Goal: Information Seeking & Learning: Learn about a topic

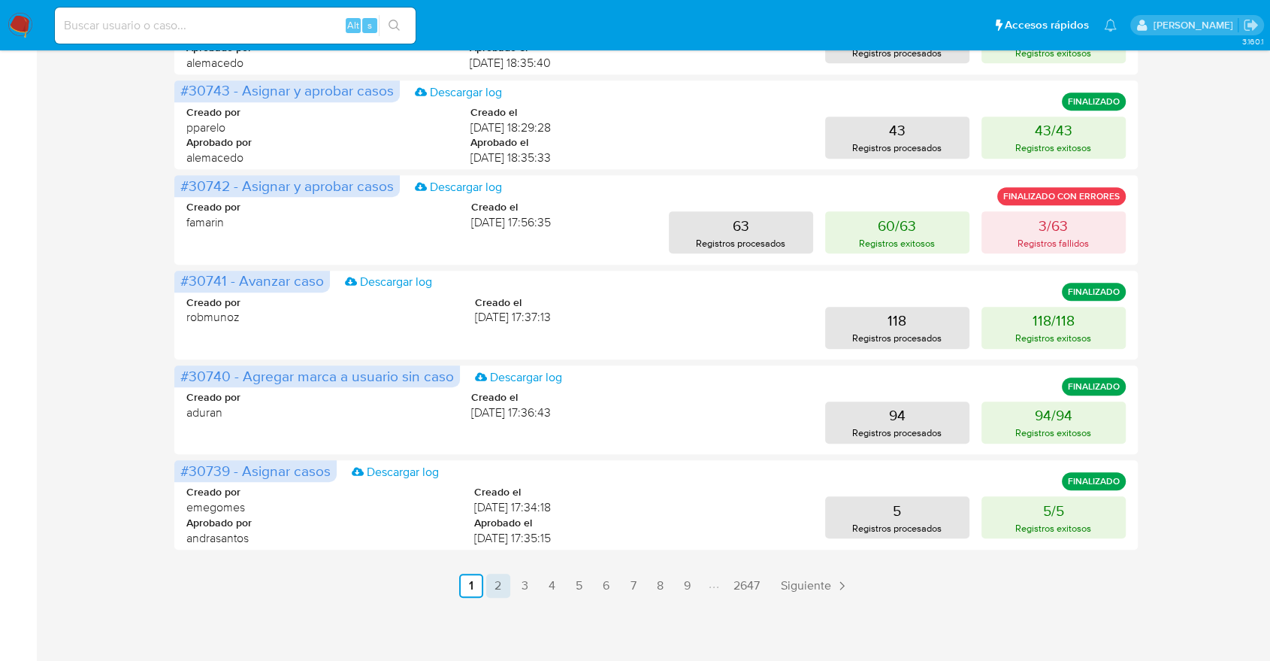
click at [494, 594] on link "2" at bounding box center [498, 585] width 24 height 24
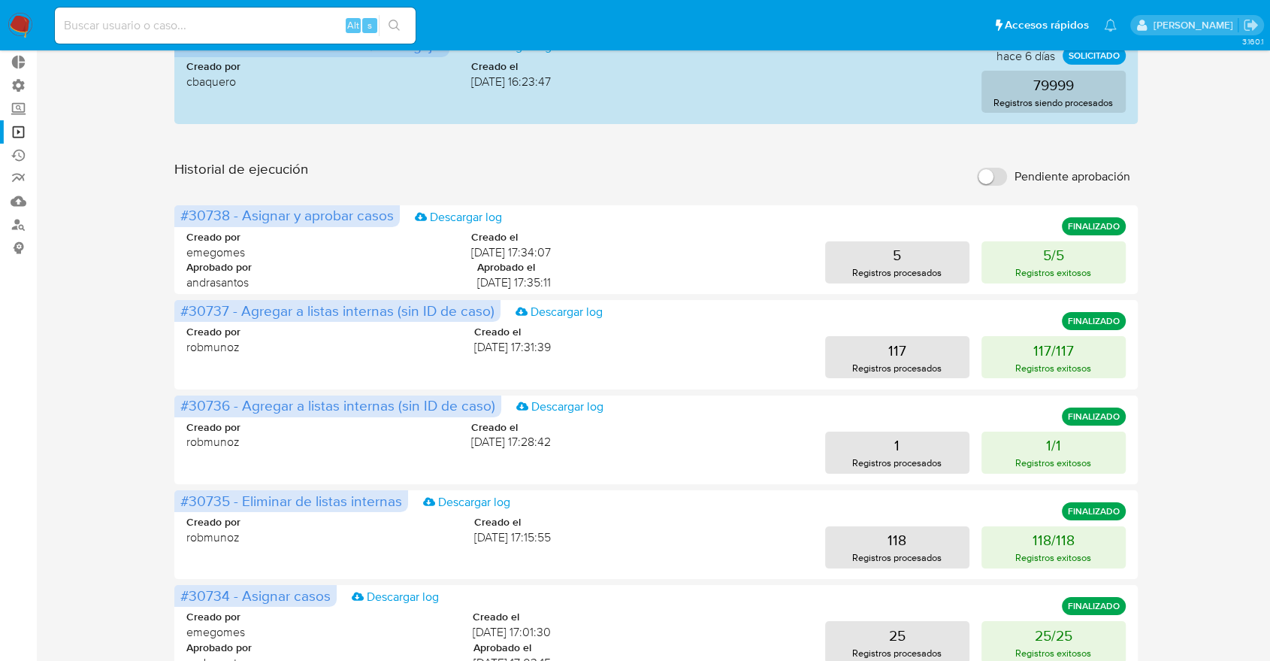
scroll to position [685, 0]
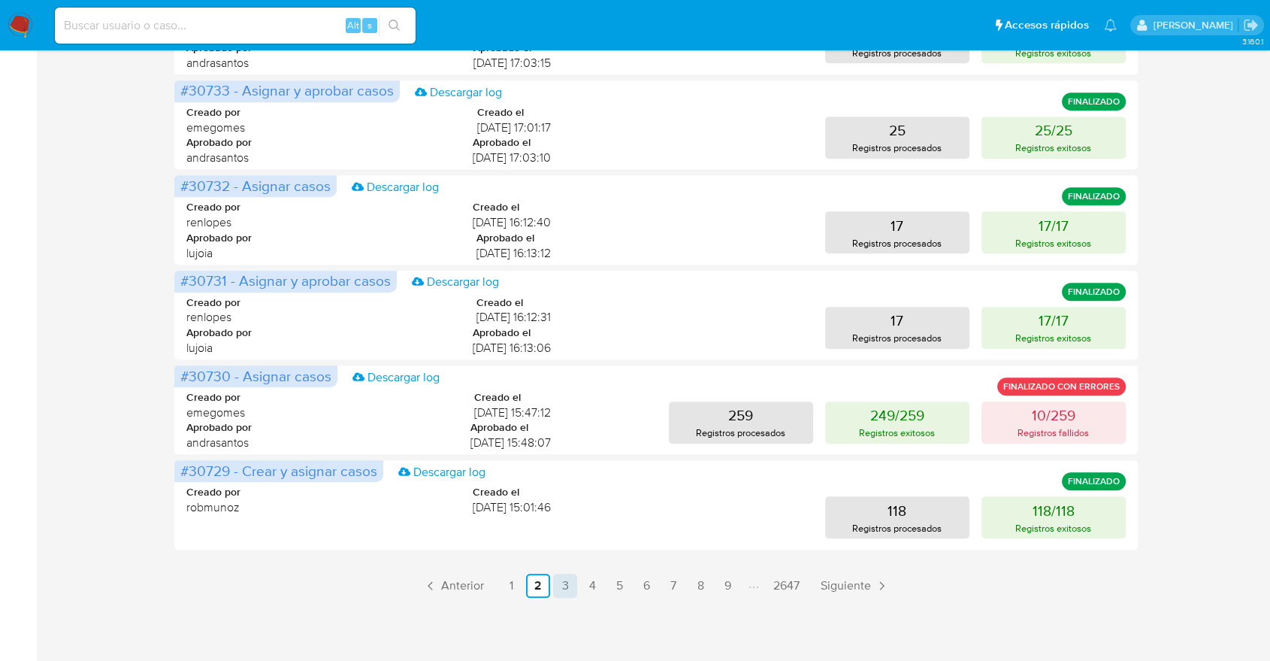
click at [565, 583] on link "3" at bounding box center [565, 585] width 24 height 24
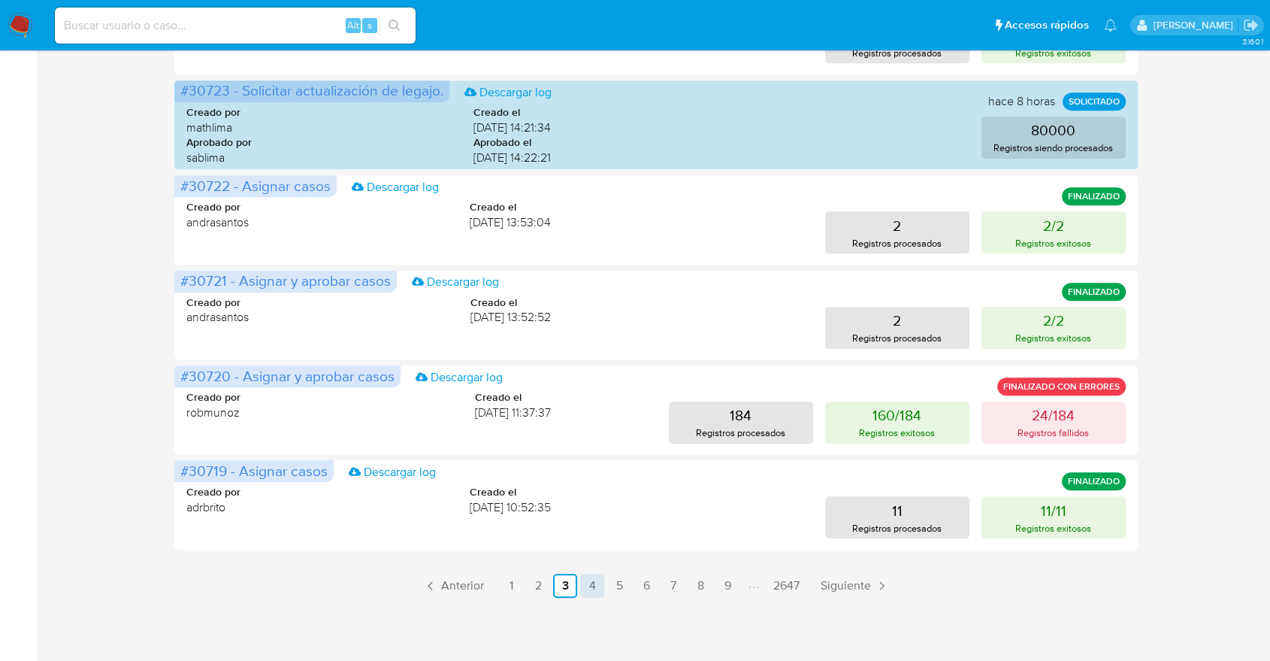
click at [584, 588] on link "4" at bounding box center [592, 585] width 24 height 24
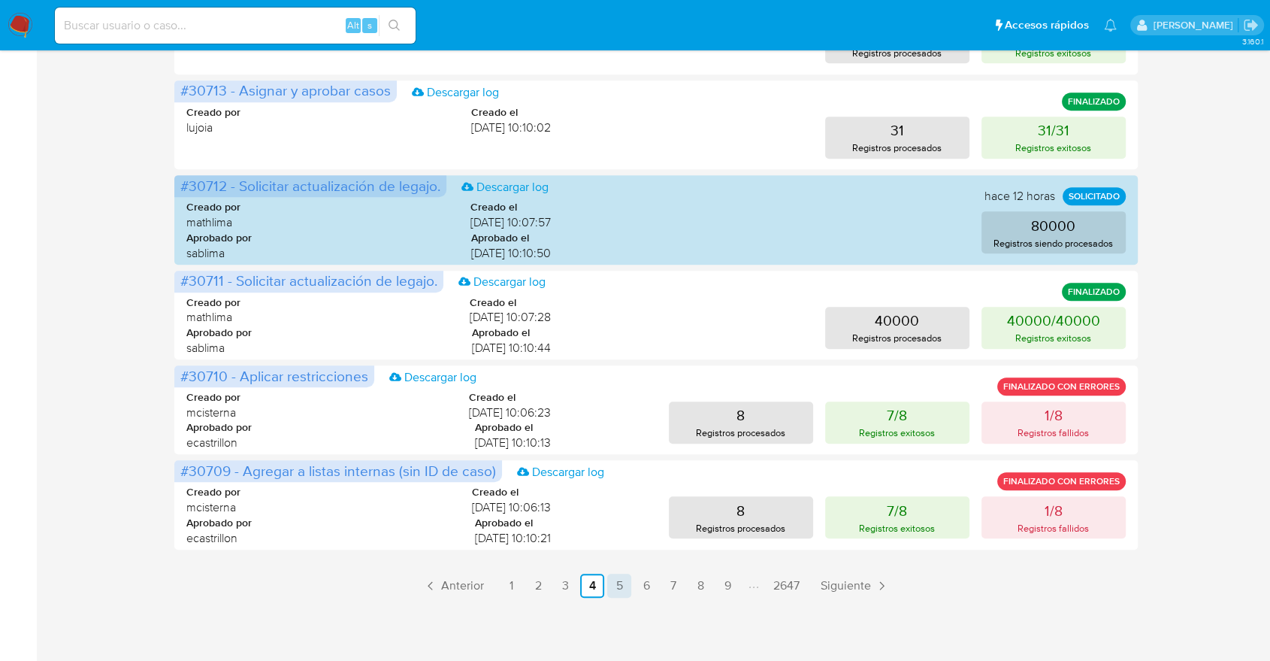
click at [621, 584] on link "5" at bounding box center [619, 585] width 24 height 24
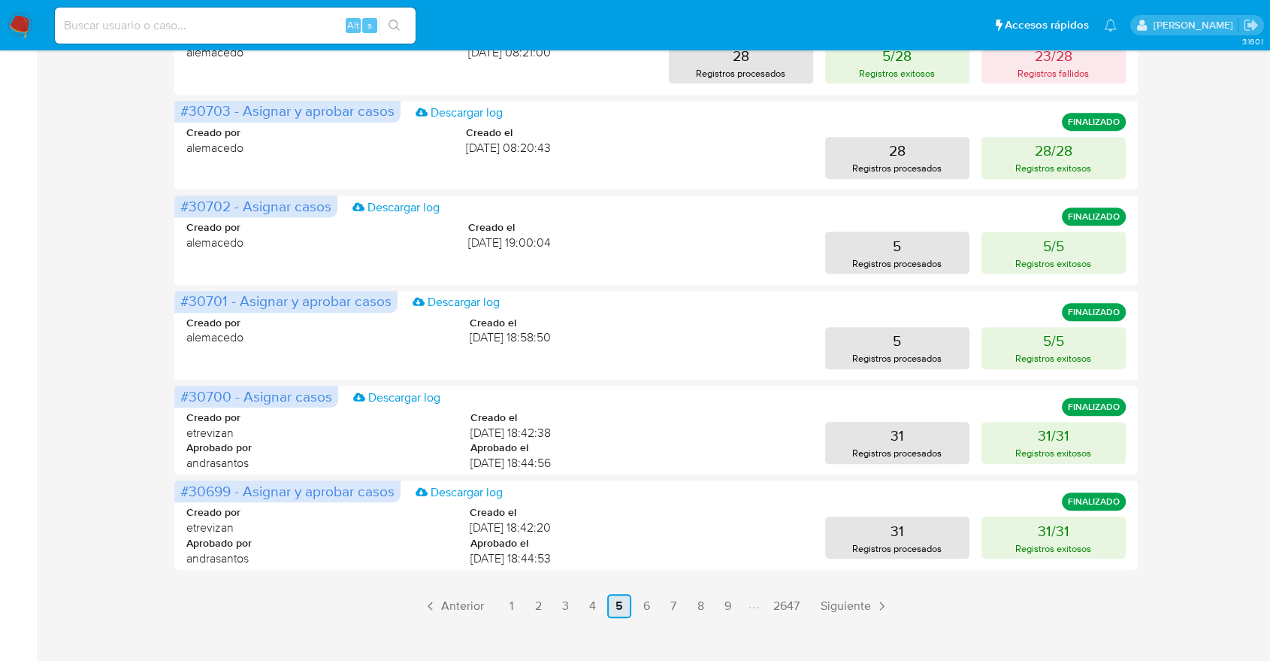
scroll to position [667, 0]
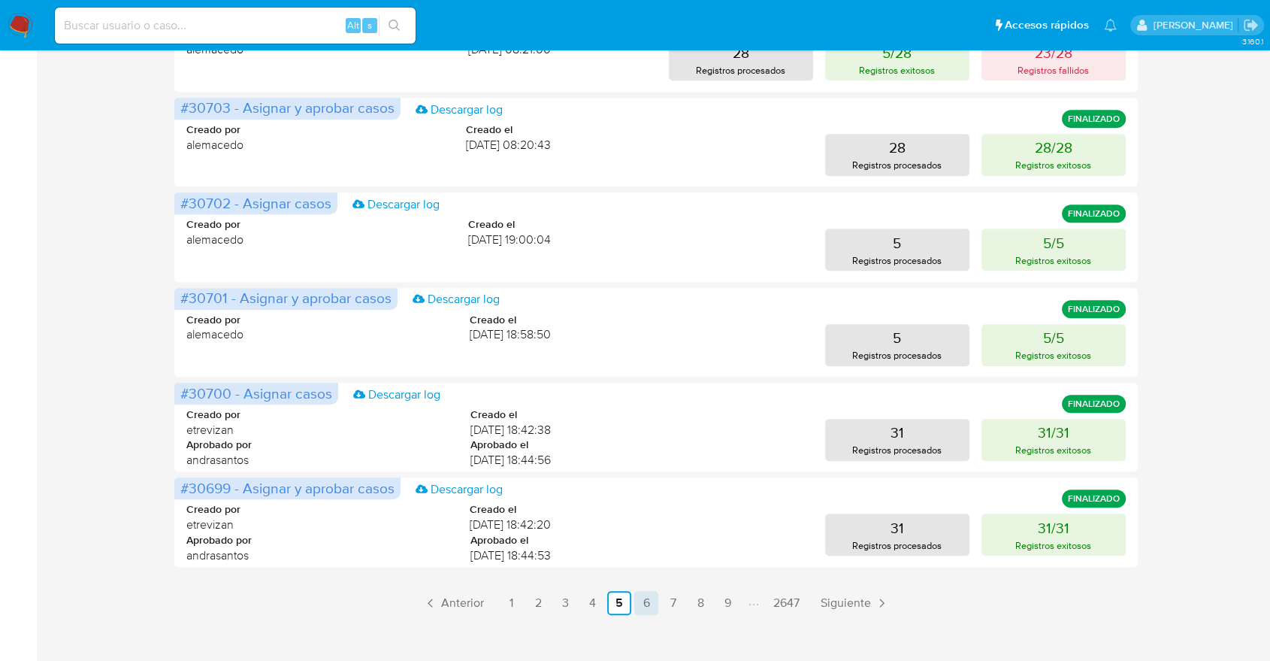
click at [635, 595] on link "6" at bounding box center [646, 603] width 24 height 24
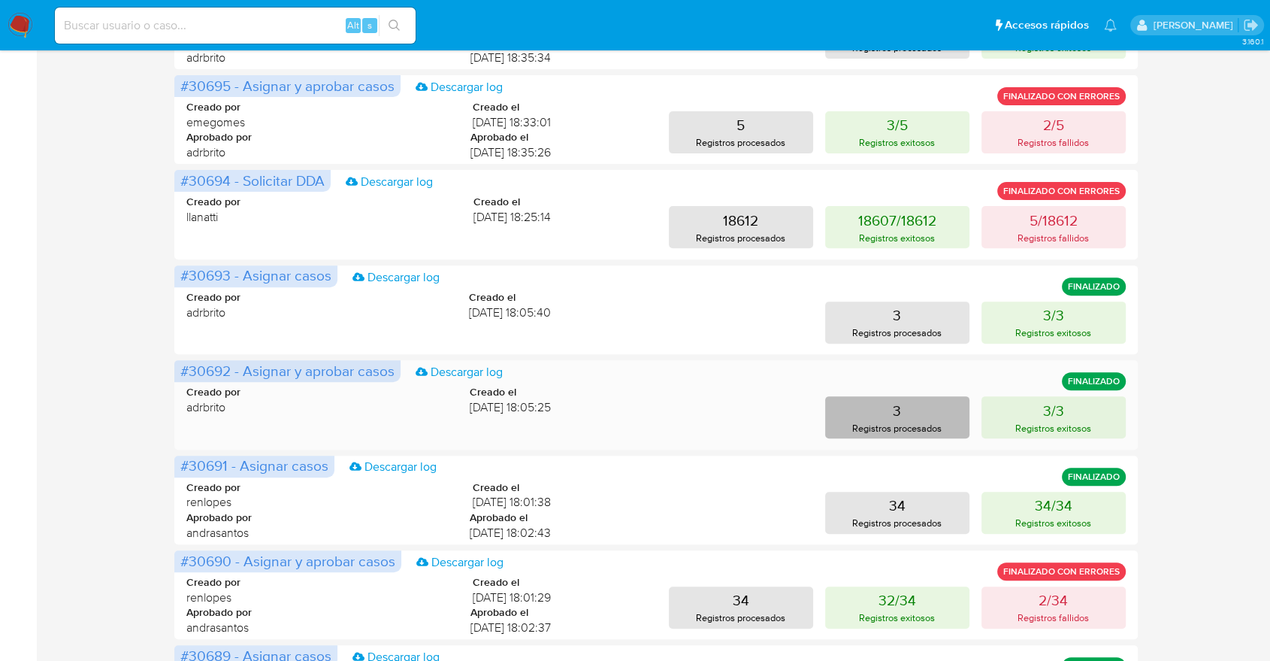
scroll to position [334, 0]
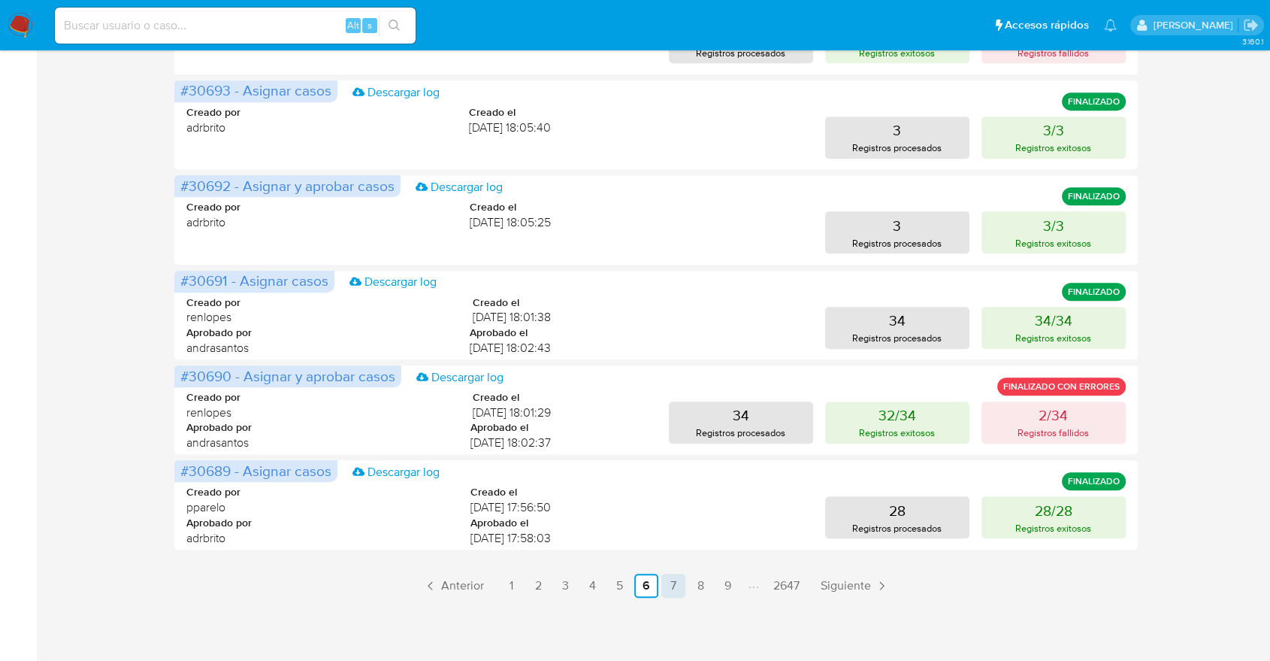
click at [668, 577] on link "7" at bounding box center [673, 585] width 24 height 24
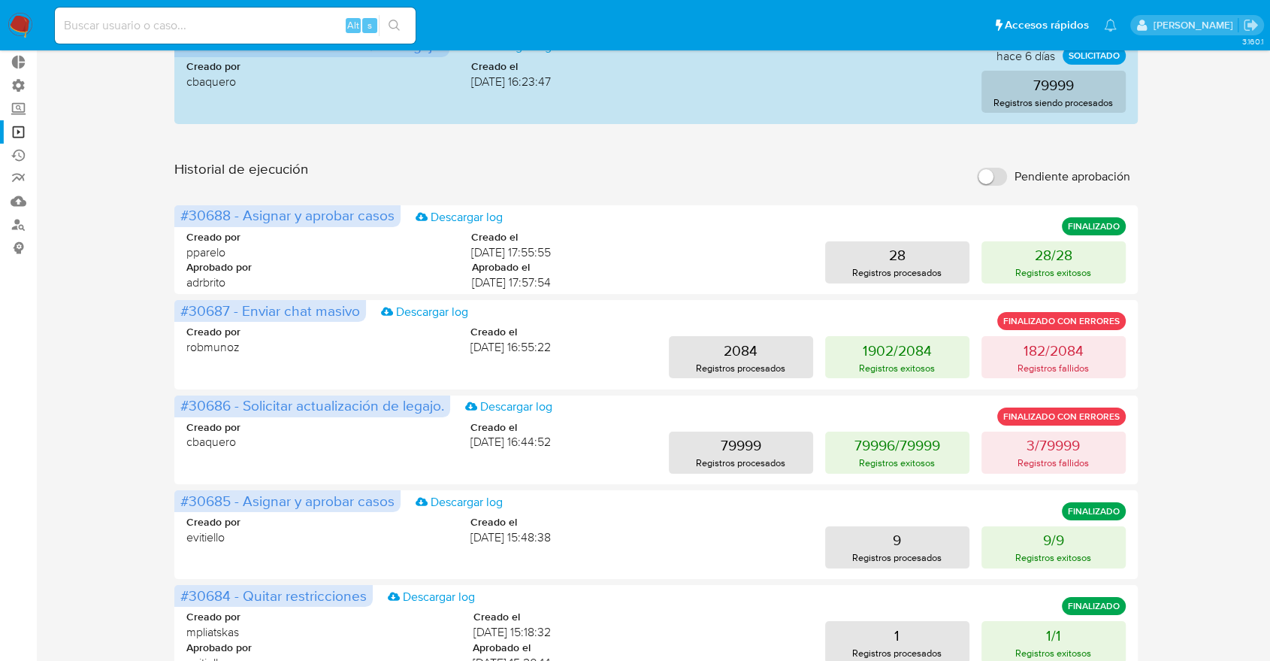
scroll to position [685, 0]
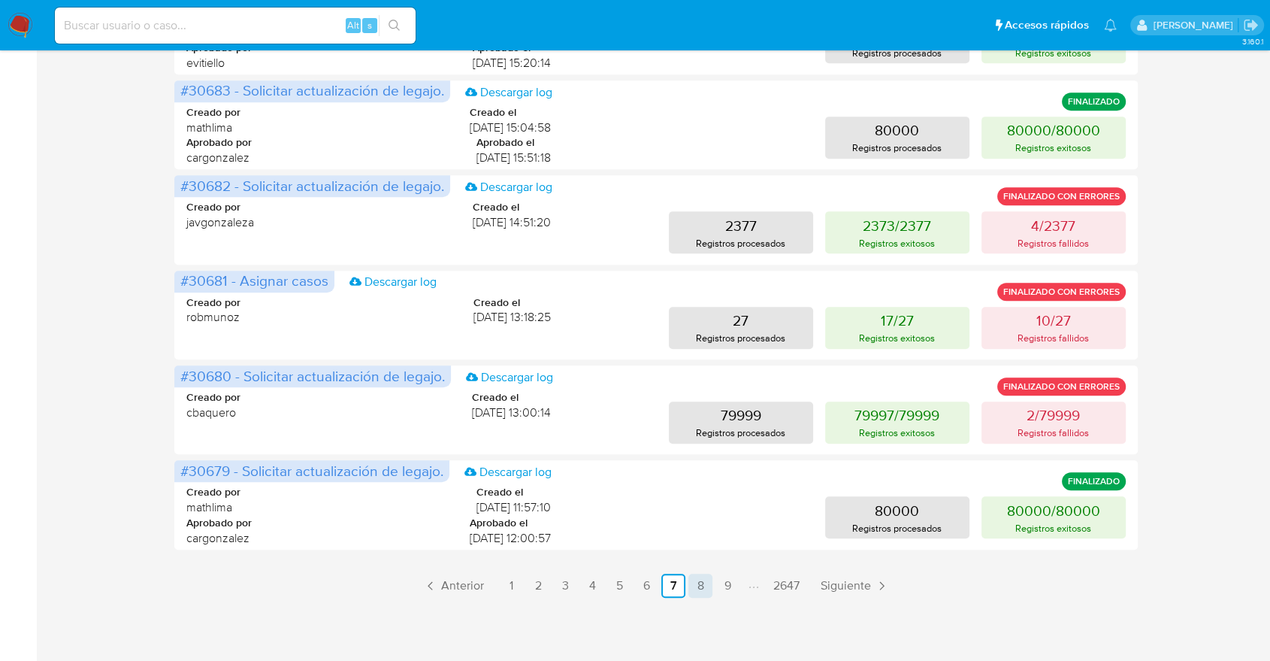
click at [696, 594] on link "8" at bounding box center [700, 585] width 24 height 24
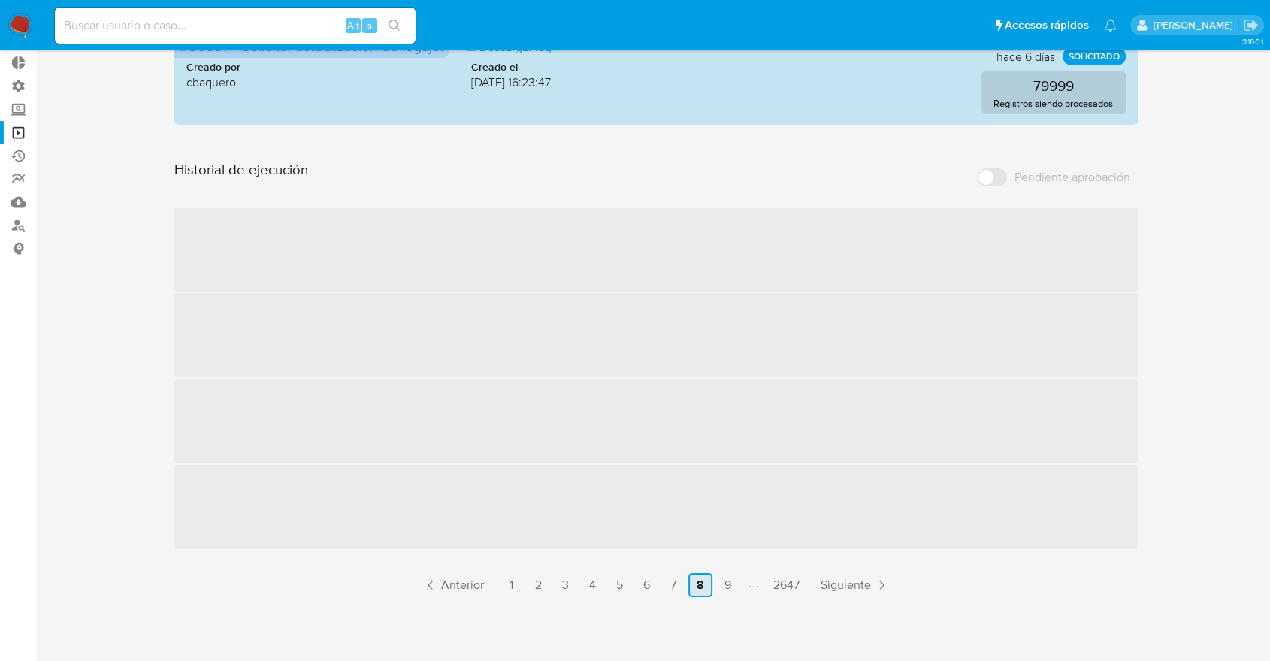
scroll to position [85, 0]
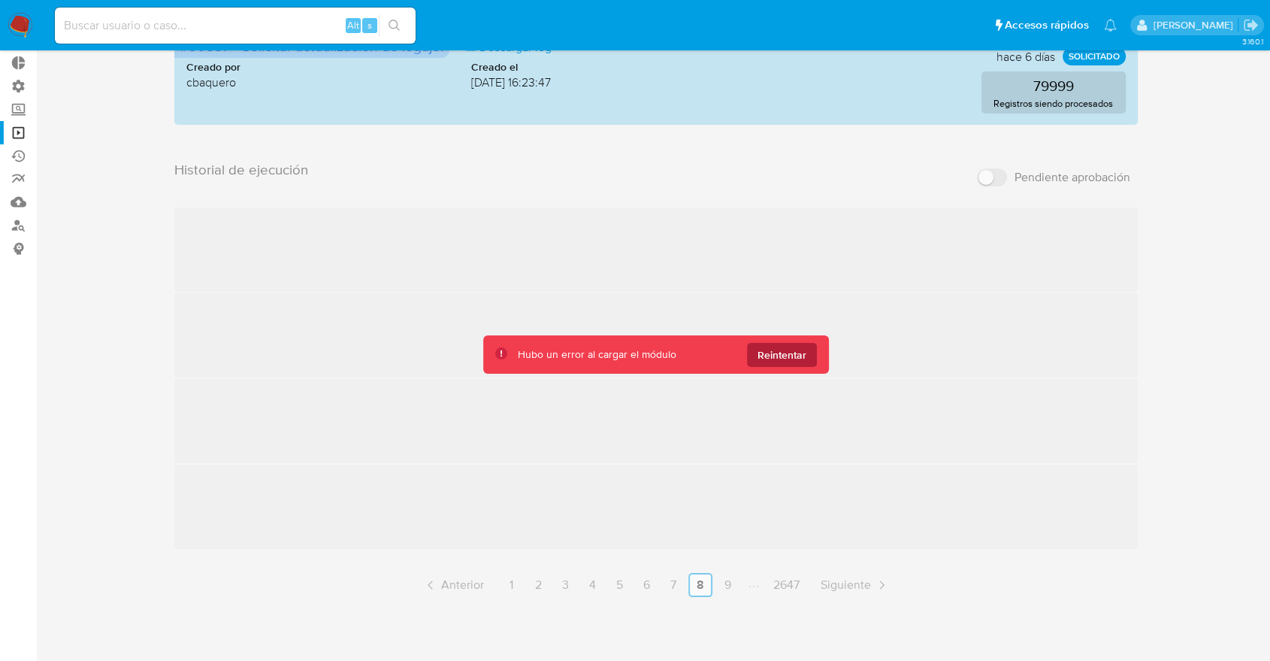
click at [786, 352] on span "Reintentar" at bounding box center [781, 355] width 49 height 24
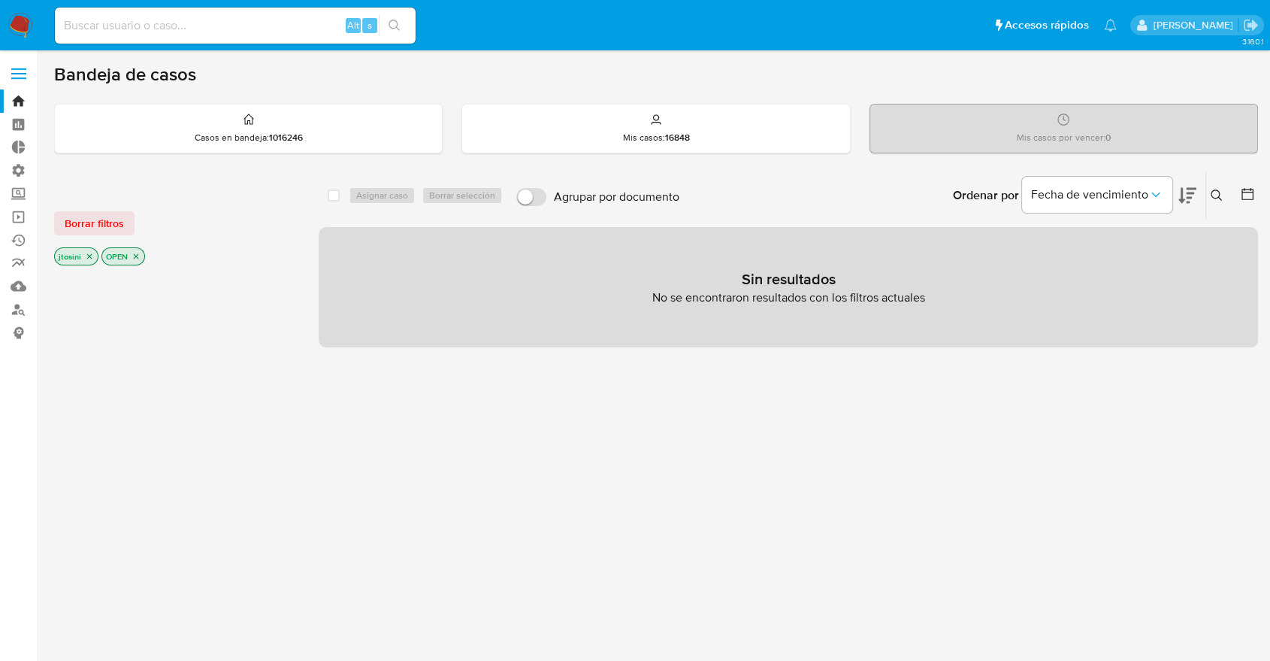
click at [283, 25] on input at bounding box center [235, 26] width 361 height 20
paste input "1348636141"
type input "1348636141"
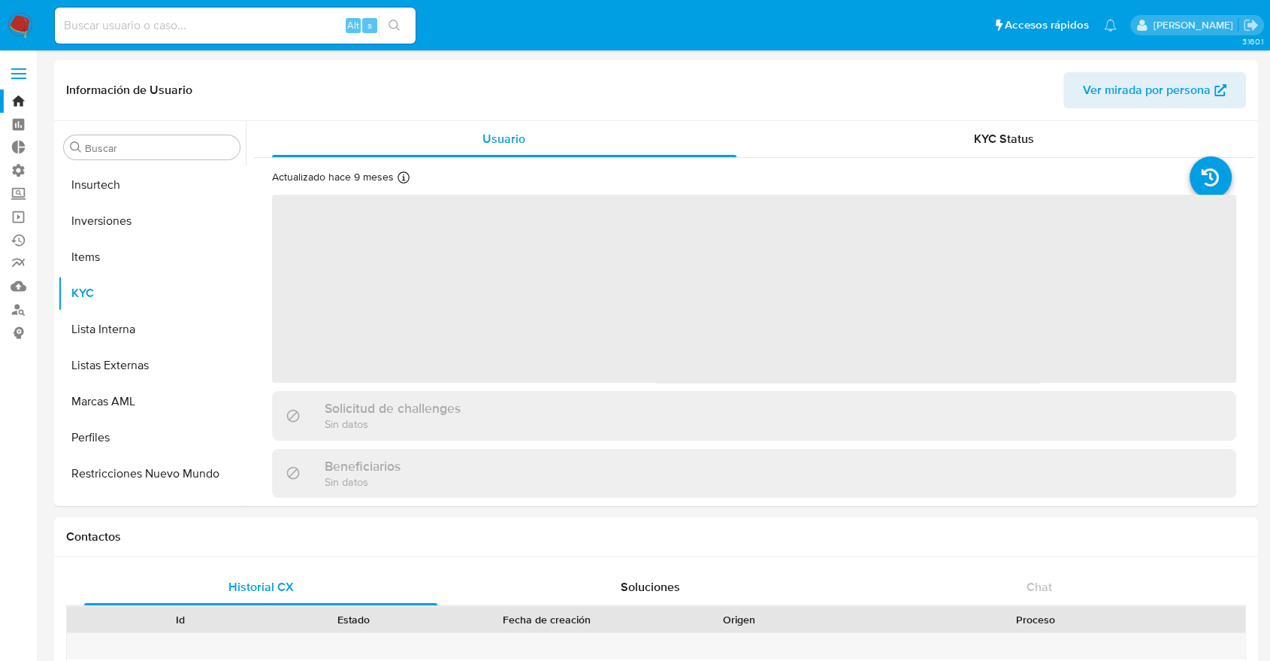
scroll to position [779, 0]
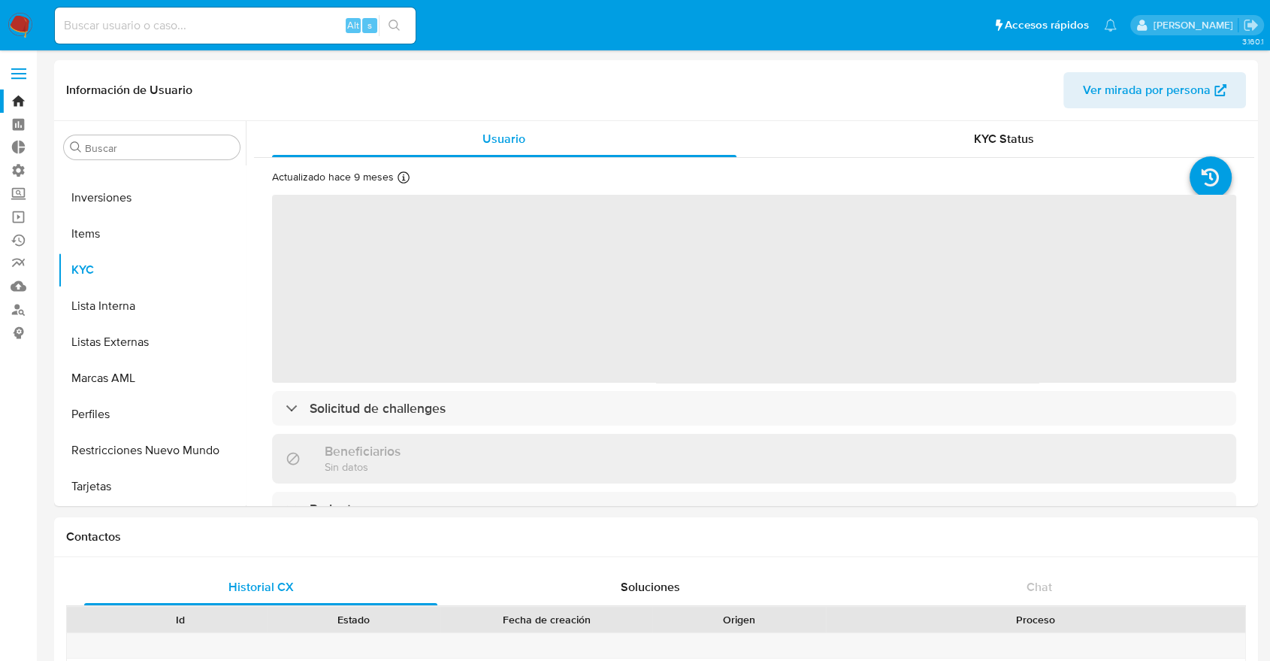
select select "10"
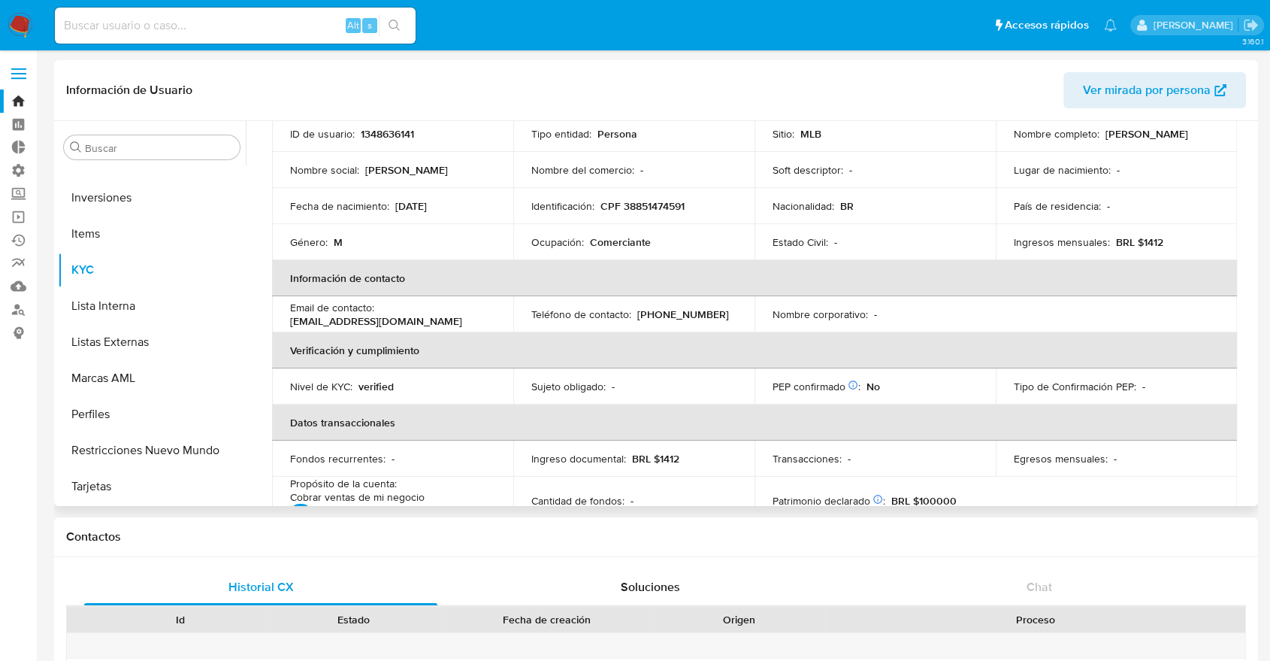
scroll to position [250, 0]
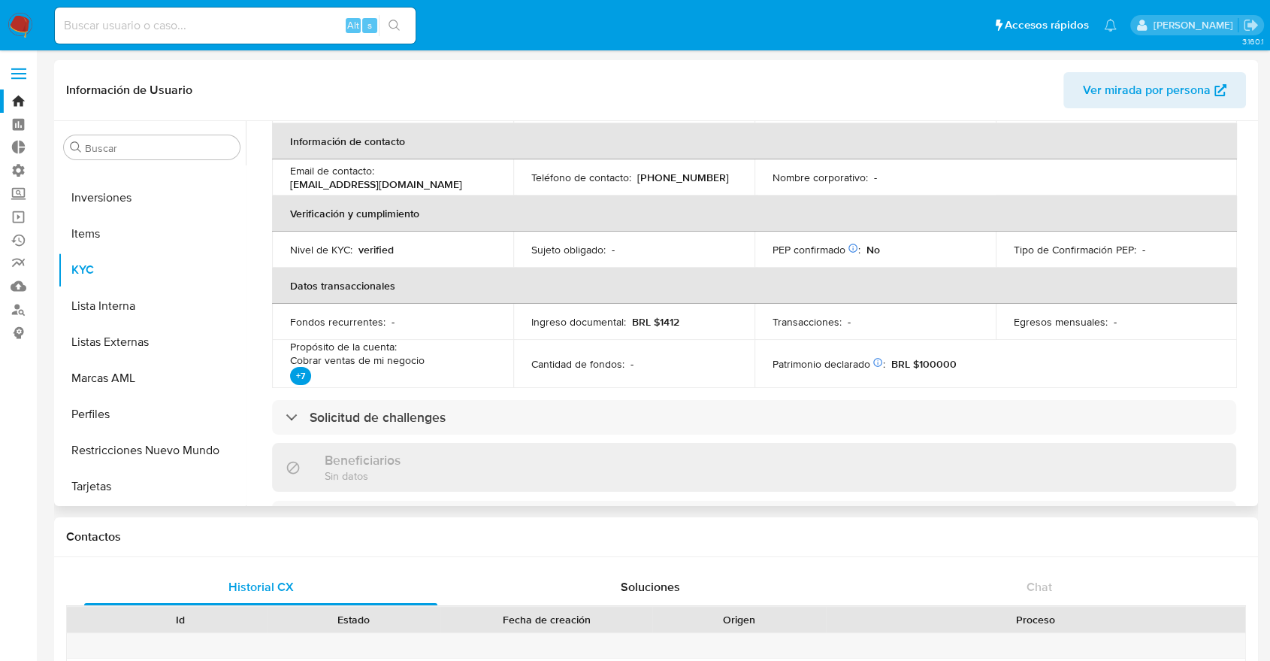
click at [110, 119] on div "Información de Usuario Ver mirada por persona" at bounding box center [656, 90] width 1204 height 61
click at [110, 150] on input "Buscar" at bounding box center [159, 148] width 149 height 14
click at [110, 156] on div "Buscar" at bounding box center [152, 147] width 176 height 24
click at [108, 129] on div "Buscar Anticipos de dinero Aprobadores Aprobados Archivos adjuntos CBT Cruces y…" at bounding box center [152, 314] width 188 height 382
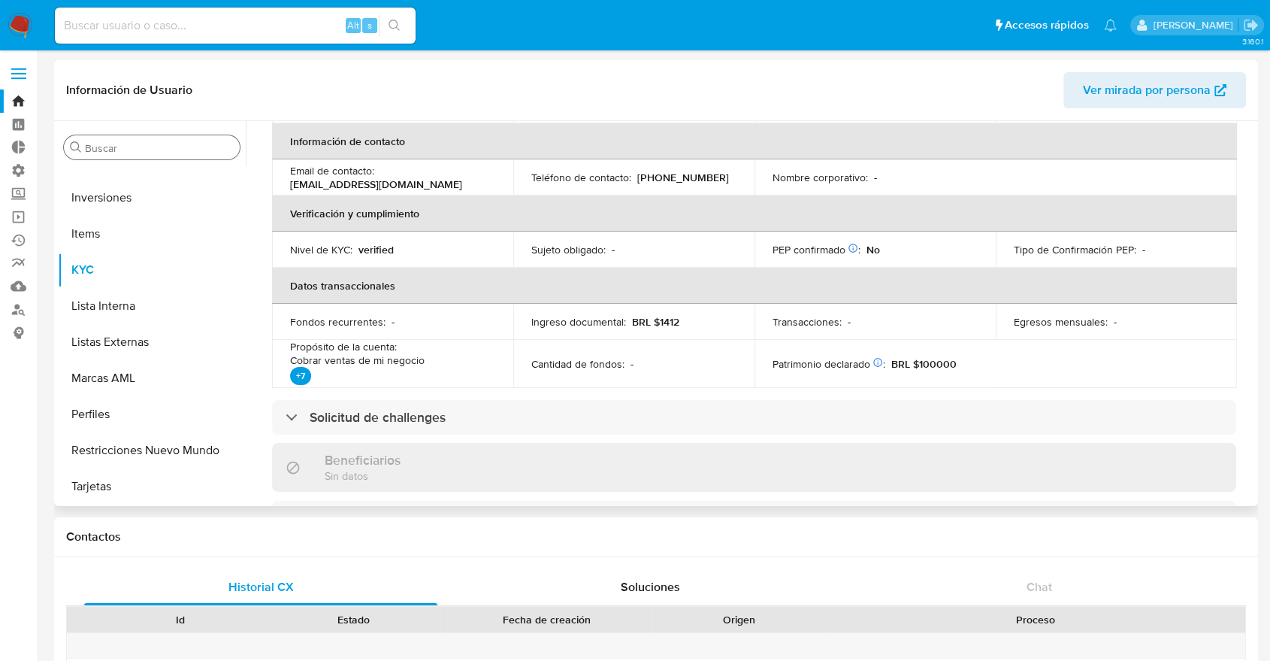
click at [113, 141] on div "Buscar" at bounding box center [152, 147] width 176 height 24
click at [114, 150] on input "Buscar" at bounding box center [159, 148] width 149 height 14
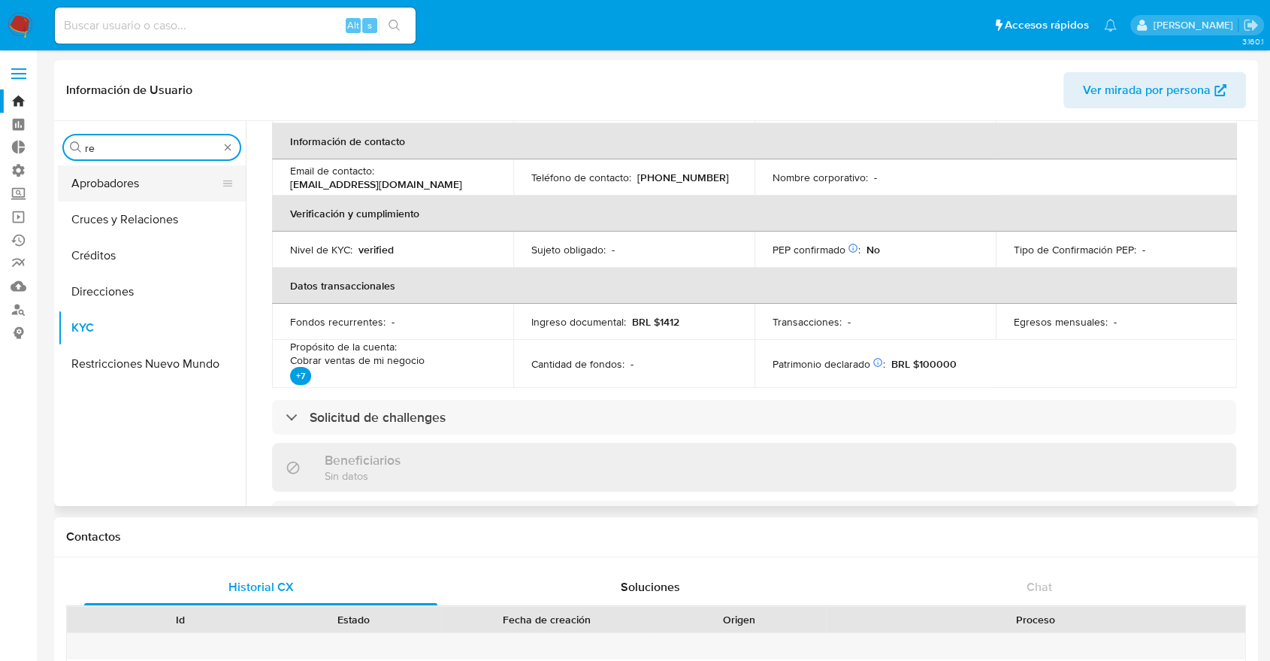
scroll to position [0, 0]
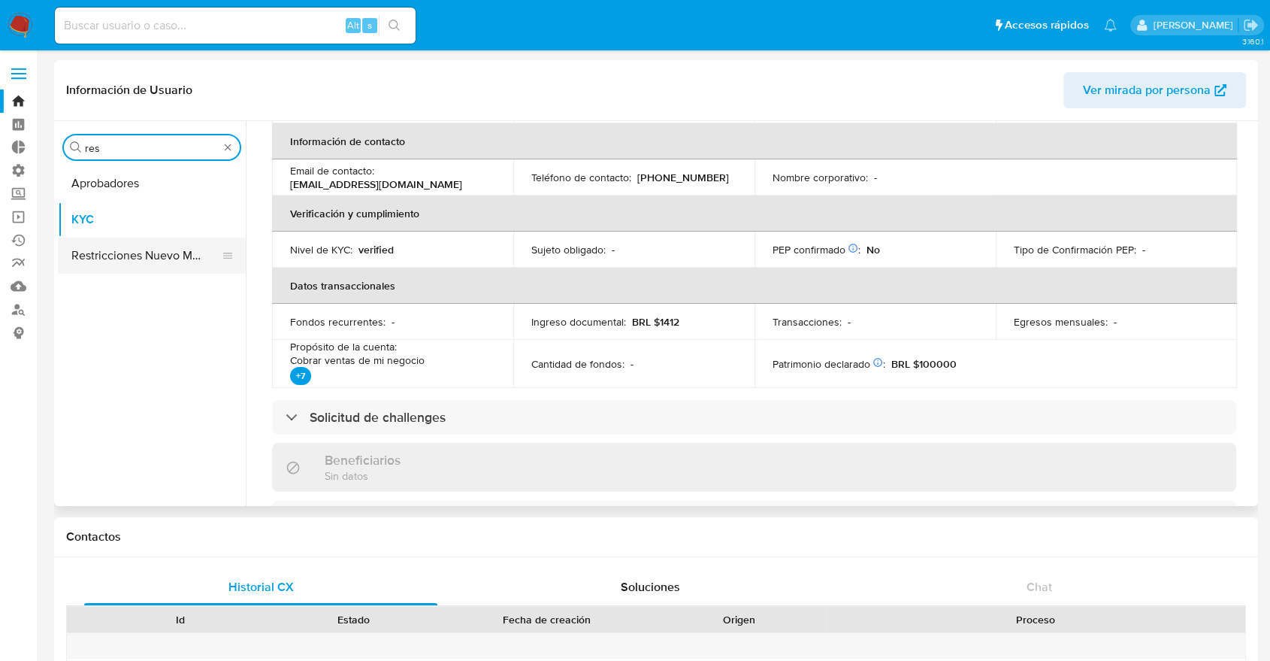
type input "res"
click at [141, 251] on button "Restricciones Nuevo Mundo" at bounding box center [152, 255] width 188 height 36
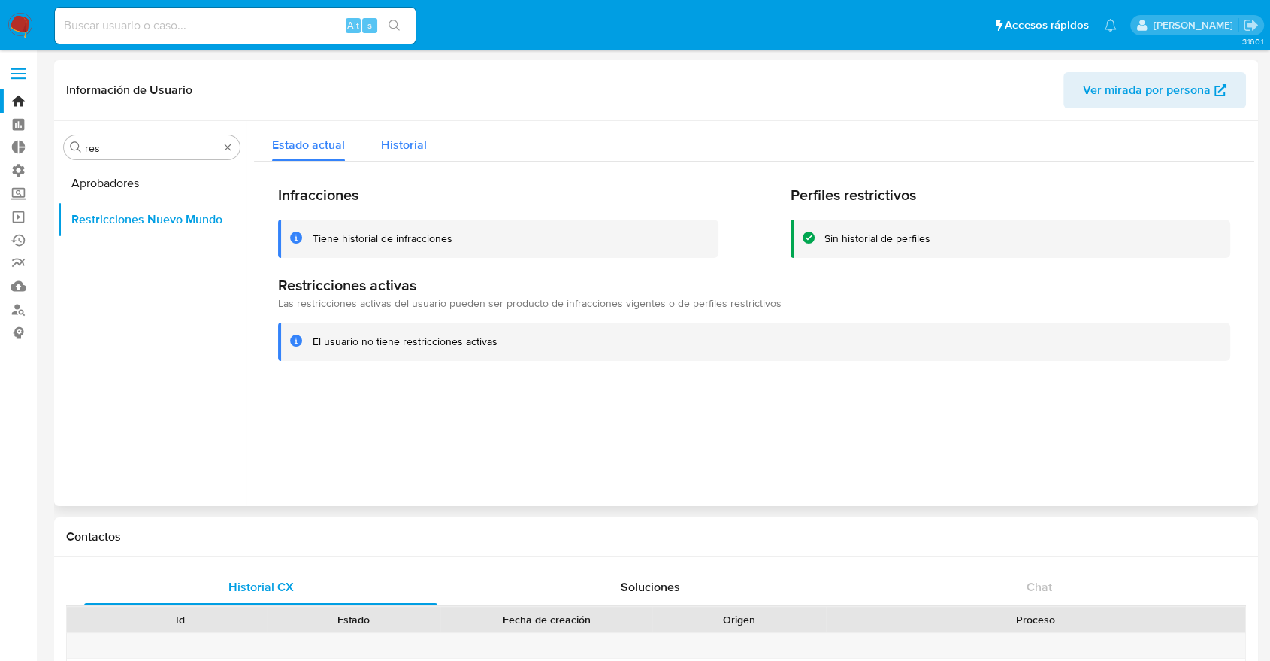
click at [378, 141] on button "Historial" at bounding box center [404, 141] width 82 height 40
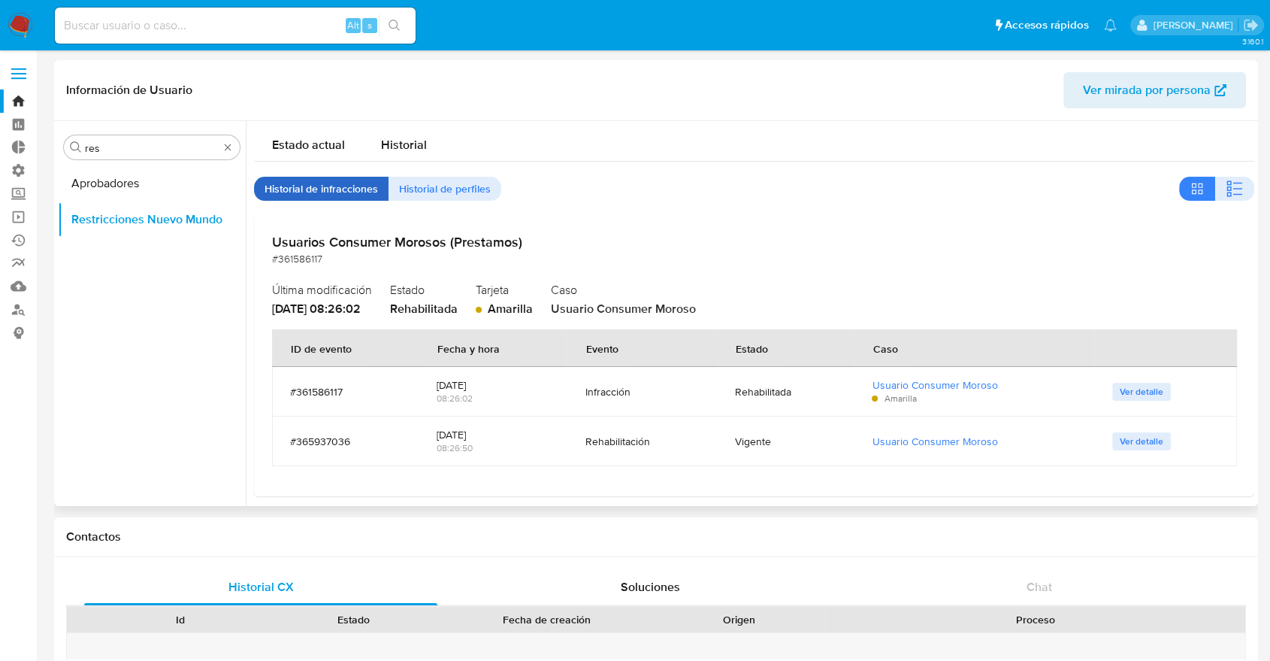
click at [346, 186] on span "Historial de infracciones" at bounding box center [321, 188] width 113 height 21
click at [460, 187] on span "Historial de perfiles" at bounding box center [445, 188] width 92 height 21
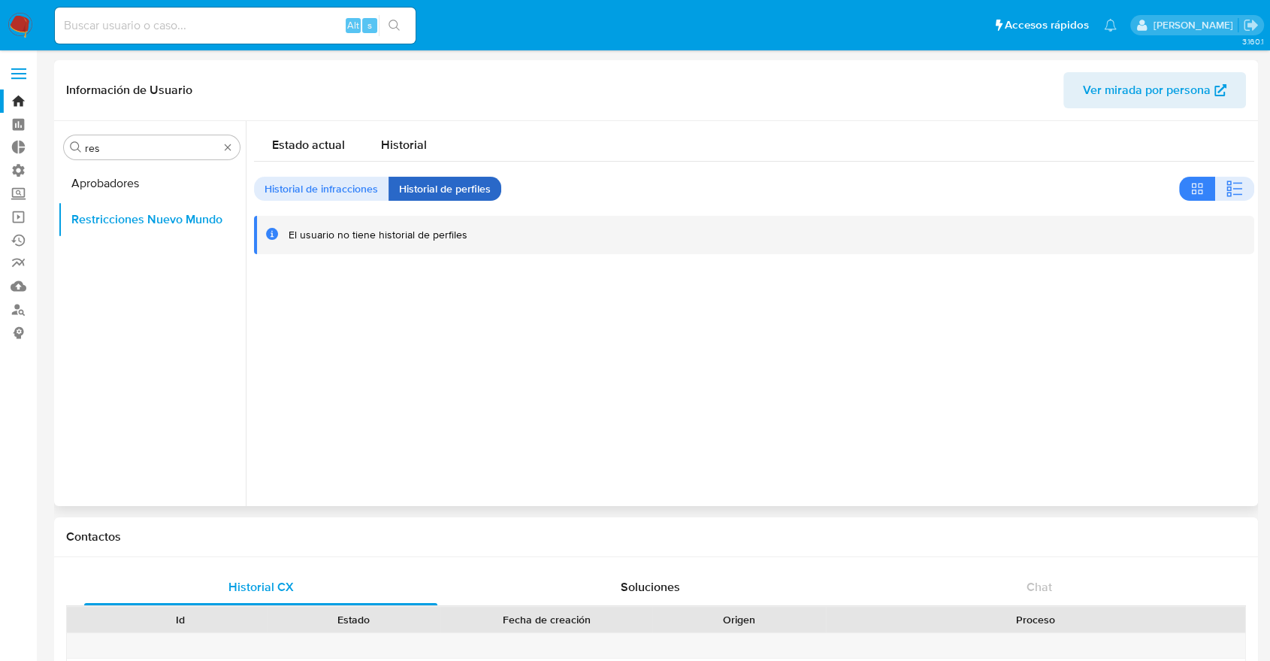
click at [460, 187] on span "Historial de perfiles" at bounding box center [445, 188] width 92 height 21
click at [425, 149] on button "Historial" at bounding box center [404, 141] width 82 height 40
click at [315, 145] on span "Estado actual" at bounding box center [308, 144] width 73 height 17
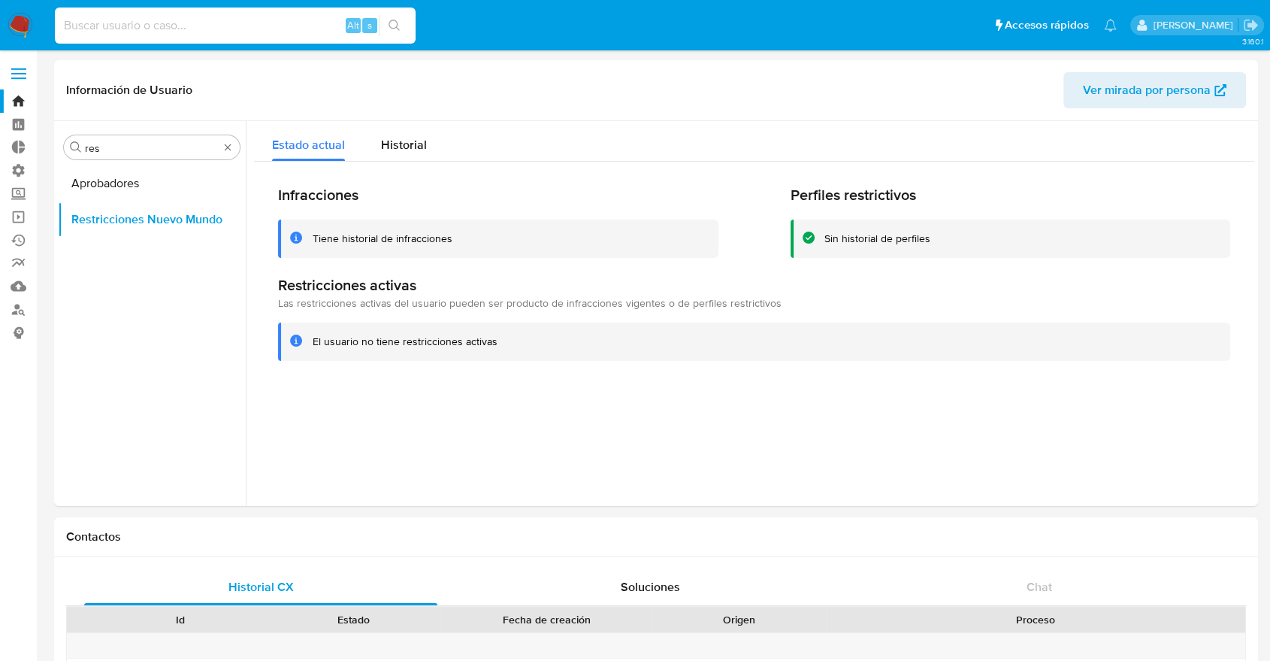
click at [289, 26] on input at bounding box center [235, 26] width 361 height 20
paste input "2294392526"
type input "2294392526"
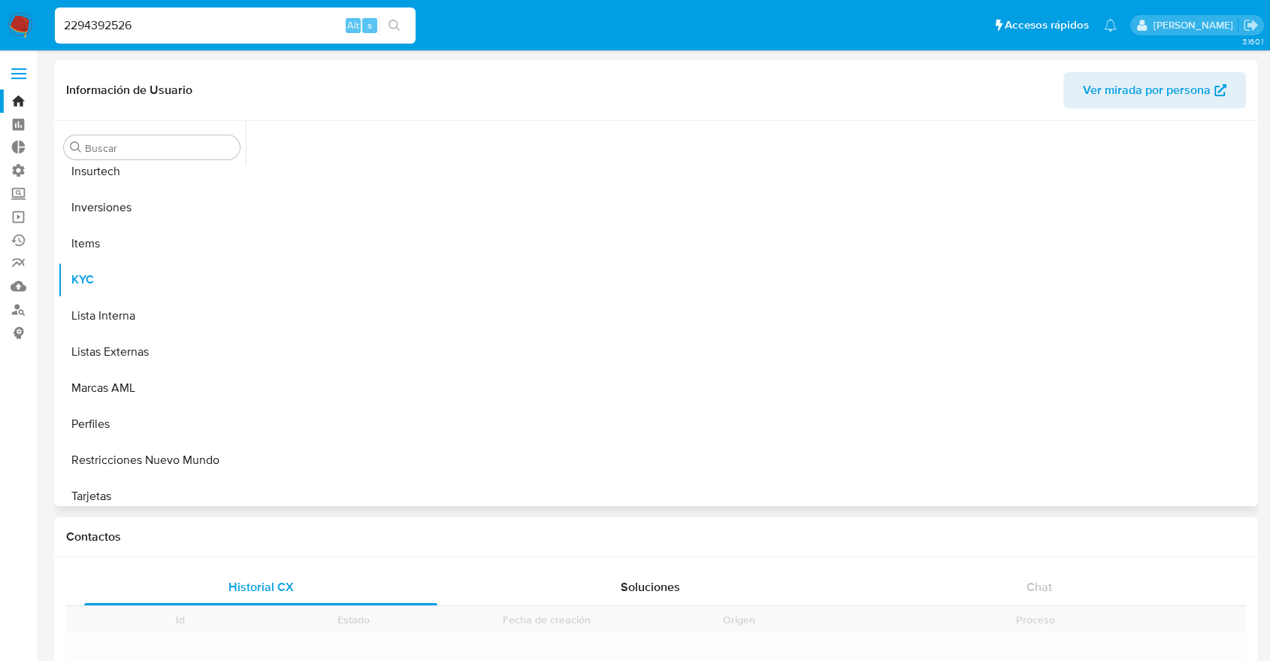
scroll to position [779, 0]
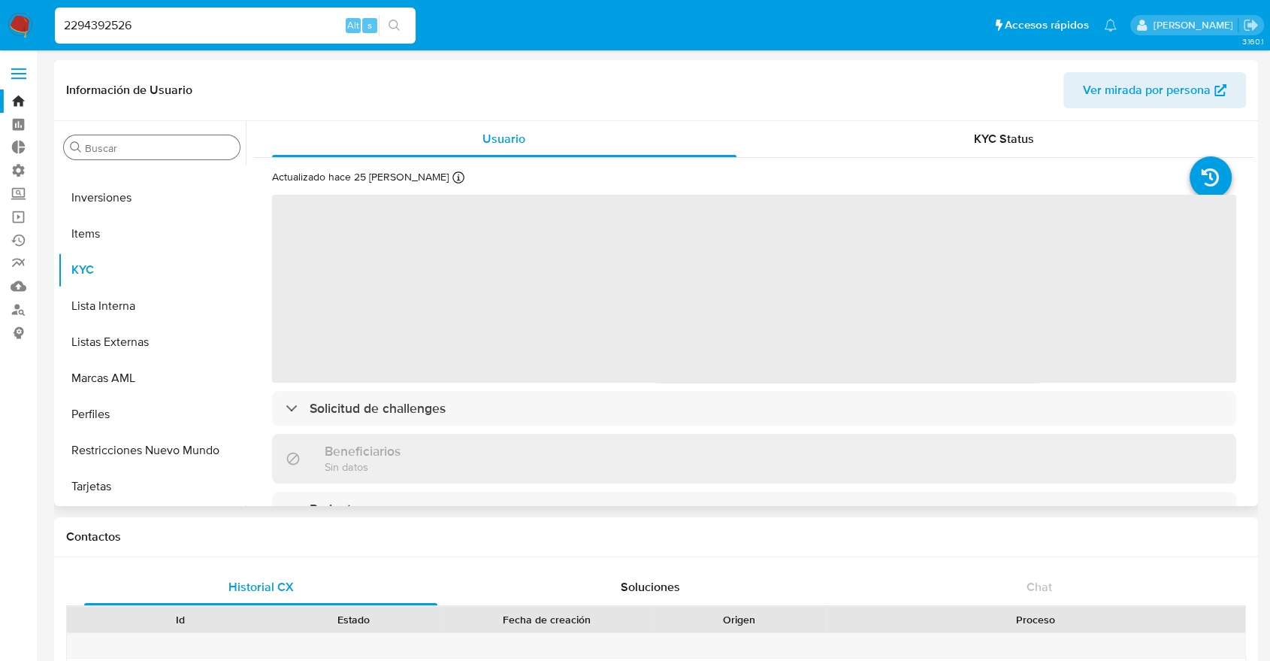
select select "10"
click at [163, 149] on input "Buscar" at bounding box center [159, 148] width 149 height 14
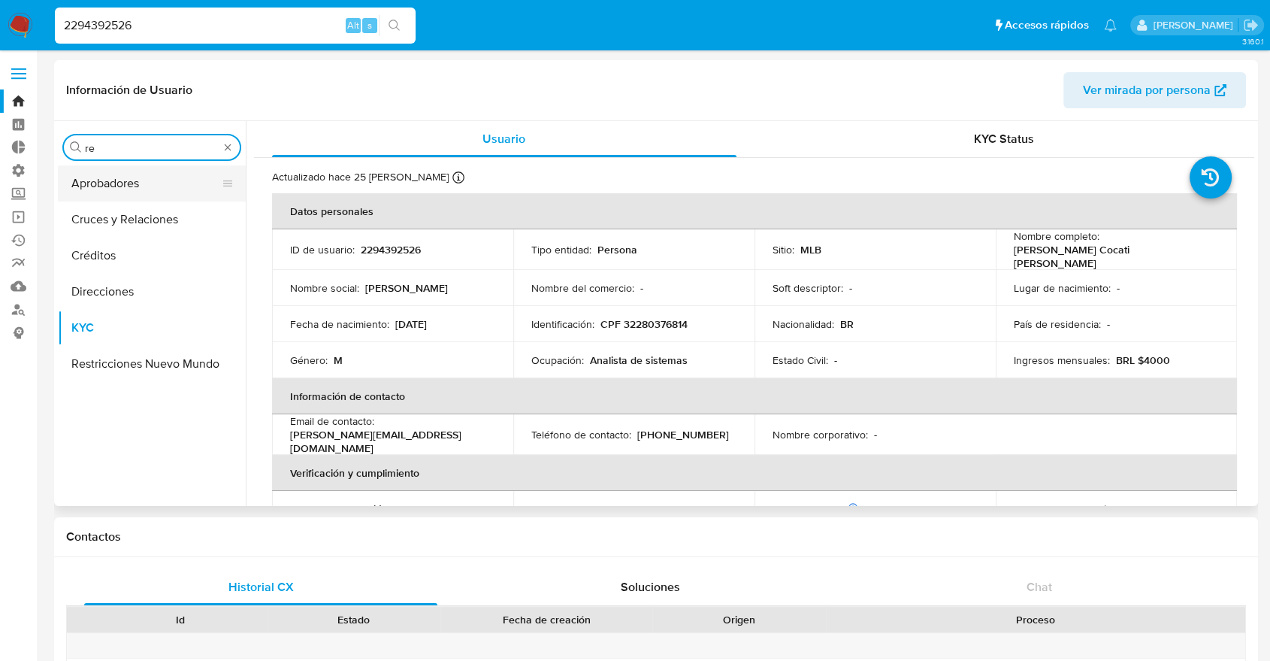
scroll to position [0, 0]
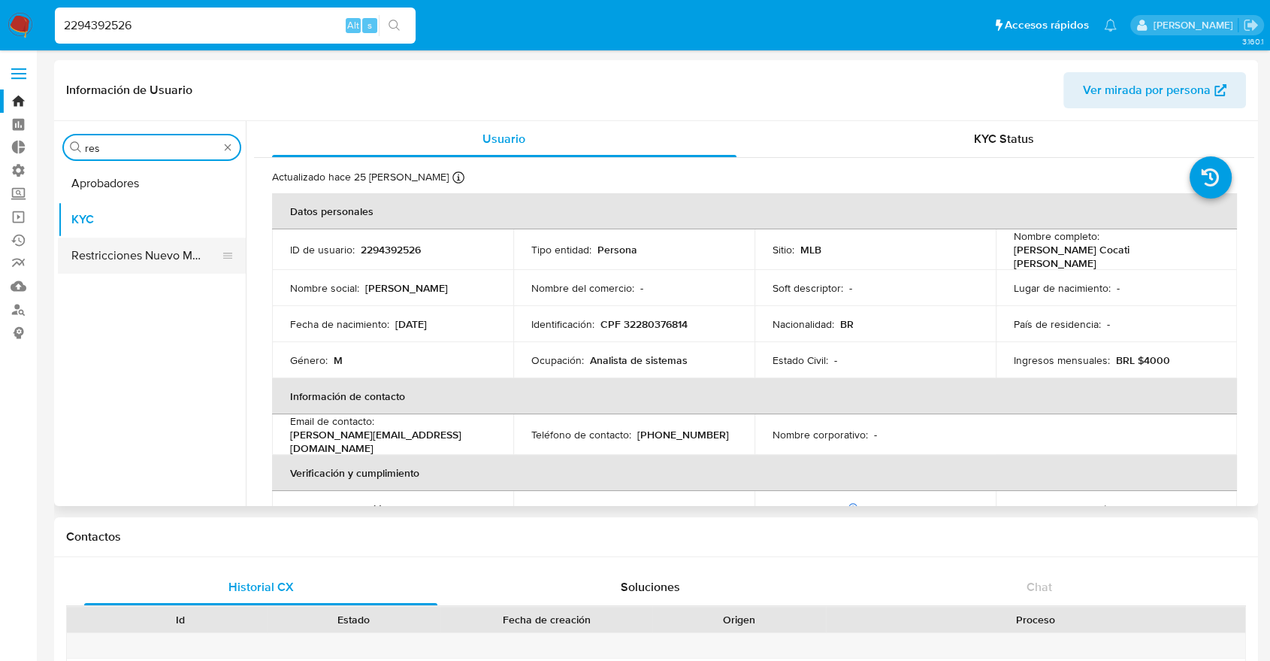
click at [163, 238] on button "Restricciones Nuevo Mundo" at bounding box center [146, 255] width 176 height 36
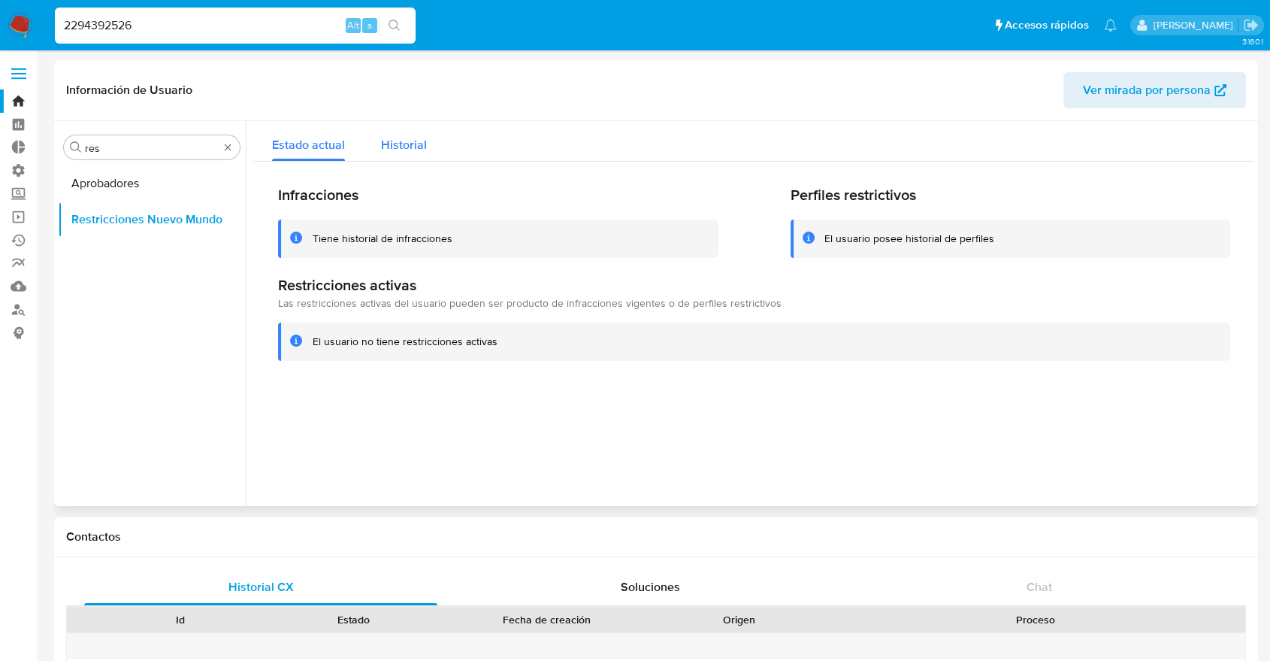
click at [403, 144] on span "Historial" at bounding box center [404, 144] width 46 height 17
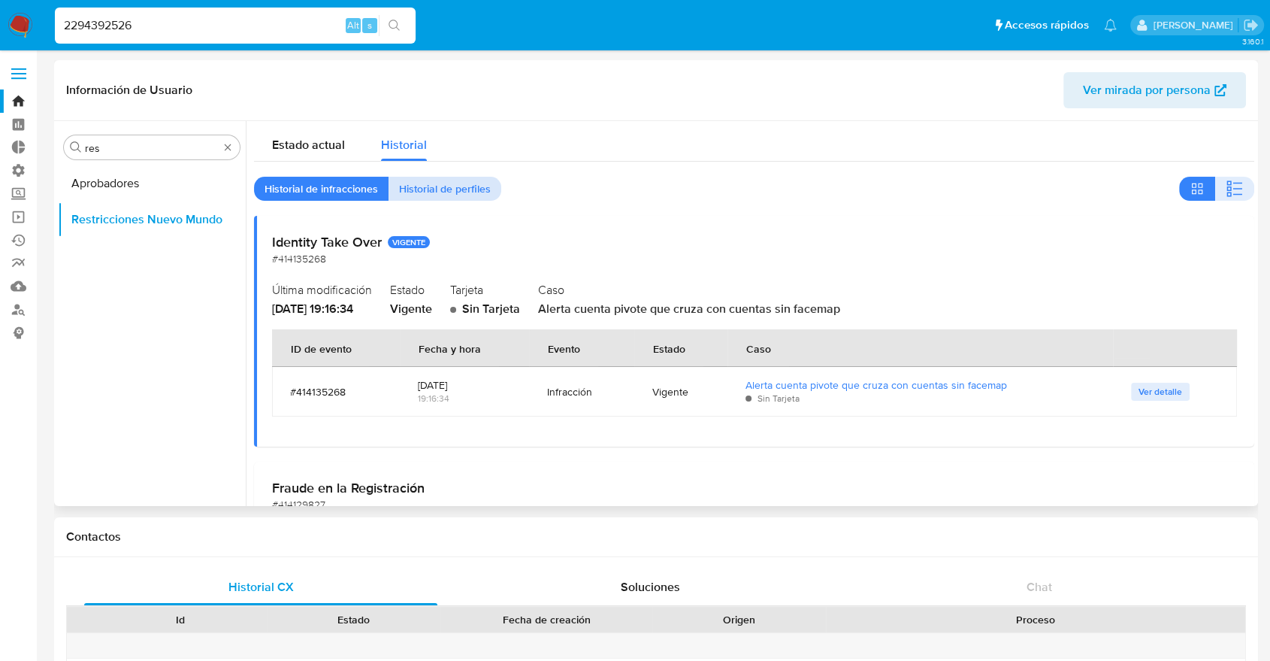
click at [458, 198] on span "Historial de perfiles" at bounding box center [445, 188] width 92 height 21
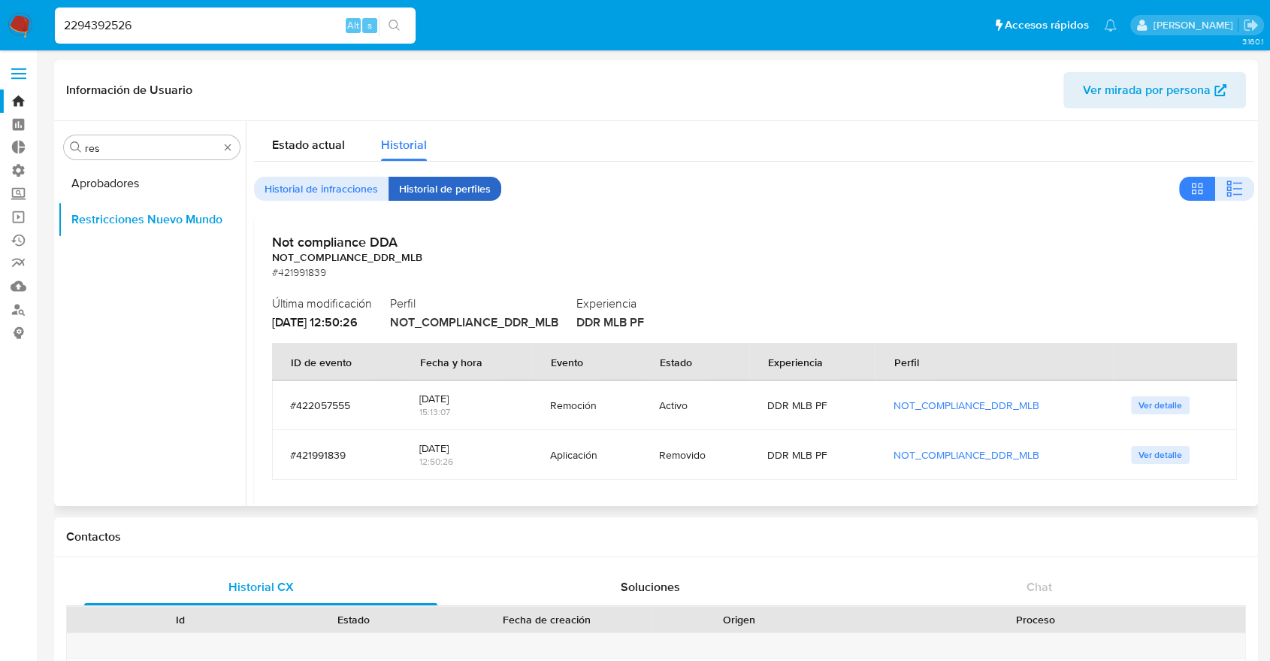
scroll to position [83, 0]
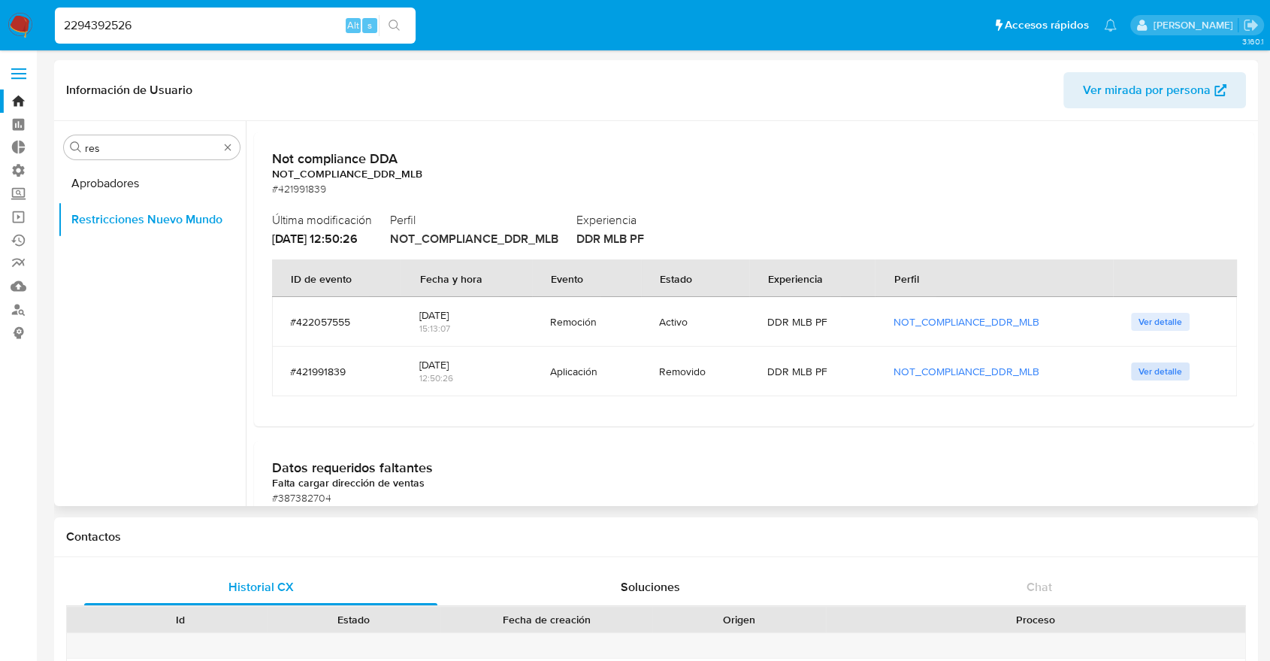
click at [1142, 371] on span "Ver detalle" at bounding box center [1160, 371] width 44 height 15
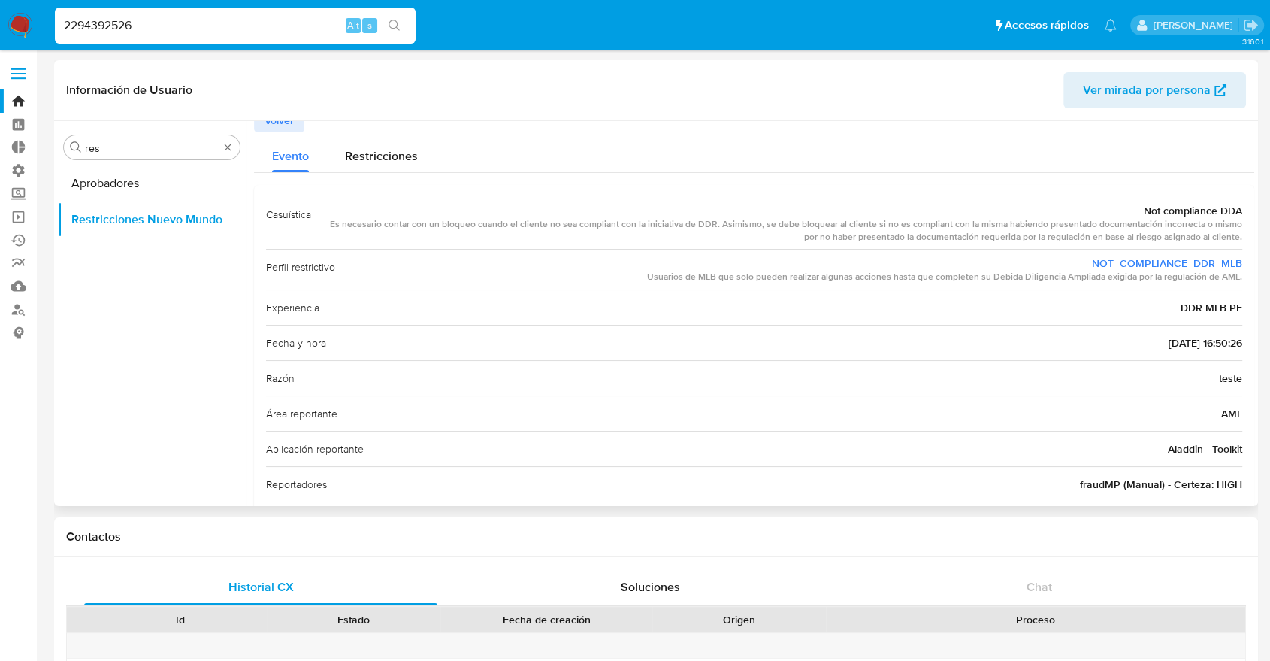
scroll to position [0, 0]
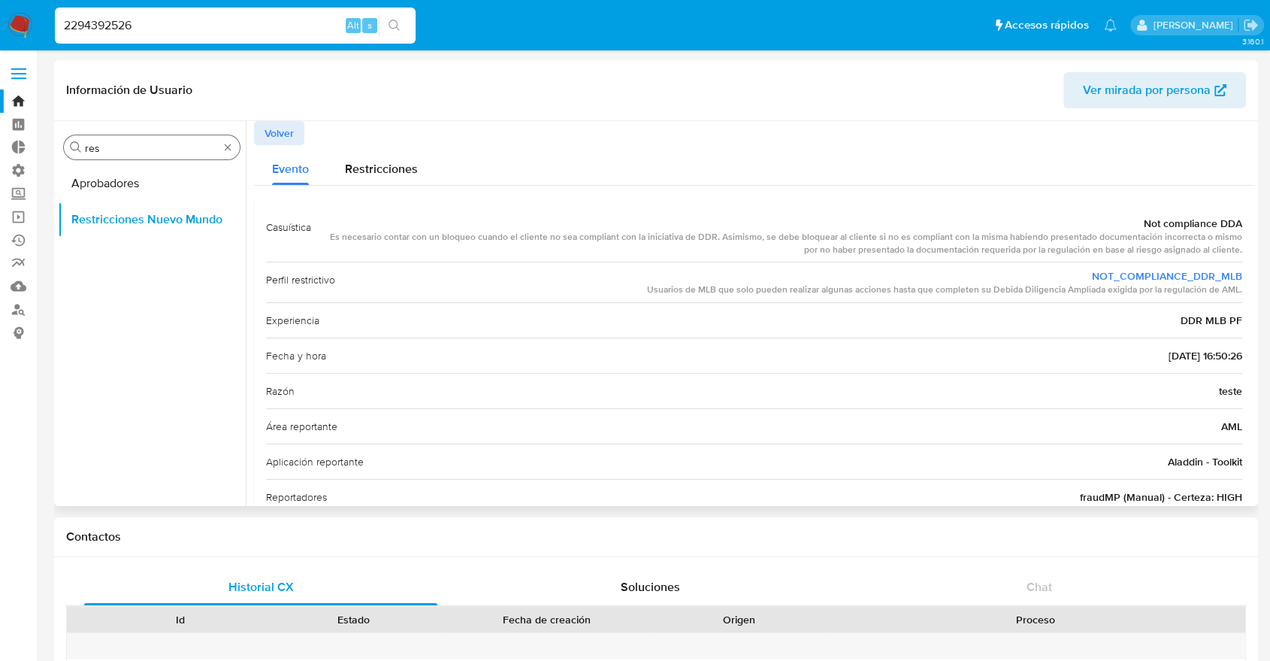
click at [207, 143] on input "res" at bounding box center [152, 148] width 134 height 14
click at [142, 192] on button "KYC" at bounding box center [146, 183] width 176 height 36
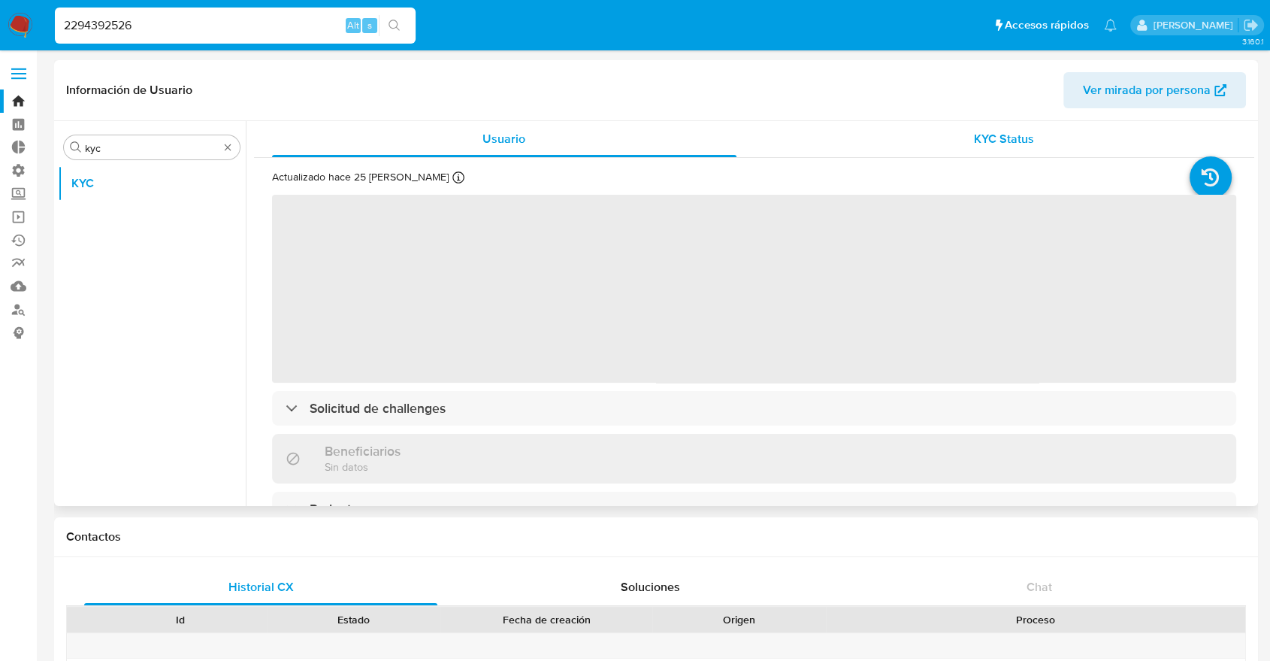
click at [974, 134] on span "KYC Status" at bounding box center [1004, 138] width 60 height 17
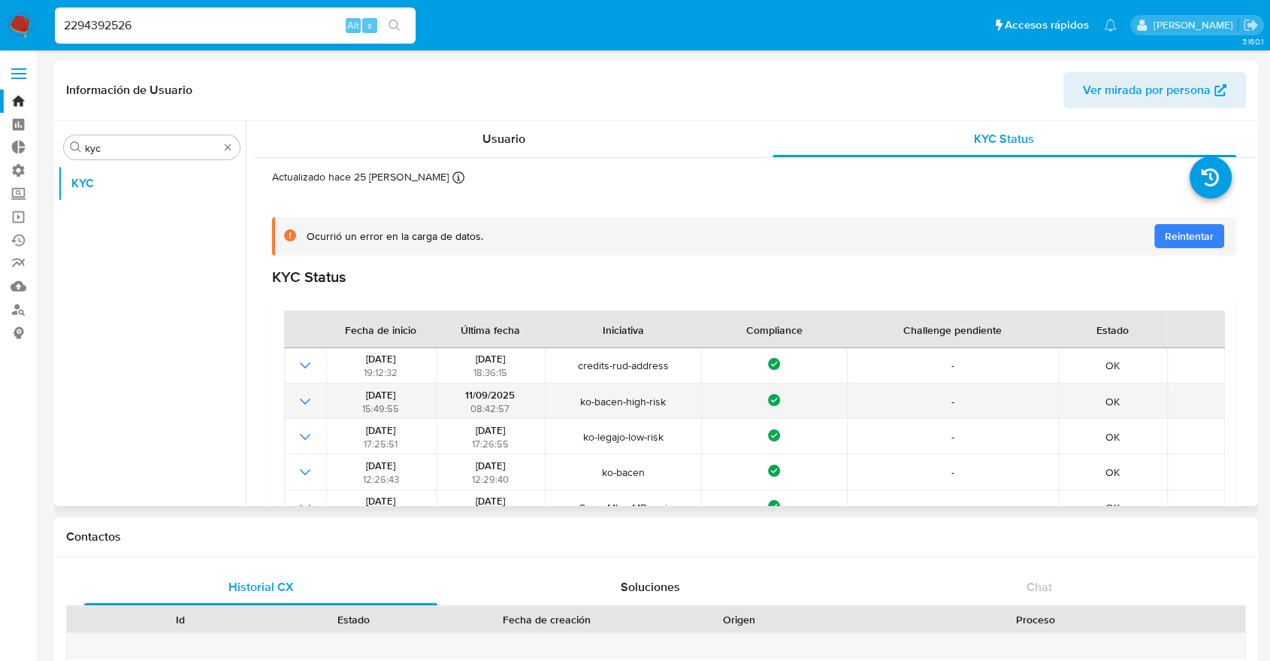
click at [310, 396] on icon "Mostrar operación" at bounding box center [305, 401] width 18 height 18
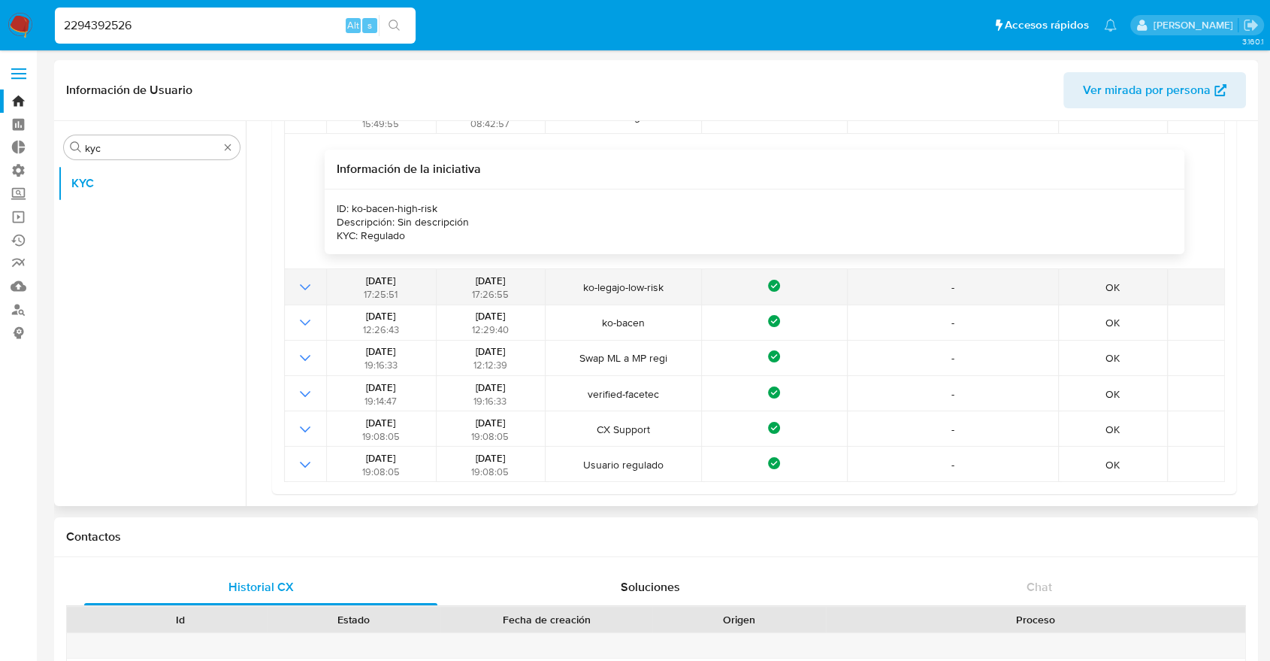
scroll to position [118, 0]
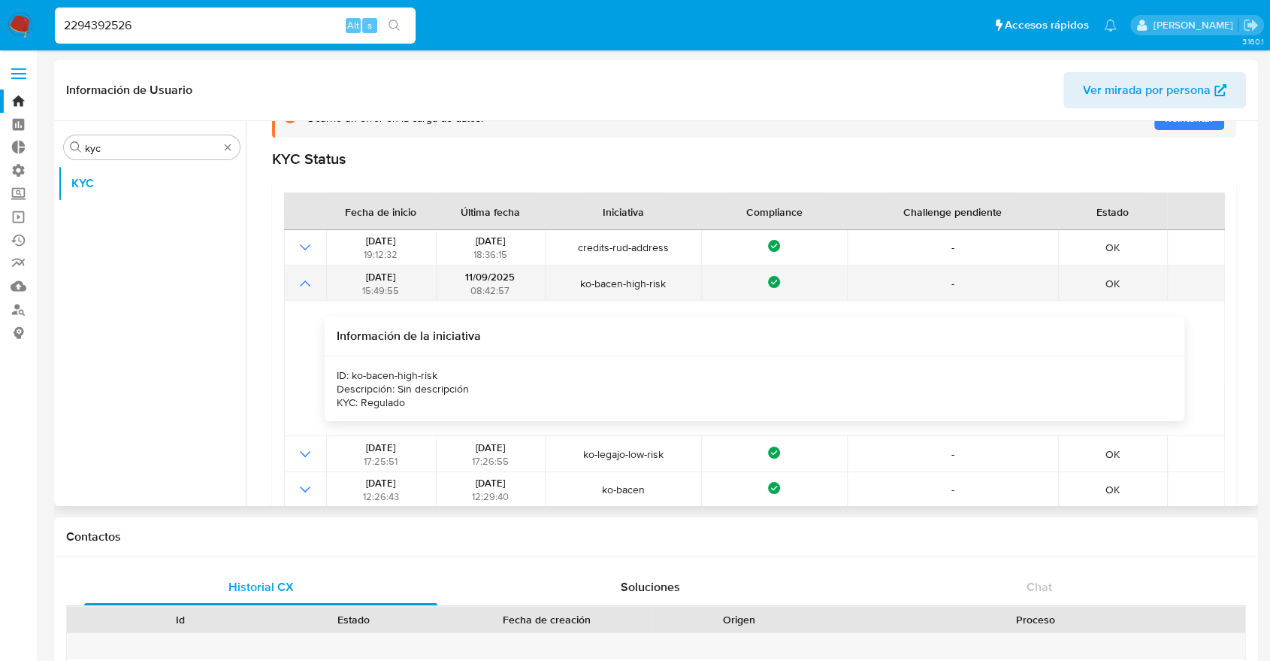
click at [305, 286] on icon "Mostrar operación" at bounding box center [305, 283] width 18 height 18
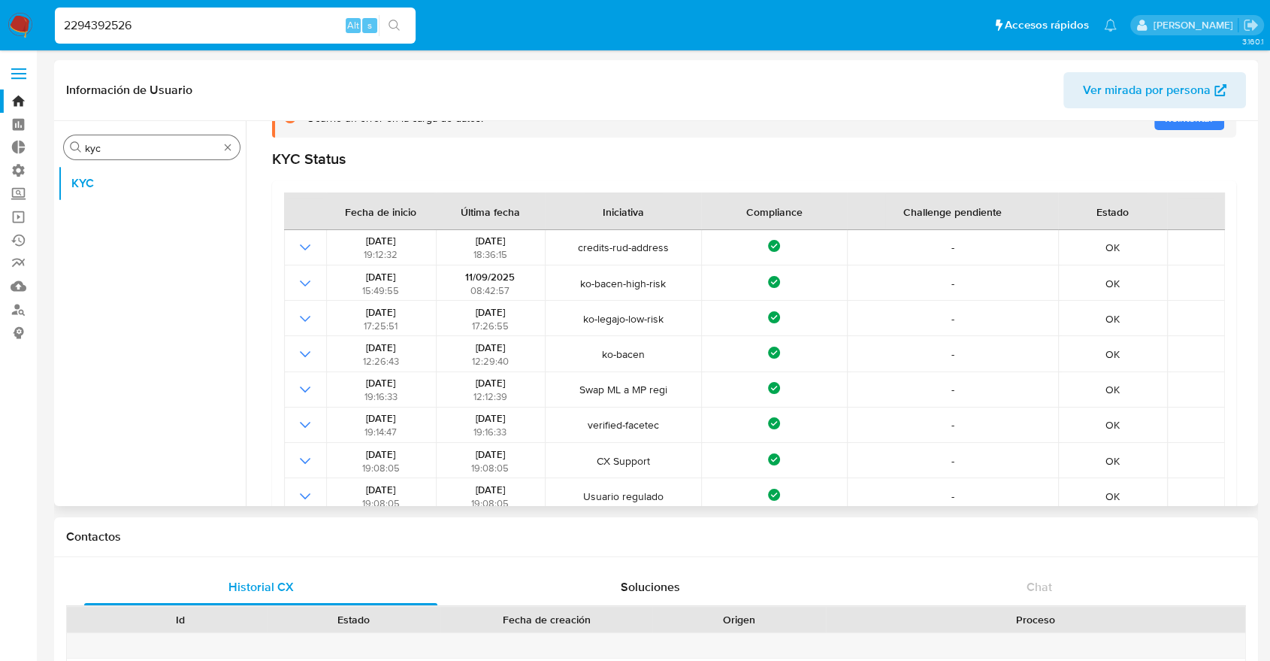
click at [188, 143] on input "kyc" at bounding box center [152, 148] width 134 height 14
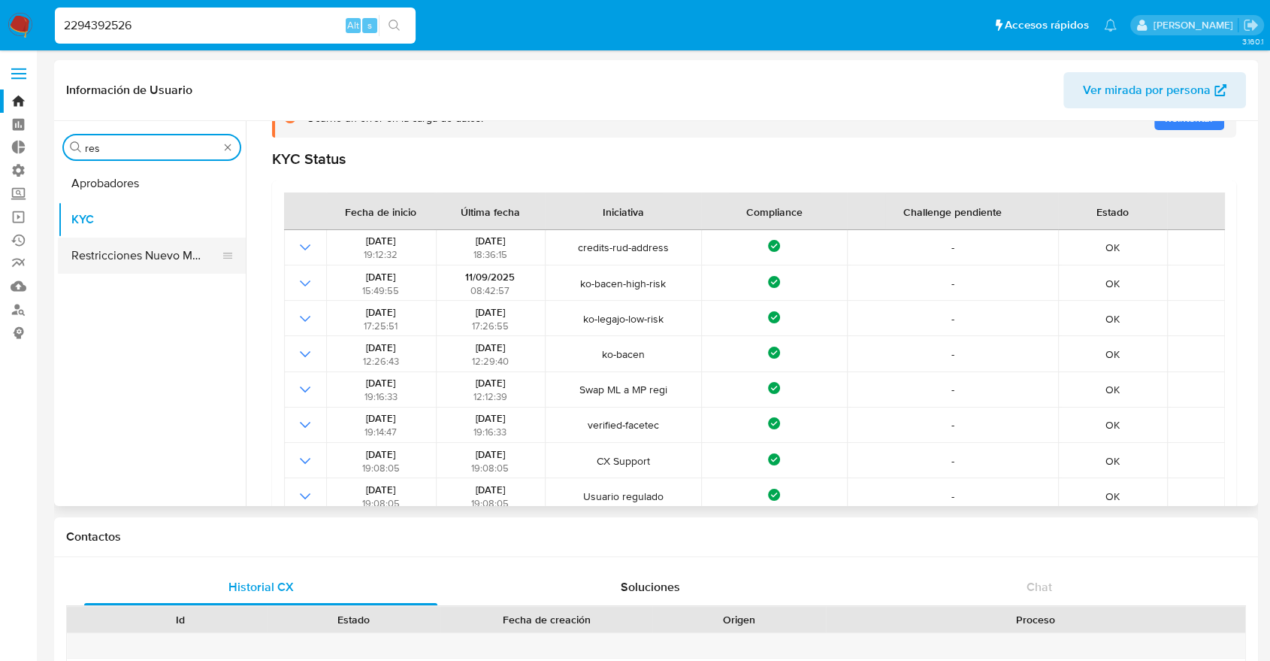
type input "res"
click at [177, 252] on button "Restricciones Nuevo Mundo" at bounding box center [146, 255] width 176 height 36
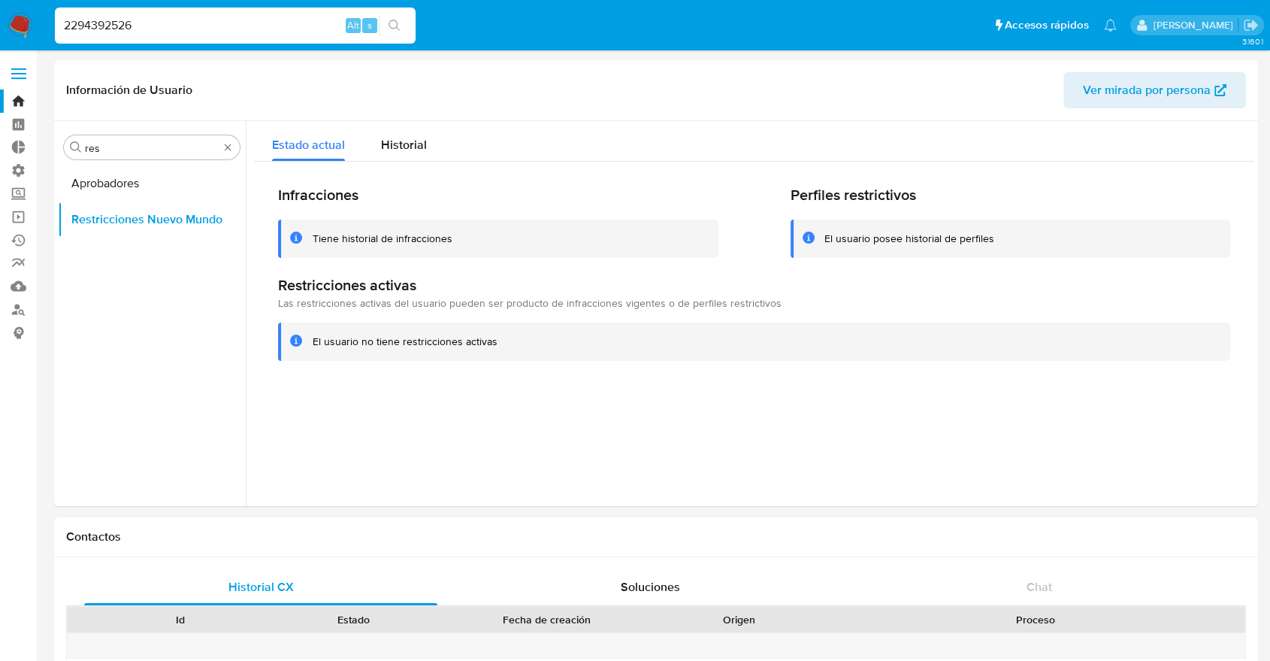
click at [293, 23] on input "2294392526" at bounding box center [235, 26] width 361 height 20
paste input "130242909"
type input "130242909"
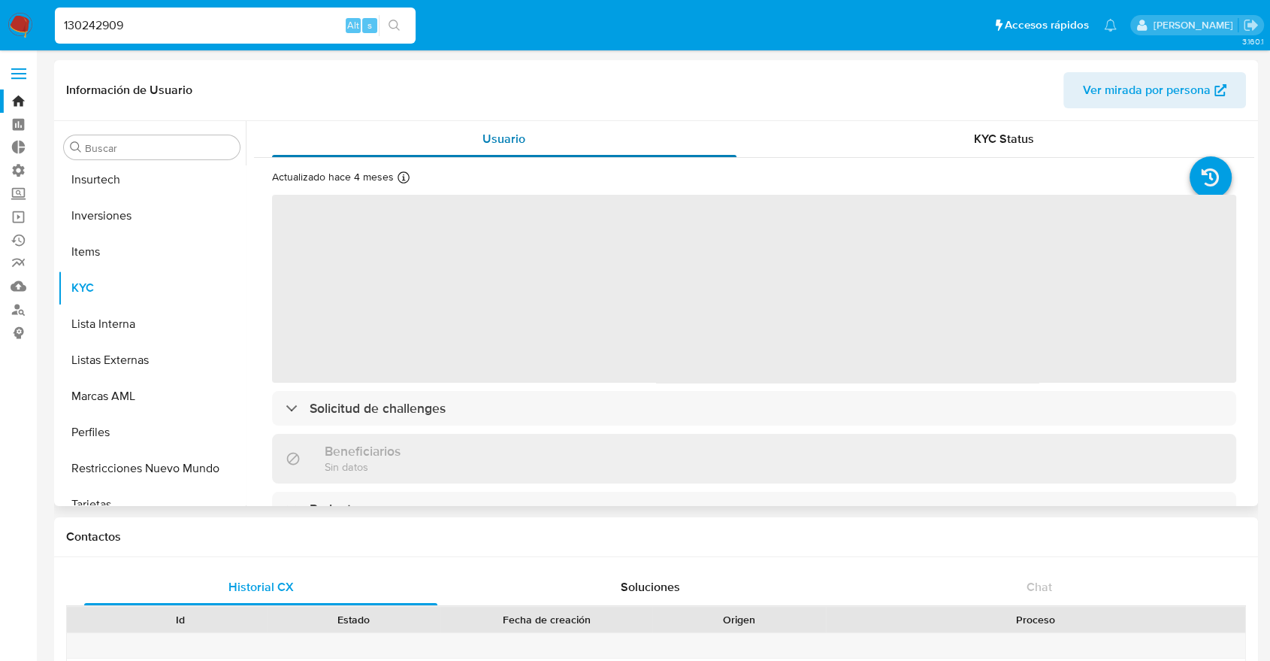
scroll to position [779, 0]
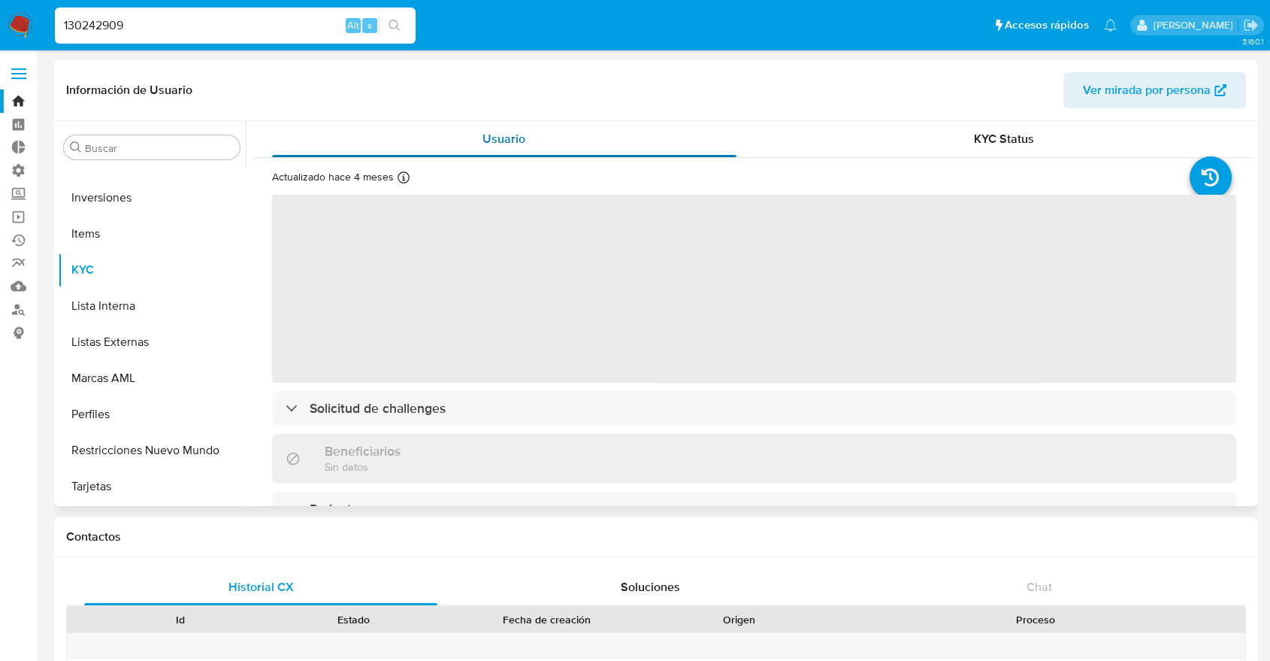
select select "10"
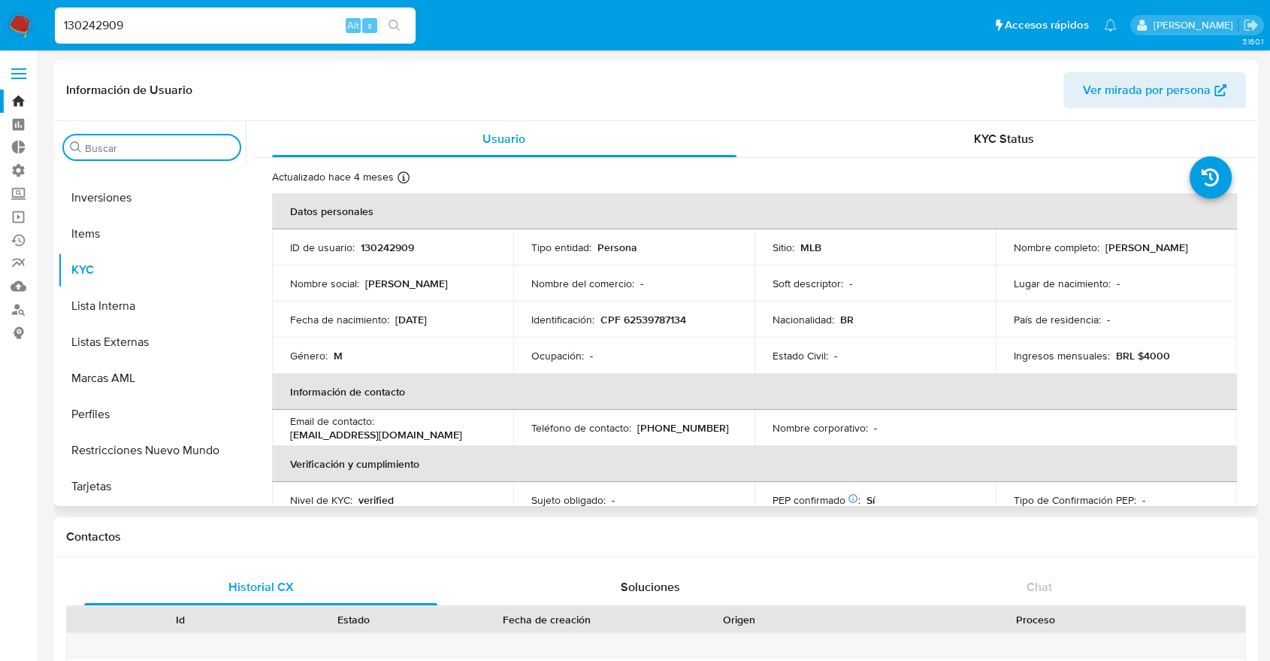
click at [205, 149] on input "Buscar" at bounding box center [159, 148] width 149 height 14
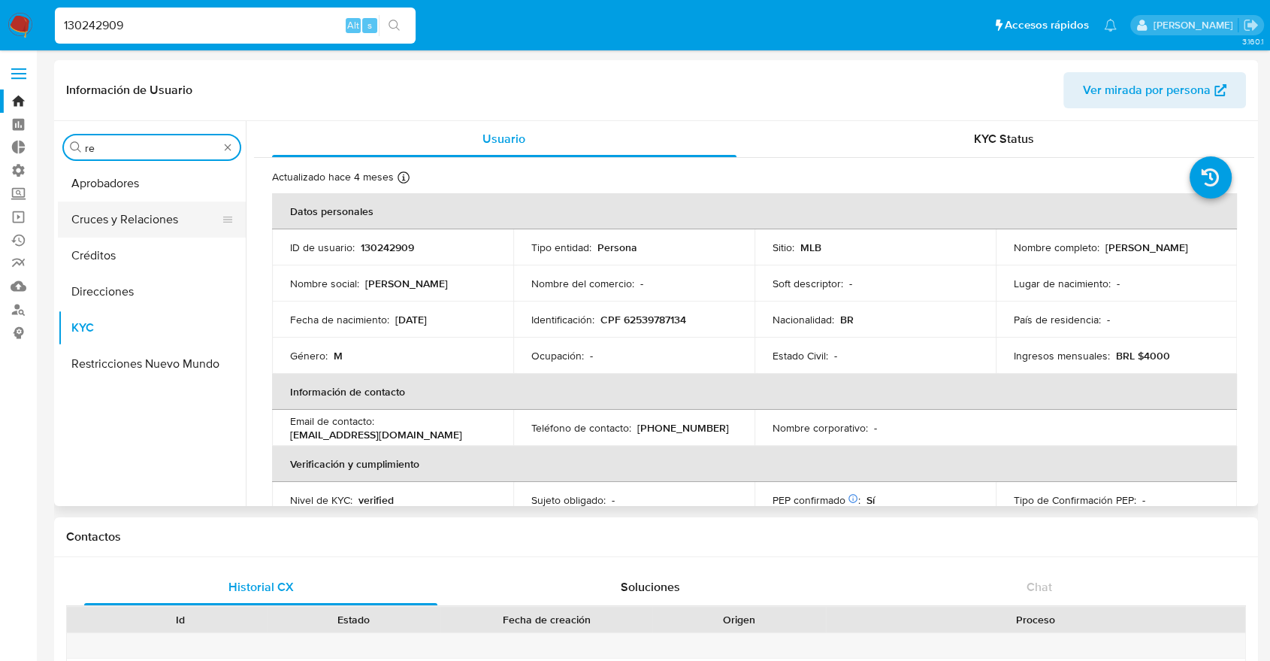
scroll to position [0, 0]
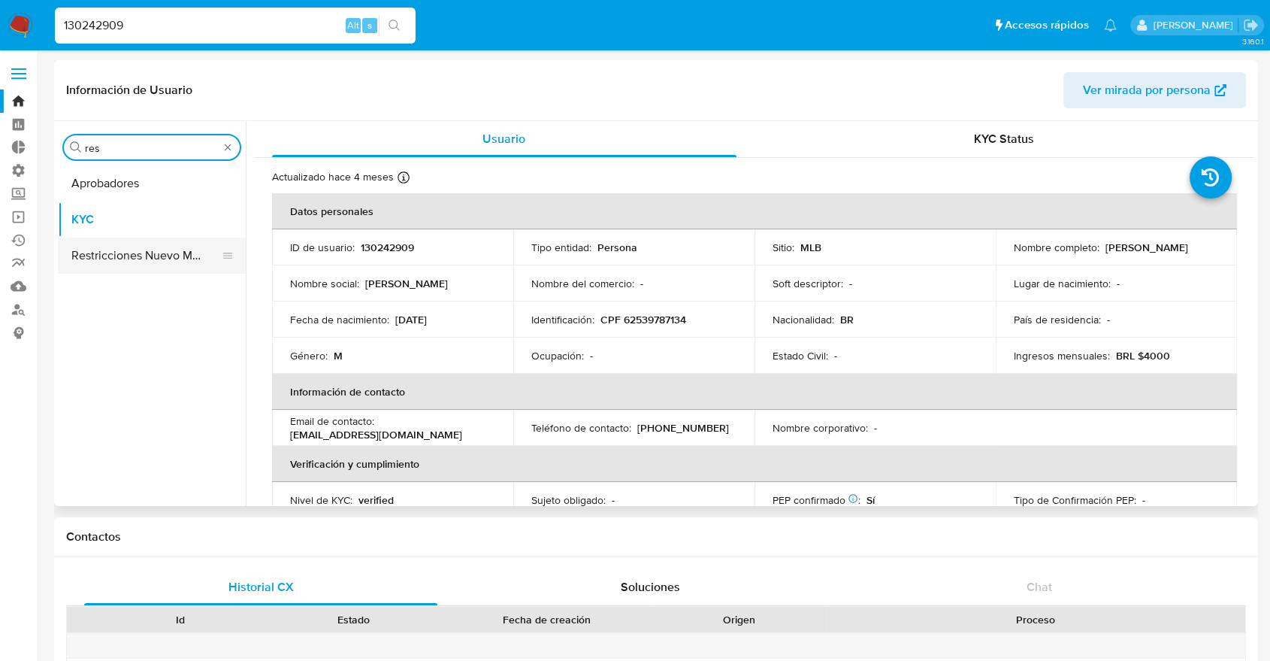
click at [150, 259] on button "Restricciones Nuevo Mundo" at bounding box center [146, 255] width 176 height 36
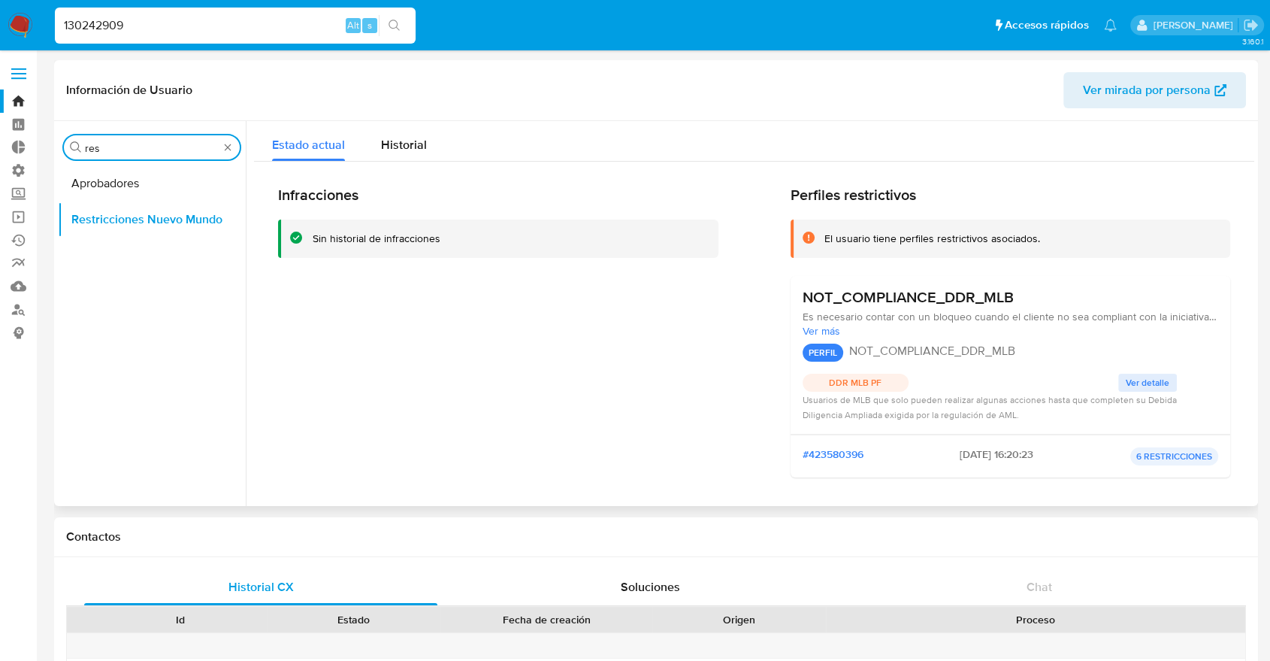
click at [208, 150] on input "res" at bounding box center [152, 148] width 134 height 14
type input "kyc"
click at [222, 177] on icon at bounding box center [228, 183] width 12 height 12
click at [168, 215] on button "Restricciones Nuevo Mundo" at bounding box center [146, 219] width 176 height 36
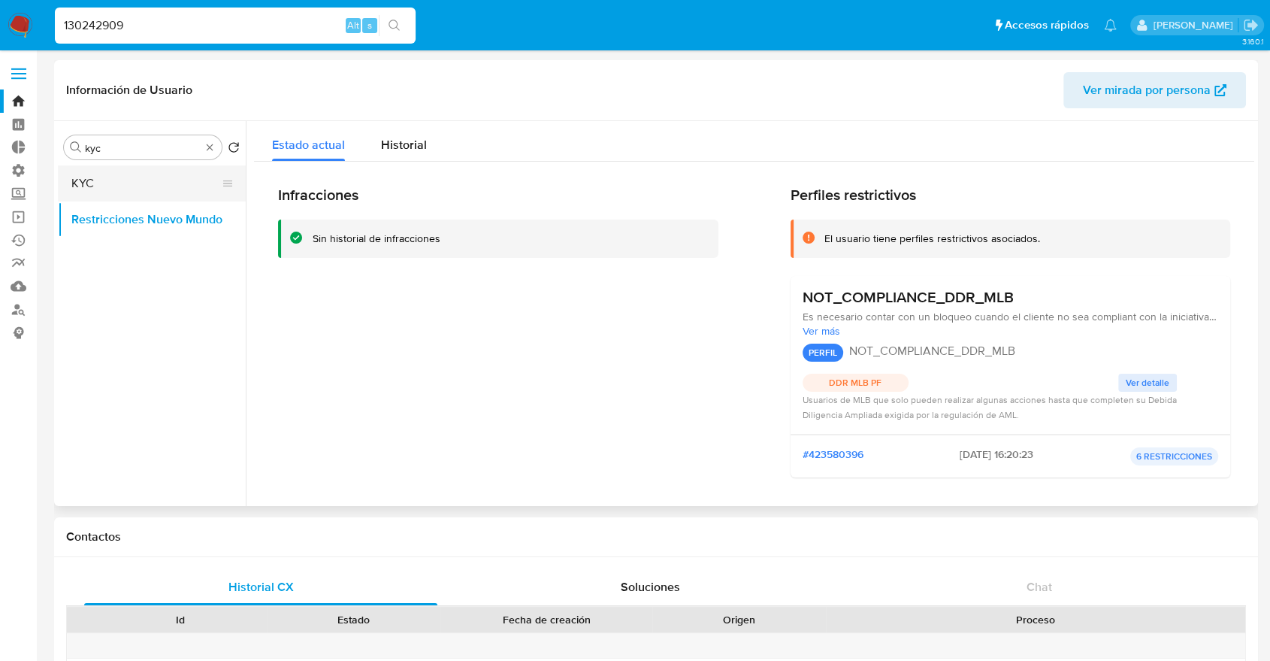
click at [179, 174] on button "KYC" at bounding box center [146, 183] width 176 height 36
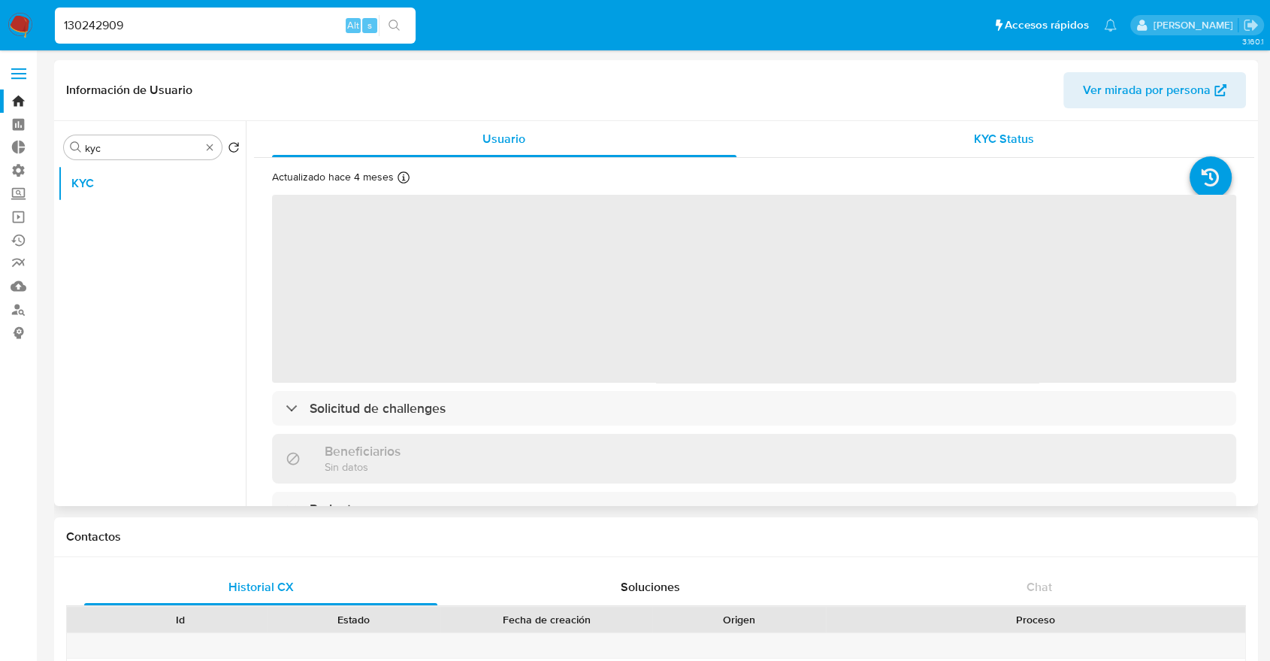
click at [981, 137] on span "KYC Status" at bounding box center [1004, 138] width 60 height 17
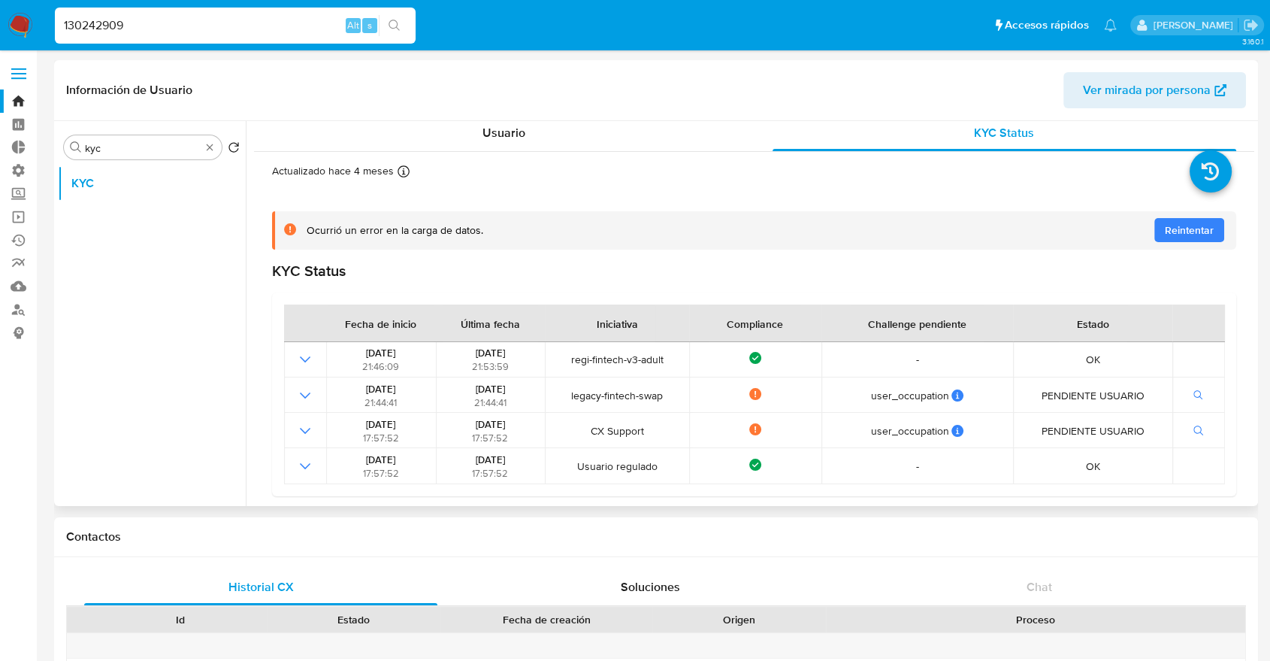
scroll to position [8, 0]
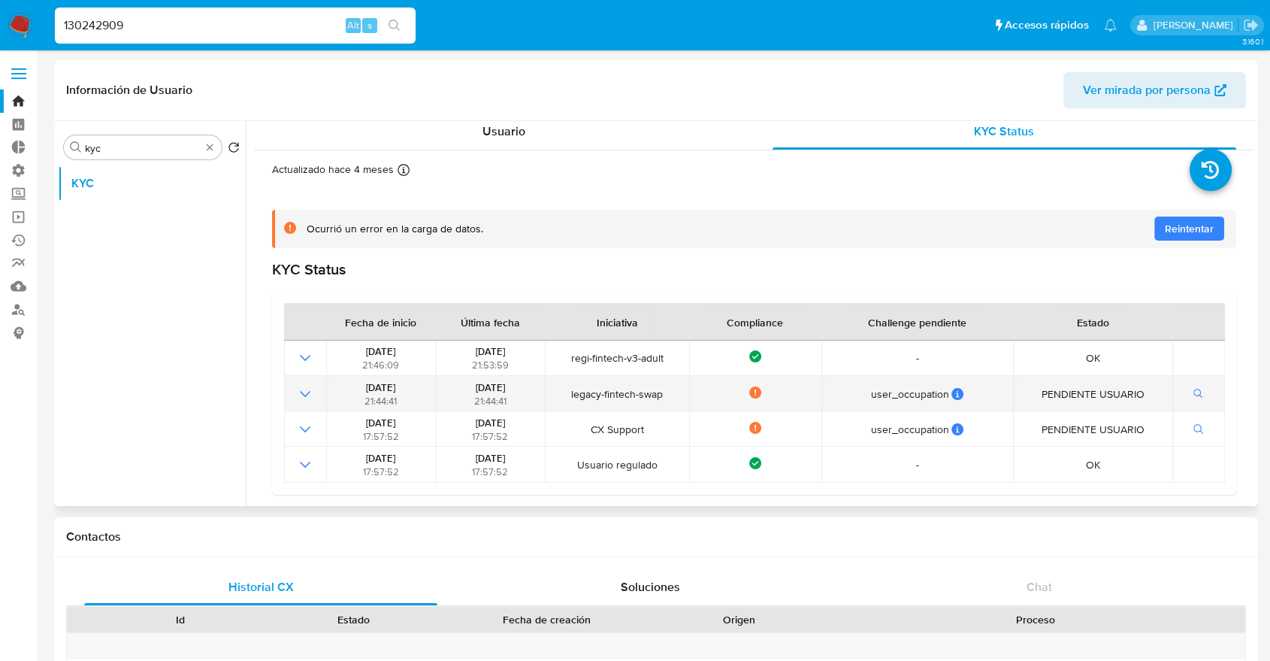
click at [590, 400] on td "legacy-fintech-swap" at bounding box center [617, 393] width 144 height 35
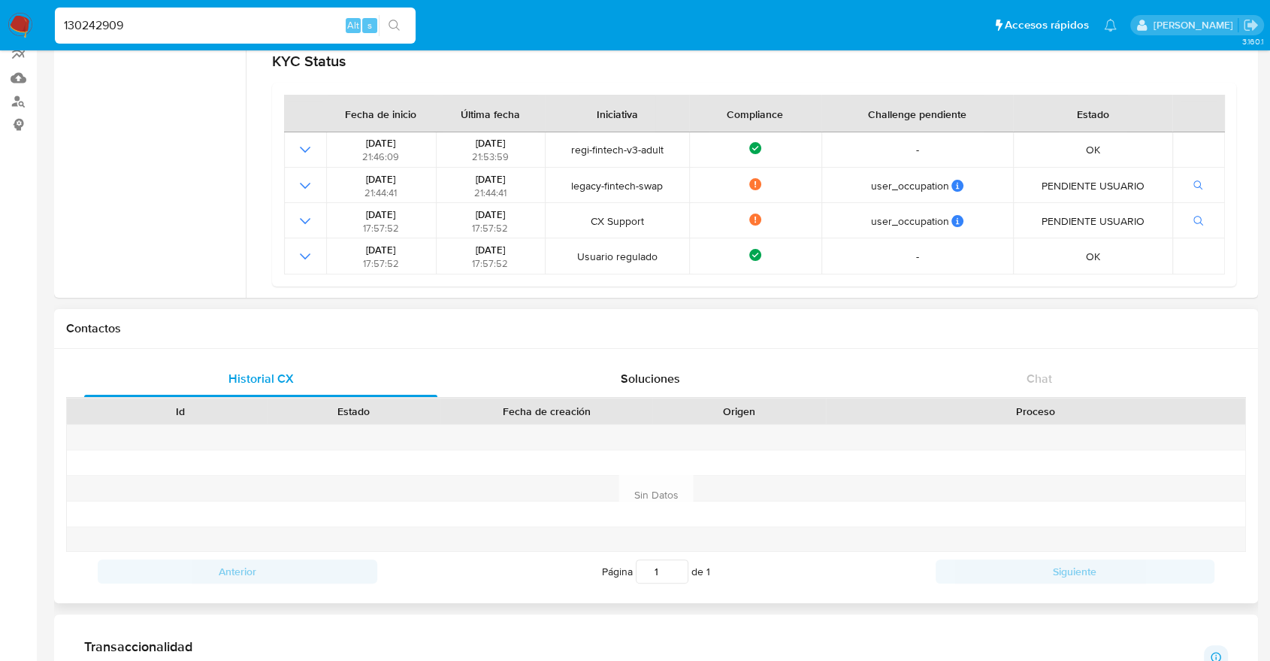
scroll to position [0, 0]
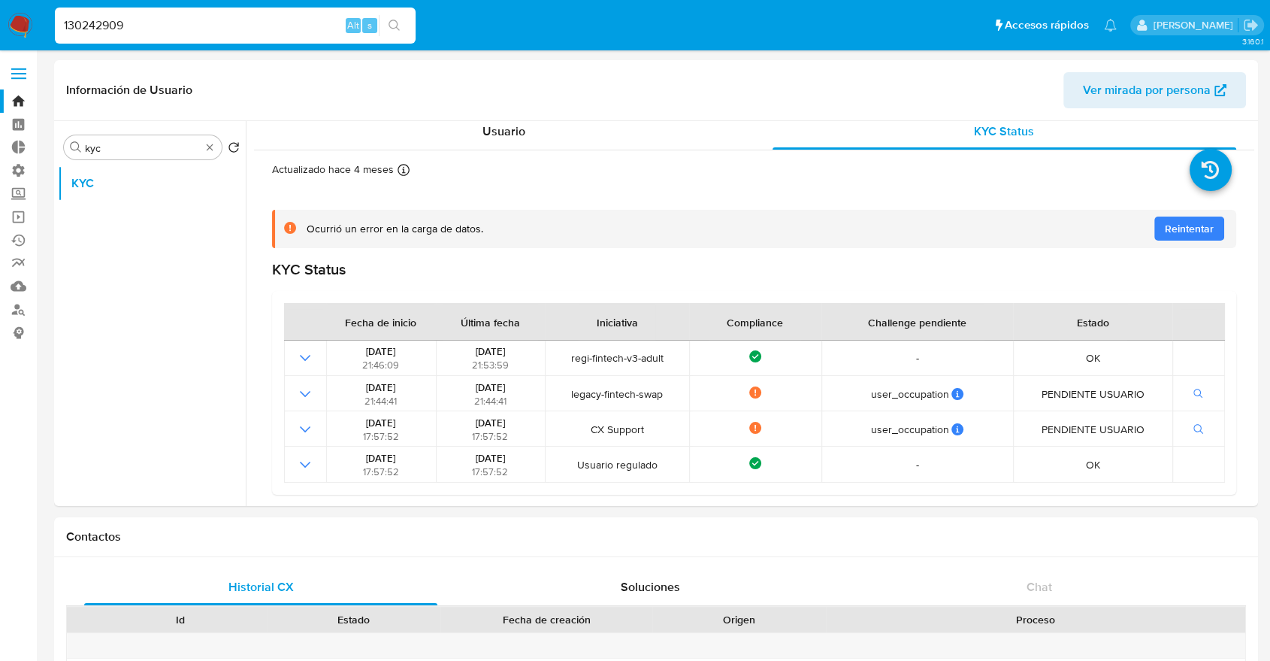
click at [153, 23] on input "130242909" at bounding box center [235, 26] width 361 height 20
paste input "34736472"
type input "34736472"
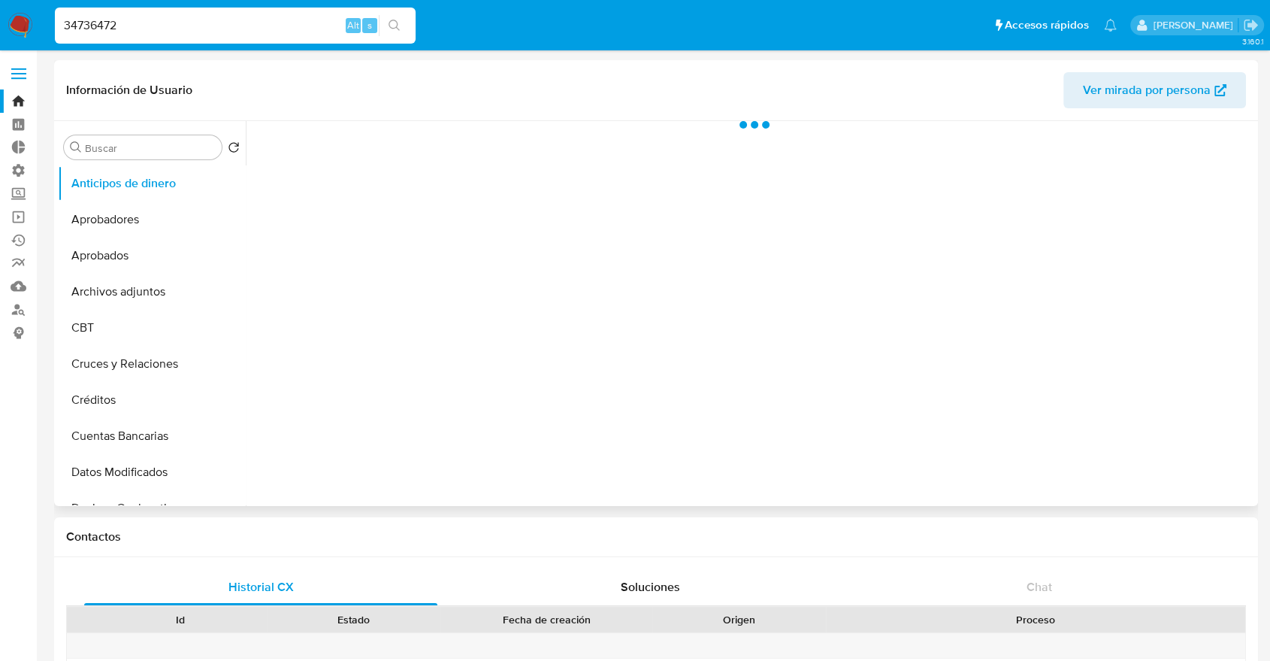
select select "10"
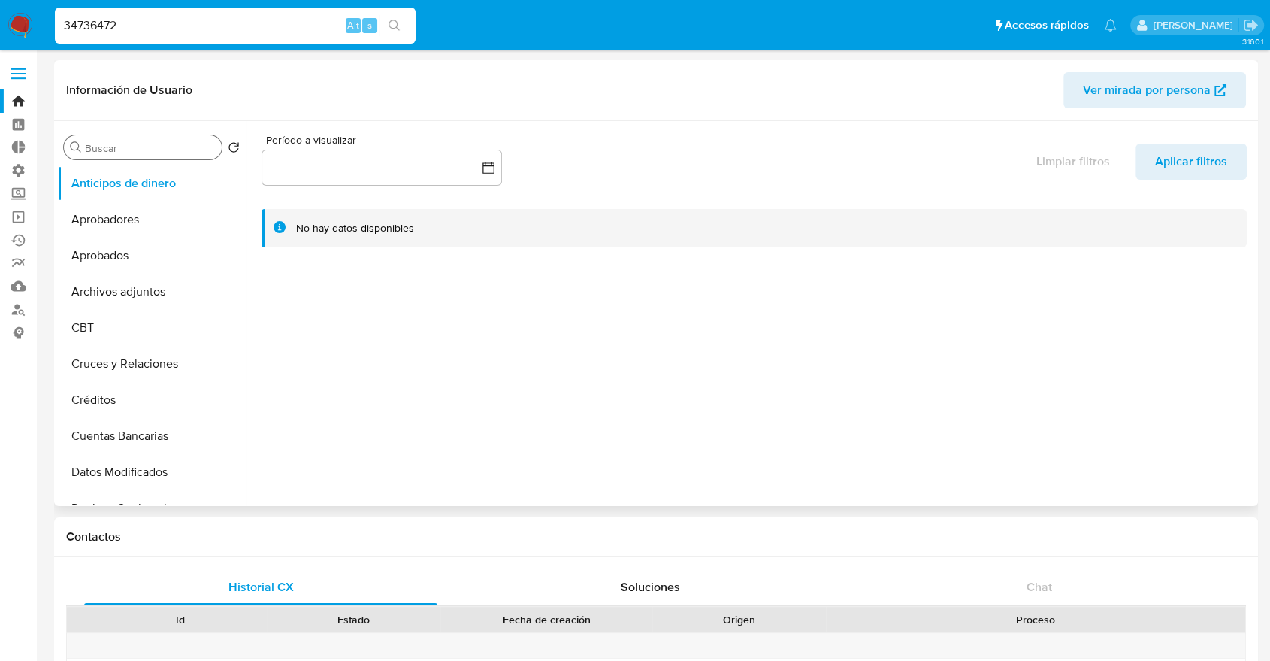
click at [117, 151] on input "Buscar" at bounding box center [150, 148] width 131 height 14
click at [117, 151] on input "r" at bounding box center [150, 148] width 131 height 14
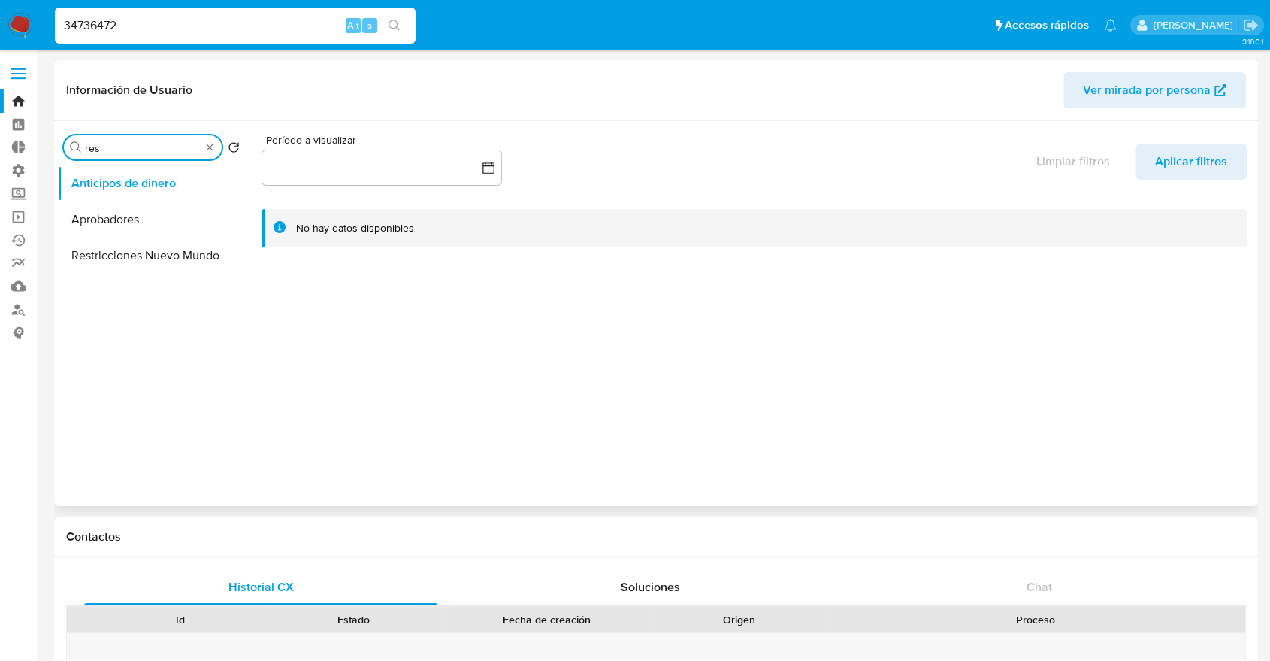
click at [135, 252] on button "Restricciones Nuevo Mundo" at bounding box center [152, 255] width 188 height 36
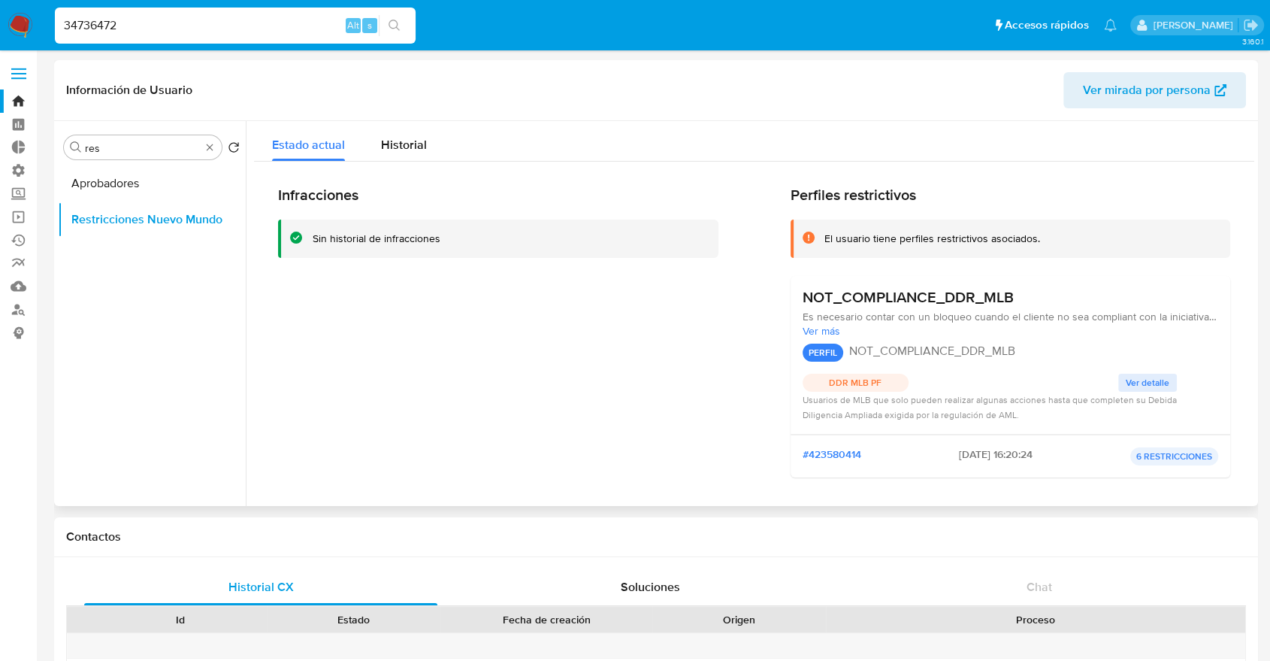
click at [165, 113] on div "Información de Usuario Ver mirada por persona" at bounding box center [656, 90] width 1204 height 61
click at [149, 140] on div "Buscar res" at bounding box center [143, 147] width 158 height 24
click at [149, 145] on input "res" at bounding box center [143, 148] width 116 height 14
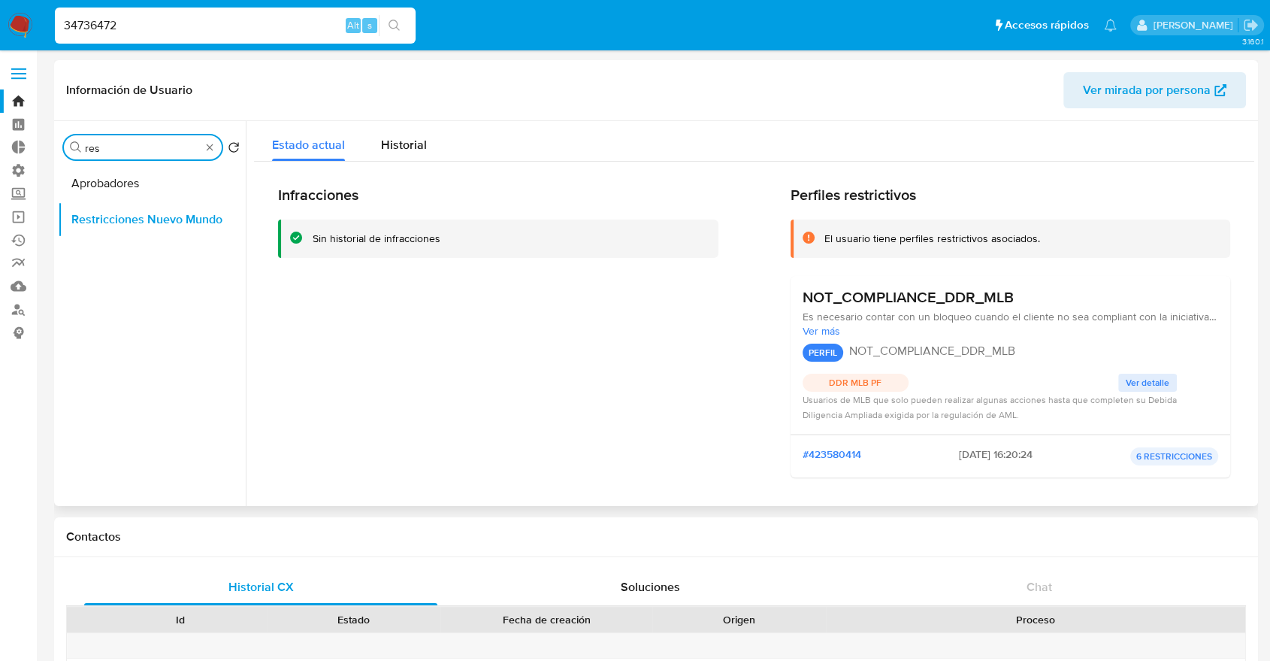
click at [149, 145] on input "res" at bounding box center [143, 148] width 116 height 14
type input "kyc"
click at [100, 164] on div "Buscar kyc Volver al orden por defecto KYC Restricciones Nuevo Mundo" at bounding box center [152, 314] width 188 height 382
click at [99, 176] on button "KYC" at bounding box center [146, 183] width 176 height 36
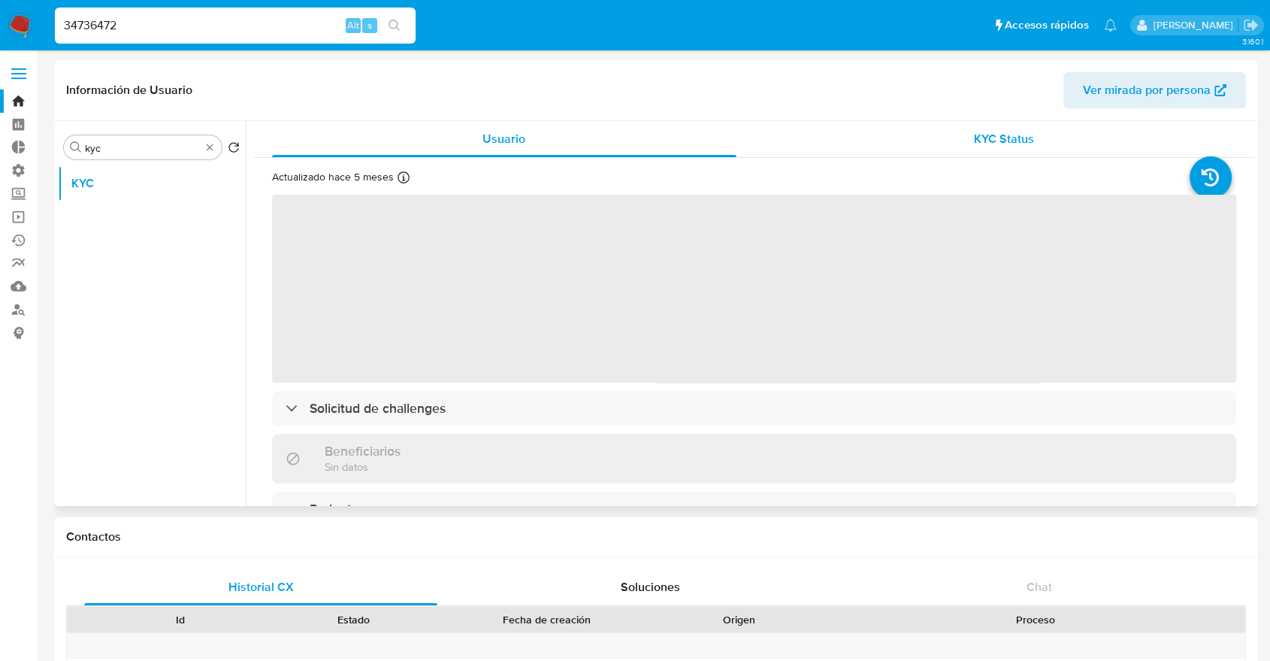
click at [1026, 131] on span "KYC Status" at bounding box center [1004, 138] width 60 height 17
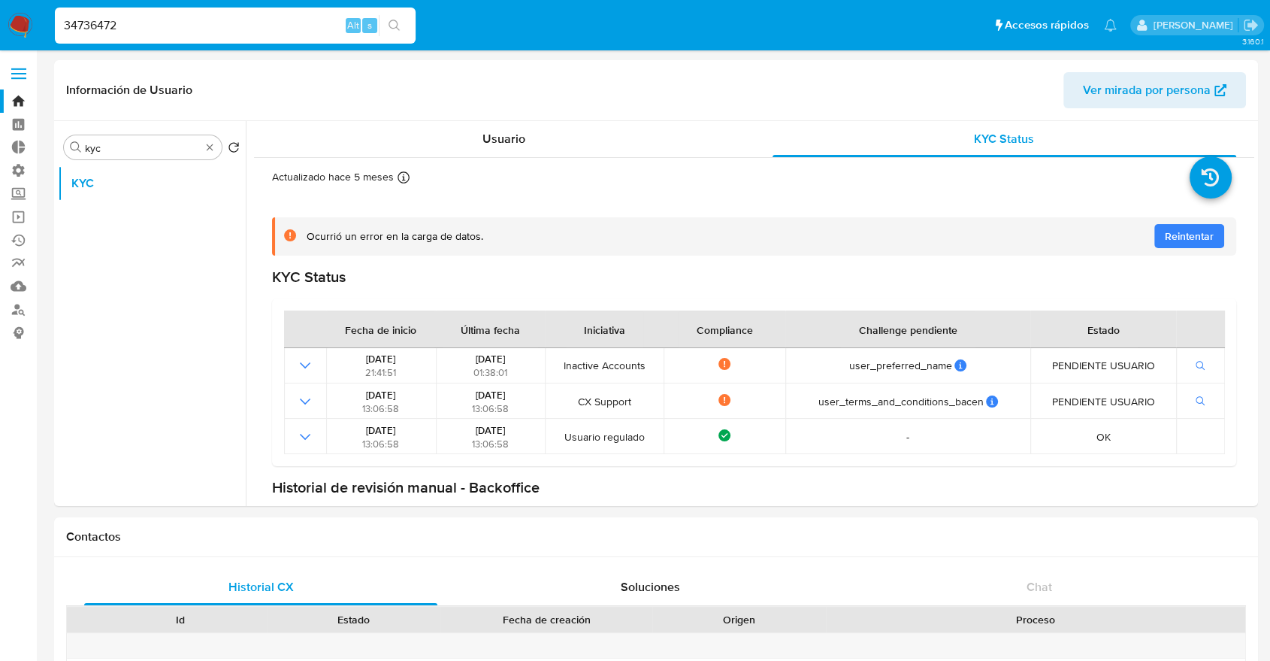
click at [221, 28] on input "34736472" at bounding box center [235, 26] width 361 height 20
paste input "211081197 Resultados por página: 50 1 – 50 de 81320"
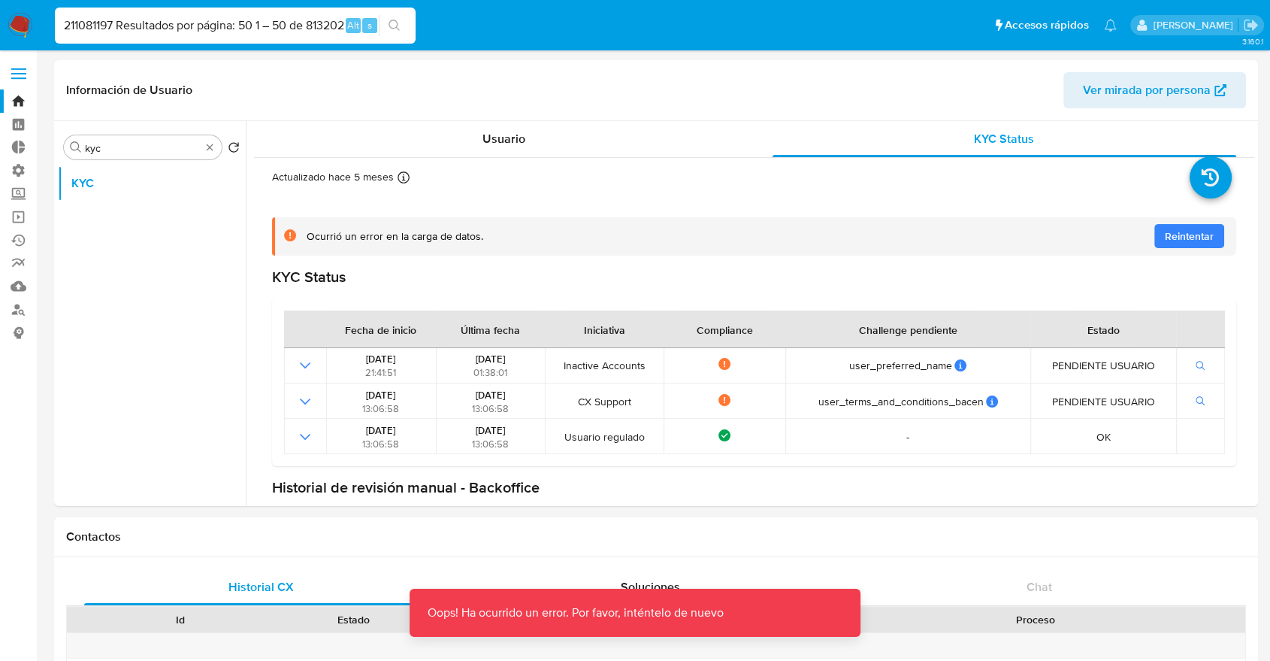
click at [221, 28] on input "211081197 Resultados por página: 50 1 – 50 de 813202" at bounding box center [235, 26] width 361 height 20
drag, startPoint x: 125, startPoint y: 26, endPoint x: 720, endPoint y: 49, distance: 595.6
click at [720, 49] on nav "Pausado Ver notificaciones 211081197 Resultados por página: 50 1 – 50 de 813202…" at bounding box center [635, 25] width 1270 height 50
click at [720, 49] on nav "Pausado Ver notificaciones 211081197 Alt s Accesos rápidos Presiona las siguien…" at bounding box center [635, 25] width 1270 height 50
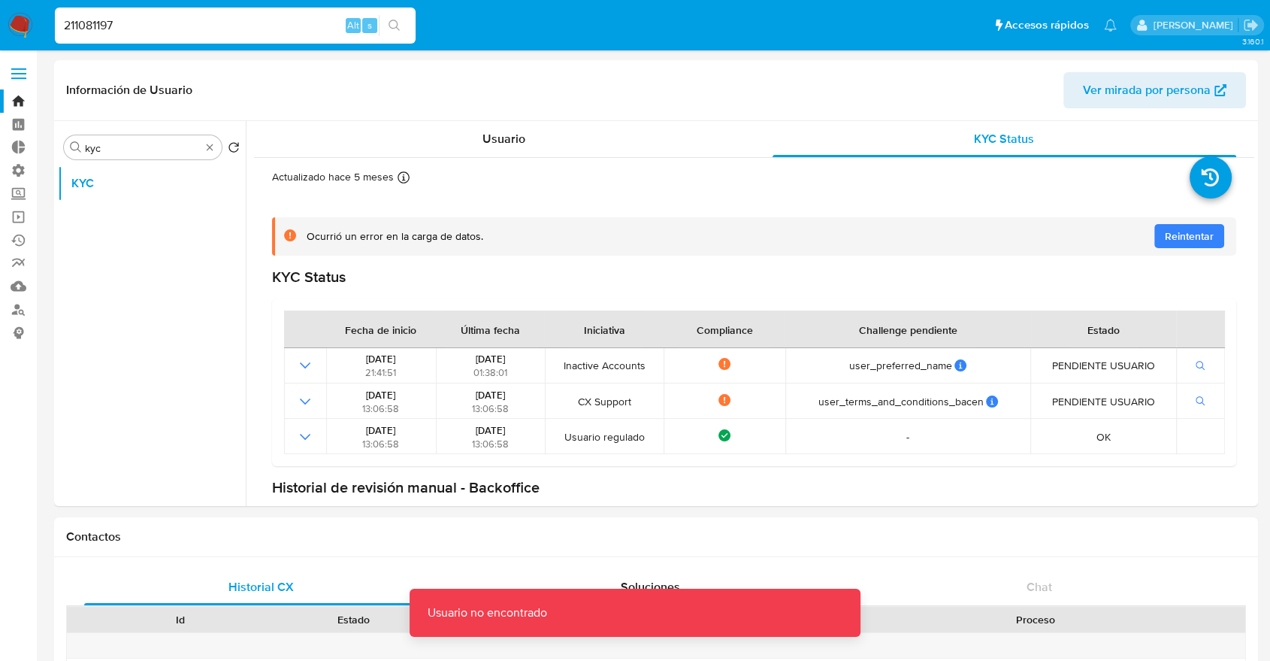
click at [134, 24] on input "211081197" at bounding box center [235, 26] width 361 height 20
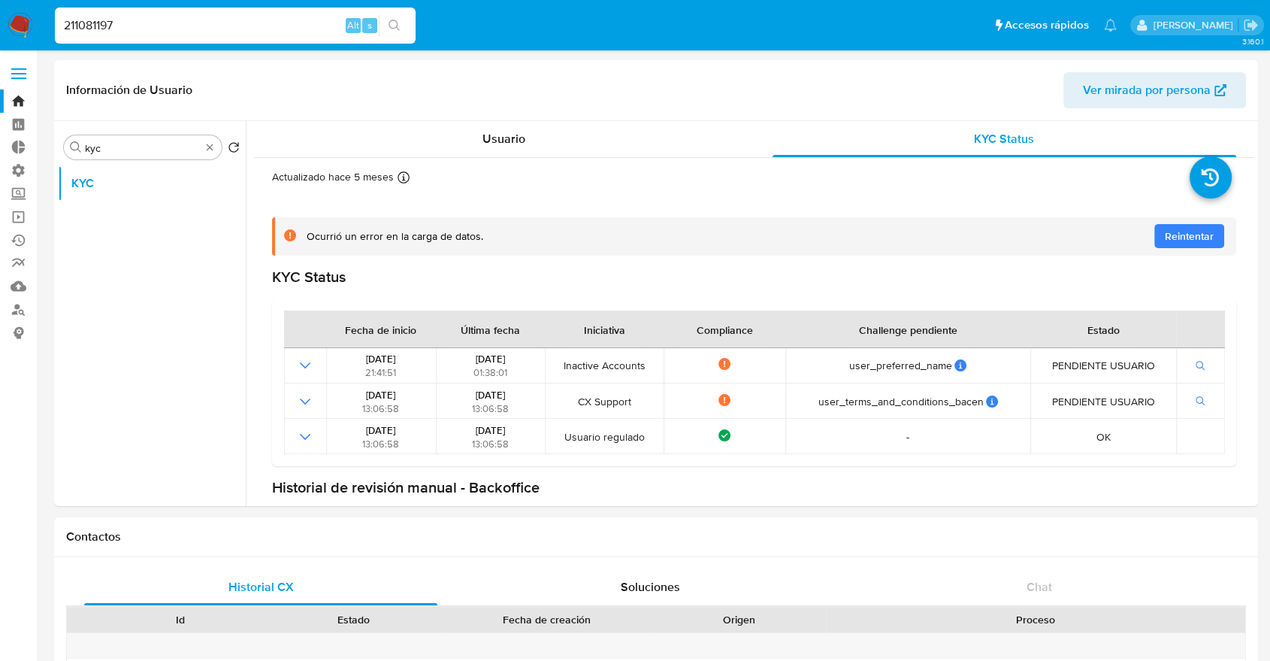
type input "211081197"
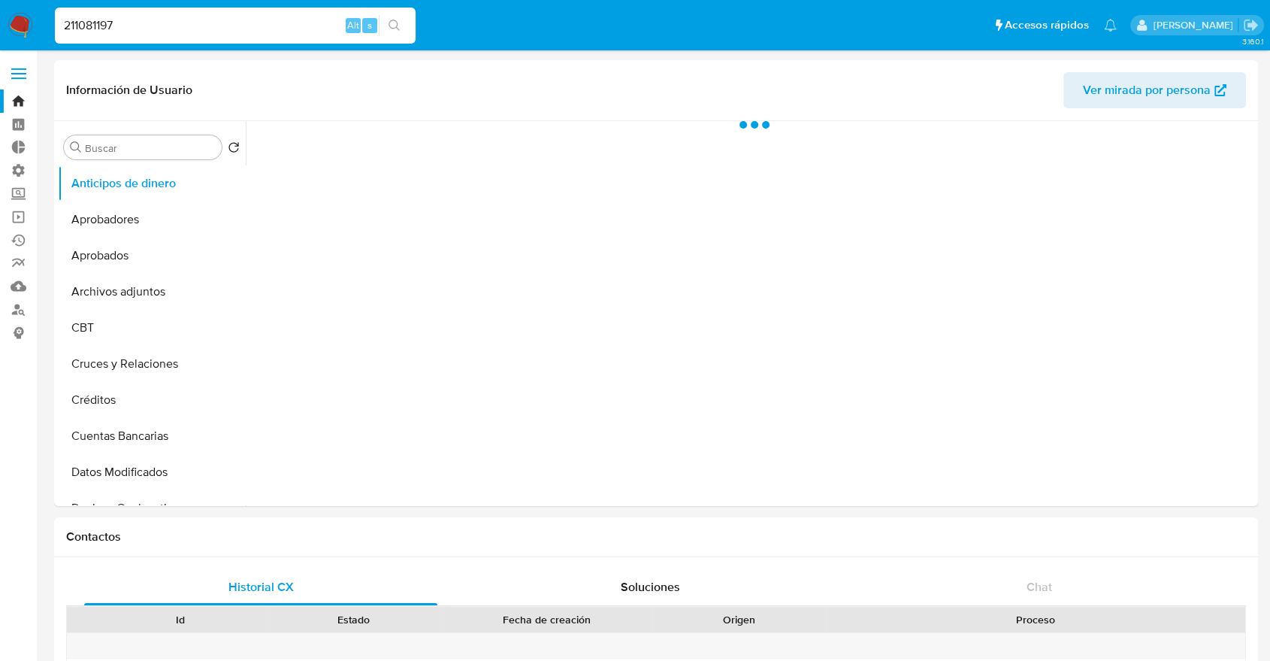
select select "10"
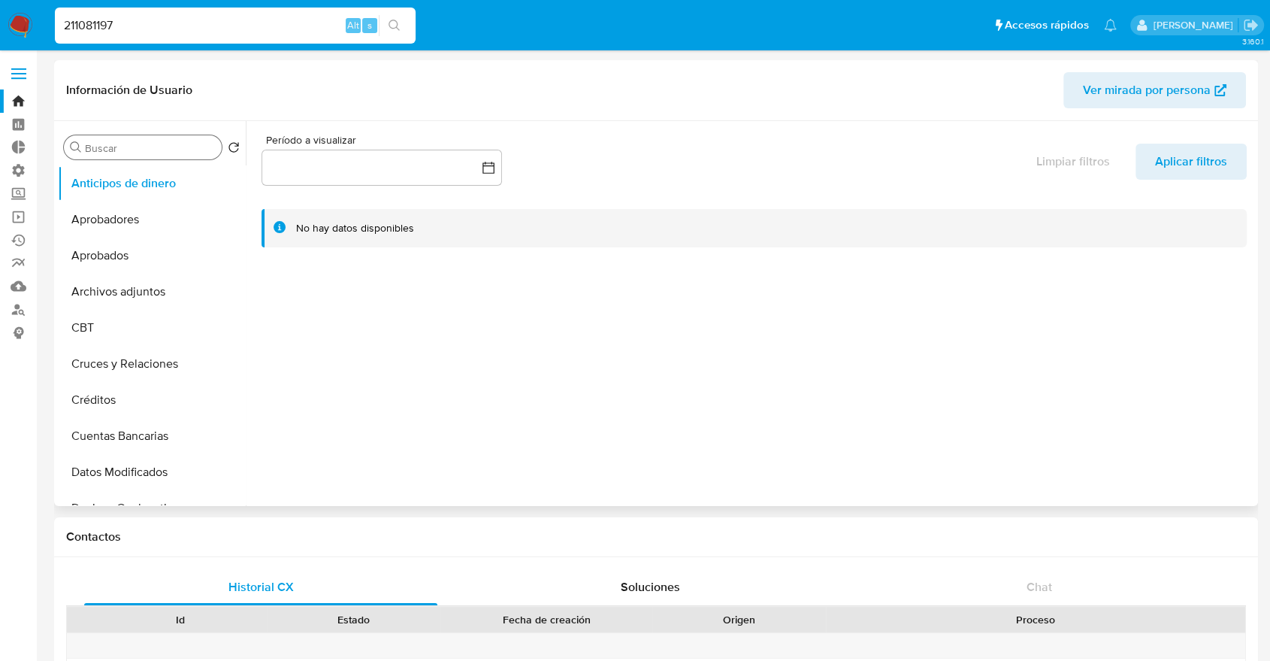
click at [135, 156] on div "Buscar" at bounding box center [143, 147] width 158 height 24
click at [130, 152] on input "Buscar" at bounding box center [150, 148] width 131 height 14
click at [129, 151] on input "Buscar" at bounding box center [150, 148] width 131 height 14
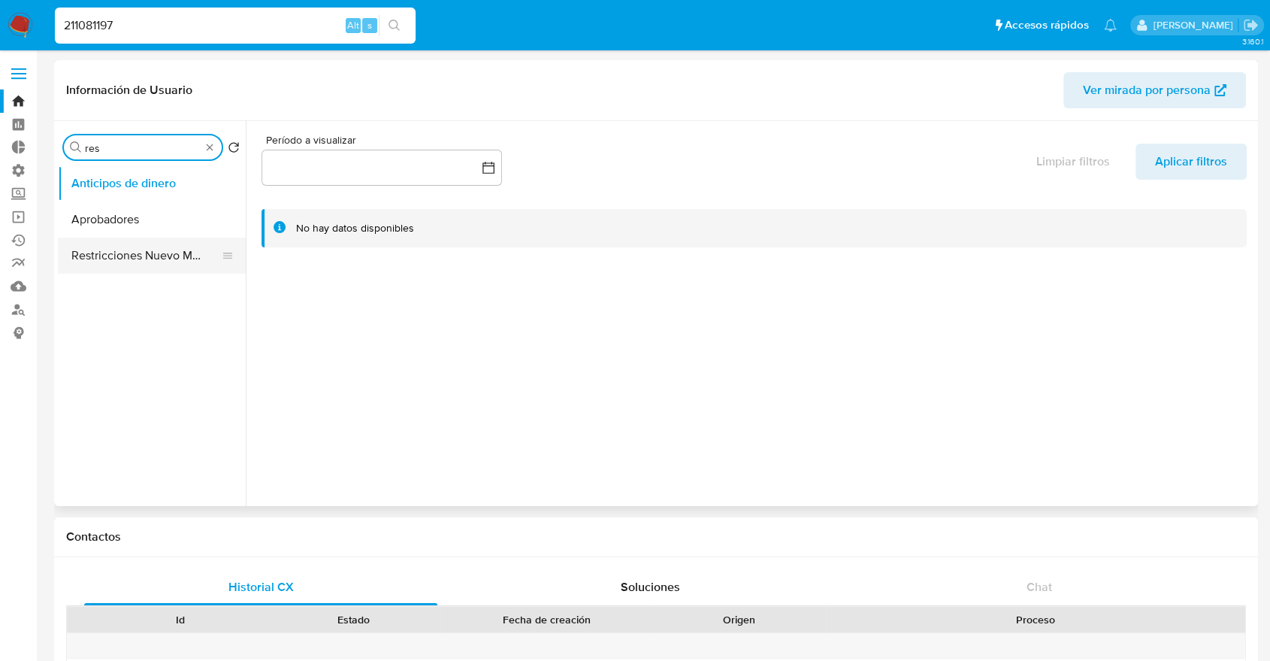
click at [159, 247] on button "Restricciones Nuevo Mundo" at bounding box center [146, 255] width 176 height 36
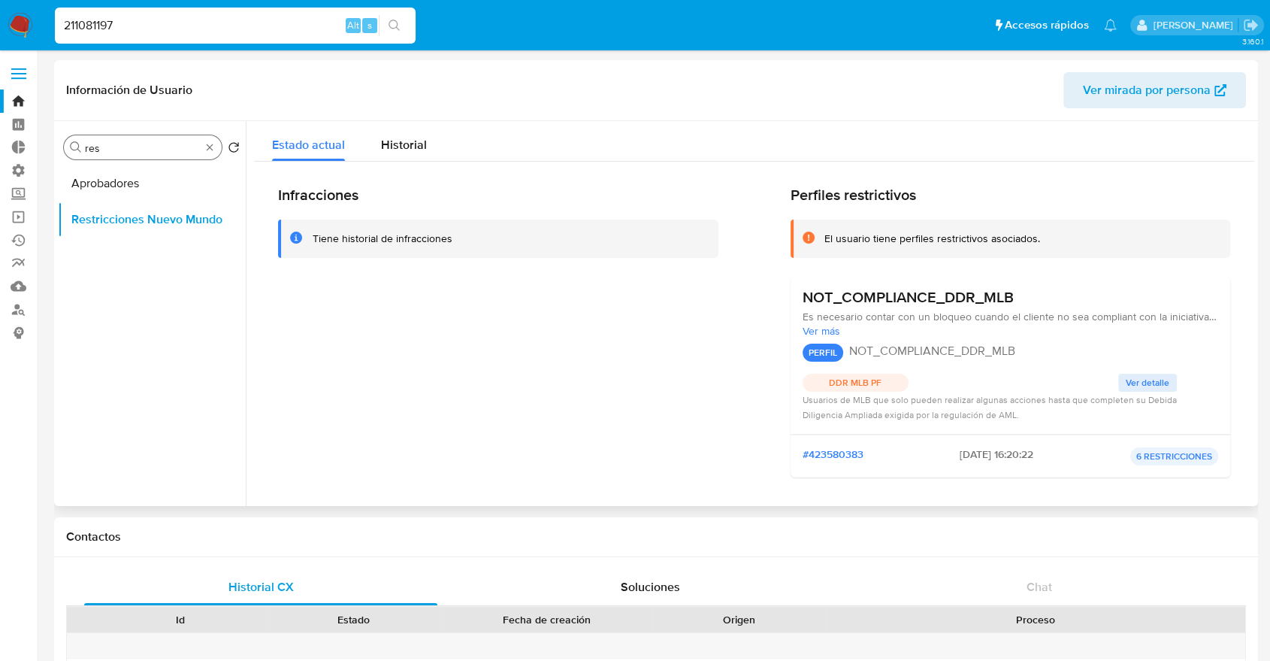
click at [126, 147] on input "res" at bounding box center [143, 148] width 116 height 14
type input "kyc"
click at [135, 162] on div "Buscar kyc Volver al orden por defecto KYC Restricciones Nuevo Mundo" at bounding box center [152, 314] width 188 height 382
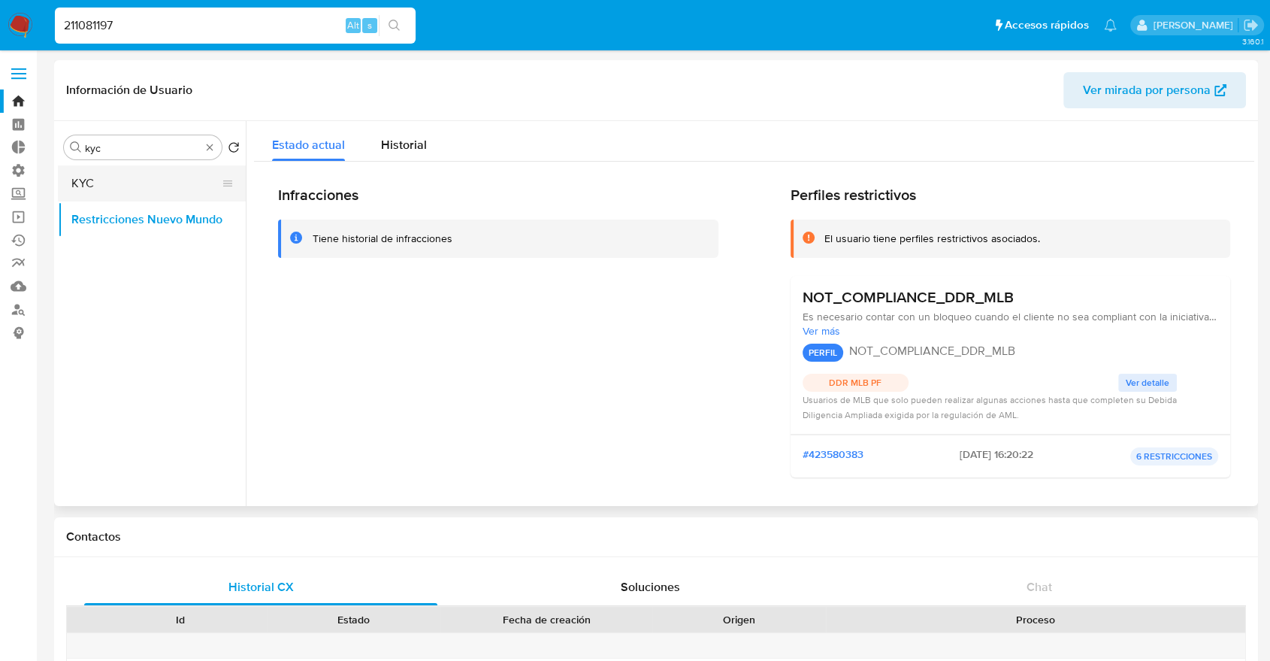
click at [139, 177] on button "KYC" at bounding box center [146, 183] width 176 height 36
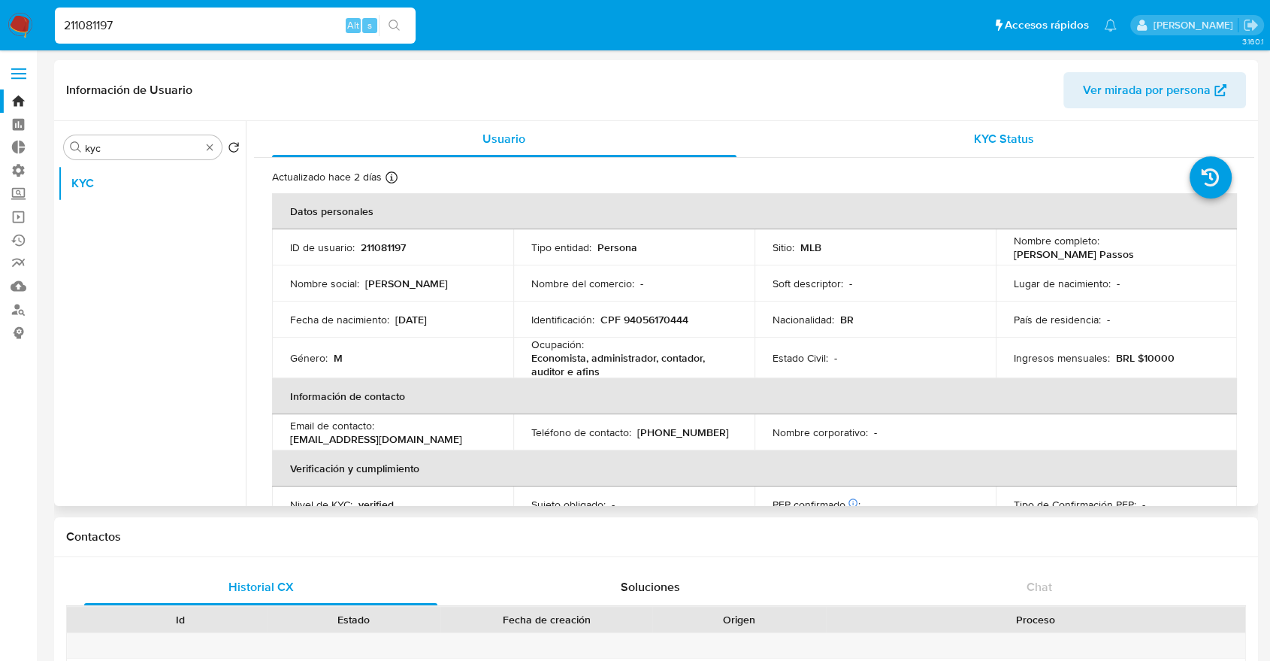
click at [960, 147] on div "KYC Status" at bounding box center [1004, 139] width 464 height 36
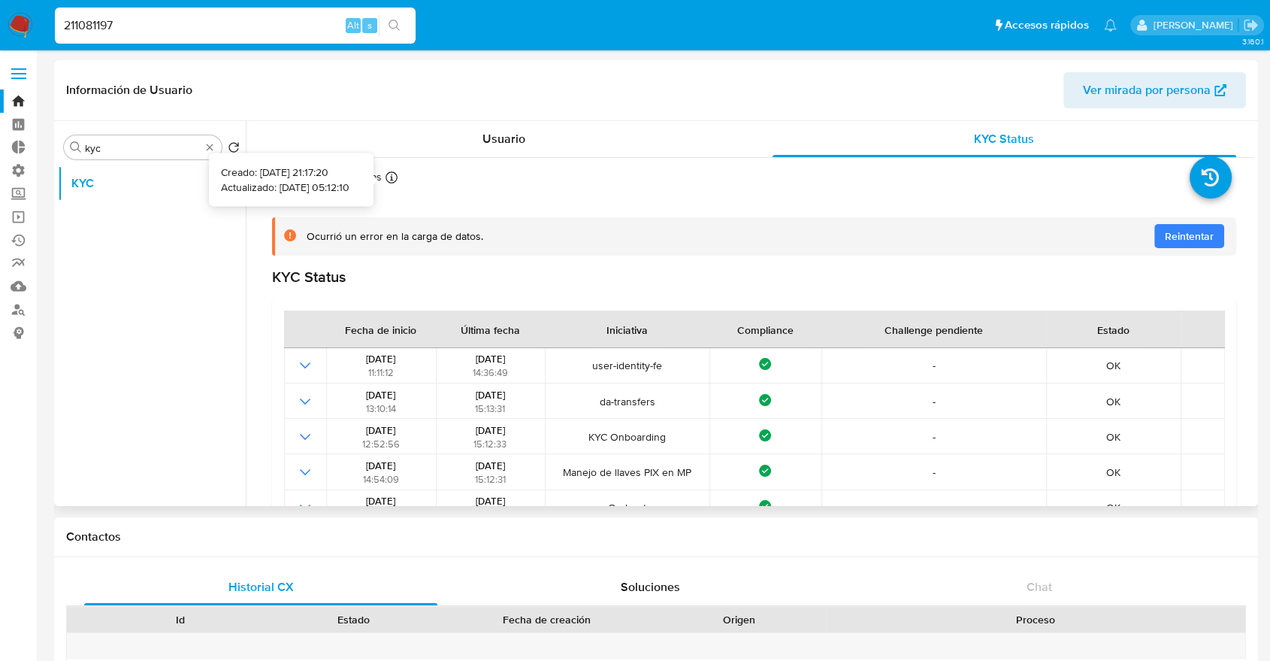
click at [397, 177] on icon at bounding box center [391, 177] width 12 height 12
click at [432, 180] on div "Actualizado hace 2 días Creado: 10/06/2020 21:17:20 Actualizado: 22/09/2025 05:…" at bounding box center [357, 180] width 171 height 20
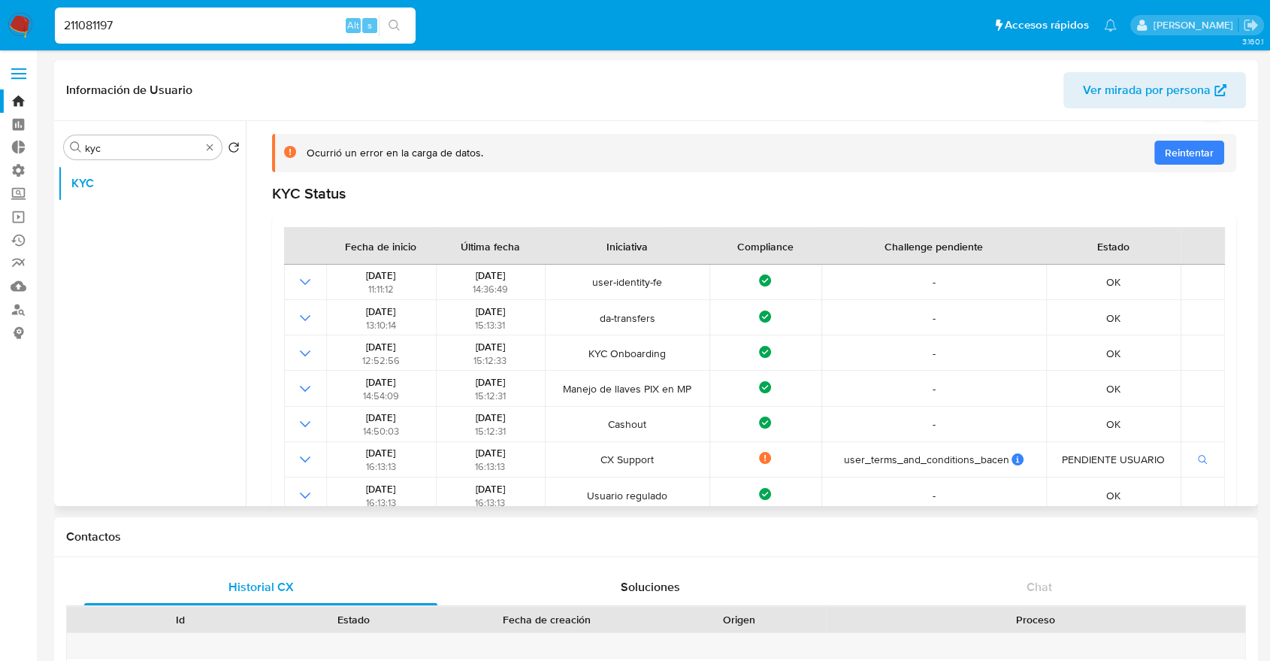
scroll to position [114, 0]
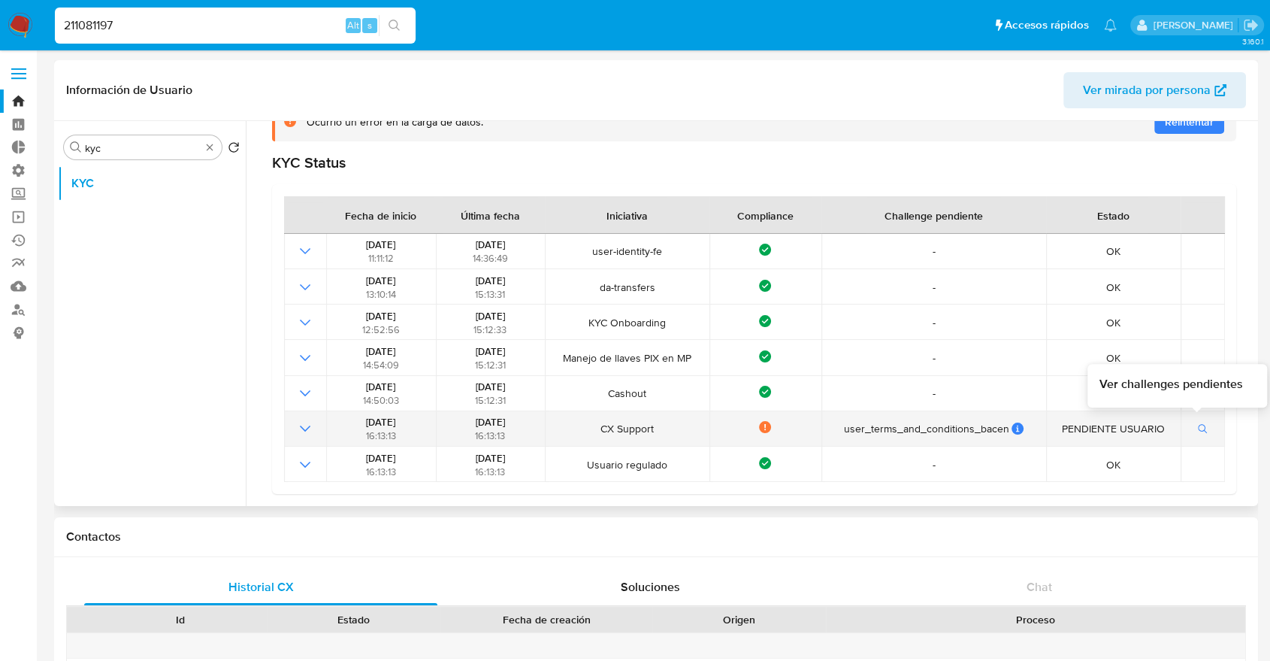
click at [1153, 431] on button "button" at bounding box center [1203, 428] width 26 height 18
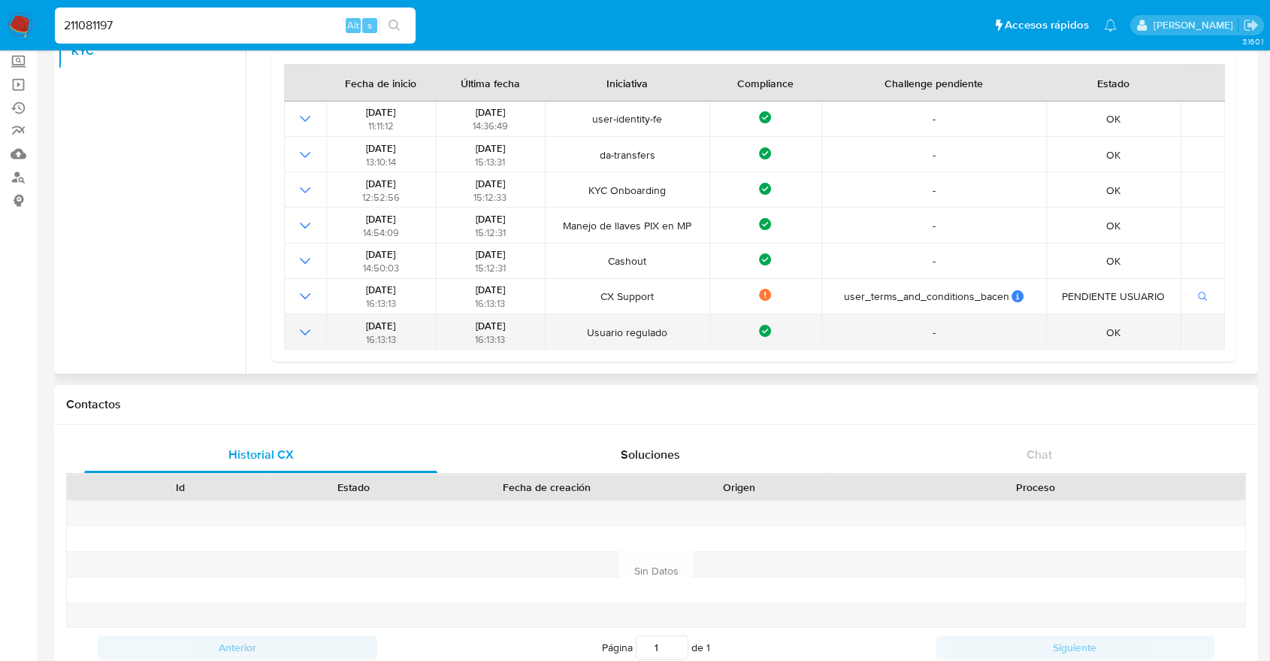
click at [297, 339] on icon "Mostrar operación" at bounding box center [305, 332] width 18 height 18
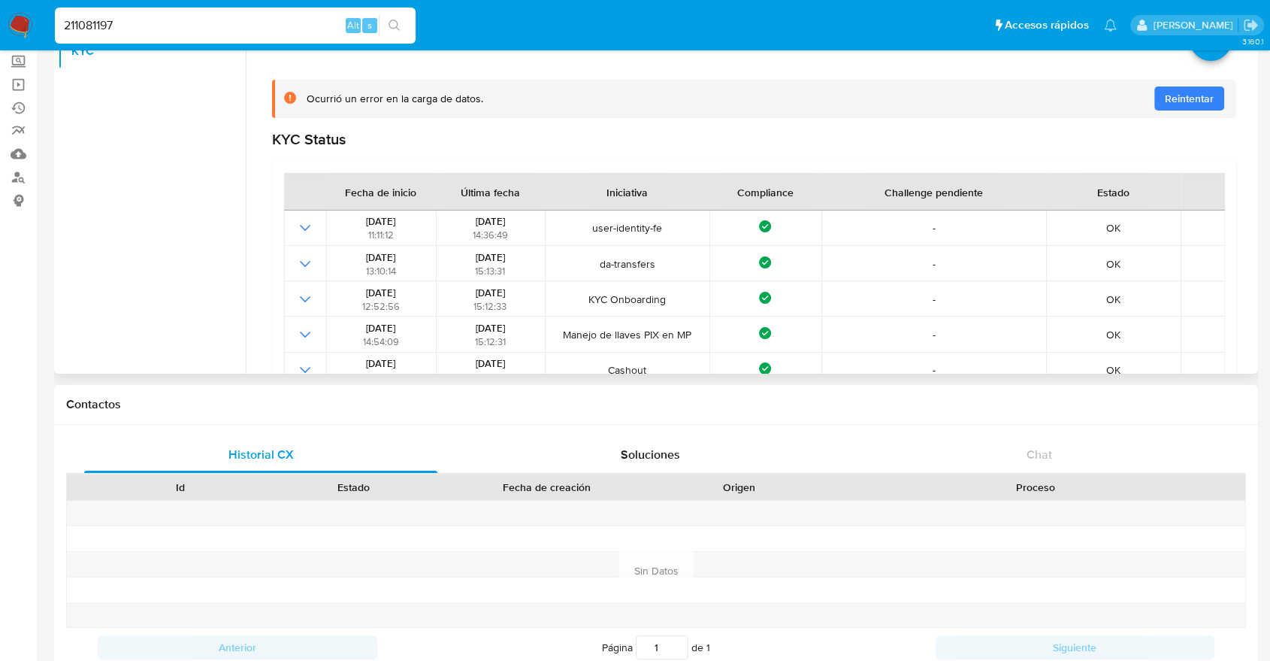
scroll to position [0, 0]
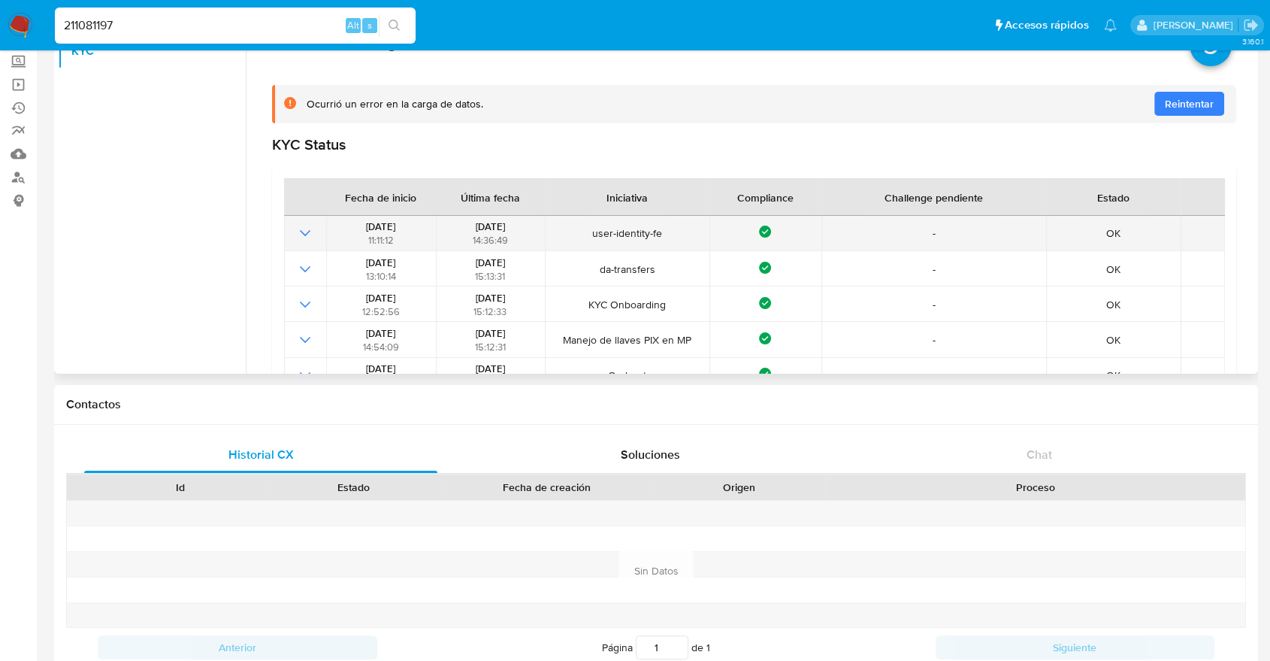
click at [297, 233] on icon "Mostrar operación" at bounding box center [305, 233] width 18 height 18
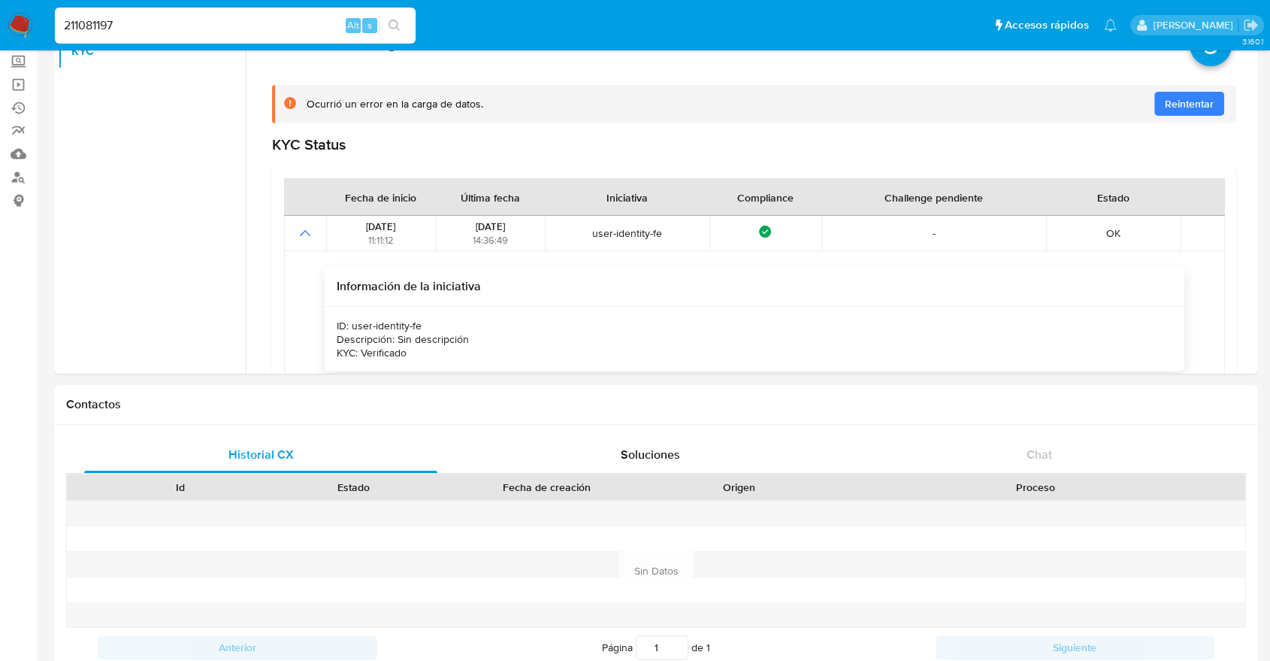
click at [227, 23] on input "211081197" at bounding box center [235, 26] width 361 height 20
paste input "160437791"
type input "160437791"
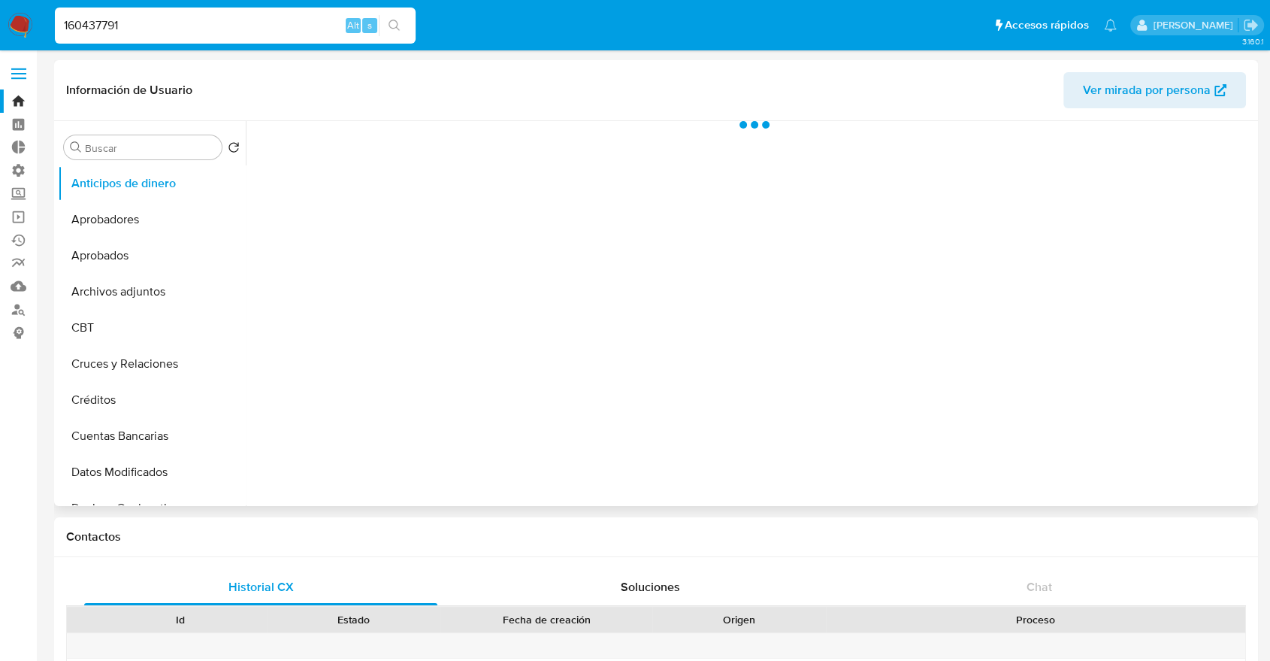
select select "10"
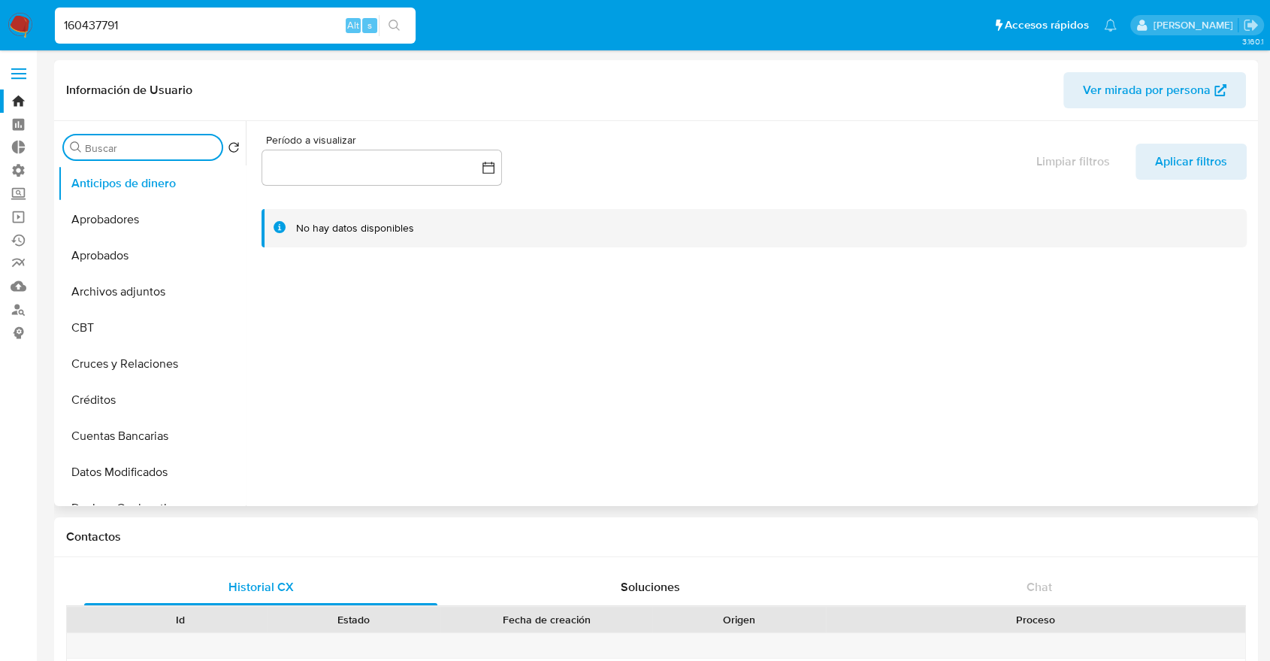
click at [135, 150] on input "Buscar" at bounding box center [150, 148] width 131 height 14
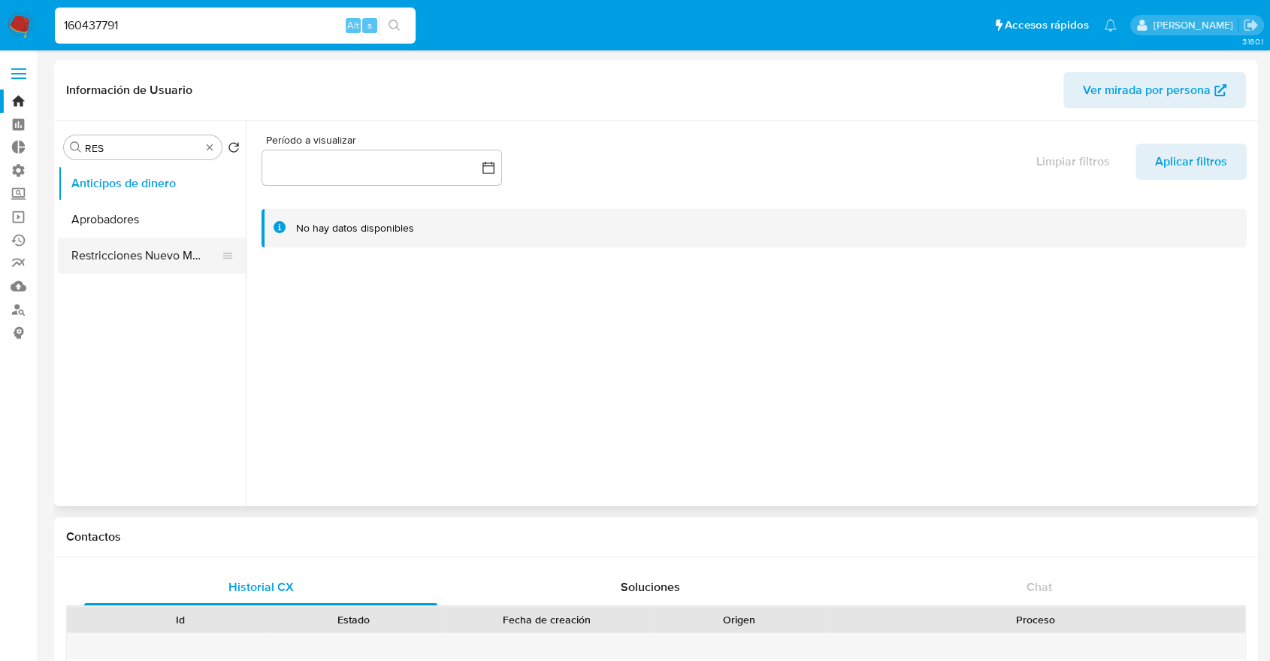
click at [129, 246] on button "Restricciones Nuevo Mundo" at bounding box center [146, 255] width 176 height 36
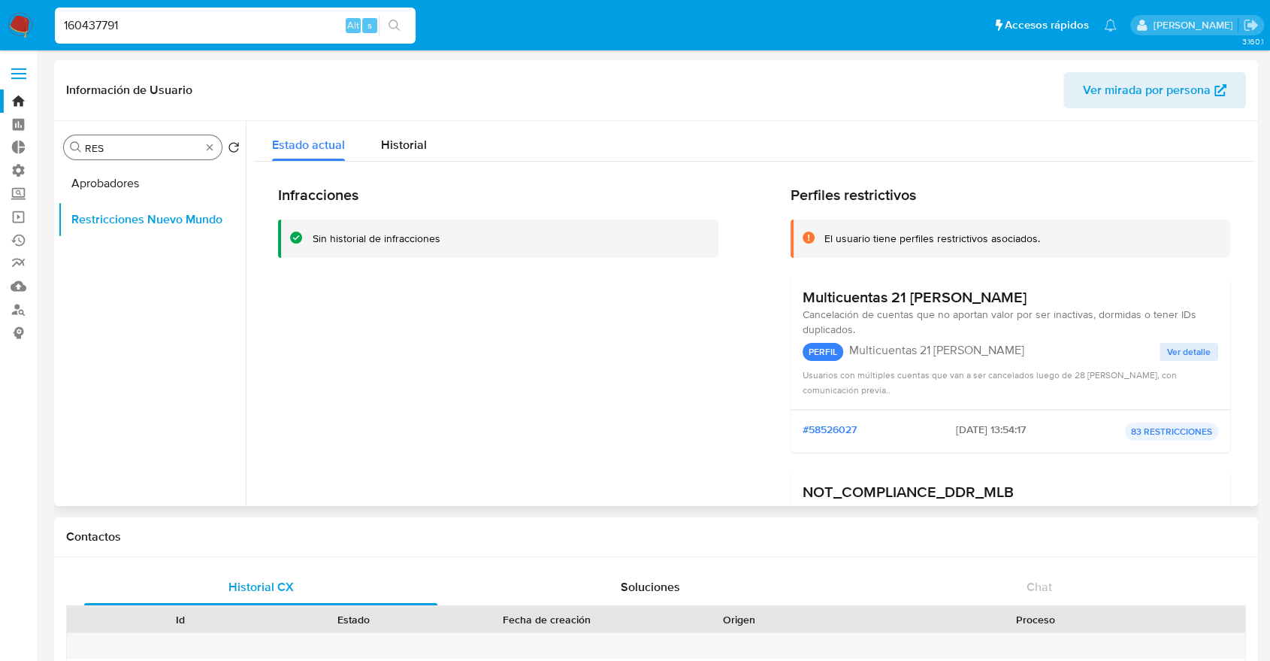
click at [186, 145] on input "RES" at bounding box center [143, 148] width 116 height 14
click at [178, 176] on button "KYC" at bounding box center [146, 183] width 176 height 36
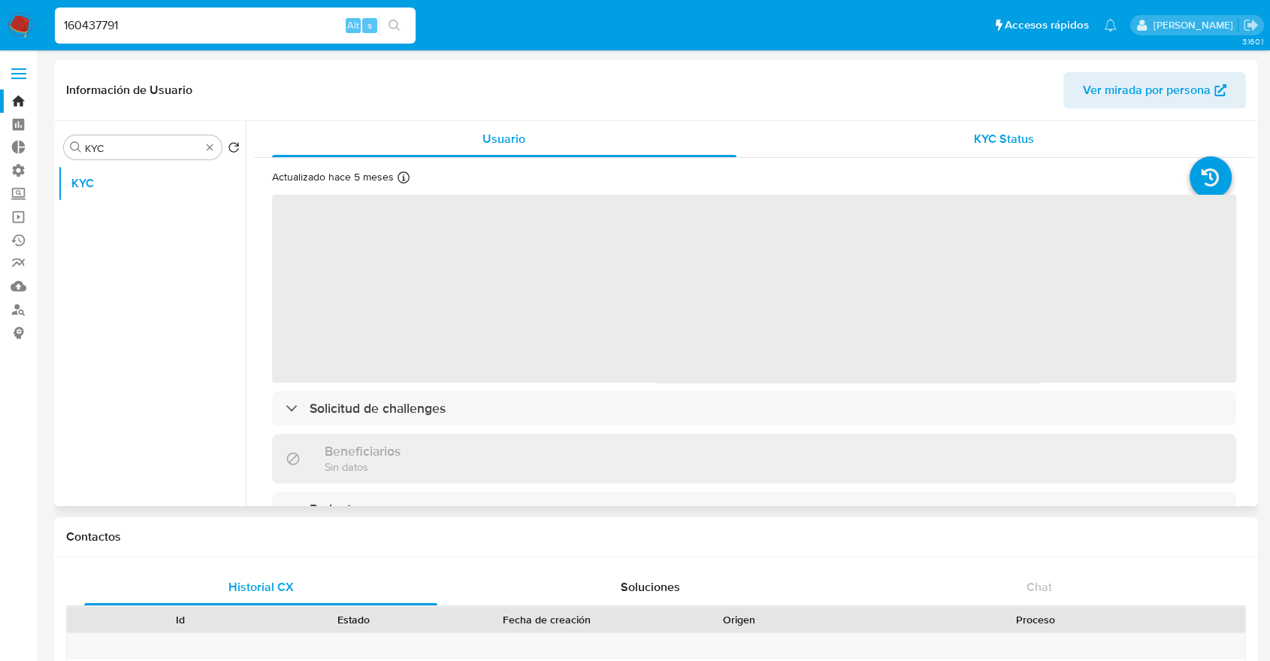
click at [933, 137] on div "KYC Status" at bounding box center [1004, 139] width 464 height 36
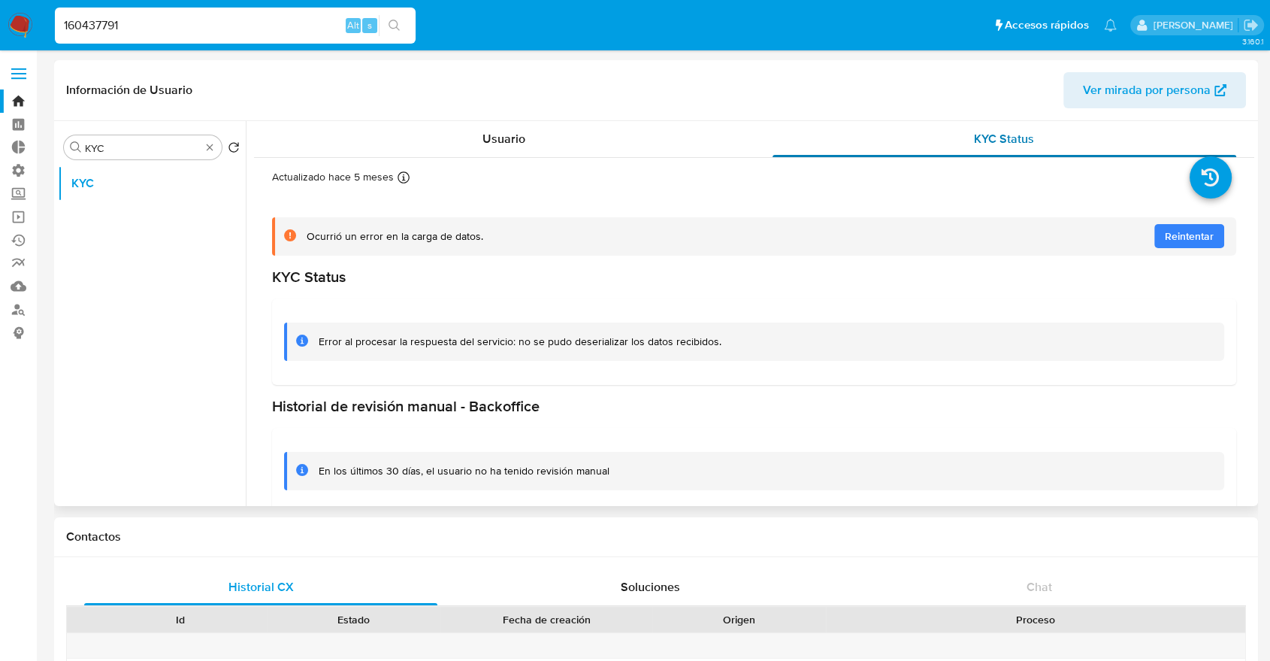
click at [990, 143] on span "KYC Status" at bounding box center [1004, 138] width 60 height 17
click at [1127, 228] on div "Ocurrió un error en la carga de datos. Reintentar" at bounding box center [754, 236] width 964 height 38
click at [1153, 228] on span "Reintentar" at bounding box center [1189, 236] width 49 height 24
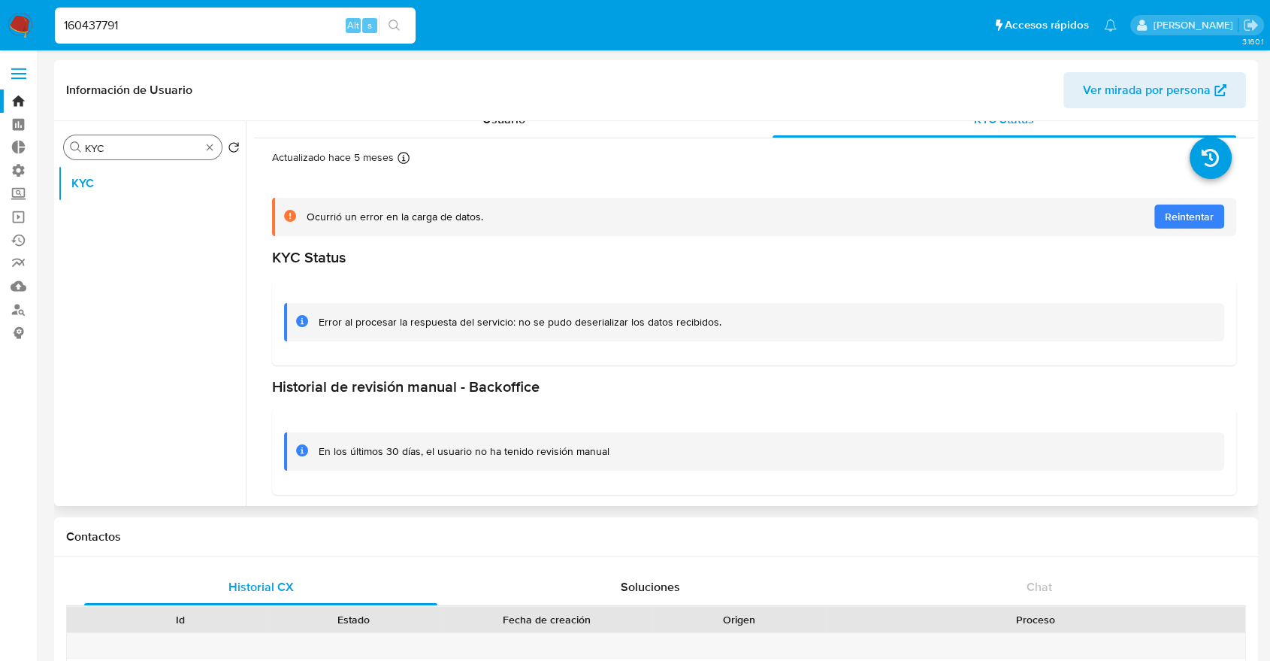
click at [144, 141] on input "KYC" at bounding box center [143, 148] width 116 height 14
type input "S"
click at [144, 141] on input "CHA" at bounding box center [143, 148] width 116 height 14
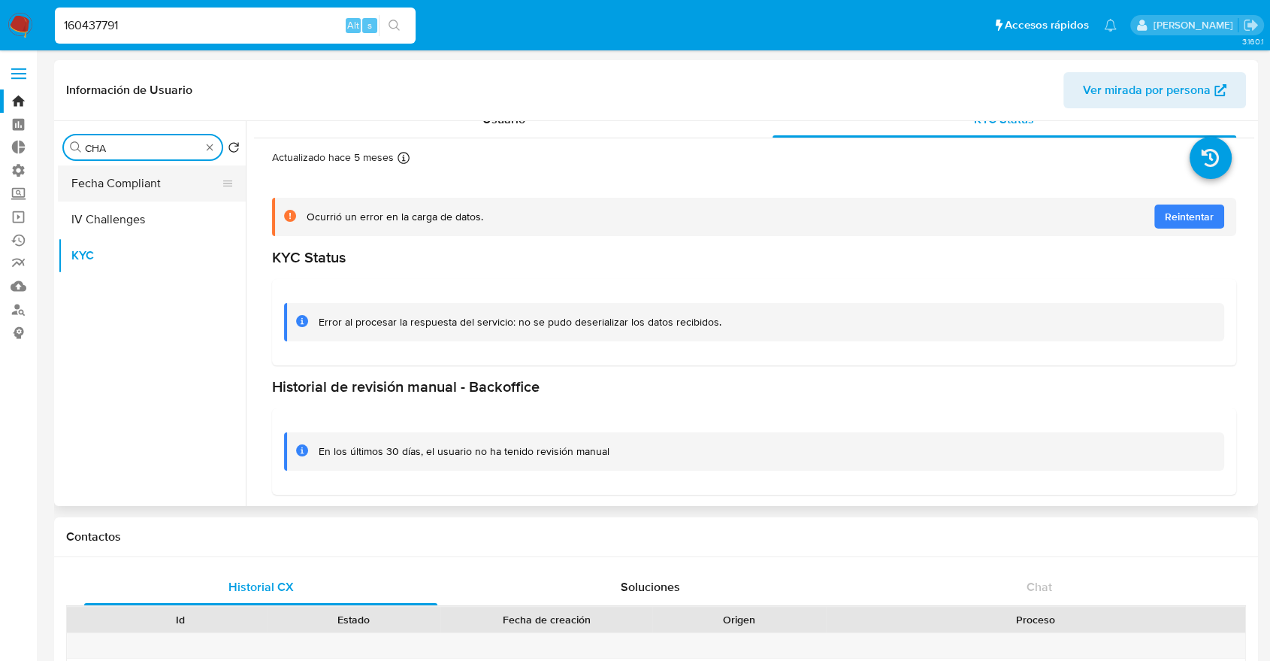
type input "CHA"
click at [135, 179] on button "Fecha Compliant" at bounding box center [146, 183] width 176 height 36
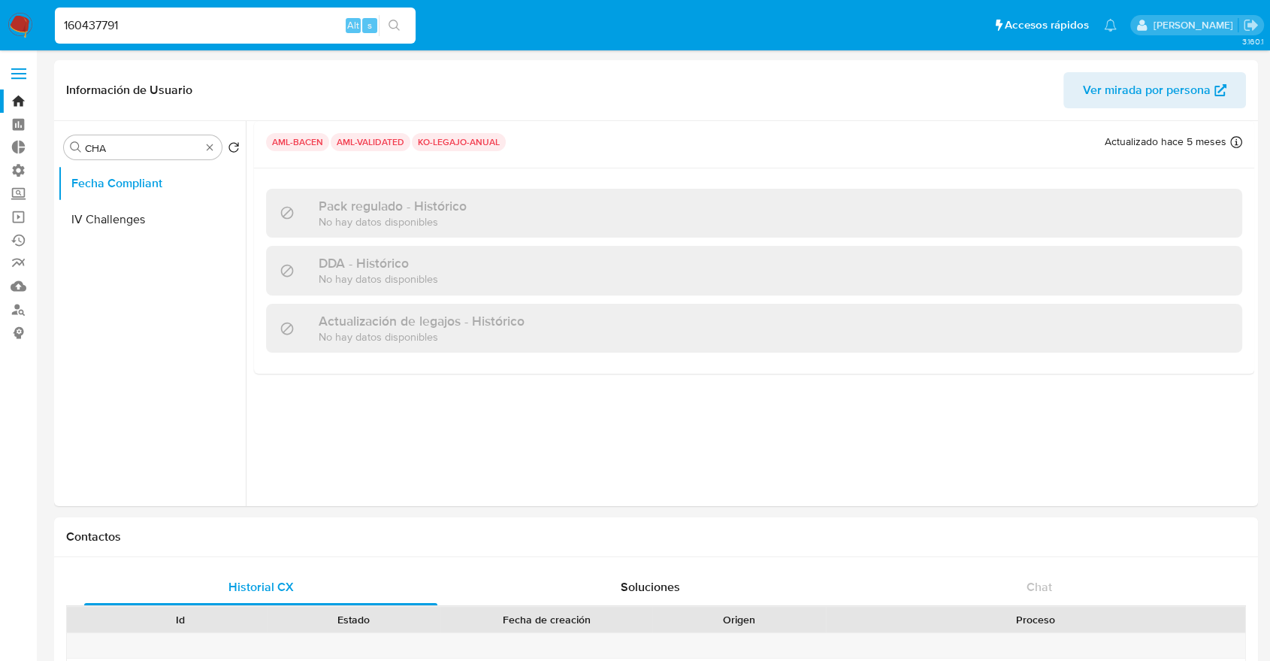
click at [198, 28] on input "160437791" at bounding box center [235, 26] width 361 height 20
paste input "211081197"
type input "211081197"
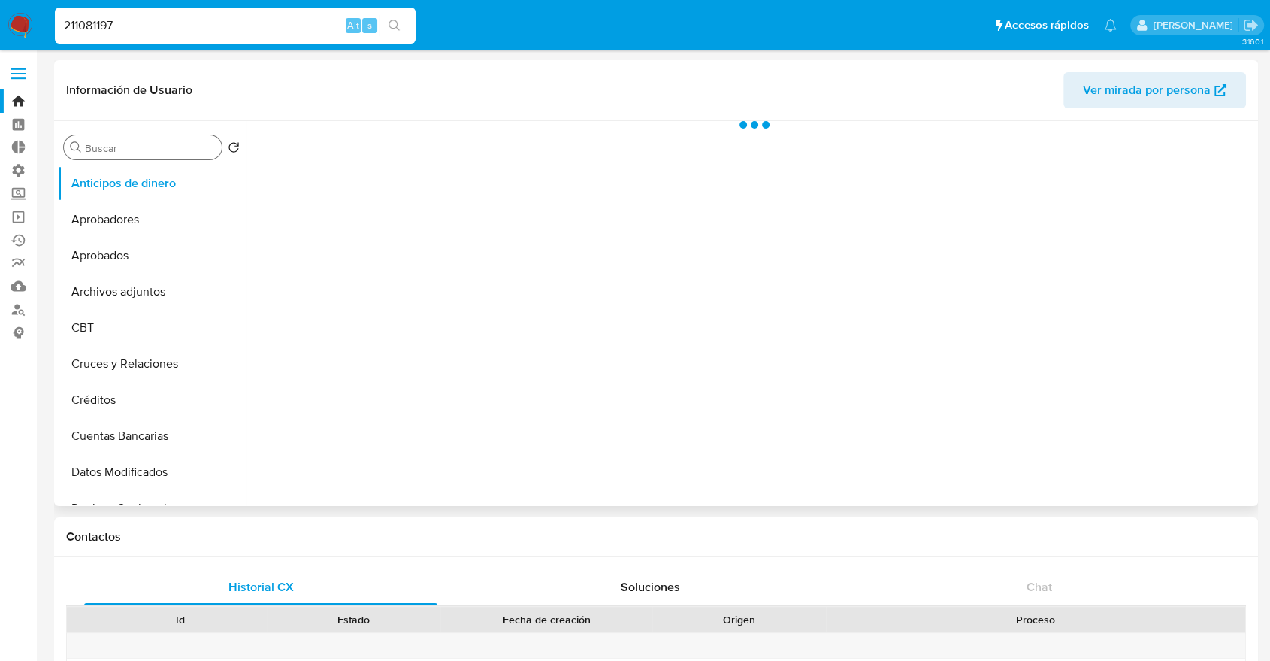
select select "10"
click at [119, 147] on input "Buscar" at bounding box center [150, 148] width 131 height 14
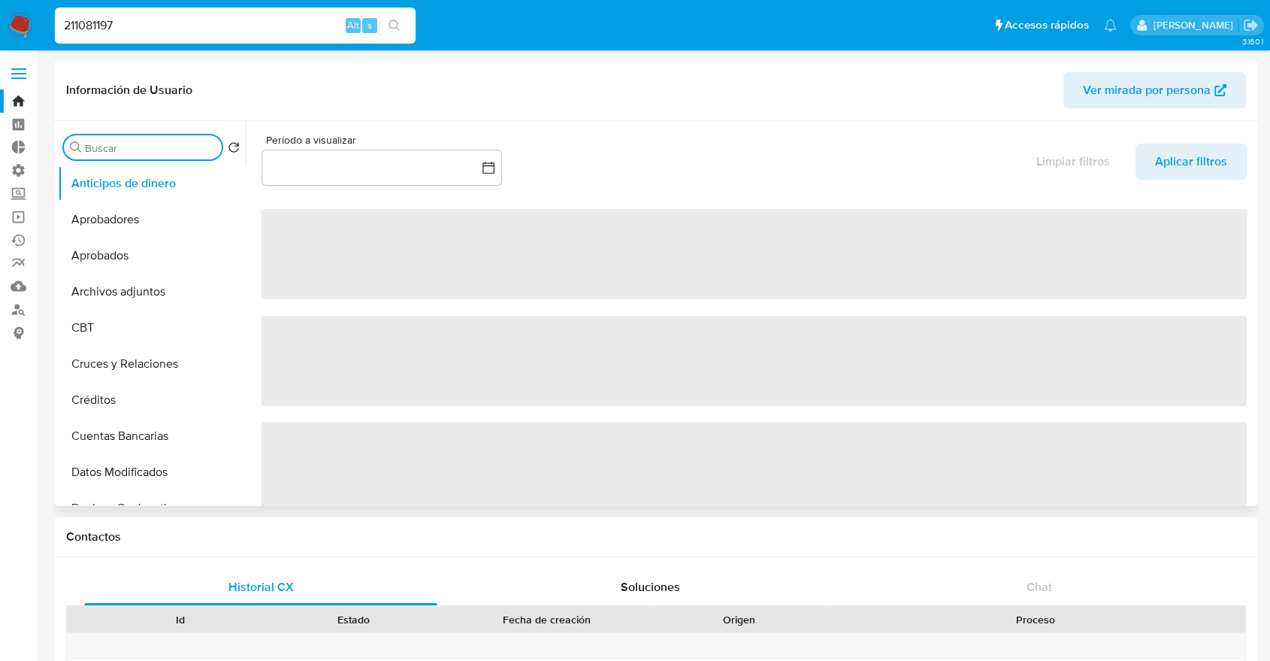
click at [119, 147] on input "Buscar" at bounding box center [150, 148] width 131 height 14
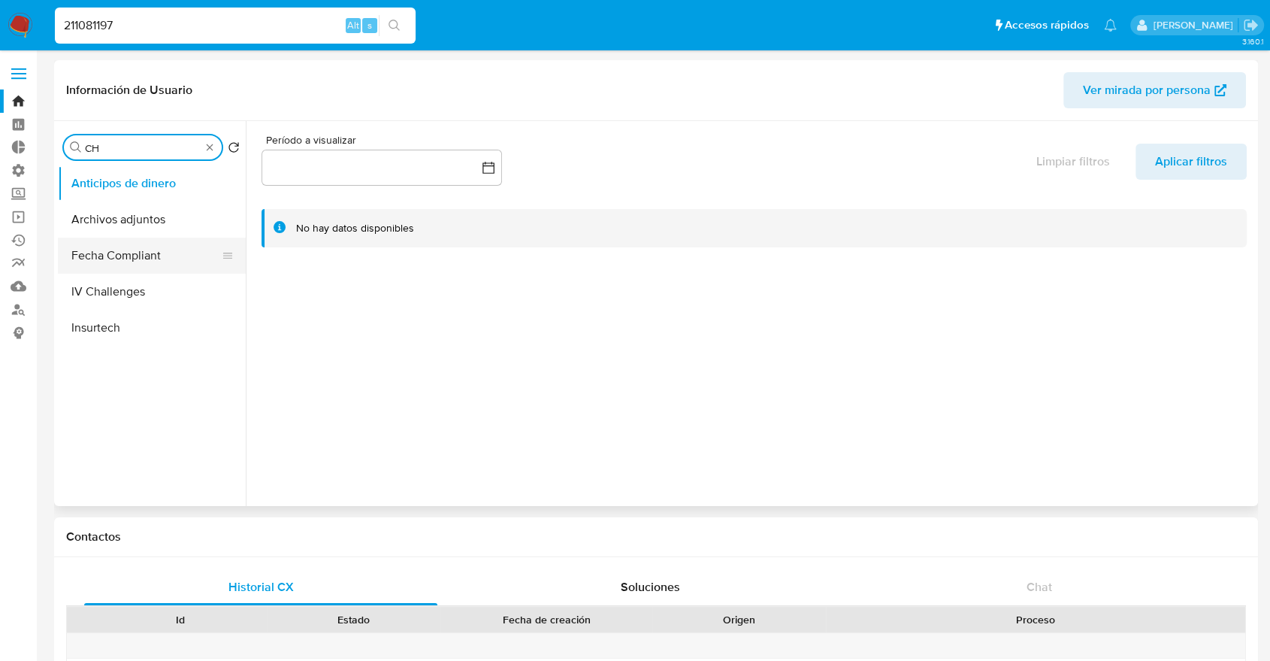
type input "CH"
click at [132, 255] on button "Fecha Compliant" at bounding box center [146, 255] width 176 height 36
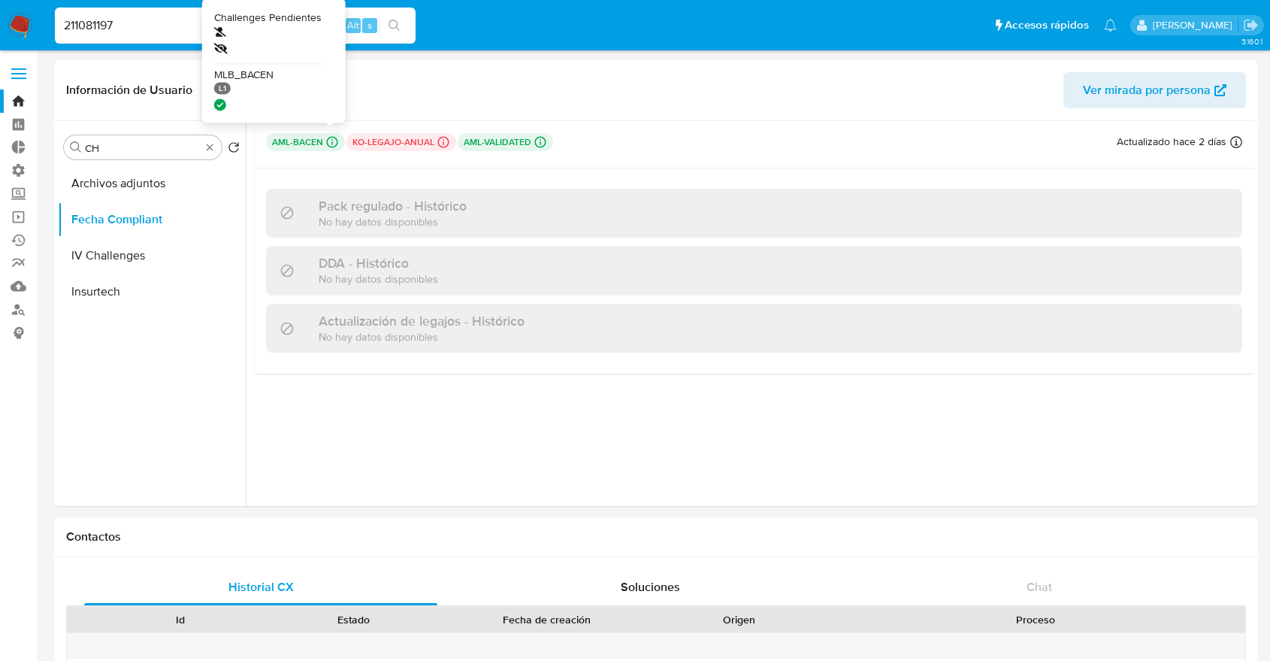
select select "10"
click at [325, 144] on icon at bounding box center [332, 142] width 14 height 14
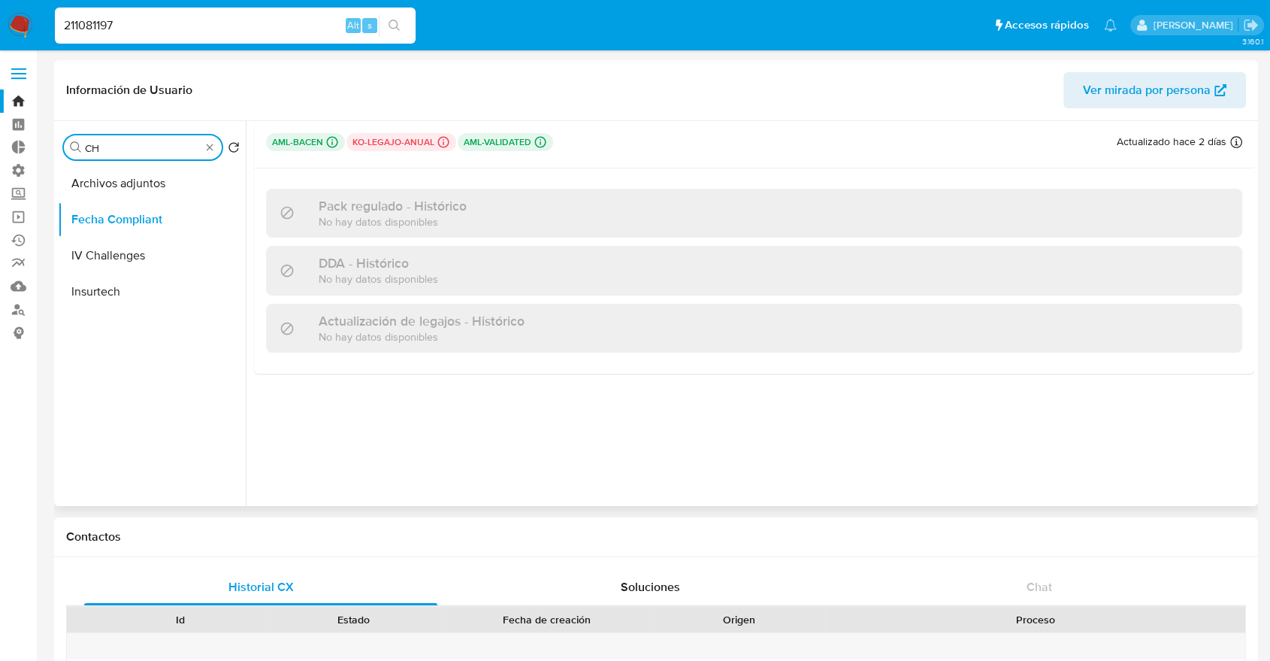
click at [153, 150] on input "CH" at bounding box center [143, 148] width 116 height 14
type input "KY"
click at [147, 227] on button "KYC" at bounding box center [146, 219] width 176 height 36
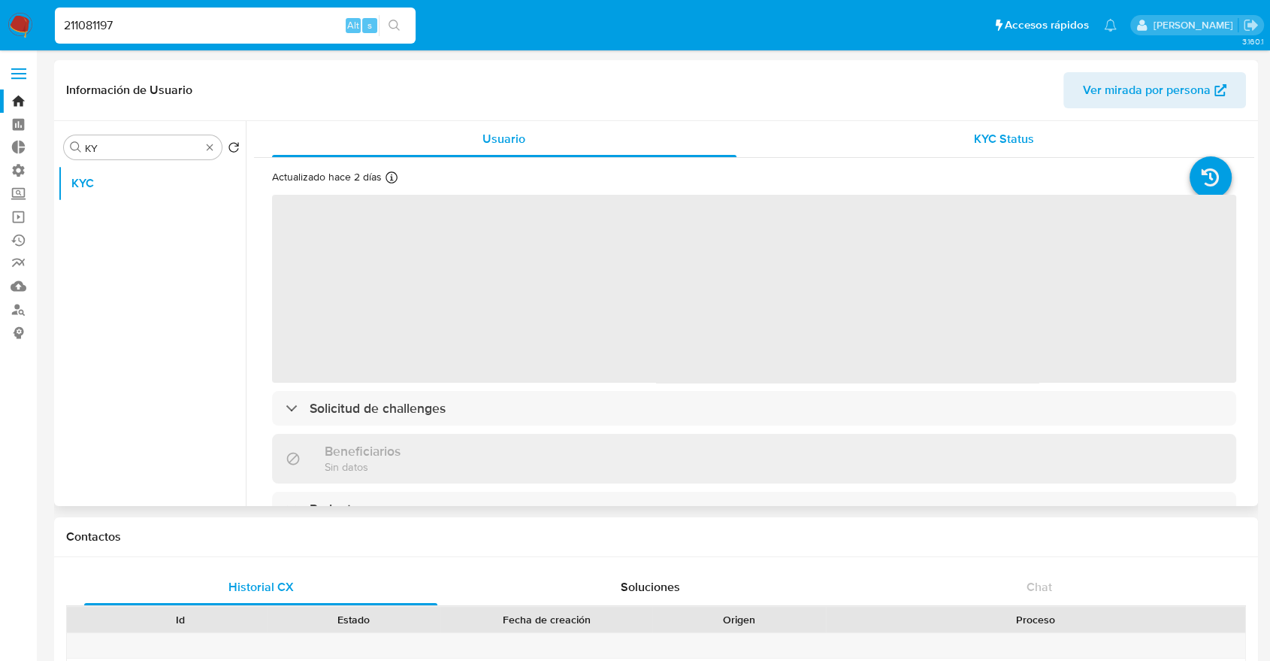
click at [974, 137] on span "KYC Status" at bounding box center [1004, 138] width 60 height 17
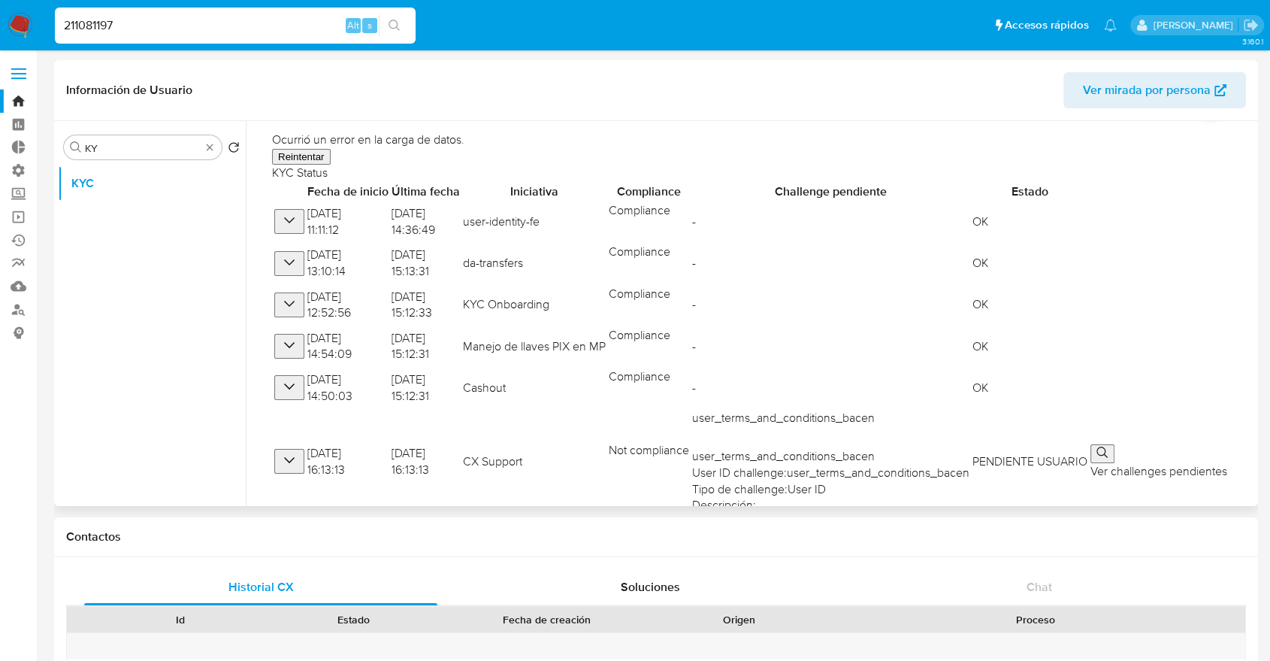
scroll to position [114, 0]
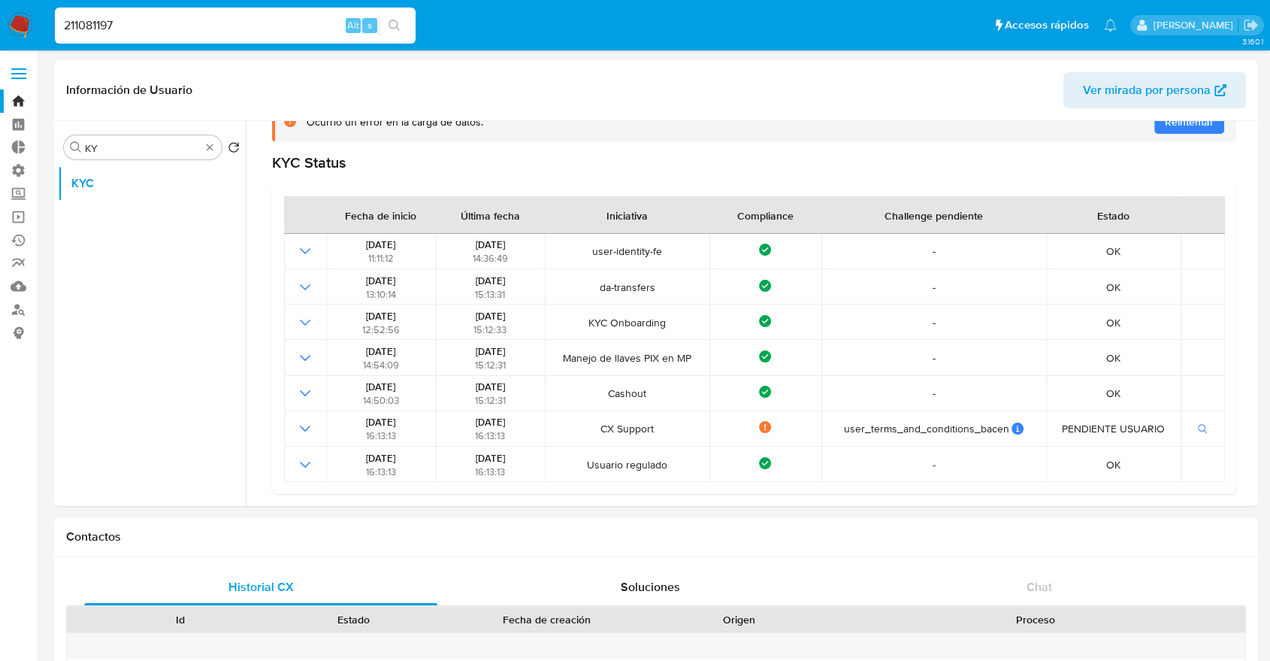
click at [283, 23] on input "211081197" at bounding box center [235, 26] width 361 height 20
paste input "454919519"
type input "454919519"
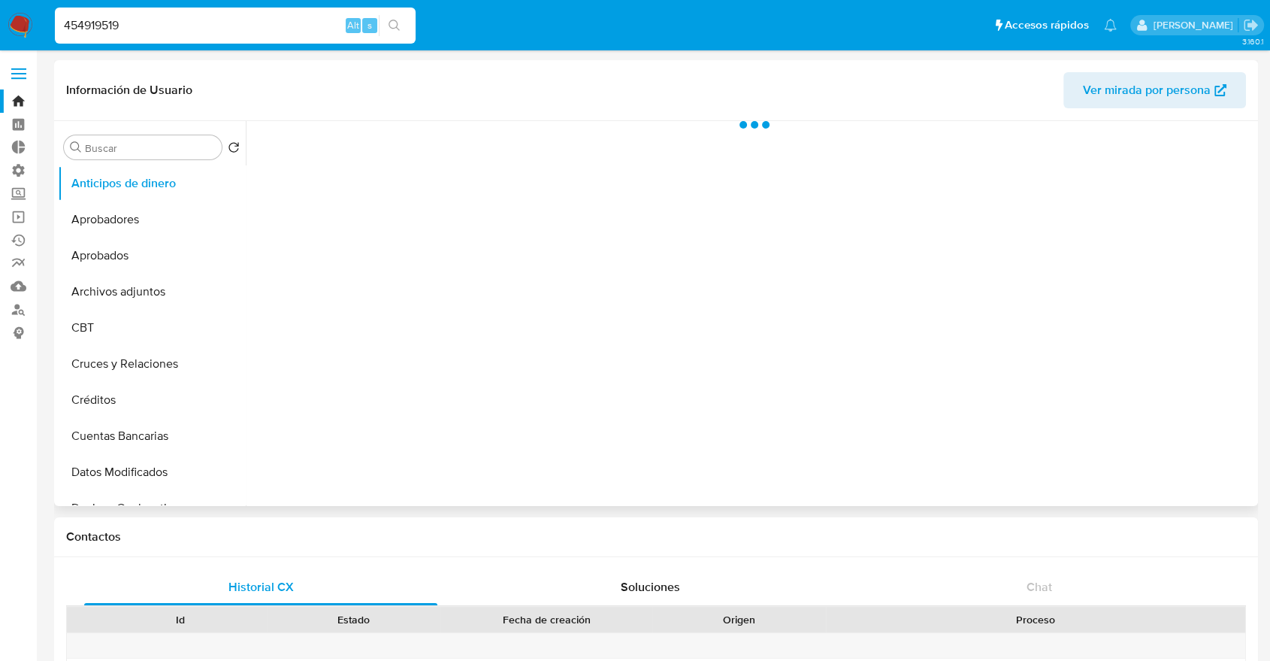
select select "10"
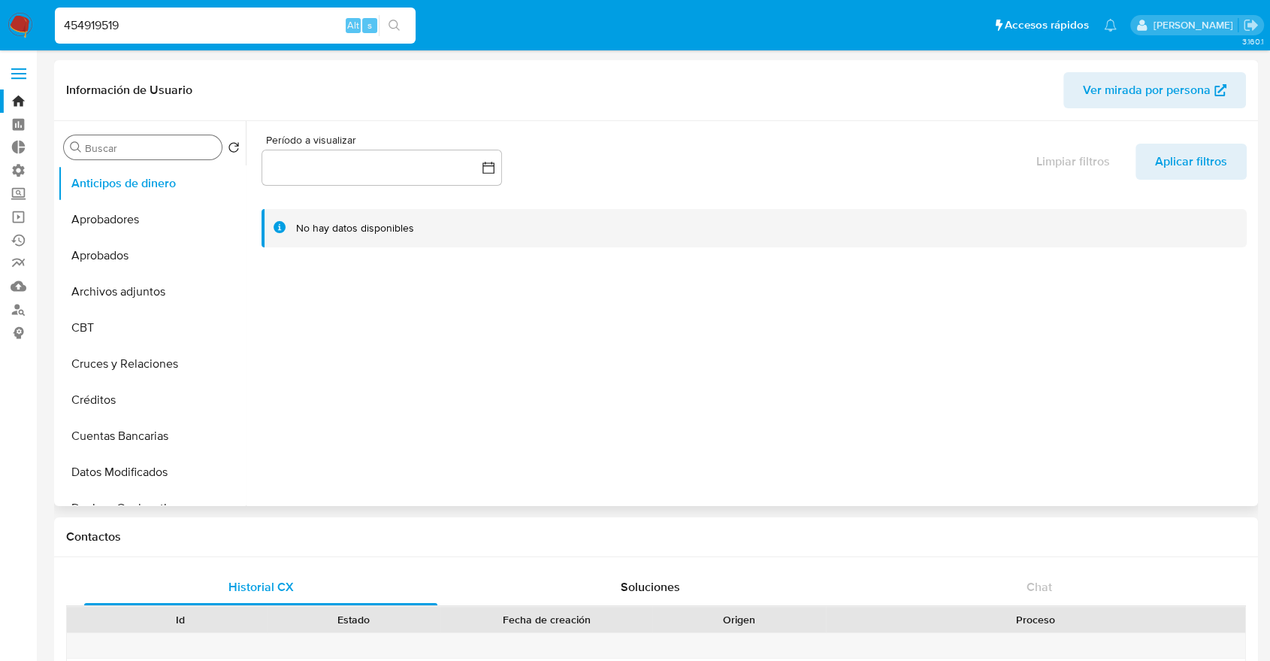
click at [171, 157] on div "Buscar" at bounding box center [143, 147] width 158 height 24
click at [164, 156] on div "Buscar" at bounding box center [143, 147] width 158 height 24
click at [158, 156] on div "Buscar" at bounding box center [143, 147] width 158 height 24
click at [156, 151] on input "Buscar" at bounding box center [150, 148] width 131 height 14
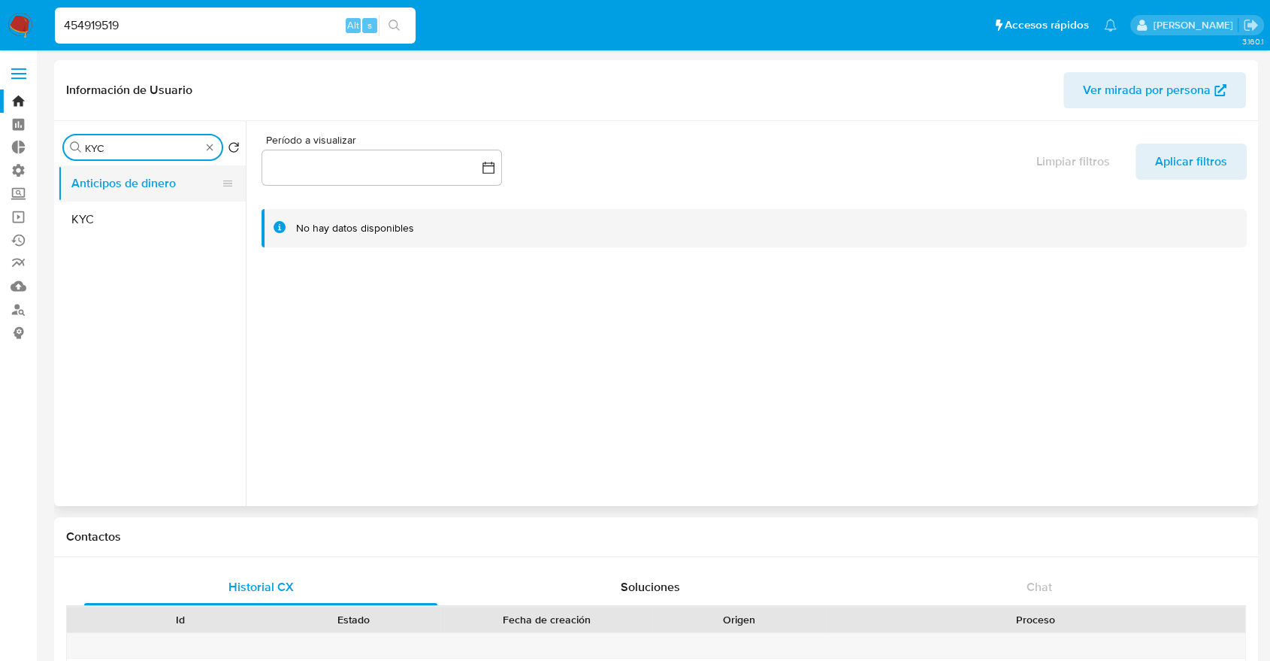
type input "KYC"
click at [128, 198] on button "Anticipos de dinero" at bounding box center [146, 183] width 176 height 36
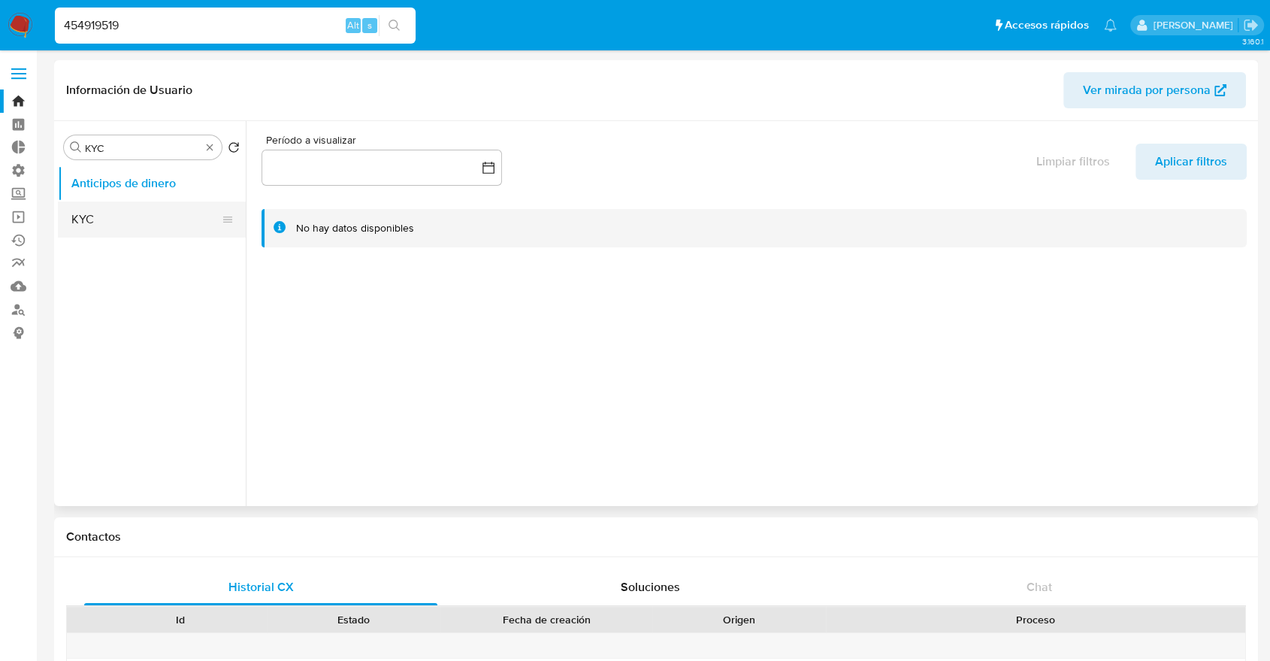
click at [130, 211] on button "KYC" at bounding box center [146, 219] width 176 height 36
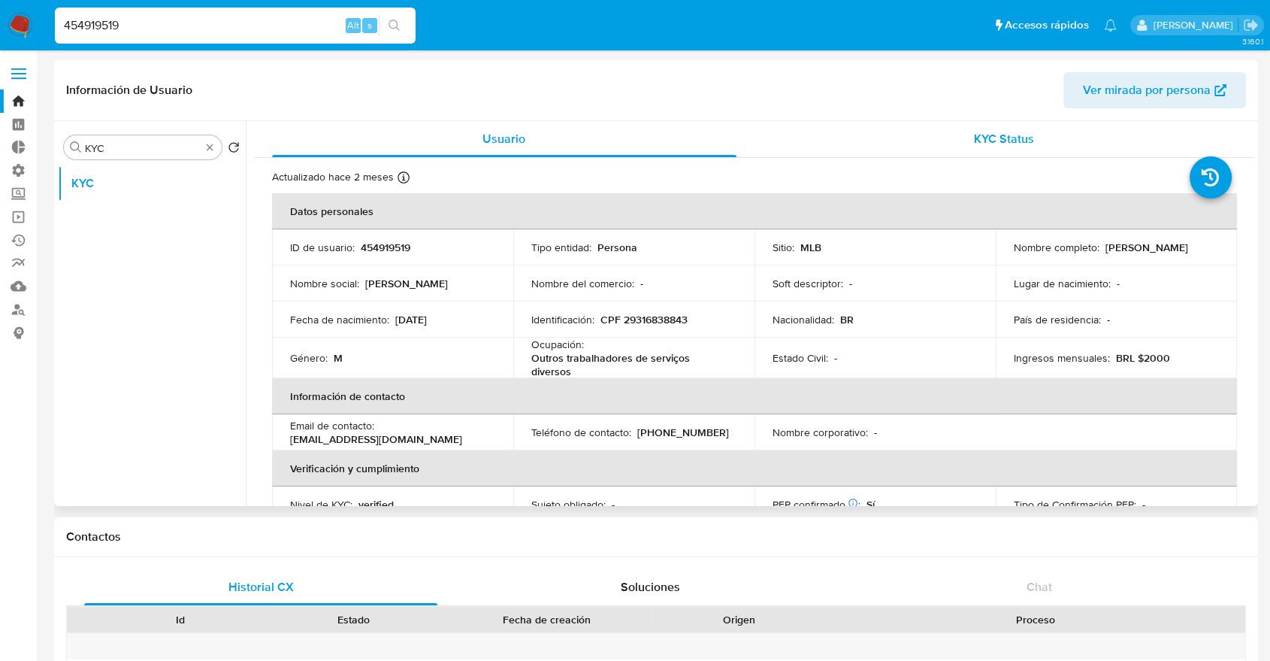
click at [1004, 150] on div "KYC Status" at bounding box center [1004, 139] width 464 height 36
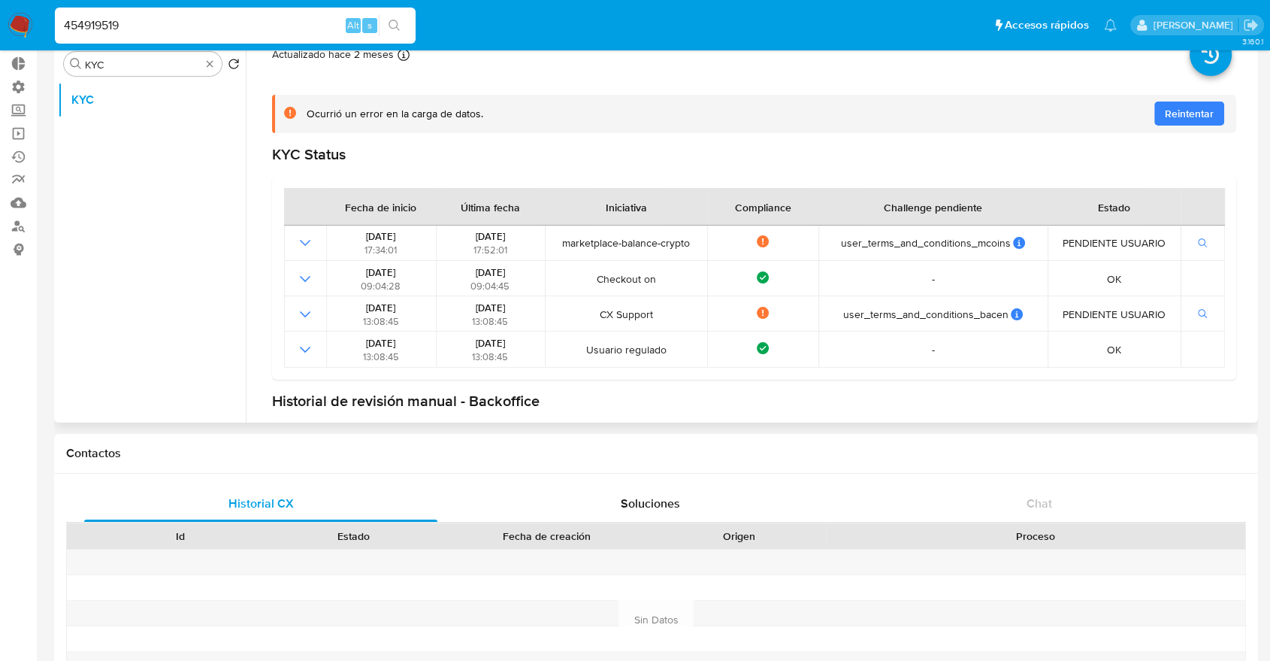
scroll to position [17, 0]
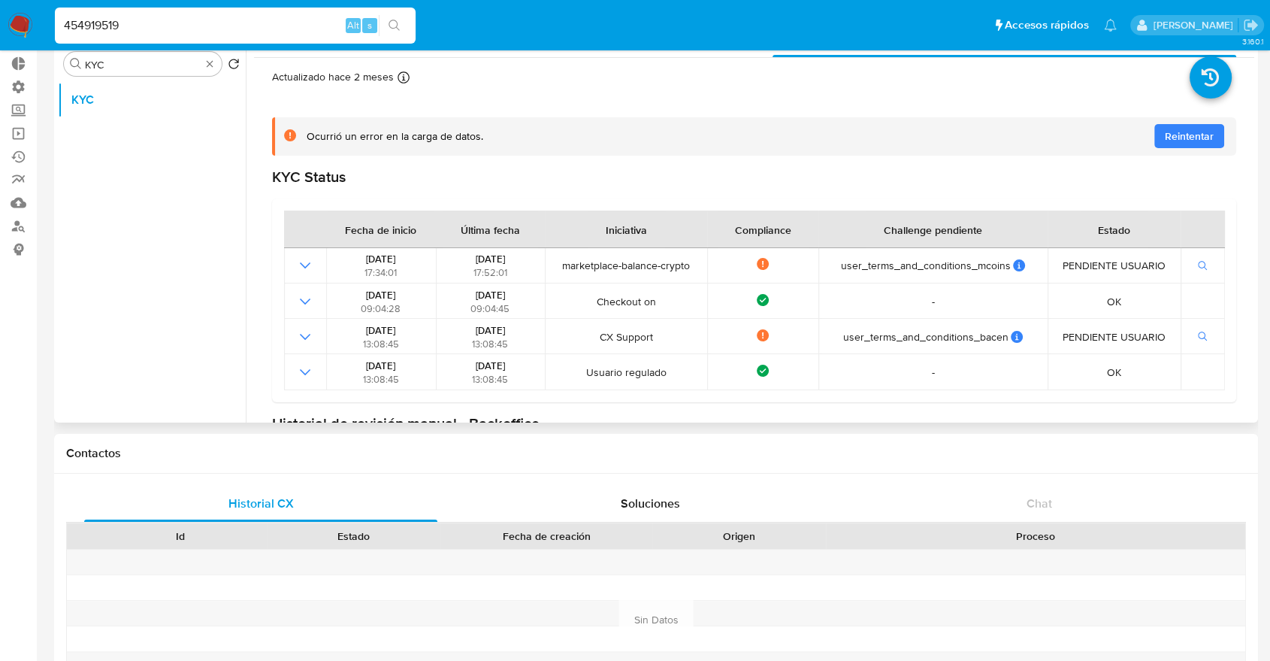
click at [1180, 137] on span "Reintentar" at bounding box center [1189, 136] width 49 height 24
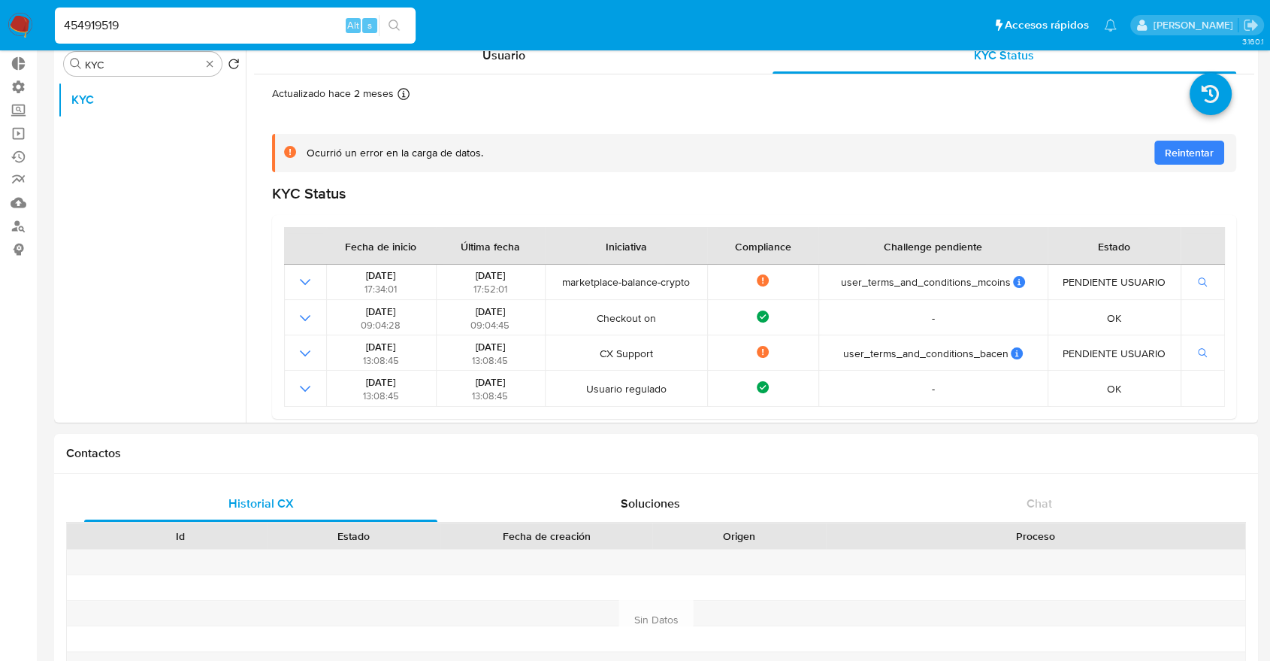
scroll to position [0, 0]
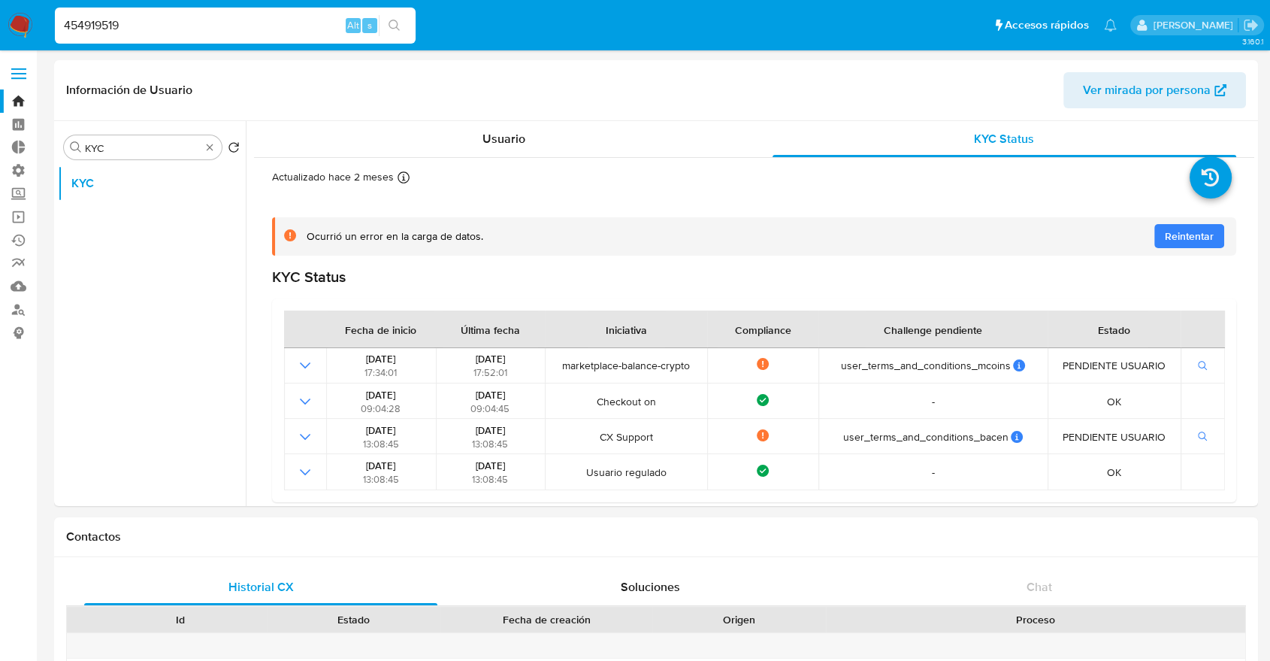
click at [298, 16] on input "454919519" at bounding box center [235, 26] width 361 height 20
paste input "168820382"
click at [298, 16] on input "454919519168820382" at bounding box center [235, 26] width 361 height 20
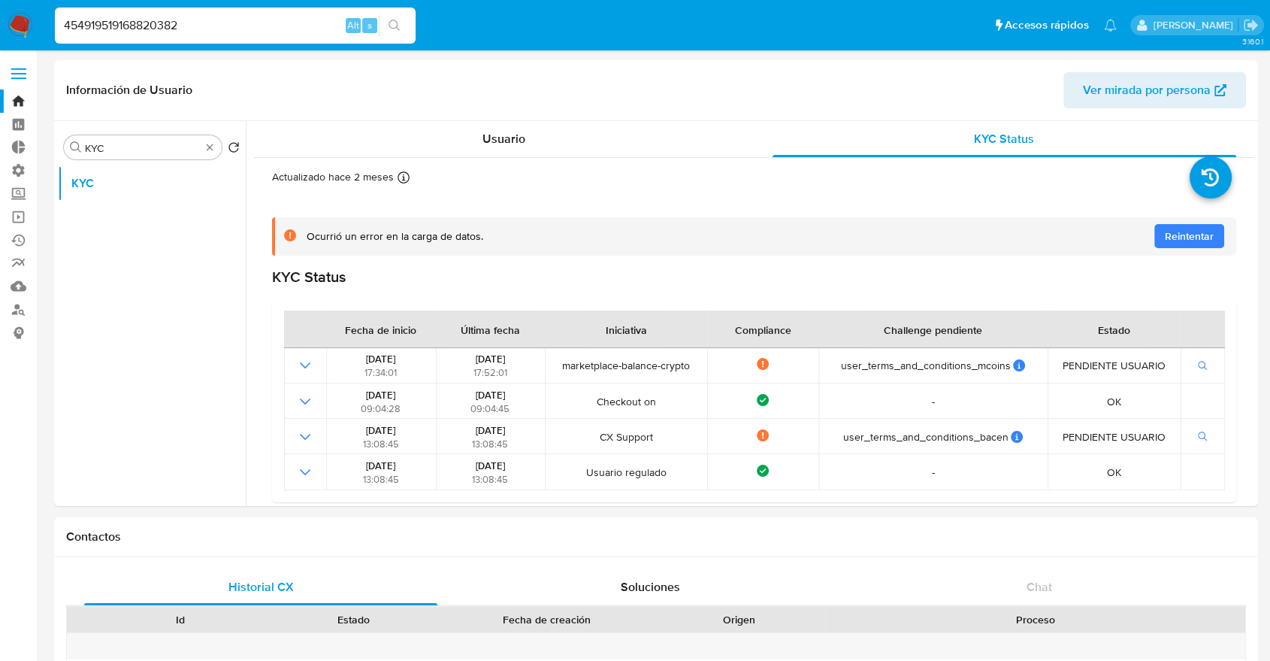
paste input
type input "168820382"
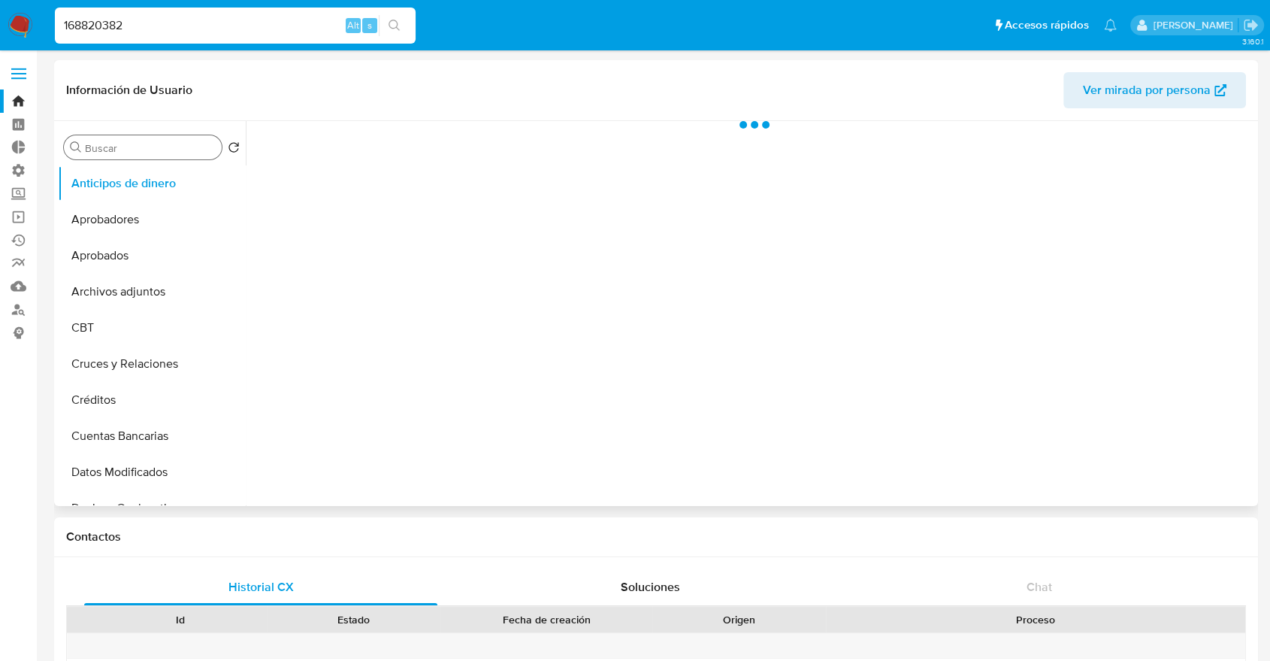
click at [175, 149] on input "Buscar" at bounding box center [150, 148] width 131 height 14
select select "10"
click at [175, 149] on input "Buscar" at bounding box center [150, 148] width 131 height 14
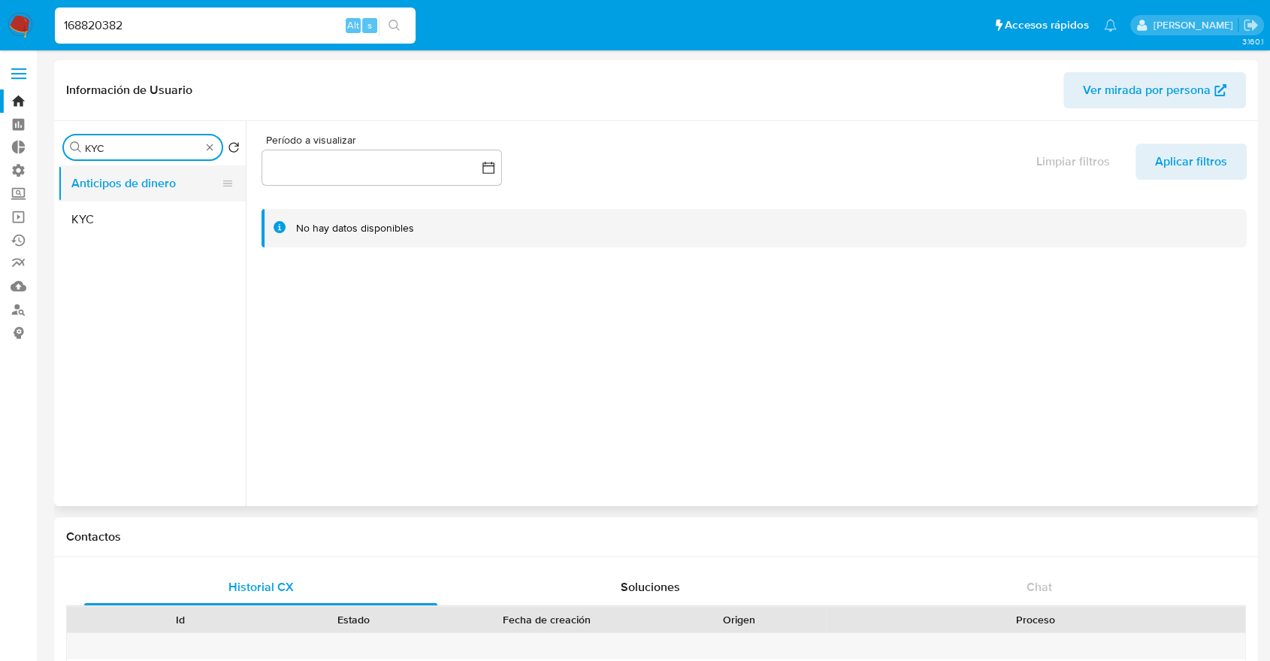
type input "KYC"
click at [169, 199] on button "Anticipos de dinero" at bounding box center [146, 183] width 176 height 36
click at [174, 210] on button "KYC" at bounding box center [152, 219] width 188 height 36
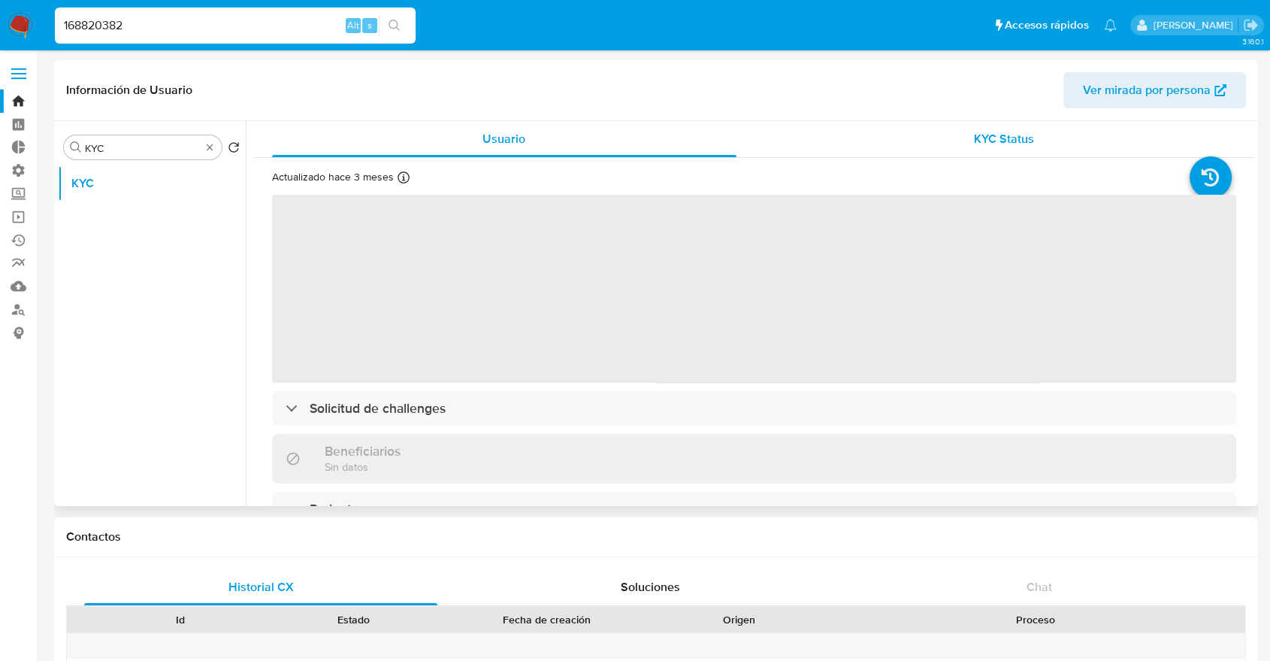
click at [1082, 154] on div "KYC Status" at bounding box center [1004, 139] width 464 height 36
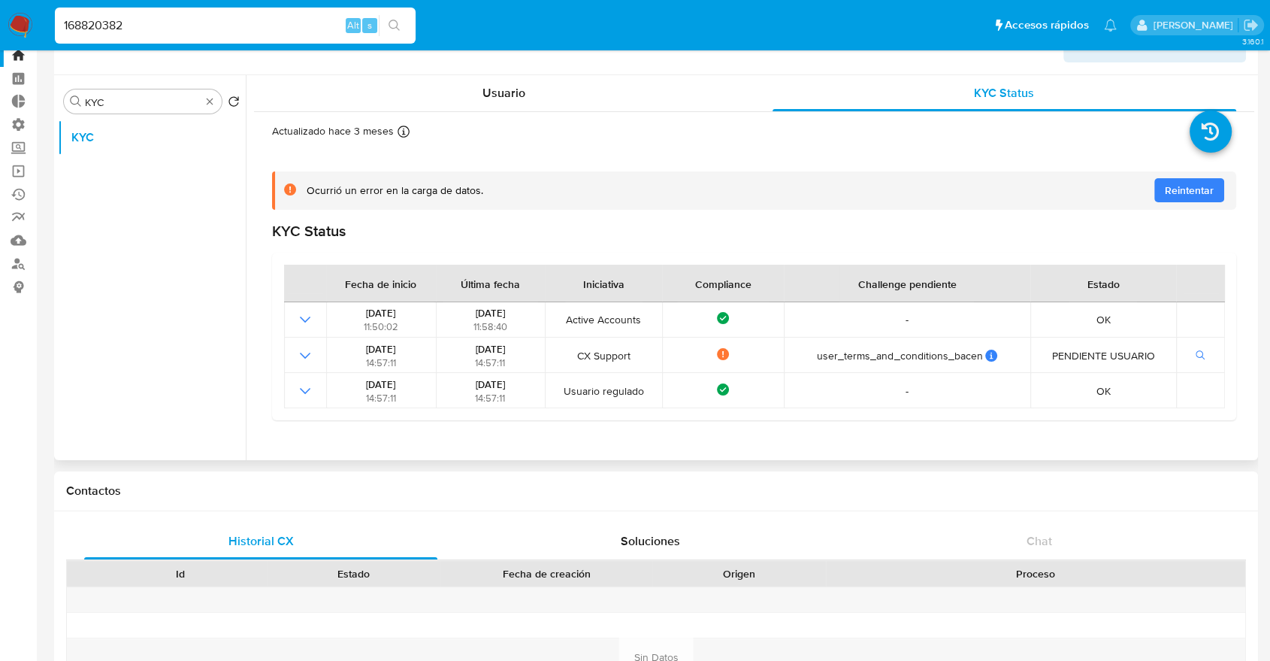
scroll to position [83, 0]
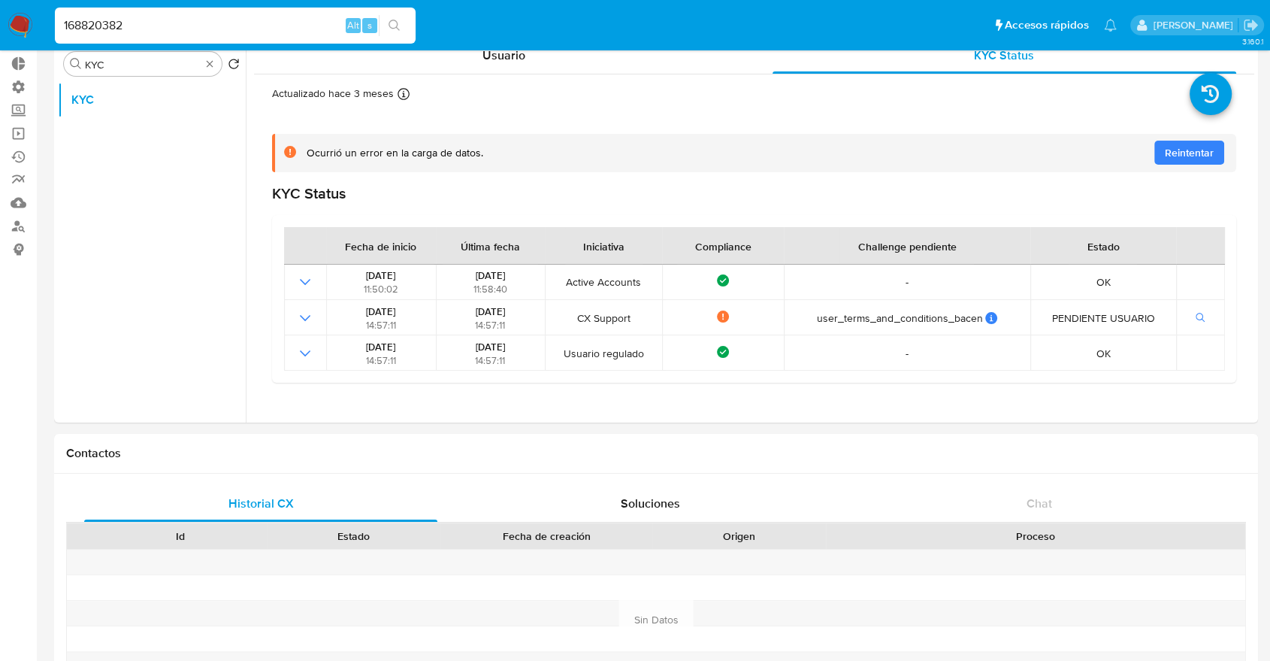
click at [248, 32] on input "168820382" at bounding box center [235, 26] width 361 height 20
paste input "398667545"
type input "398667545"
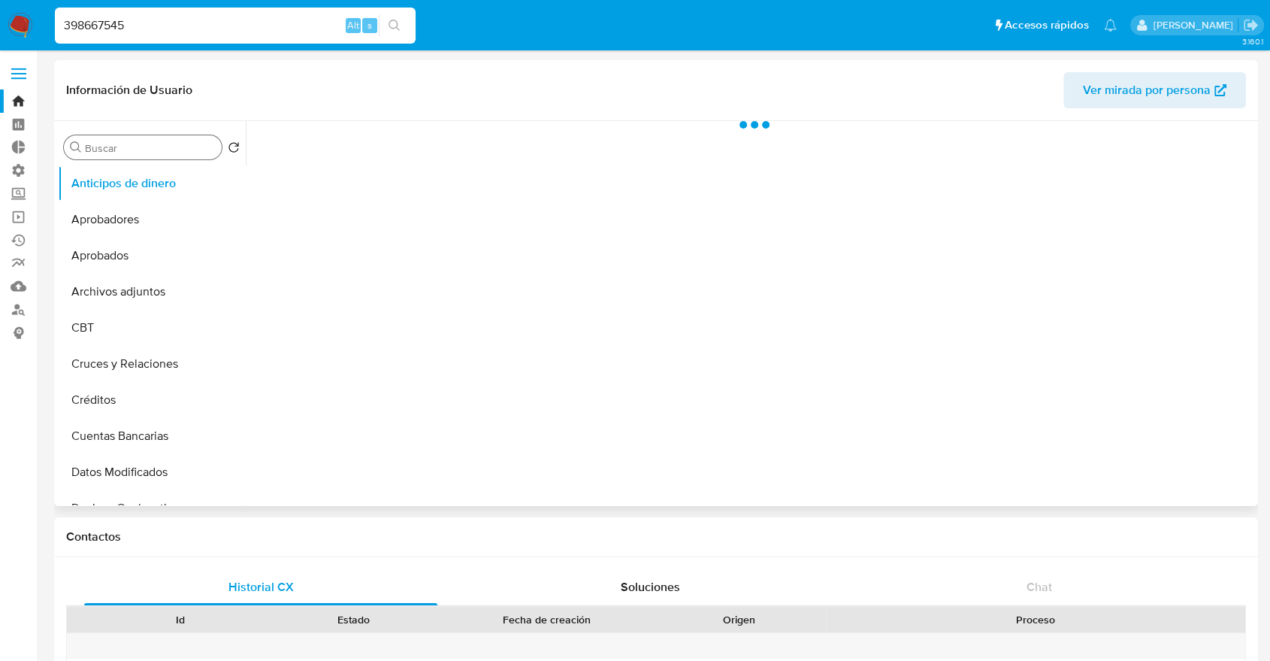
select select "10"
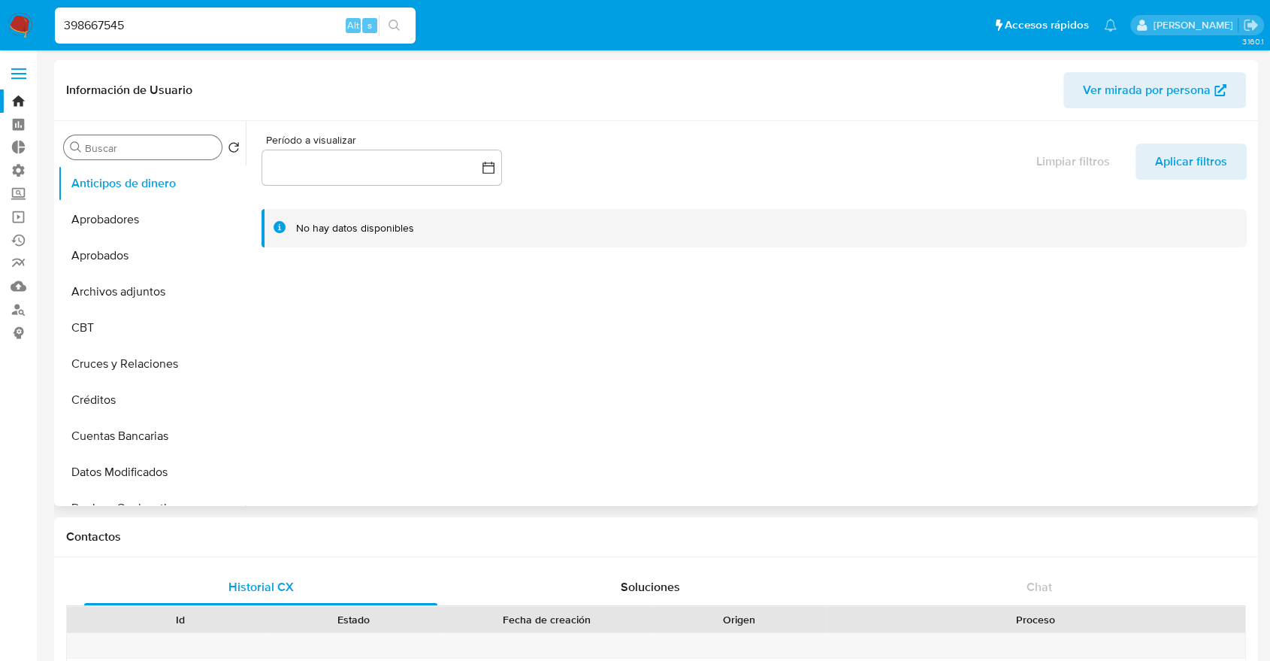
click at [107, 144] on input "Buscar" at bounding box center [150, 148] width 131 height 14
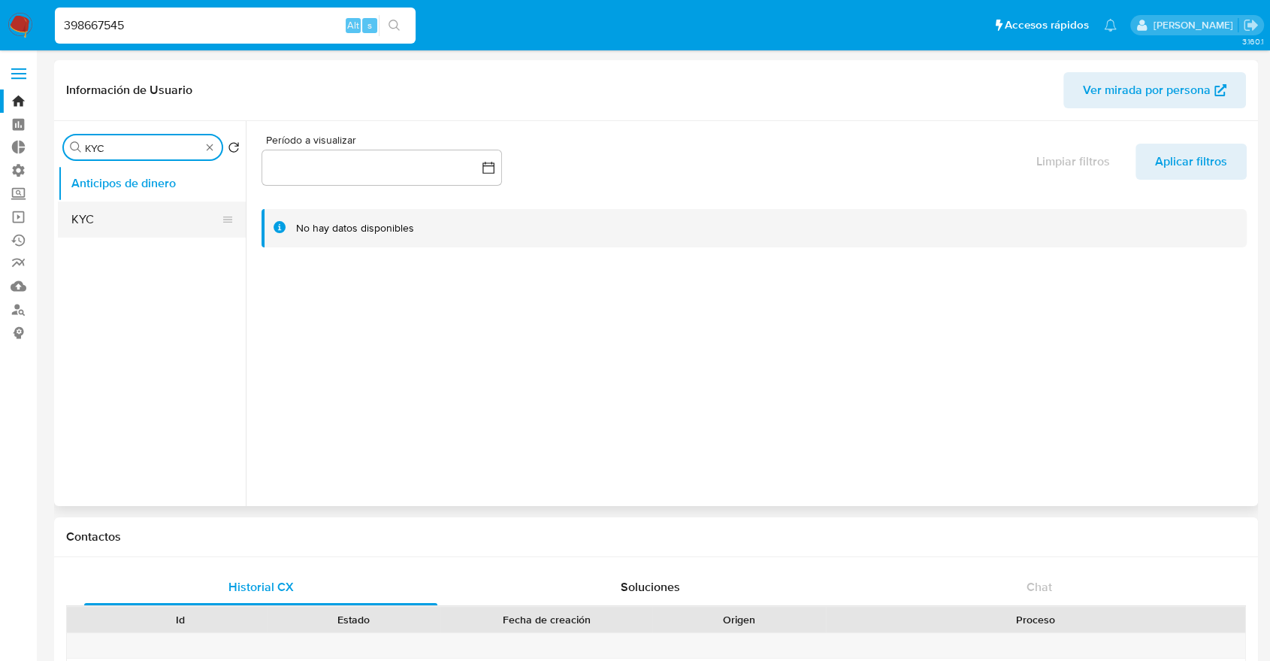
click at [96, 216] on button "KYC" at bounding box center [146, 219] width 176 height 36
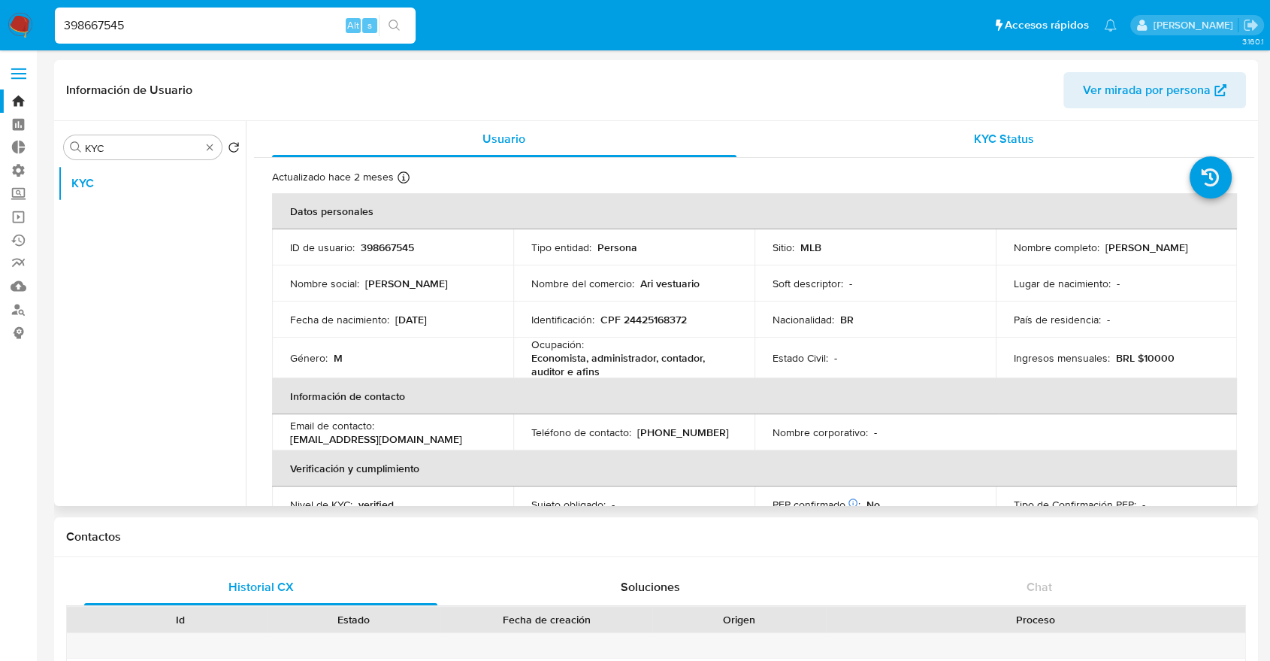
click at [1010, 142] on span "KYC Status" at bounding box center [1004, 138] width 60 height 17
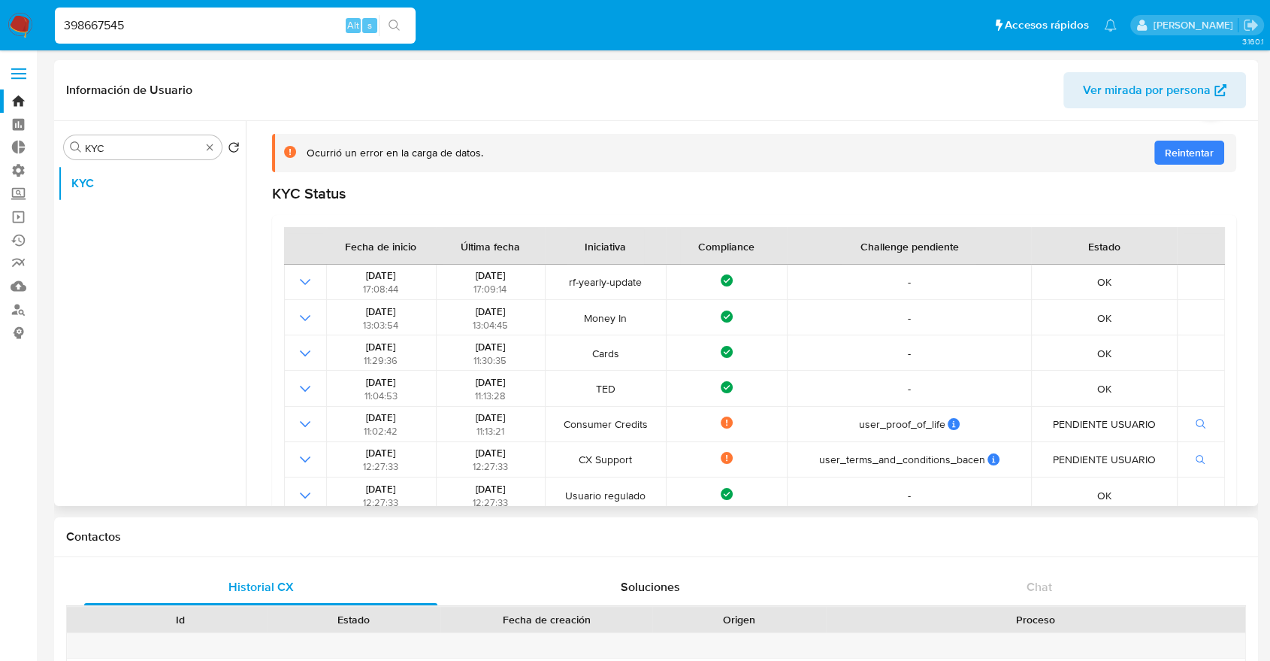
scroll to position [114, 0]
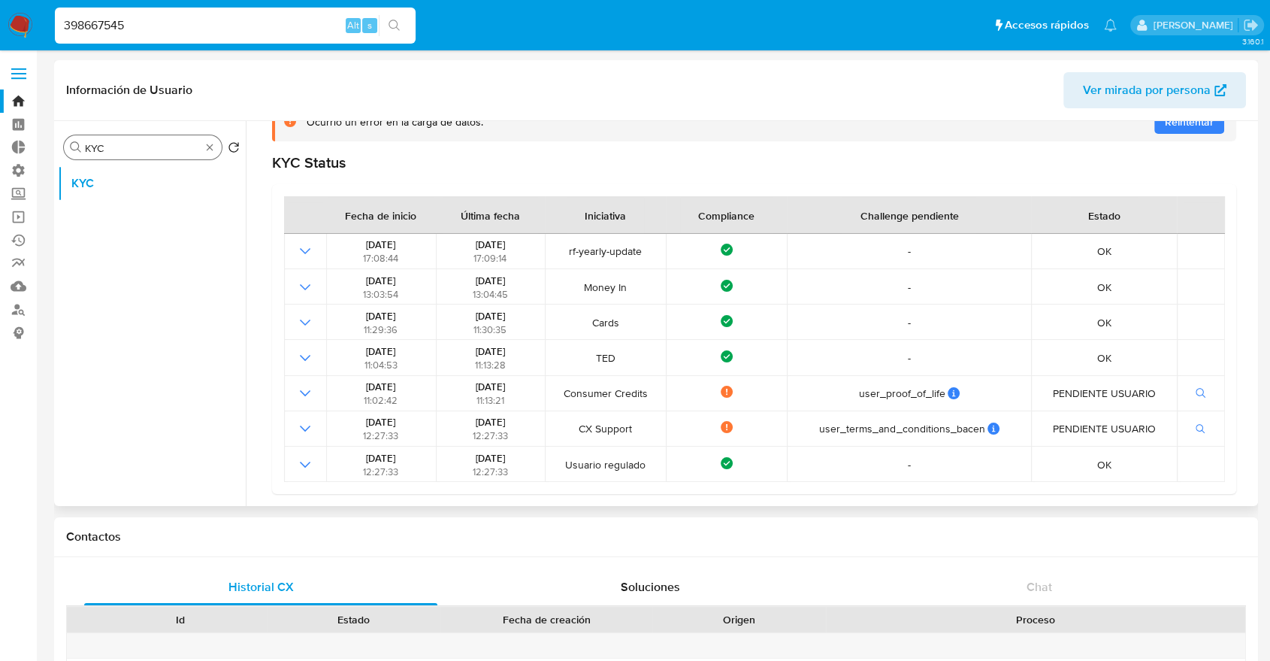
click at [159, 156] on div "Buscar KYC" at bounding box center [143, 147] width 158 height 24
click at [147, 149] on input "KYC" at bounding box center [143, 148] width 116 height 14
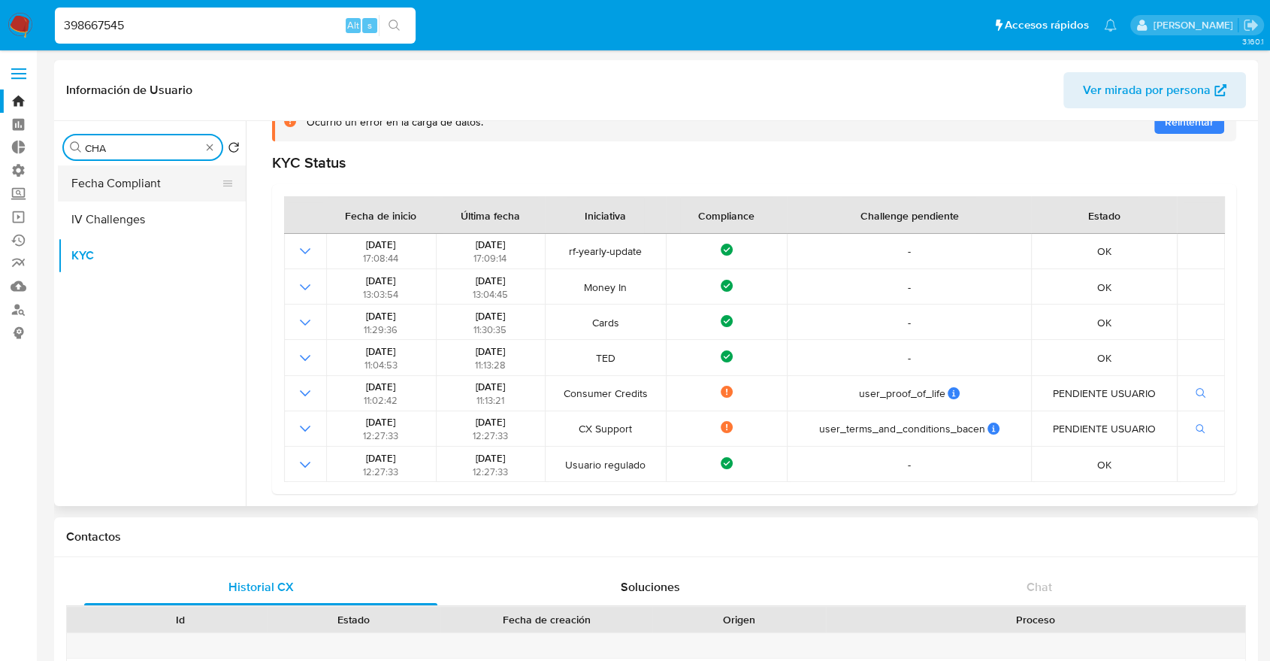
click at [147, 172] on button "Fecha Compliant" at bounding box center [146, 183] width 176 height 36
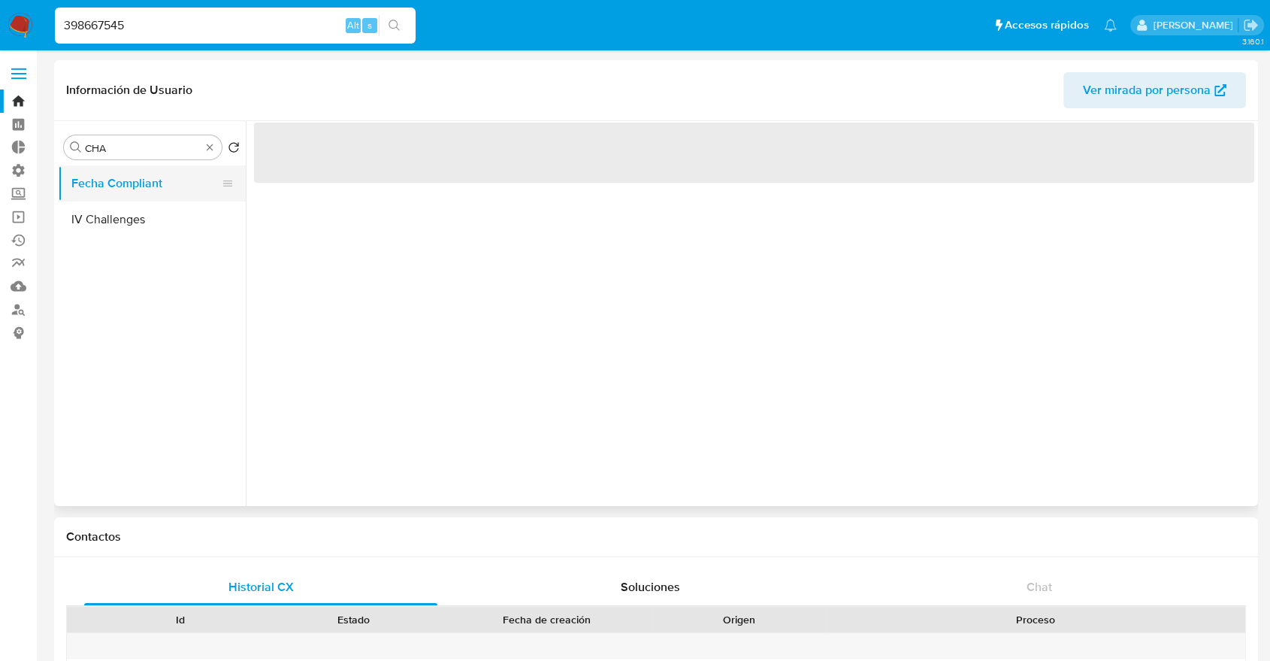
scroll to position [0, 0]
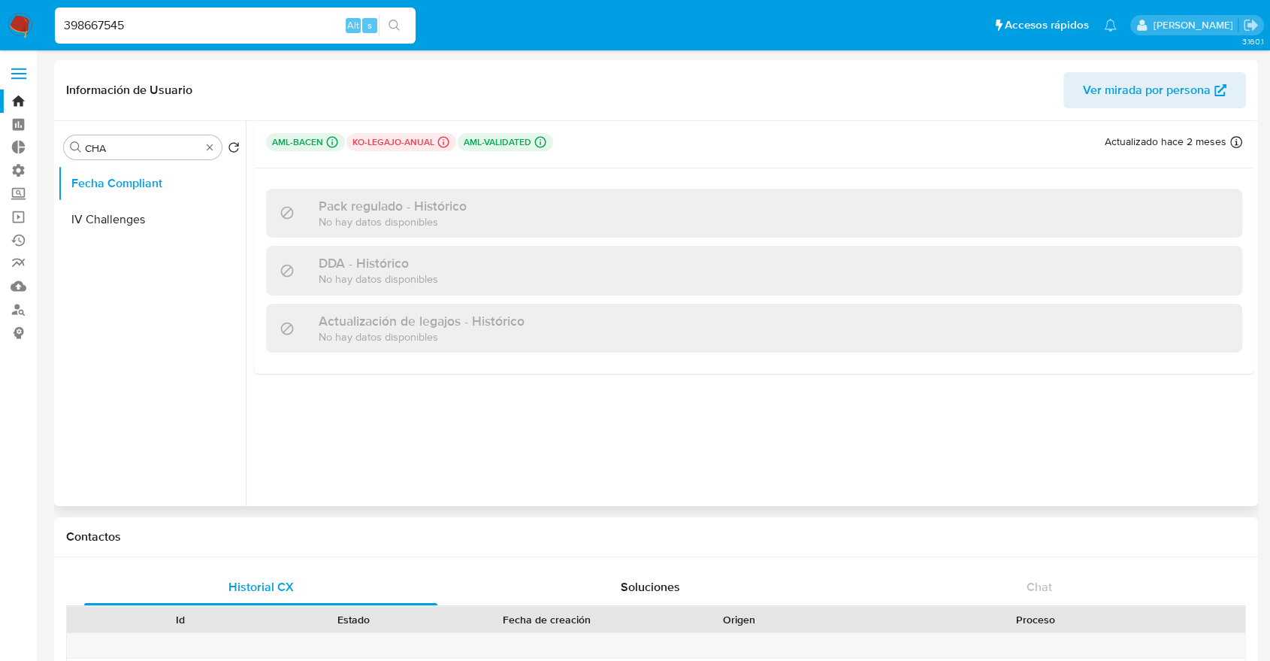
click at [391, 282] on p "No hay datos disponibles" at bounding box center [378, 278] width 119 height 14
click at [370, 215] on p "No hay datos disponibles" at bounding box center [393, 221] width 148 height 14
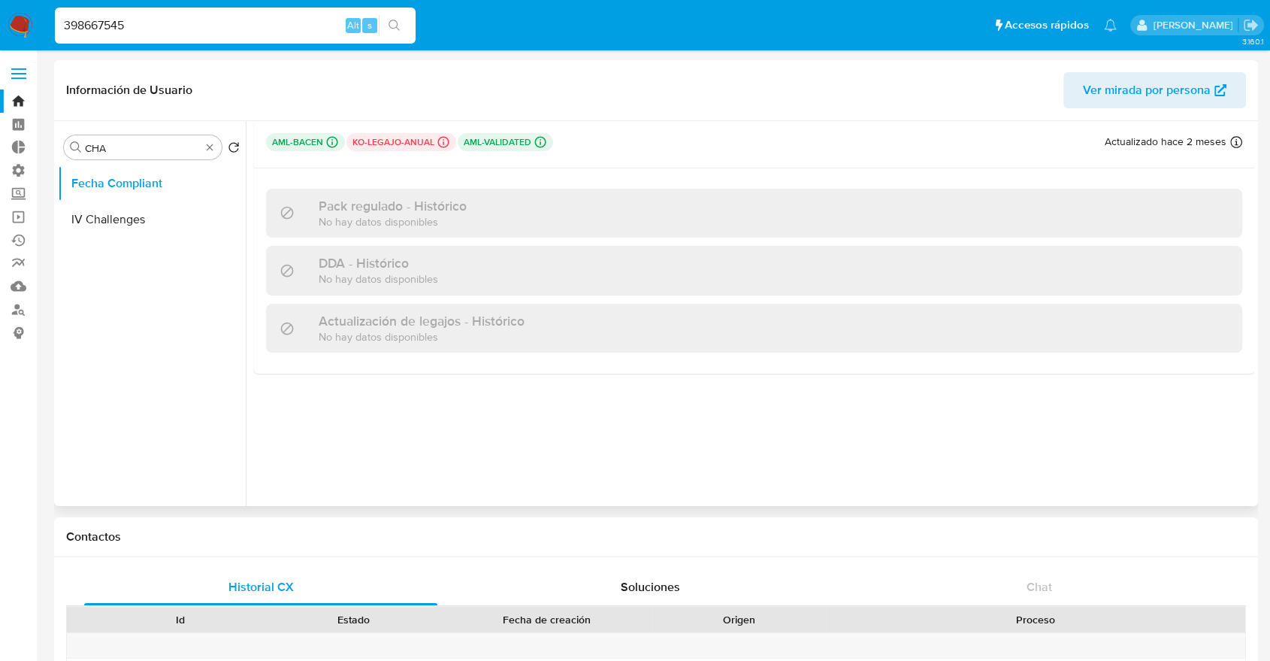
click at [367, 326] on h3 "Actualización de legajos - Histórico" at bounding box center [422, 321] width 206 height 17
click at [388, 133] on p "ko-legajo-anual Challenges Pendientes MLB_BACEN L1" at bounding box center [401, 142] width 110 height 18
click at [167, 149] on input "CHA" at bounding box center [143, 148] width 116 height 14
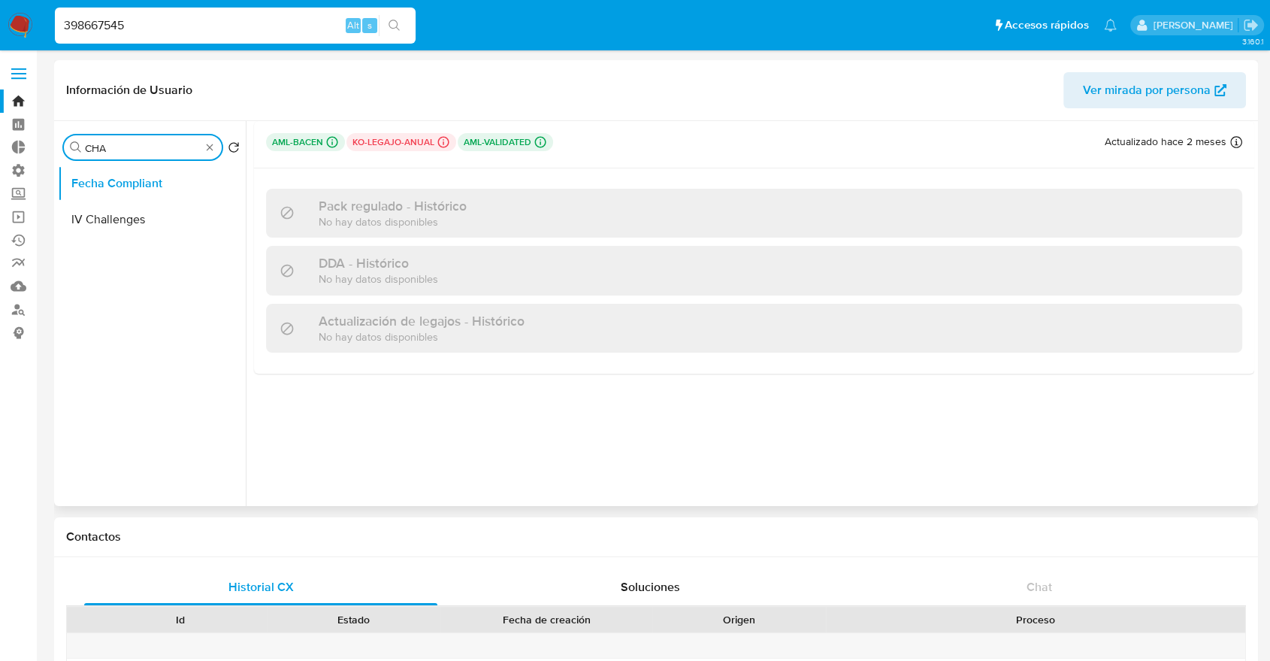
click at [167, 149] on input "CHA" at bounding box center [143, 148] width 116 height 14
type input "KYC"
click at [160, 226] on button "KYC" at bounding box center [146, 219] width 176 height 36
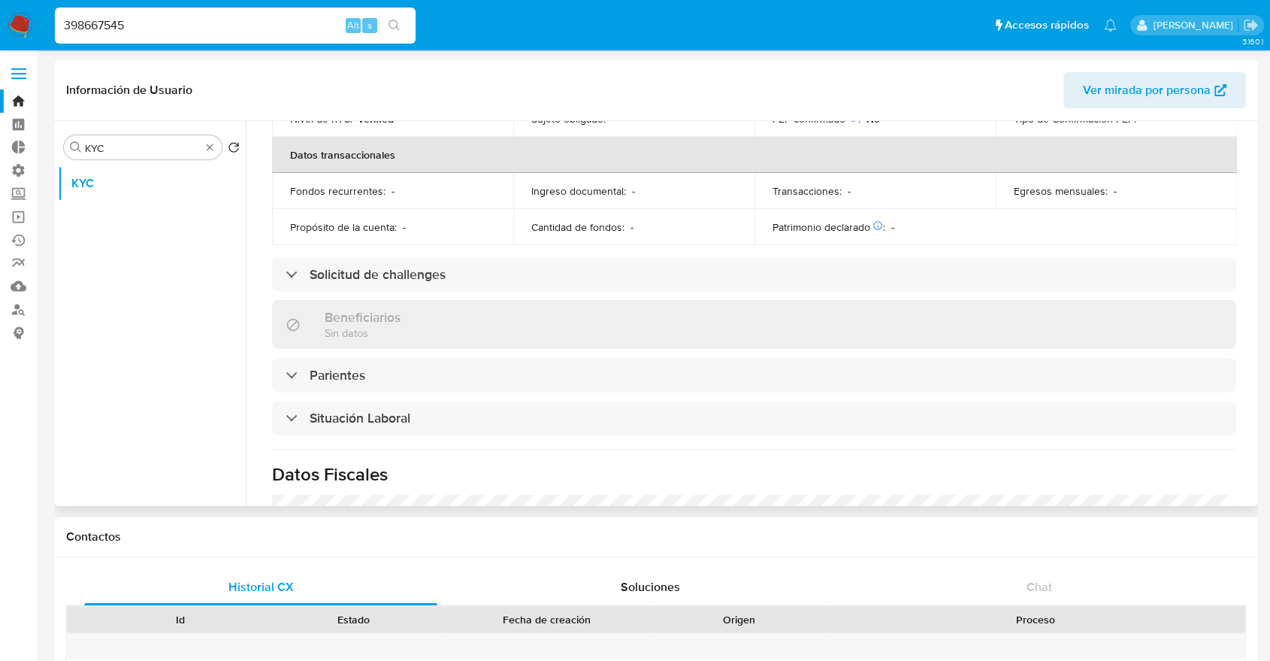
scroll to position [500, 0]
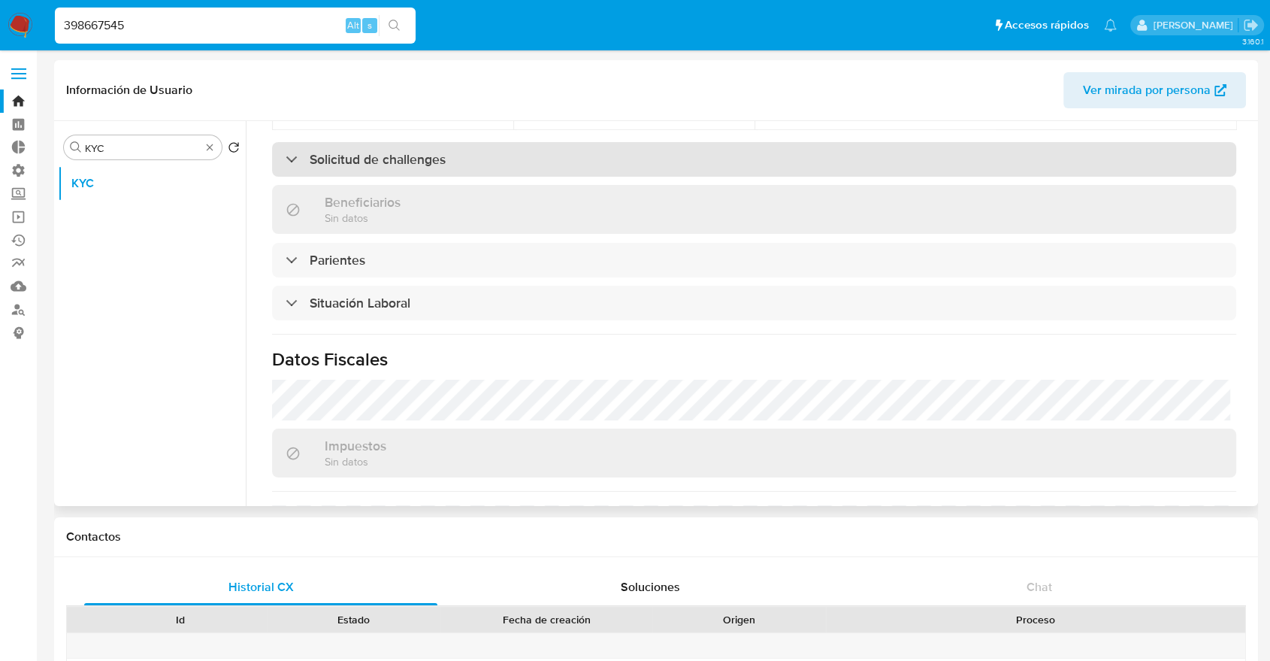
click at [419, 167] on h3 "Solicitud de challenges" at bounding box center [378, 159] width 136 height 17
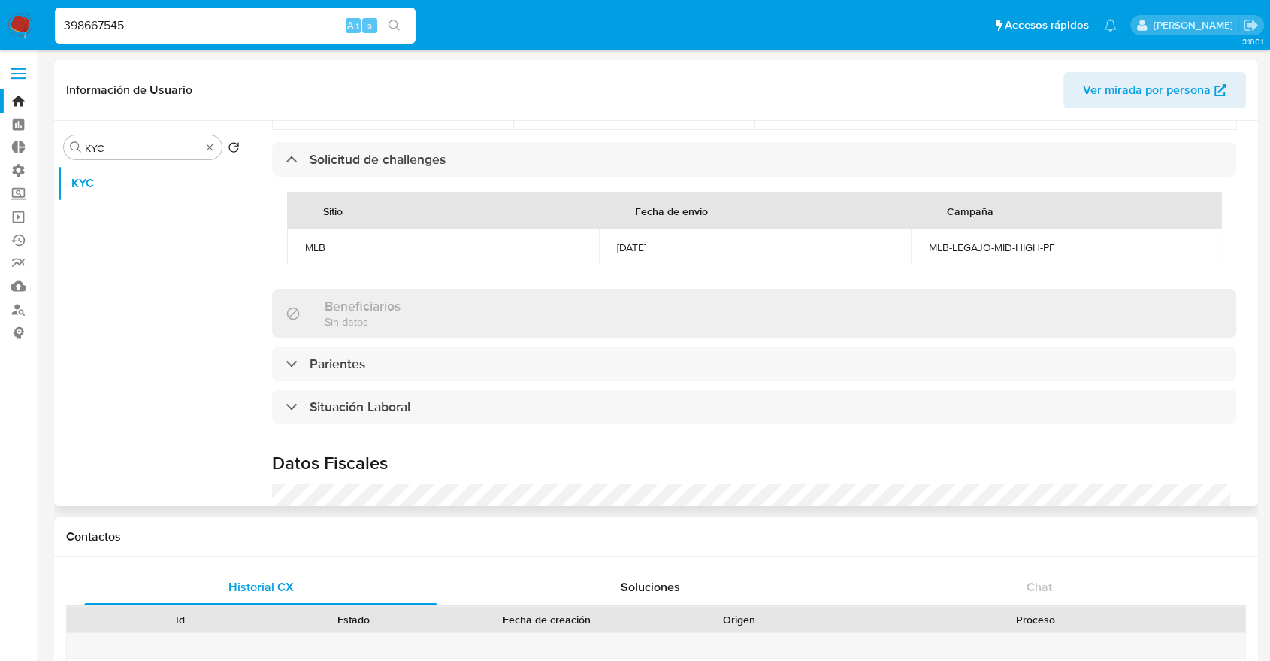
click at [576, 277] on div "Sitio Fecha de envio Campaña MLB 05/05/2025 MLB-LEGAJO-MID-HIGH-PF" at bounding box center [754, 229] width 964 height 104
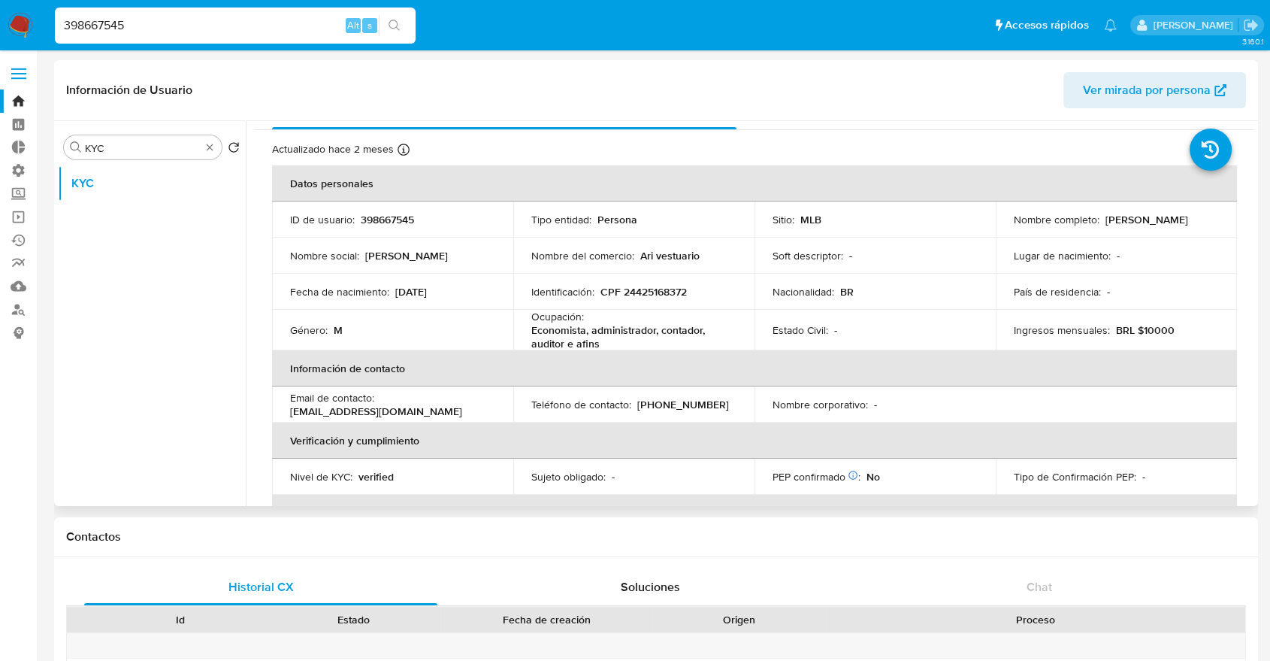
scroll to position [0, 0]
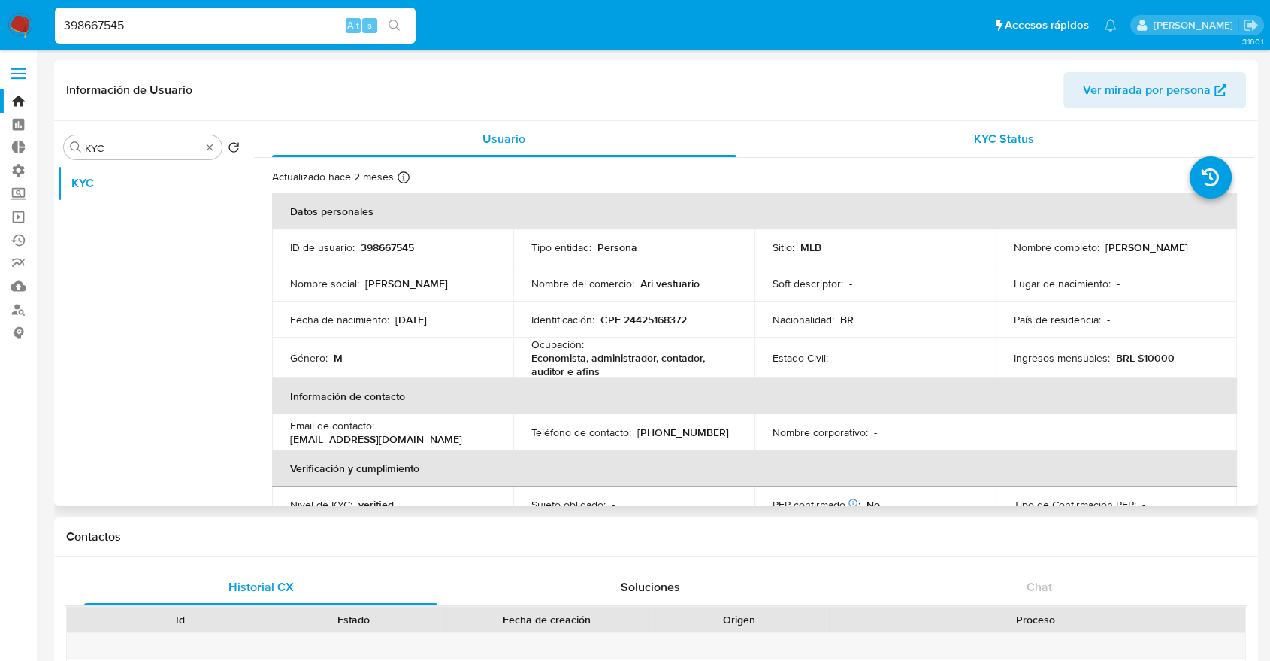
click at [984, 137] on span "KYC Status" at bounding box center [1004, 138] width 60 height 17
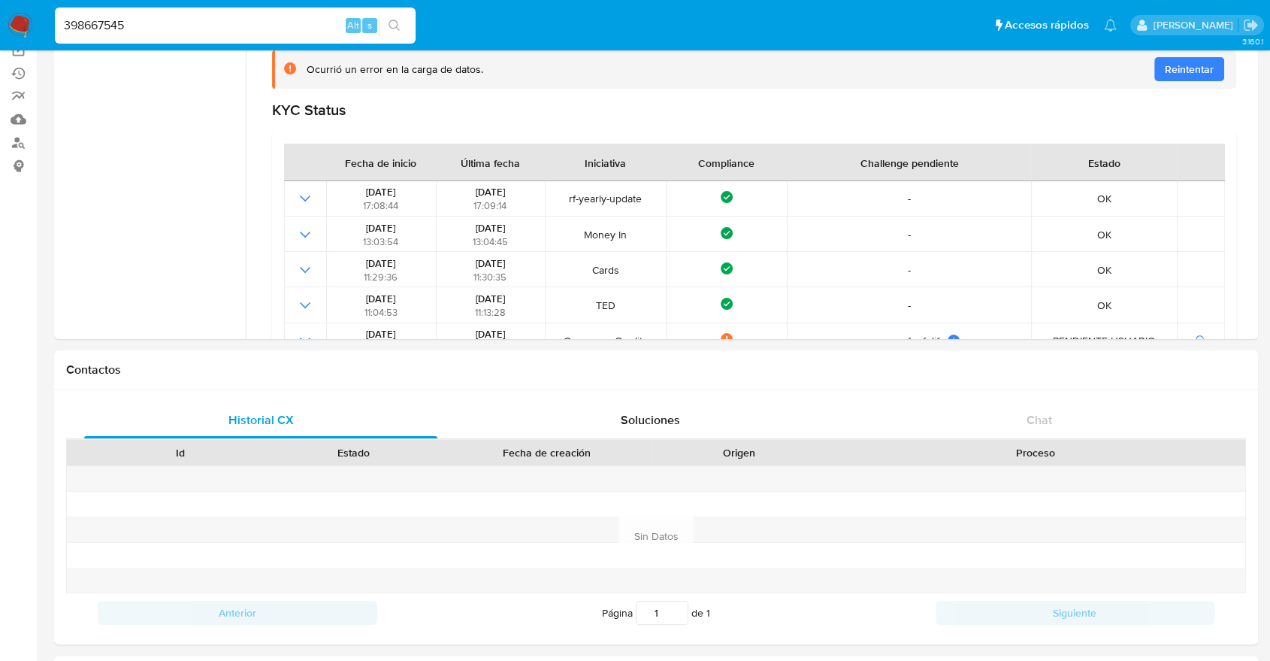
click at [204, 3] on nav "Pausado Ver notificaciones 398667545 Alt s Accesos rápidos Presiona las siguien…" at bounding box center [635, 25] width 1270 height 50
click at [189, 20] on input "398667545" at bounding box center [235, 26] width 361 height 20
paste input "297631684"
type input "297631684"
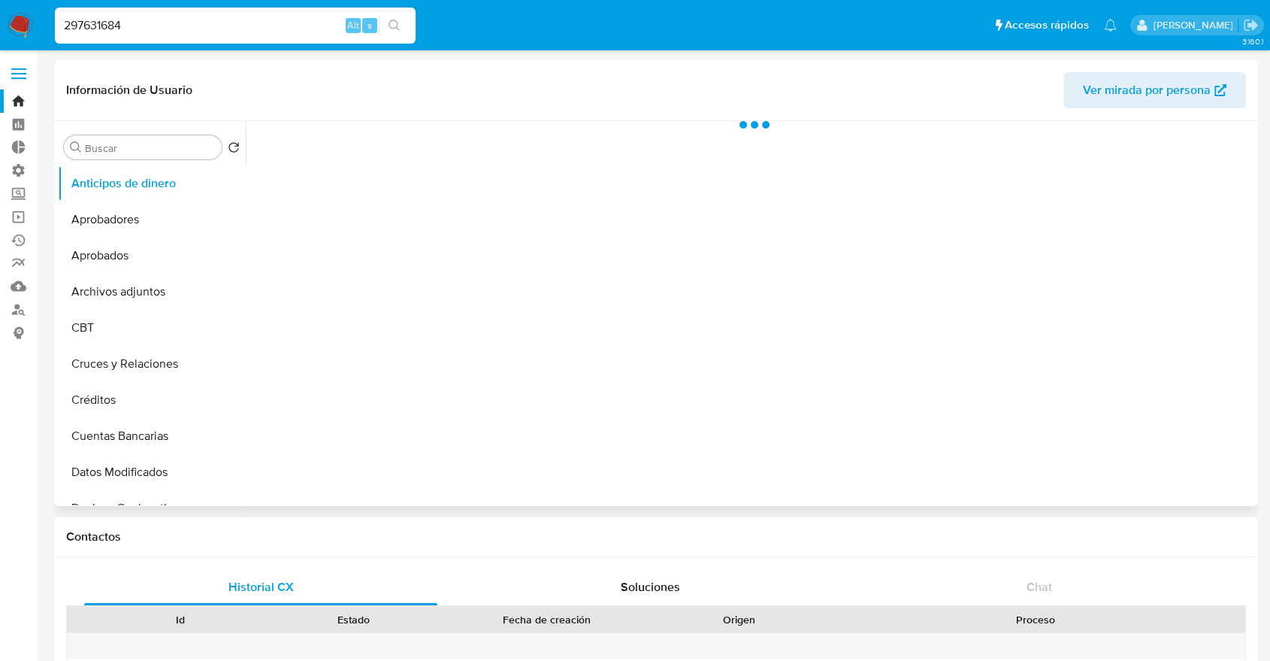
select select "10"
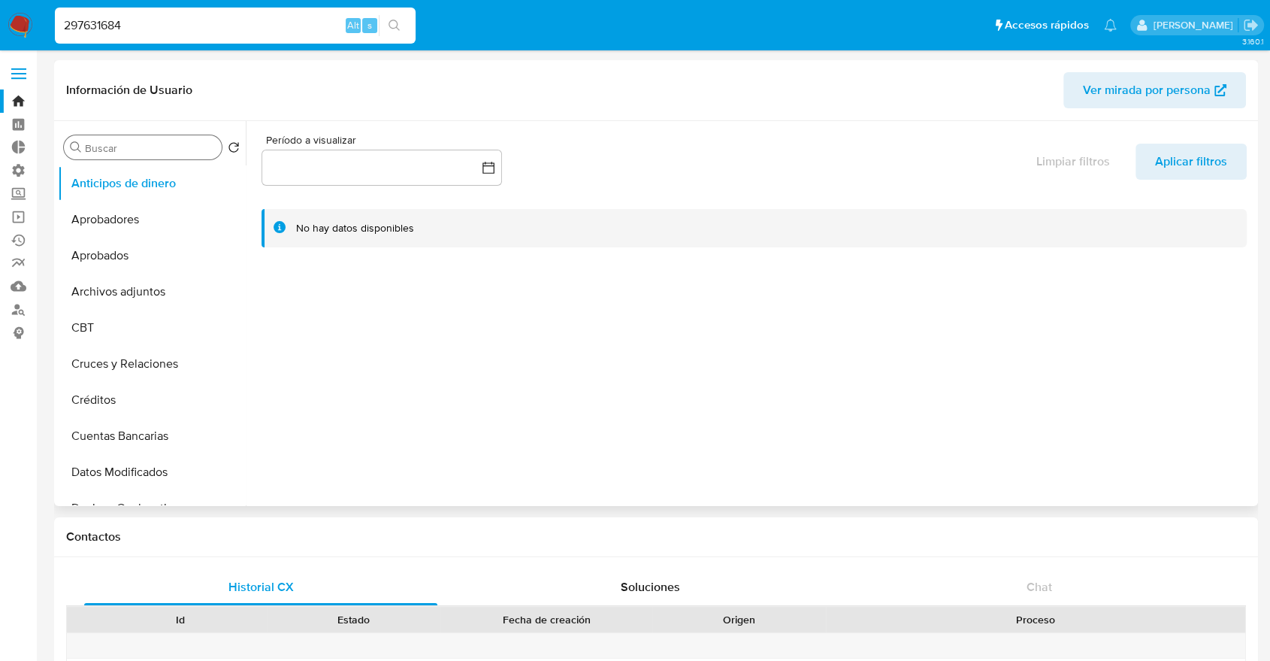
drag, startPoint x: 116, startPoint y: 125, endPoint x: 116, endPoint y: 144, distance: 18.8
click at [116, 144] on div "Buscar Volver al orden por defecto Anticipos de dinero Aprobadores Aprobados Ar…" at bounding box center [152, 314] width 188 height 382
click at [116, 144] on input "Buscar" at bounding box center [150, 148] width 131 height 14
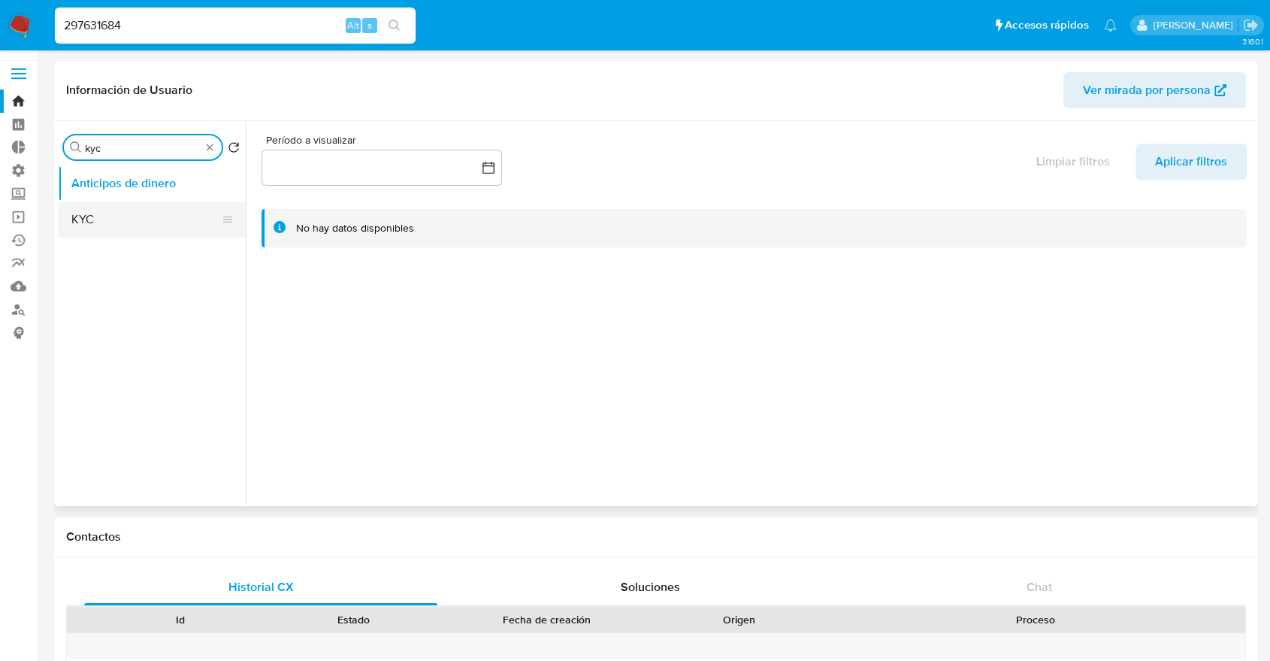
type input "kyc"
click at [102, 208] on button "KYC" at bounding box center [146, 219] width 176 height 36
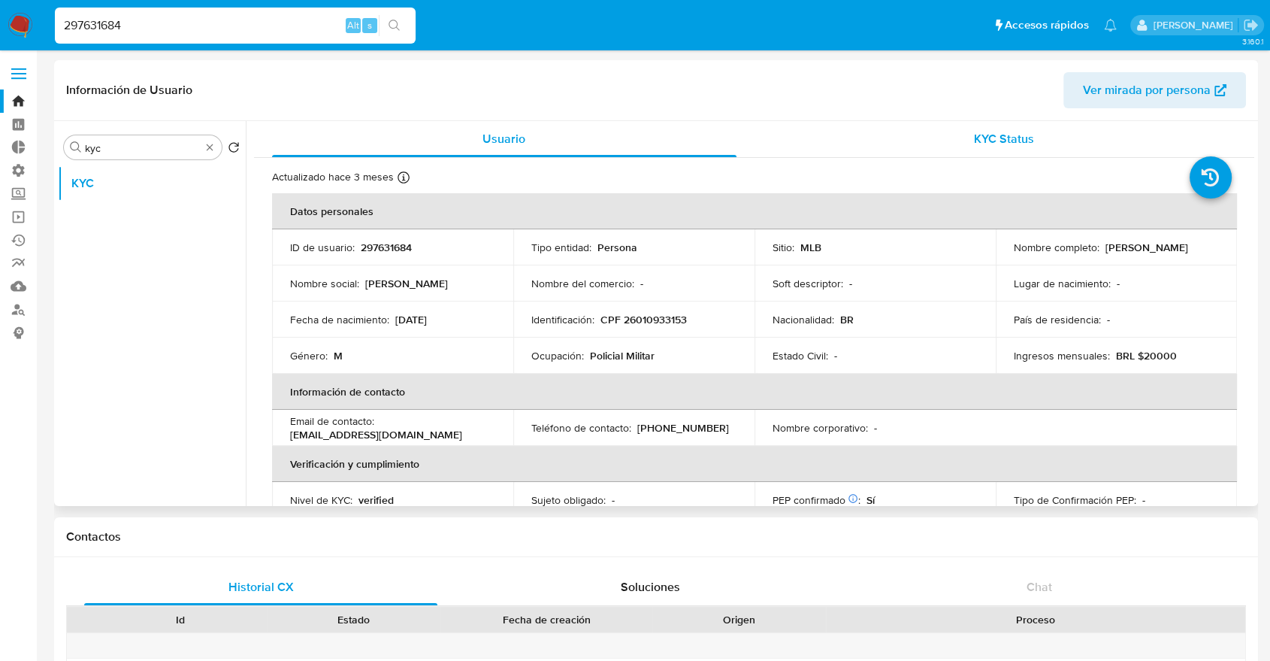
drag, startPoint x: 924, startPoint y: 156, endPoint x: 944, endPoint y: 155, distance: 19.6
click at [944, 155] on div "KYC Status" at bounding box center [1004, 139] width 464 height 36
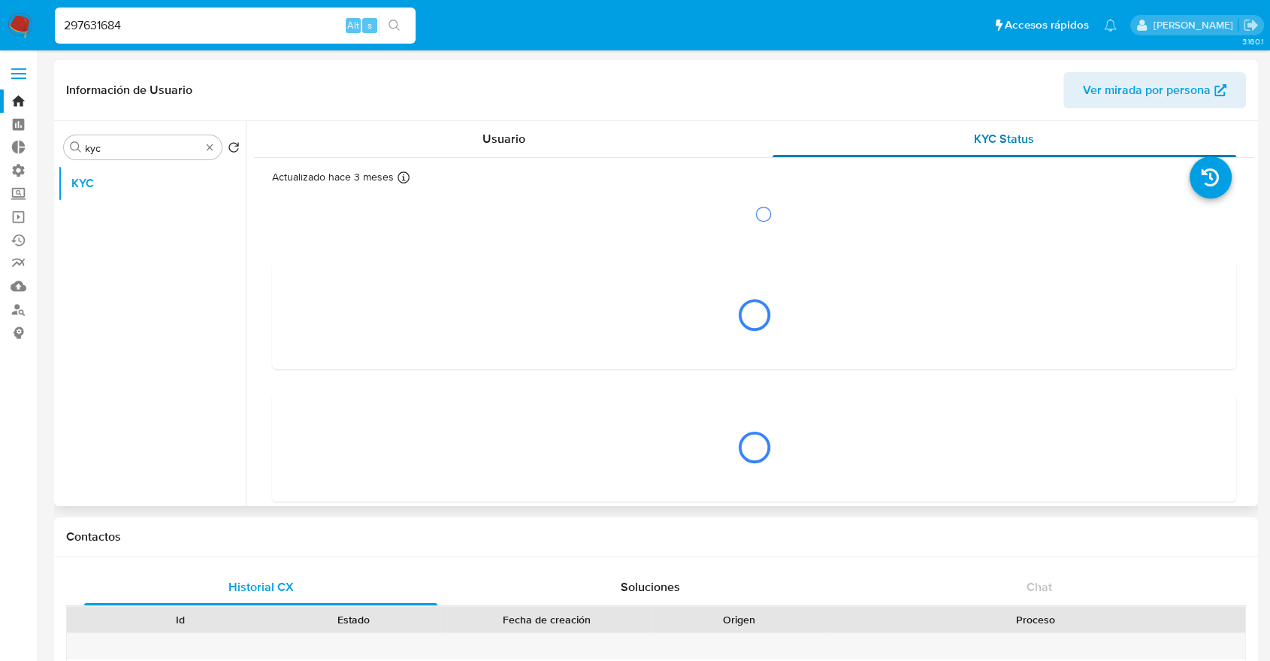
click at [944, 155] on div "KYC Status" at bounding box center [1004, 139] width 464 height 36
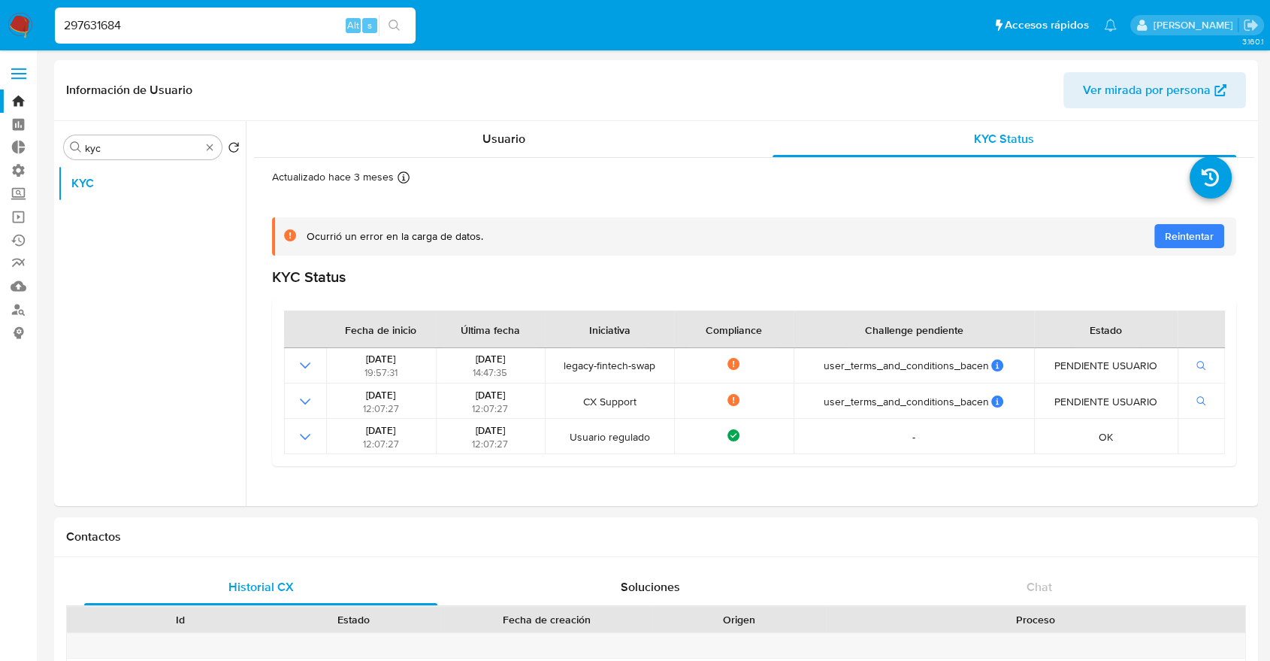
click at [154, 28] on input "297631684" at bounding box center [235, 26] width 361 height 20
paste input "11081197"
type input "211081197"
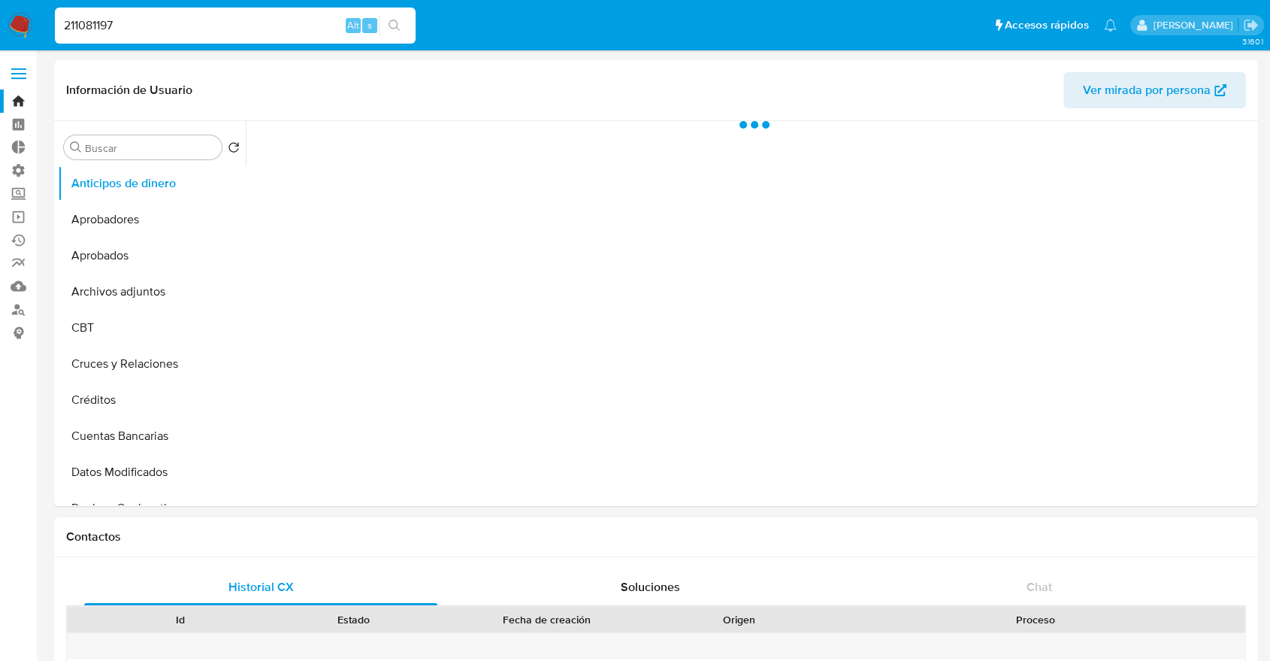
select select "10"
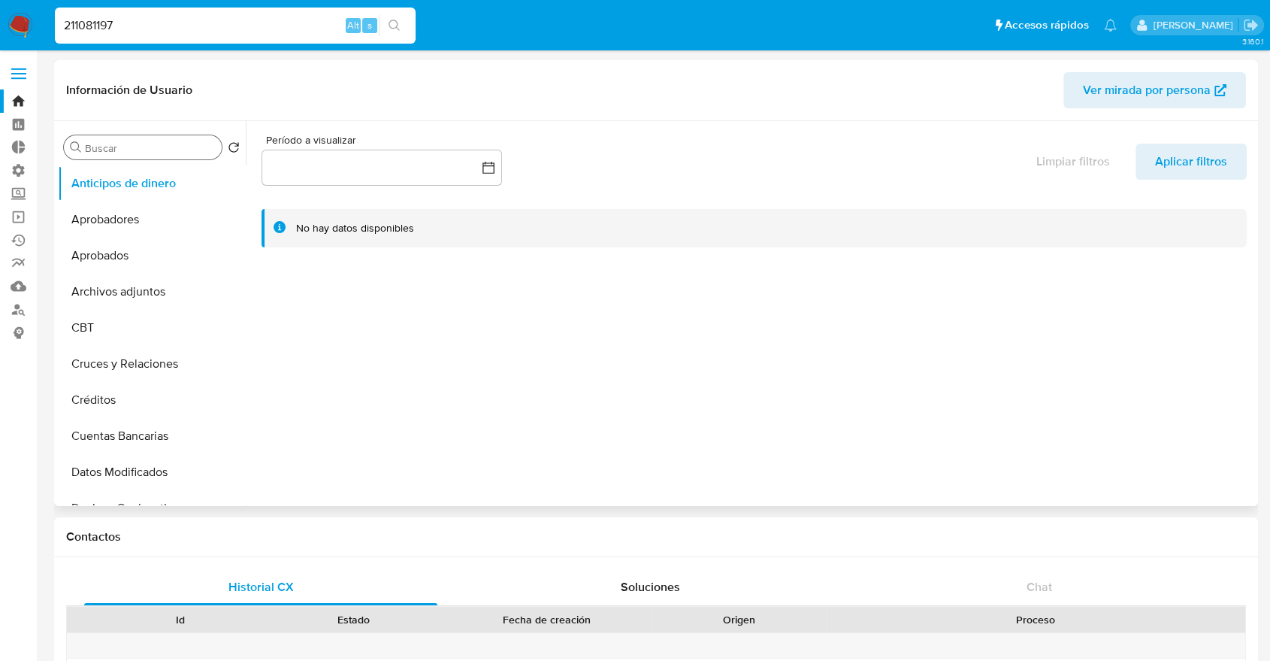
click at [129, 136] on div "Buscar" at bounding box center [143, 147] width 158 height 24
click at [122, 144] on input "Buscar" at bounding box center [150, 148] width 131 height 14
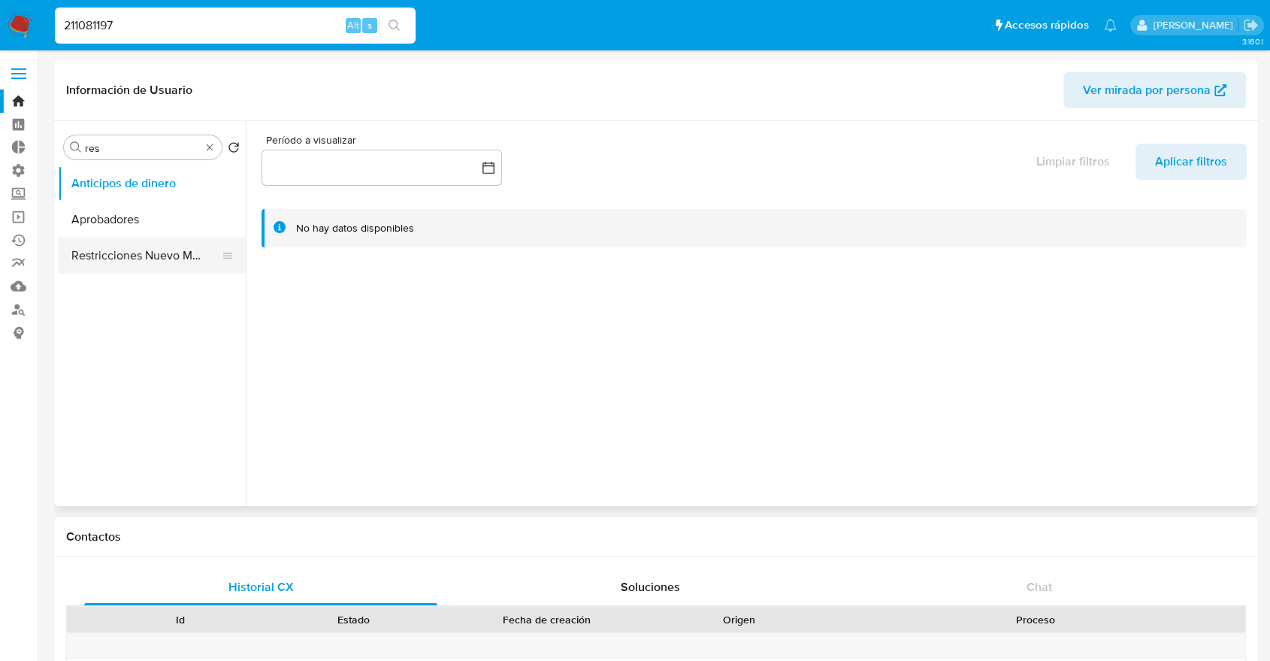
click at [132, 254] on button "Restricciones Nuevo Mundo" at bounding box center [146, 255] width 176 height 36
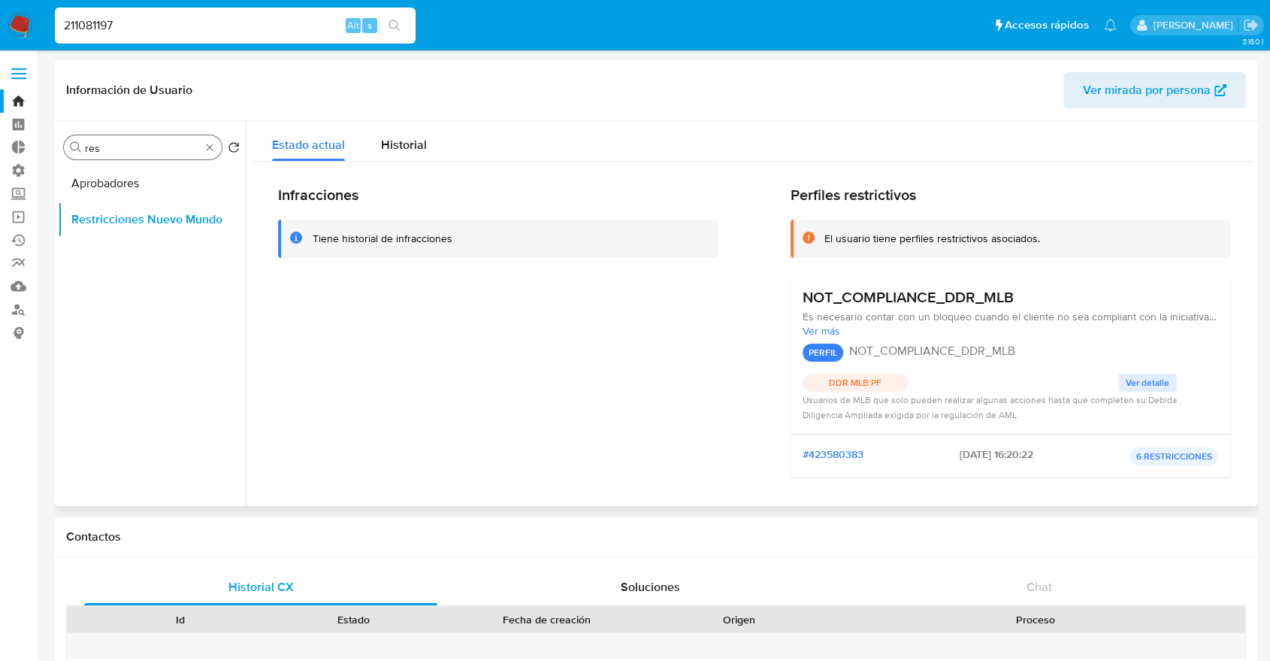
click at [168, 158] on div "Buscar res" at bounding box center [143, 147] width 158 height 24
click at [164, 146] on input "res" at bounding box center [143, 148] width 116 height 14
type input "kyc"
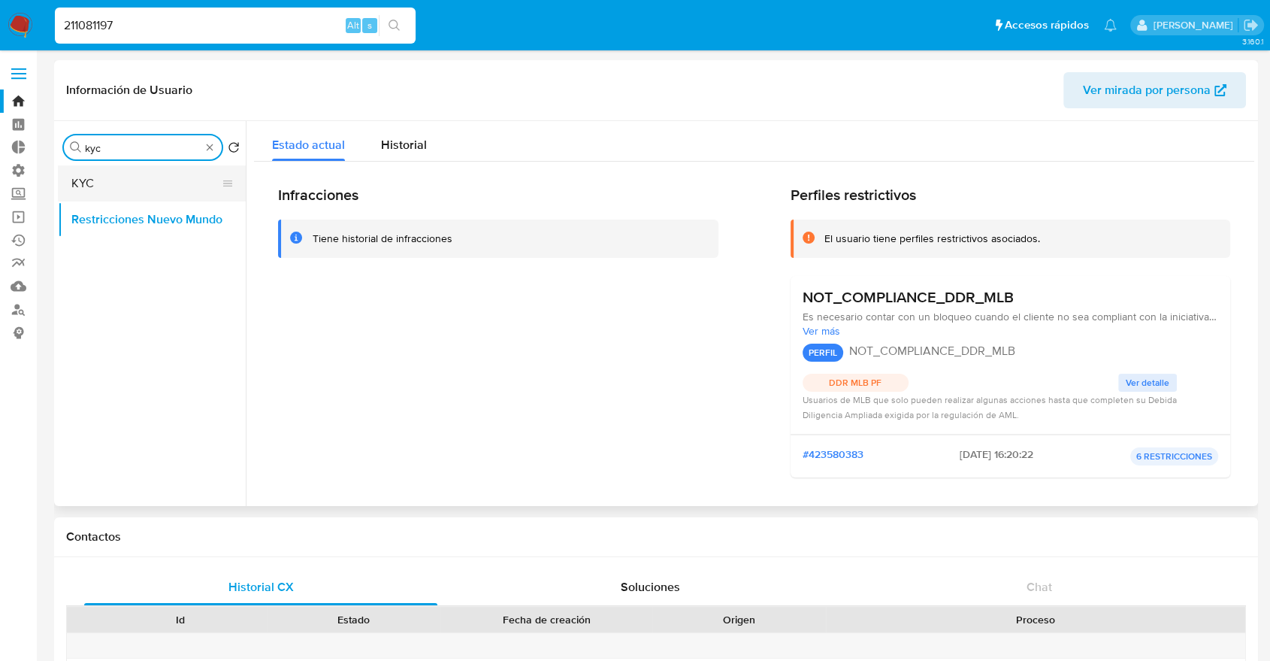
click at [149, 176] on button "KYC" at bounding box center [146, 183] width 176 height 36
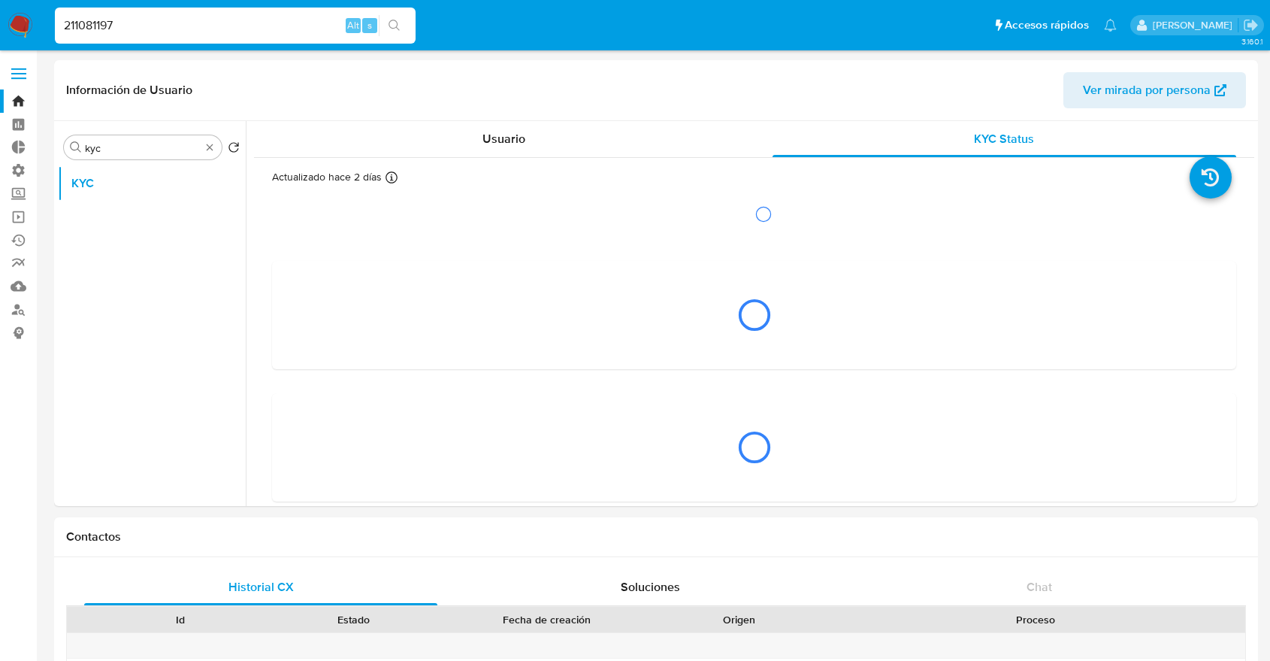
select select "10"
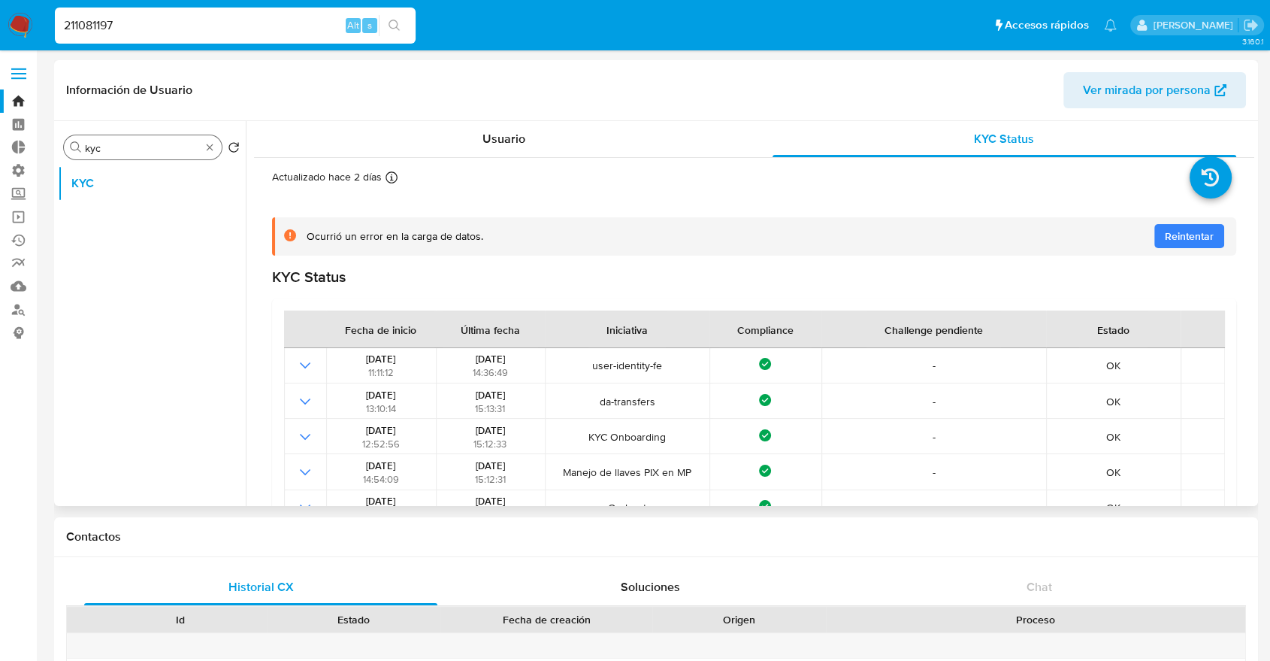
click at [158, 146] on input "kyc" at bounding box center [143, 148] width 116 height 14
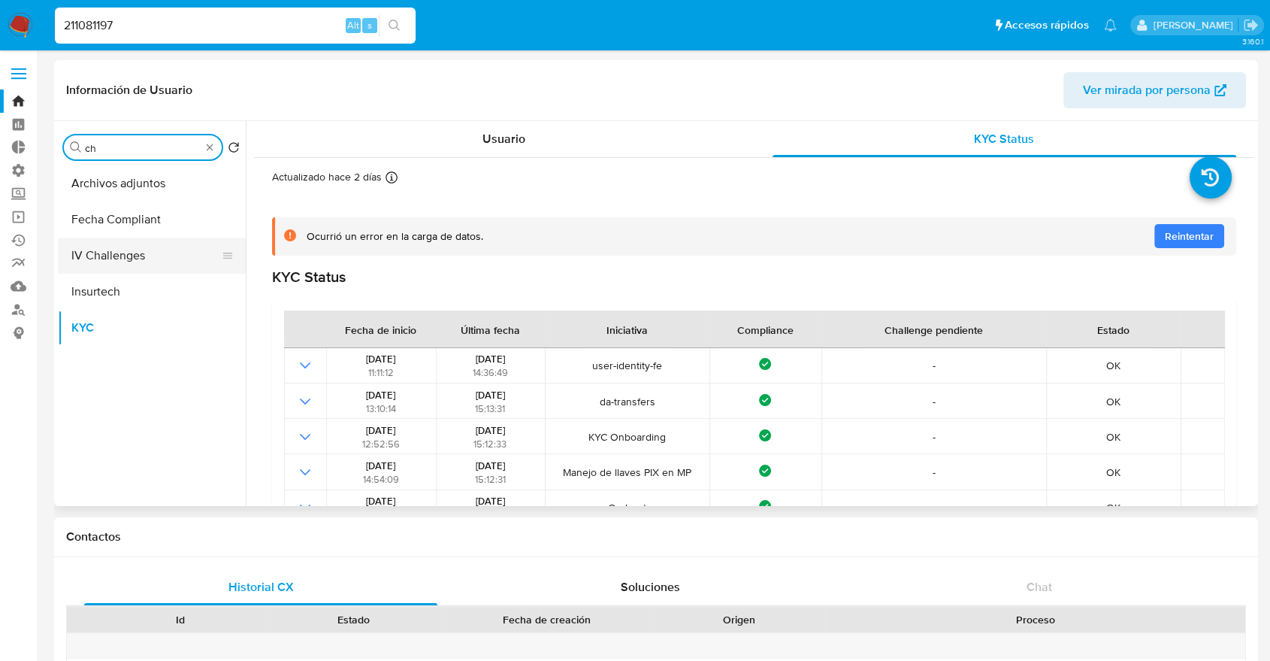
click at [146, 251] on button "IV Challenges" at bounding box center [146, 255] width 176 height 36
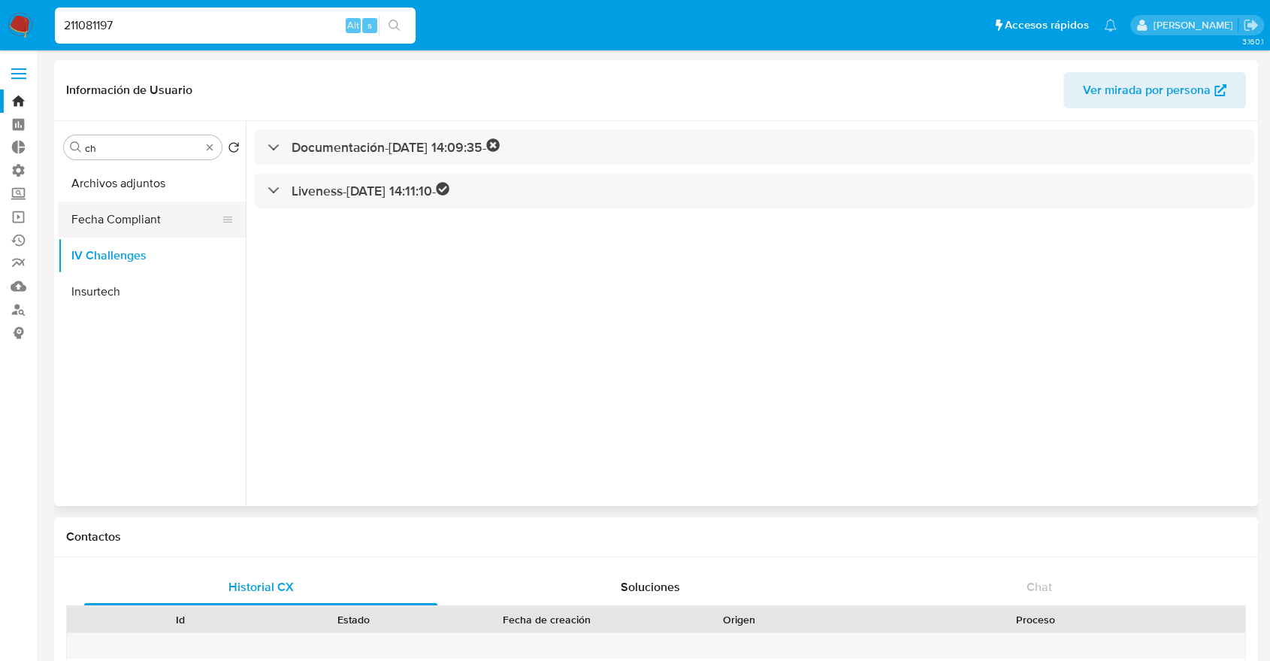
click at [153, 209] on button "Fecha Compliant" at bounding box center [146, 219] width 176 height 36
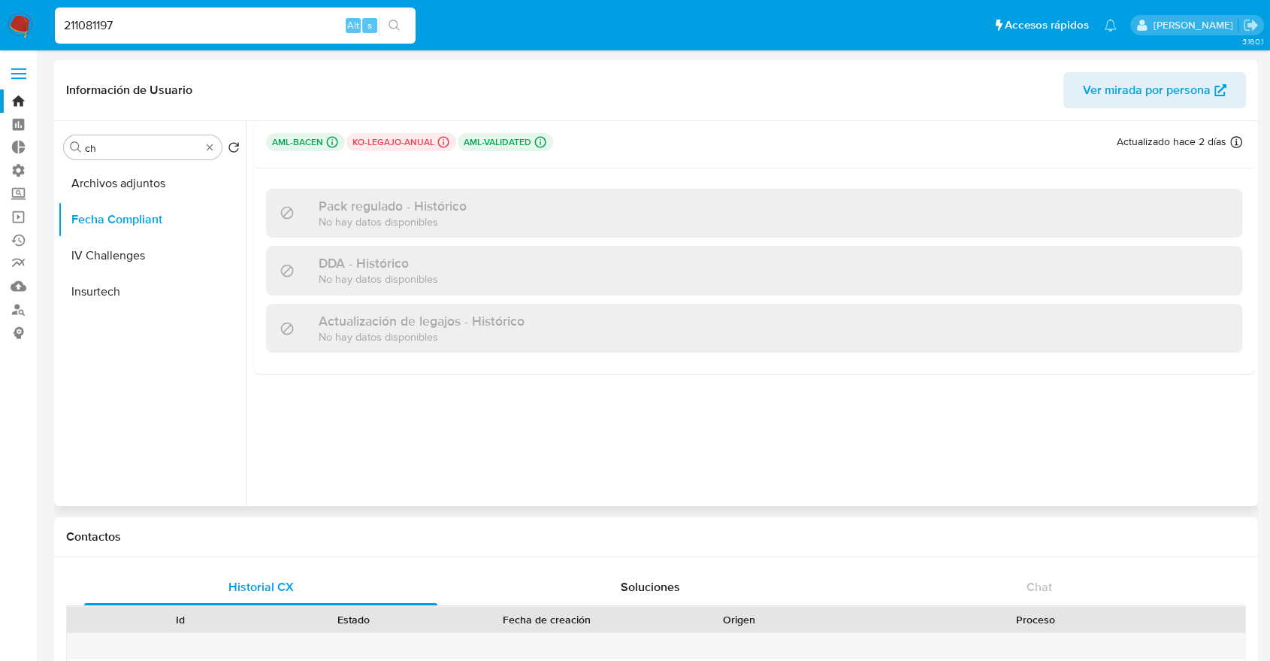
click at [295, 233] on div "Pack regulado - Histórico No hay datos disponibles" at bounding box center [754, 213] width 976 height 49
click at [295, 222] on div "Pack regulado - Histórico No hay datos disponibles" at bounding box center [381, 213] width 172 height 31
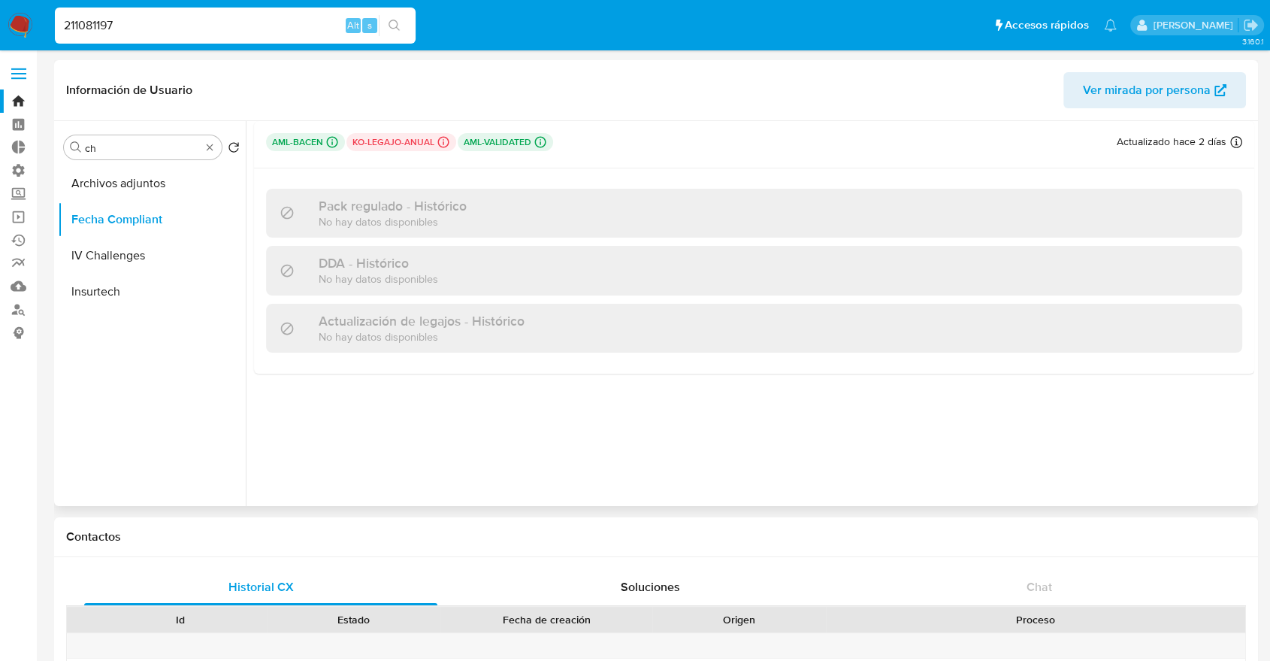
click at [353, 276] on p "No hay datos disponibles" at bounding box center [378, 278] width 119 height 14
click at [385, 328] on h3 "Actualización de legajos - Histórico" at bounding box center [422, 321] width 206 height 17
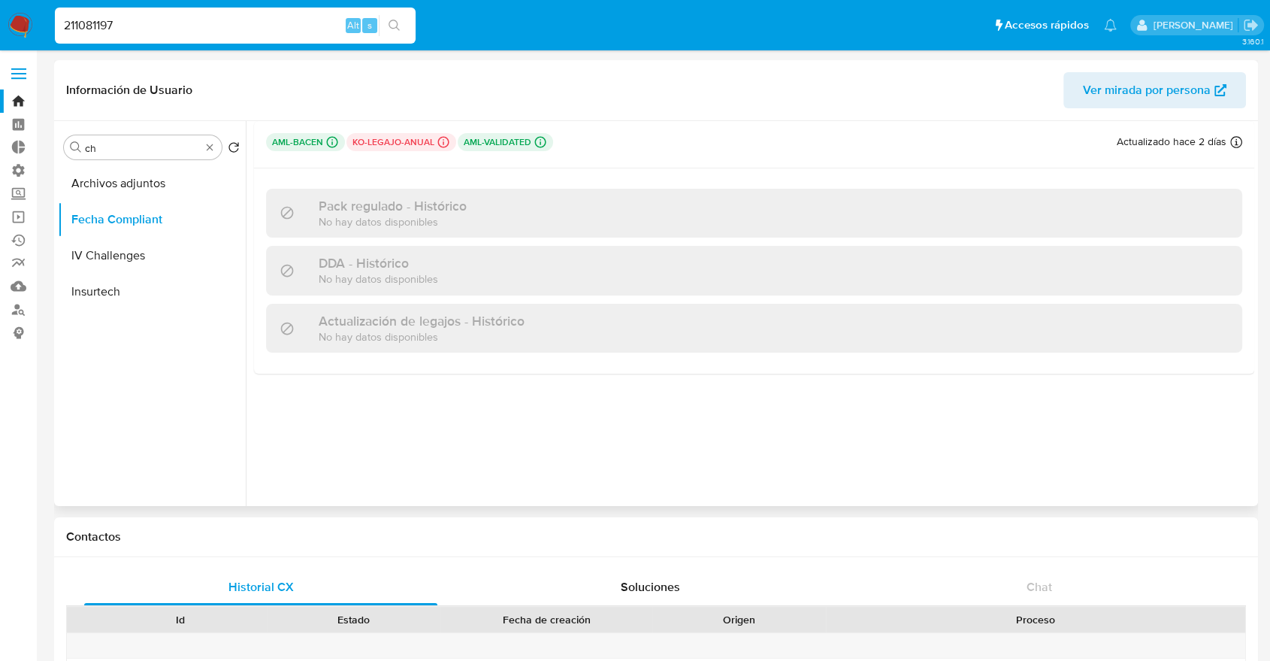
click at [385, 328] on h3 "Actualización de legajos - Histórico" at bounding box center [422, 321] width 206 height 17
click at [334, 143] on icon at bounding box center [332, 142] width 14 height 14
click at [302, 144] on p "aml-bacen Challenges Pendientes MLB_BACEN L1" at bounding box center [305, 142] width 79 height 18
click at [1230, 143] on icon at bounding box center [1236, 142] width 12 height 12
click at [172, 151] on input "ch" at bounding box center [143, 148] width 116 height 14
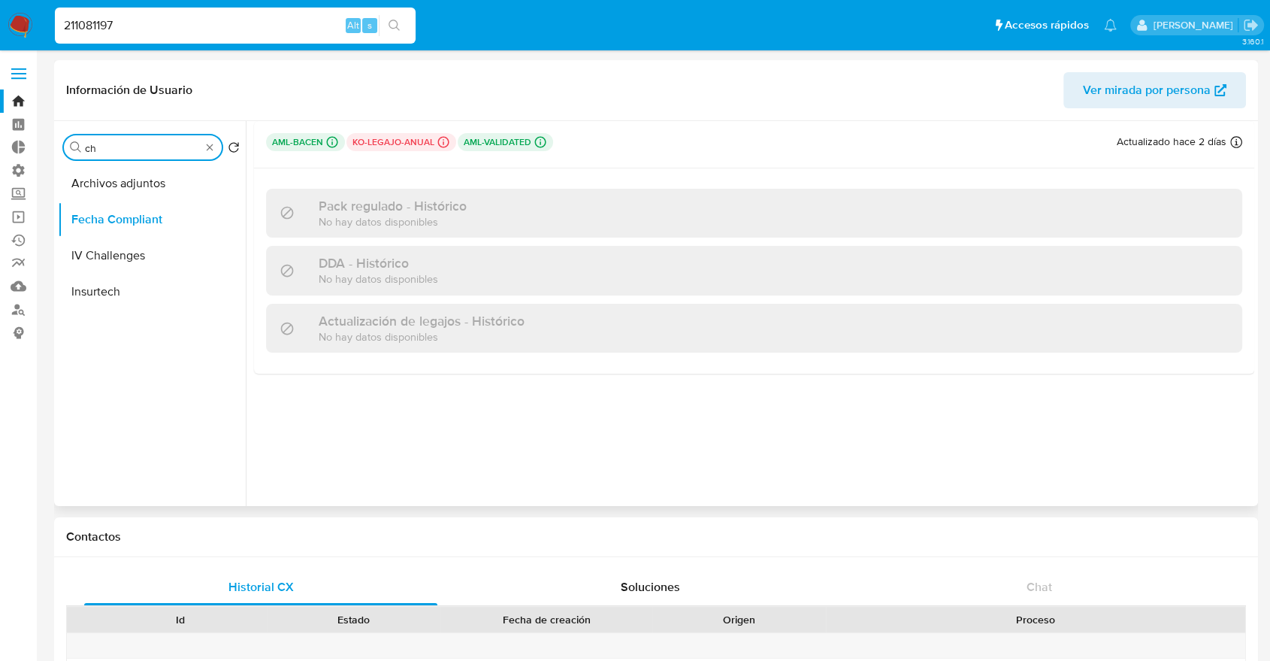
click at [172, 151] on input "ch" at bounding box center [143, 148] width 116 height 14
type input "doc"
click at [117, 197] on button "Documentación" at bounding box center [146, 183] width 176 height 36
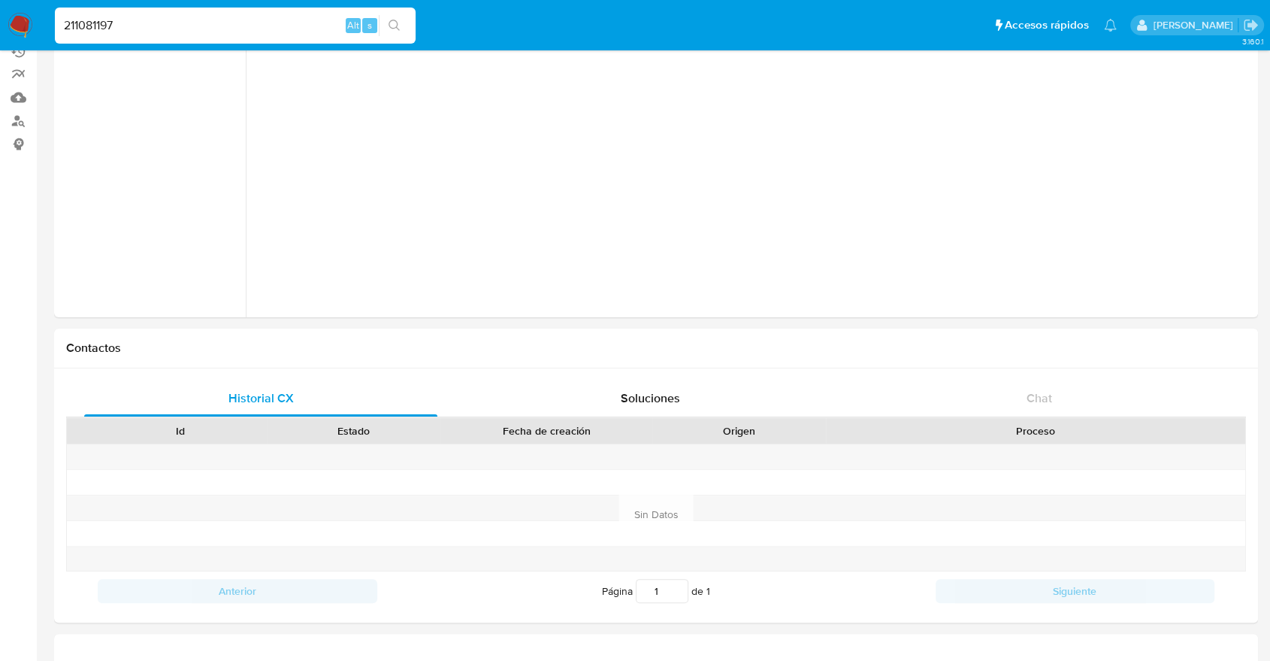
scroll to position [48, 0]
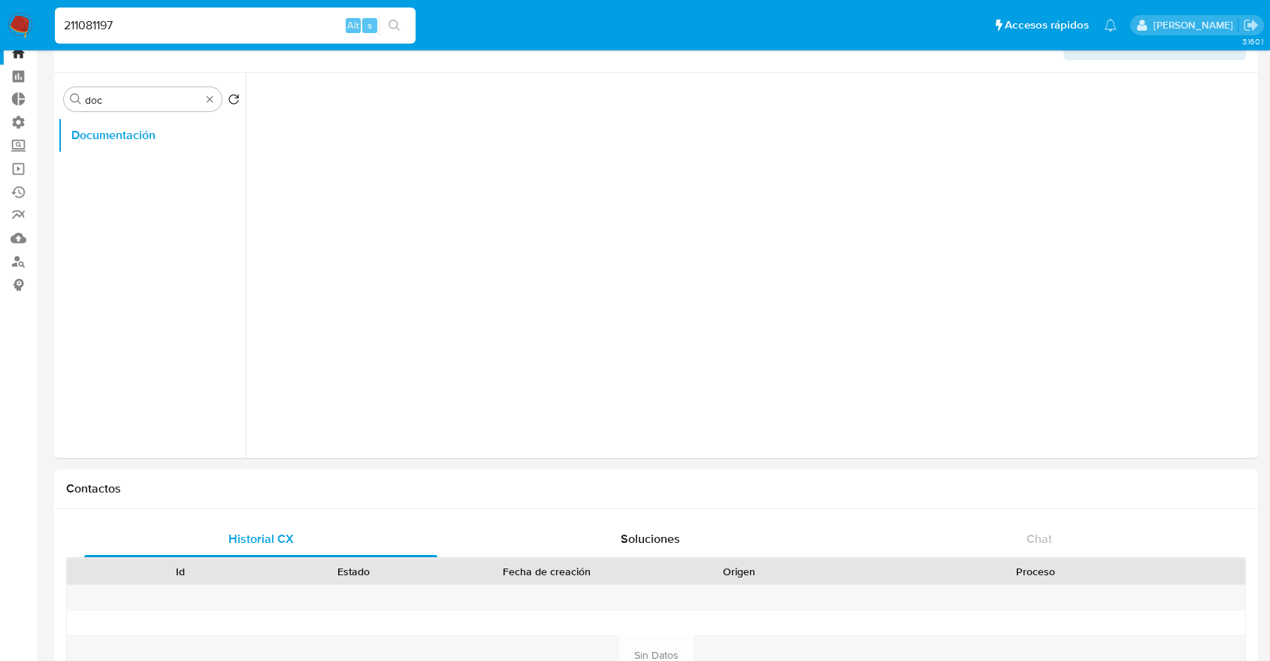
click at [91, 16] on input "211081197" at bounding box center [235, 26] width 361 height 20
paste input "141192808"
type input "141192808"
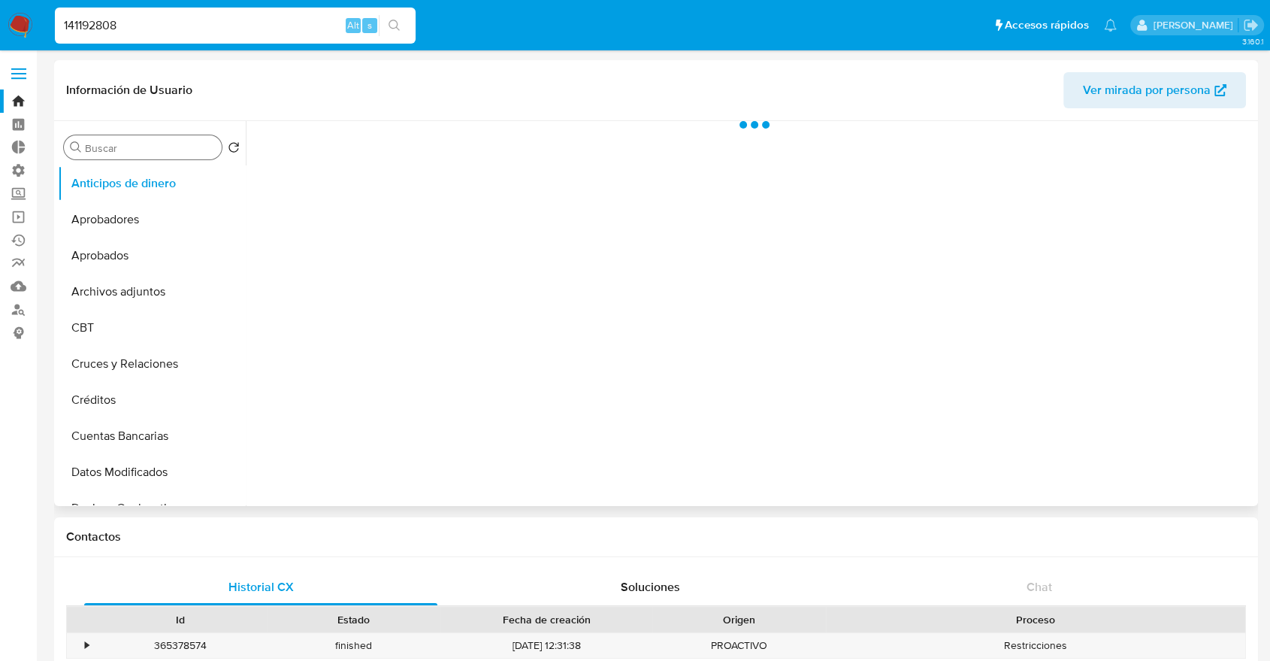
select select "10"
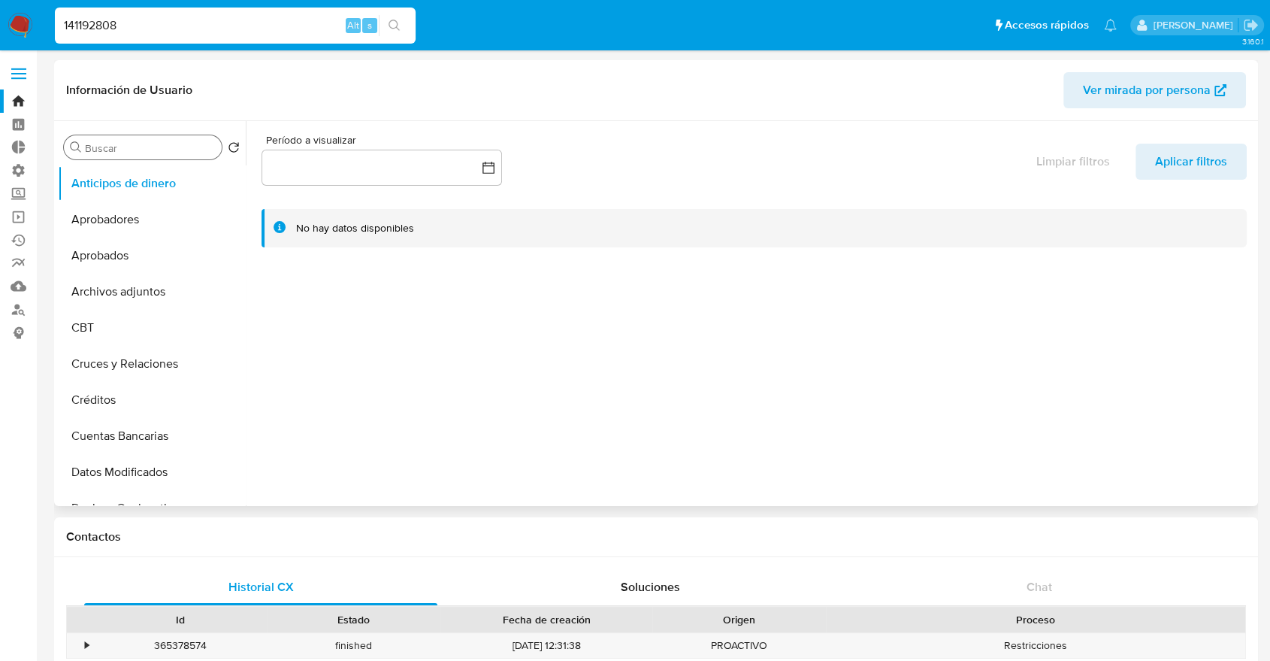
click at [163, 156] on div "Buscar" at bounding box center [143, 147] width 158 height 24
click at [167, 155] on input "Buscar" at bounding box center [150, 148] width 131 height 14
click at [172, 150] on input "Buscar" at bounding box center [150, 148] width 131 height 14
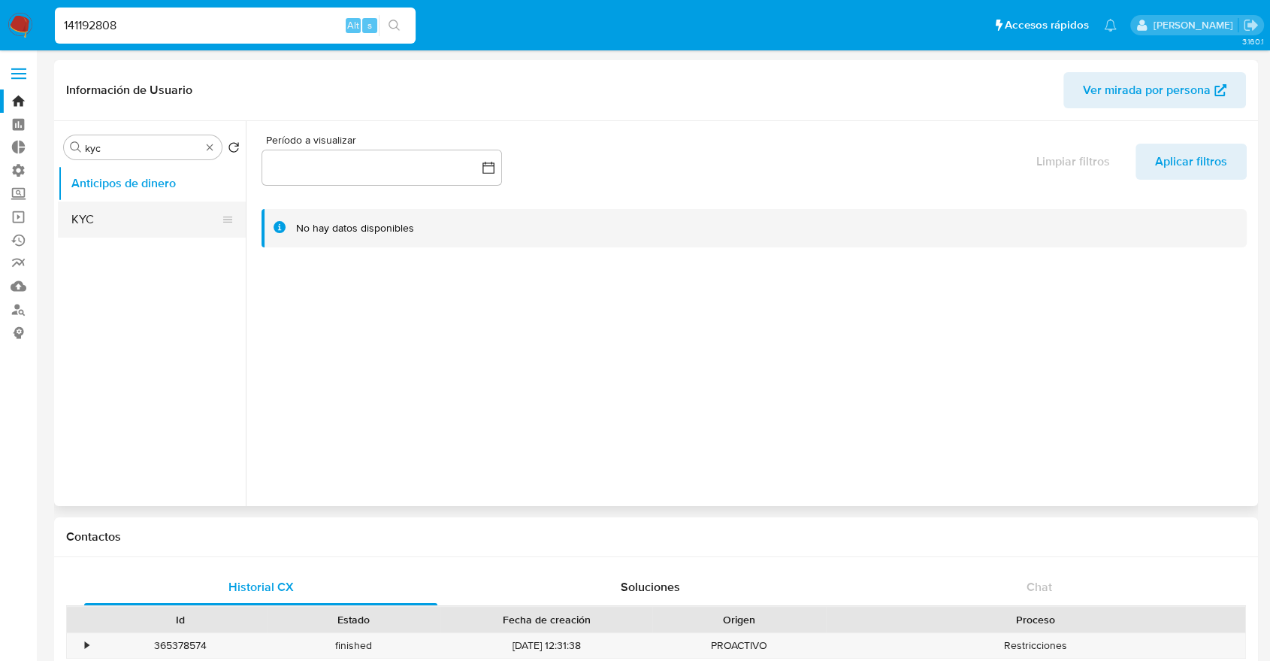
click at [168, 213] on button "KYC" at bounding box center [146, 219] width 176 height 36
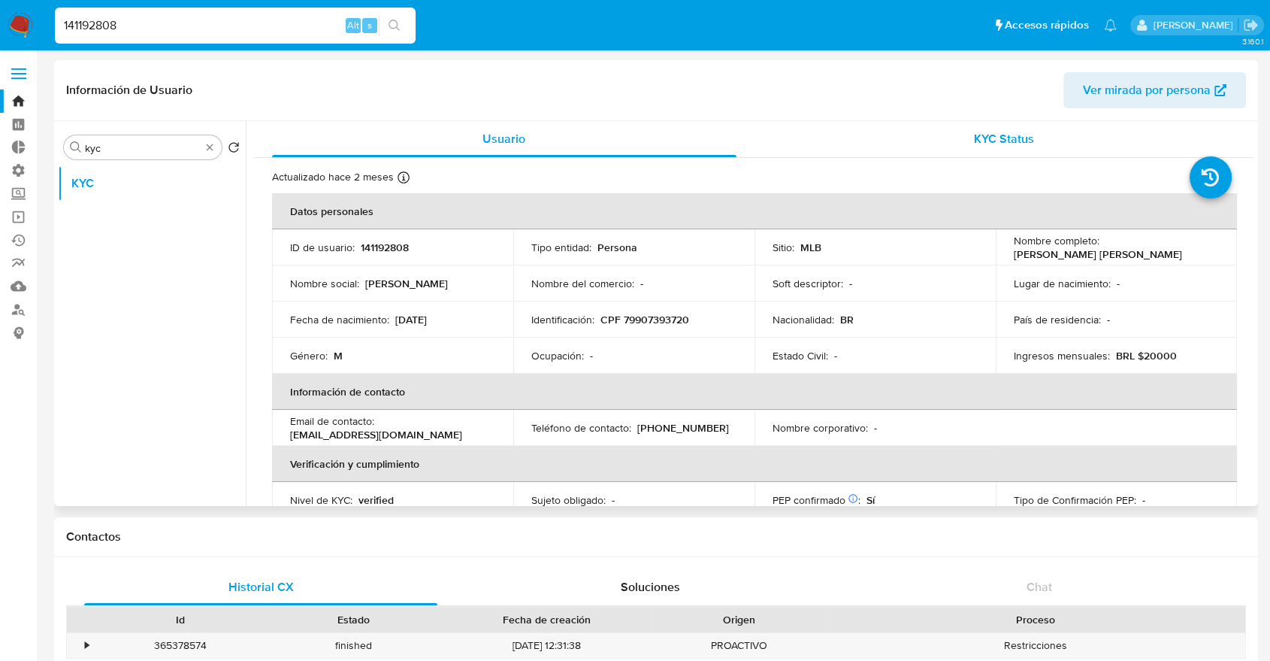
click at [1008, 160] on div "Actualizado hace 2 meses Creado: 14/03/2020 18:54:24 Actualizado: 01/08/2025 00…" at bounding box center [754, 651] width 1000 height 987
click at [1008, 155] on div "KYC Status" at bounding box center [1004, 139] width 464 height 36
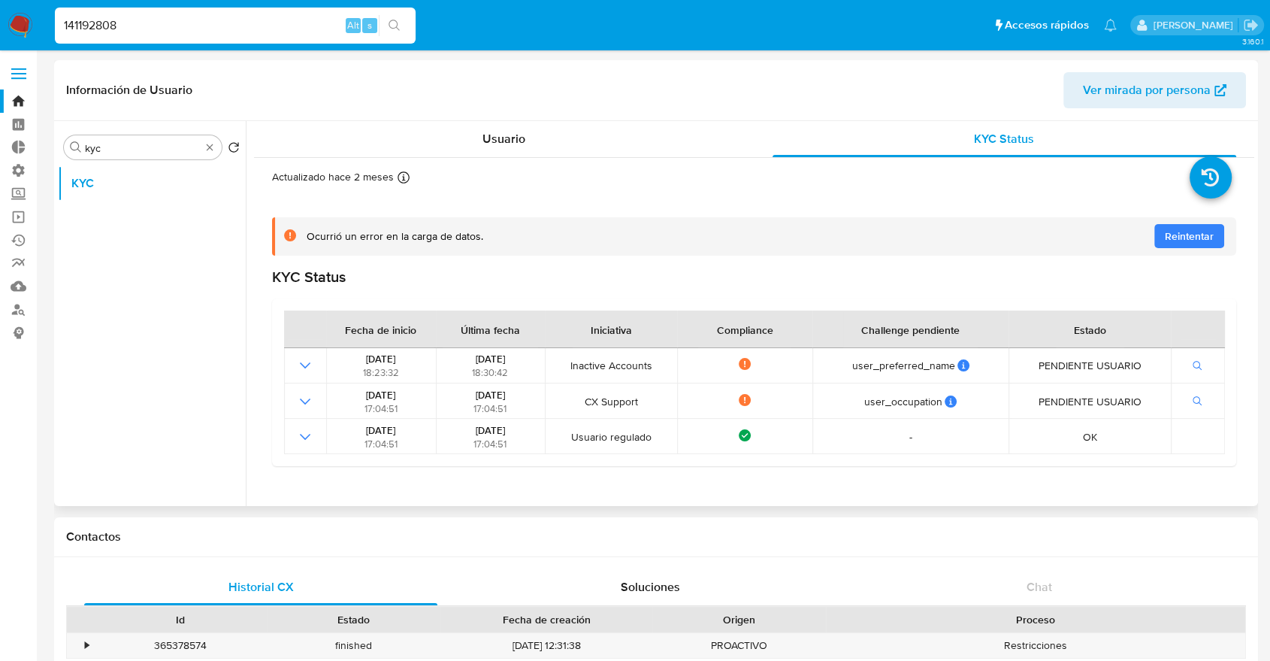
click at [509, 231] on div "Ocurrió un error en la carga de datos. Reintentar" at bounding box center [765, 236] width 917 height 14
click at [1186, 236] on span "Reintentar" at bounding box center [1189, 236] width 49 height 24
click at [150, 160] on div "Buscar kyc Volver al orden por defecto KYC" at bounding box center [152, 314] width 188 height 382
click at [144, 149] on input "kyc" at bounding box center [143, 148] width 116 height 14
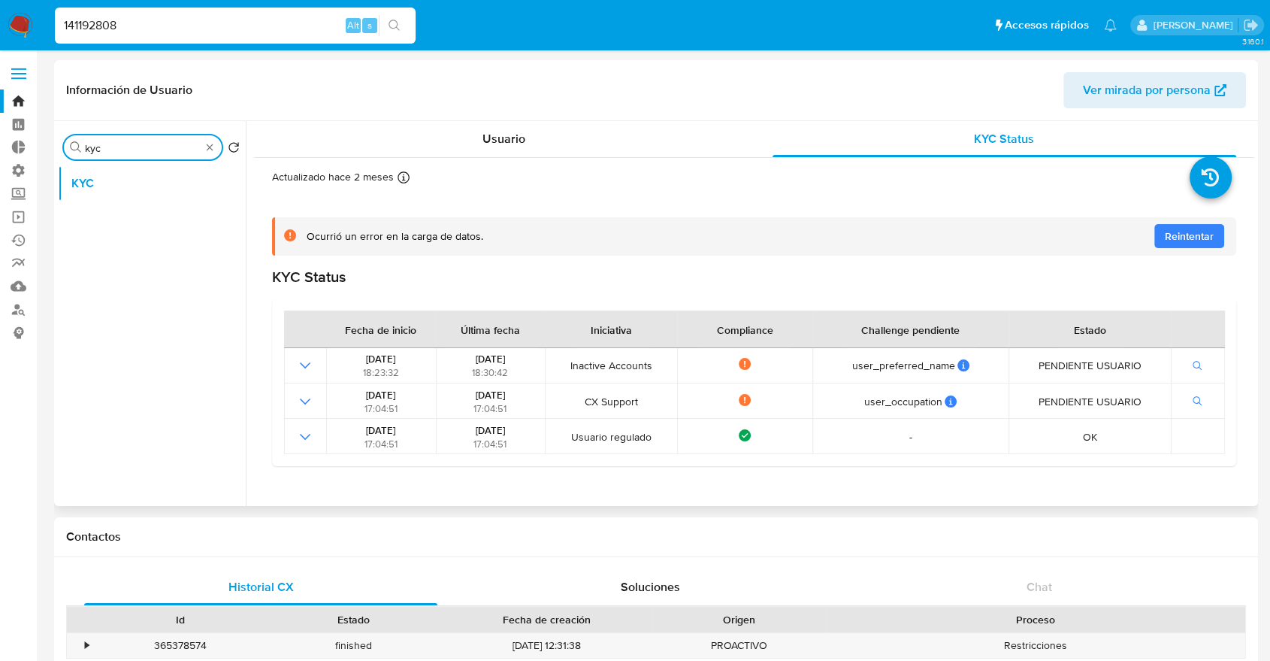
click at [144, 149] on input "kyc" at bounding box center [143, 148] width 116 height 14
type input "k"
click at [132, 231] on button "Fecha Compliant" at bounding box center [146, 219] width 176 height 36
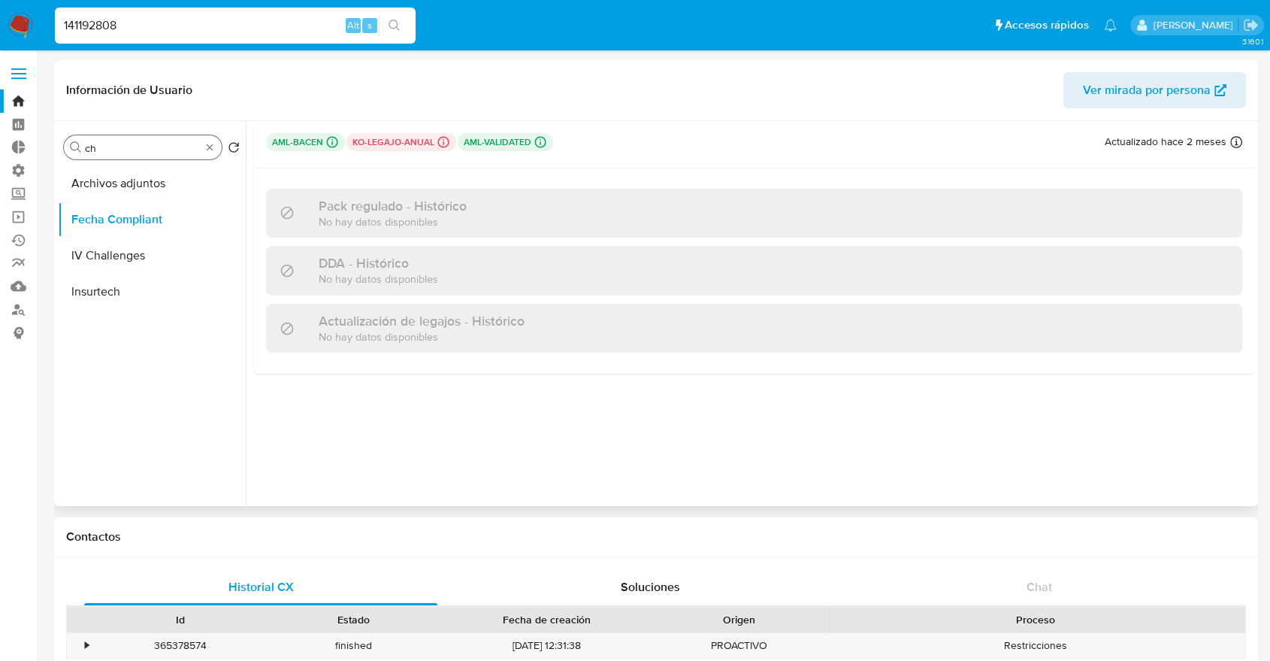
click at [157, 143] on input "ch" at bounding box center [143, 148] width 116 height 14
type input "doc"
click at [133, 175] on button "Documentación" at bounding box center [146, 183] width 176 height 36
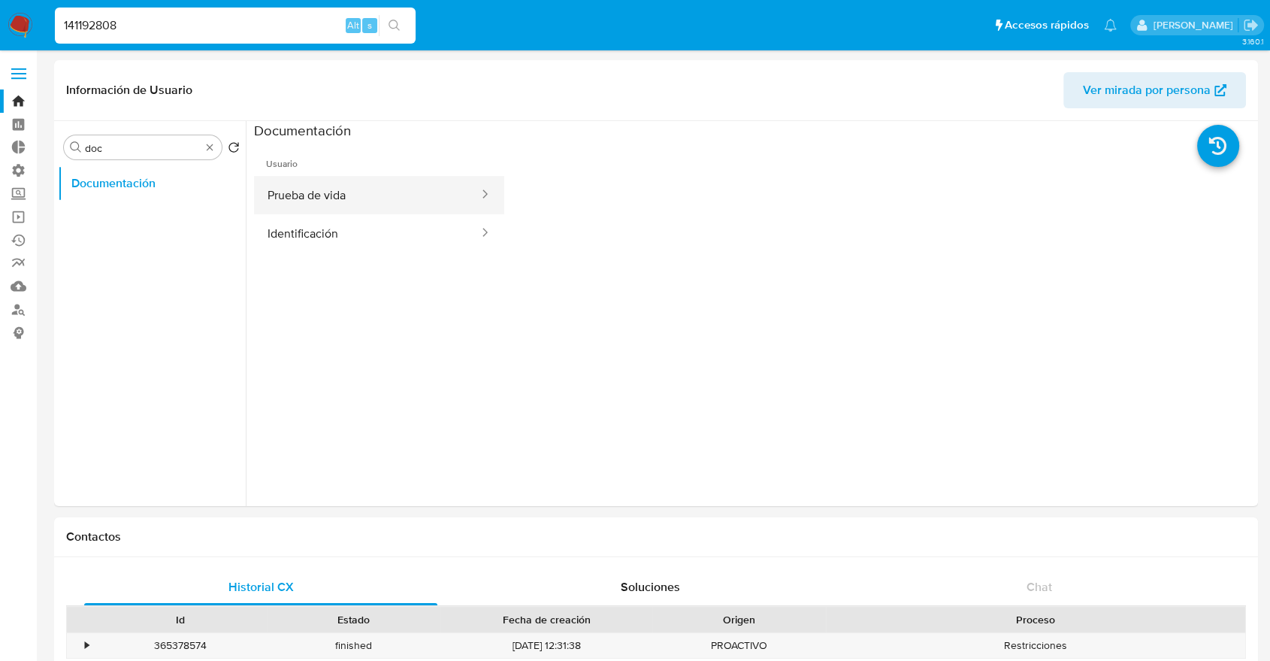
click at [337, 191] on button "Prueba de vida" at bounding box center [367, 195] width 226 height 38
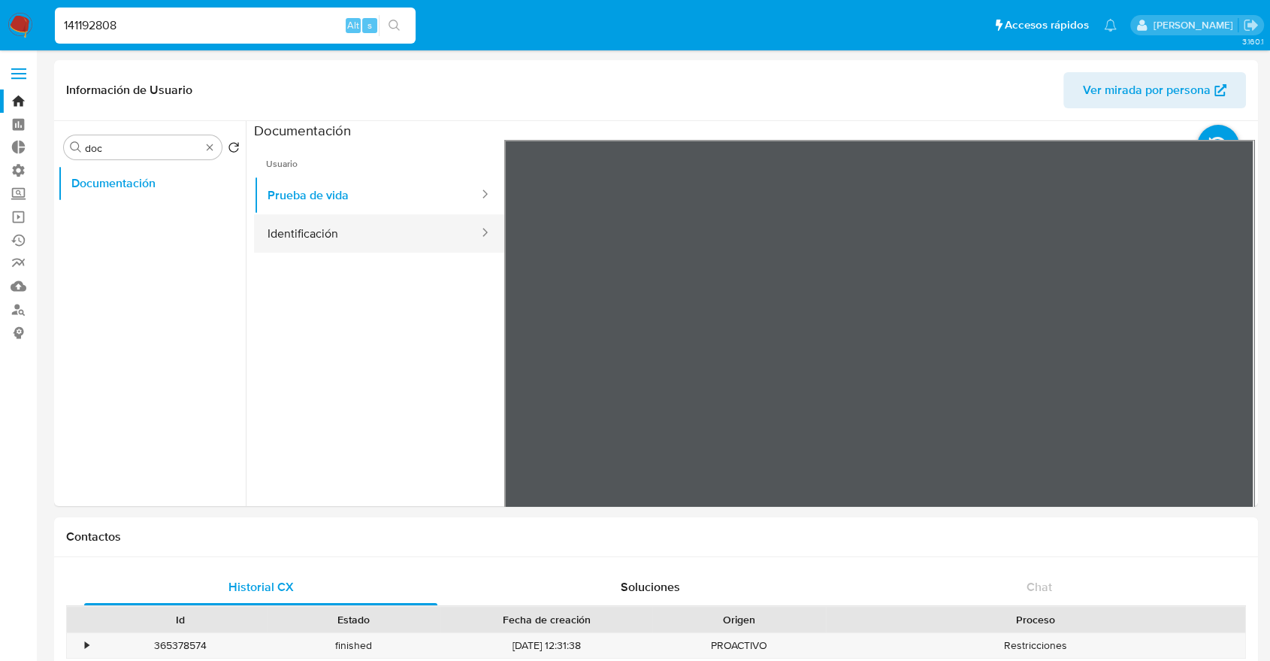
click at [320, 239] on button "Identificación" at bounding box center [367, 233] width 226 height 38
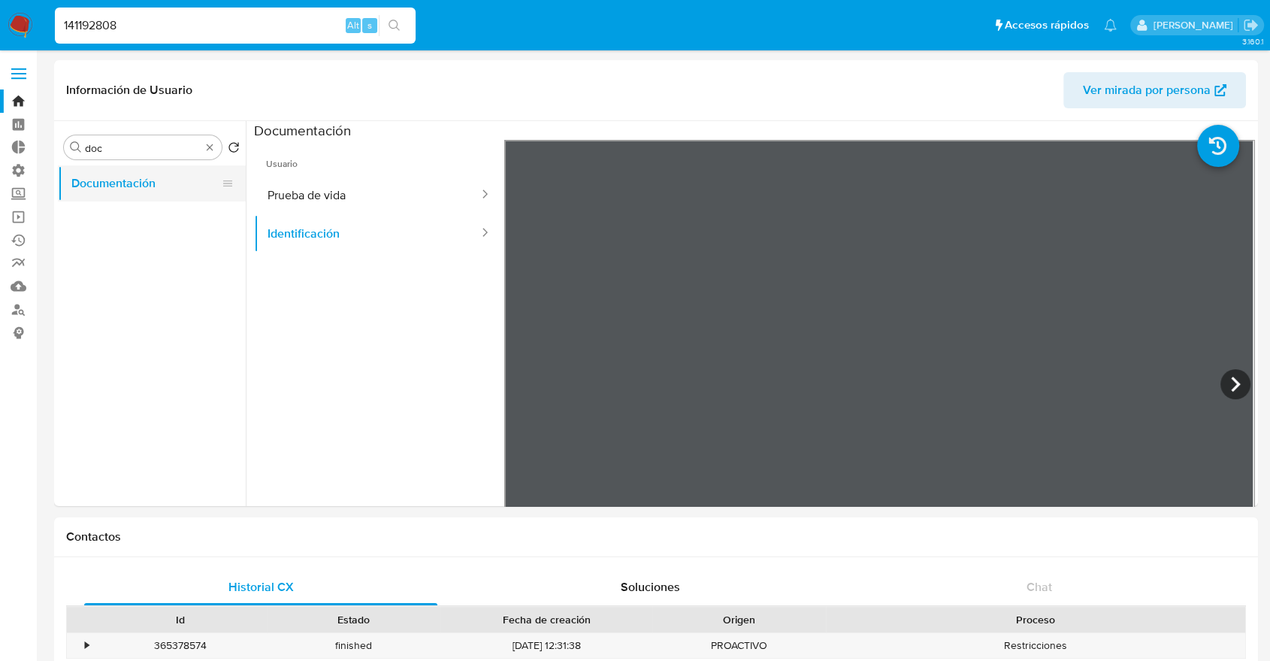
click at [156, 166] on button "Documentación" at bounding box center [146, 183] width 176 height 36
click at [121, 20] on input "141192808" at bounding box center [235, 26] width 361 height 20
paste input "2444977192"
type input "2444977192"
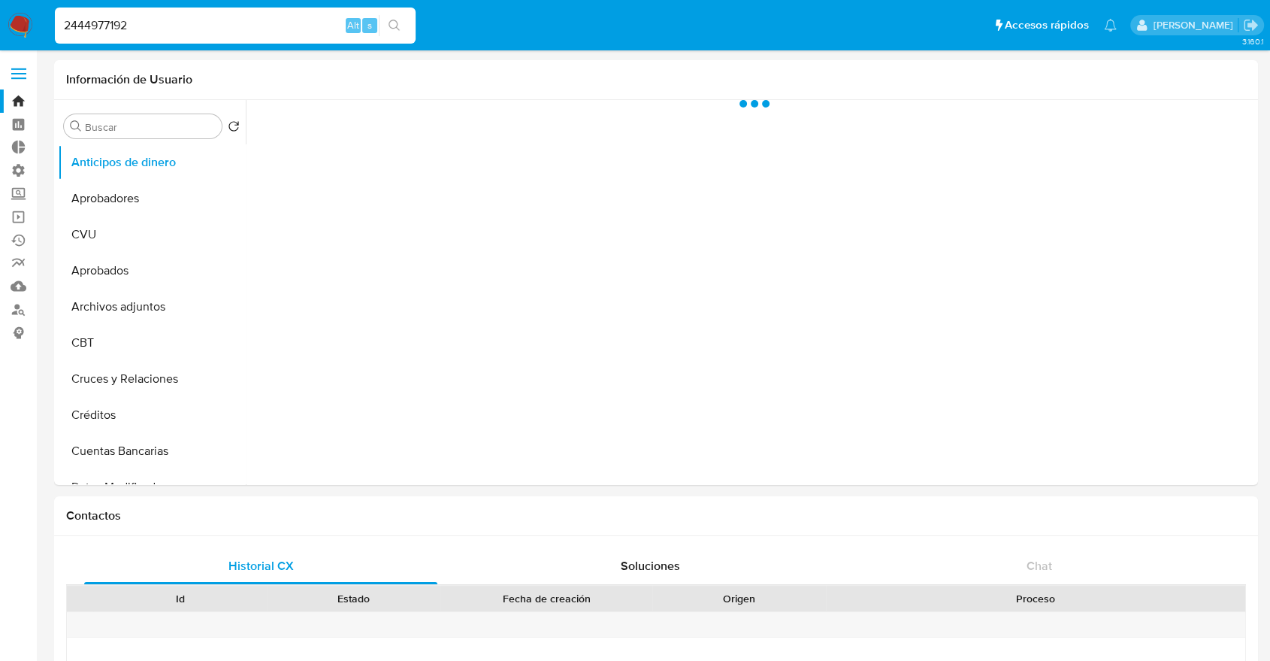
select select "10"
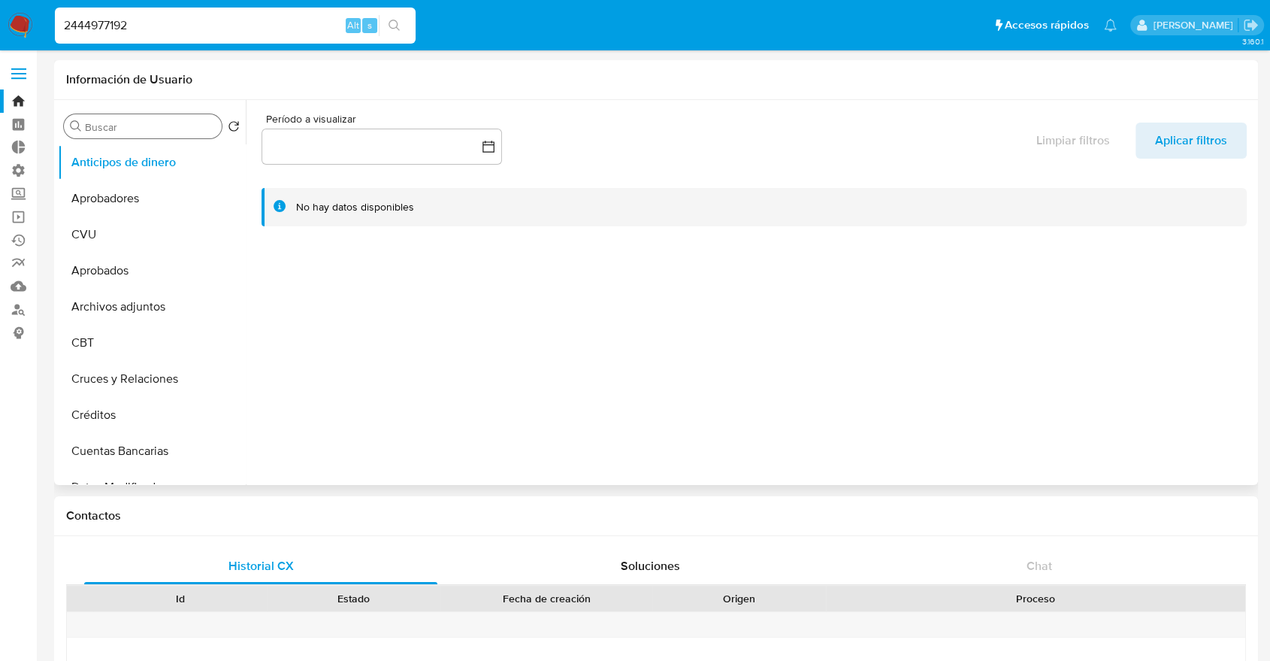
click at [162, 125] on input "Buscar" at bounding box center [150, 127] width 131 height 14
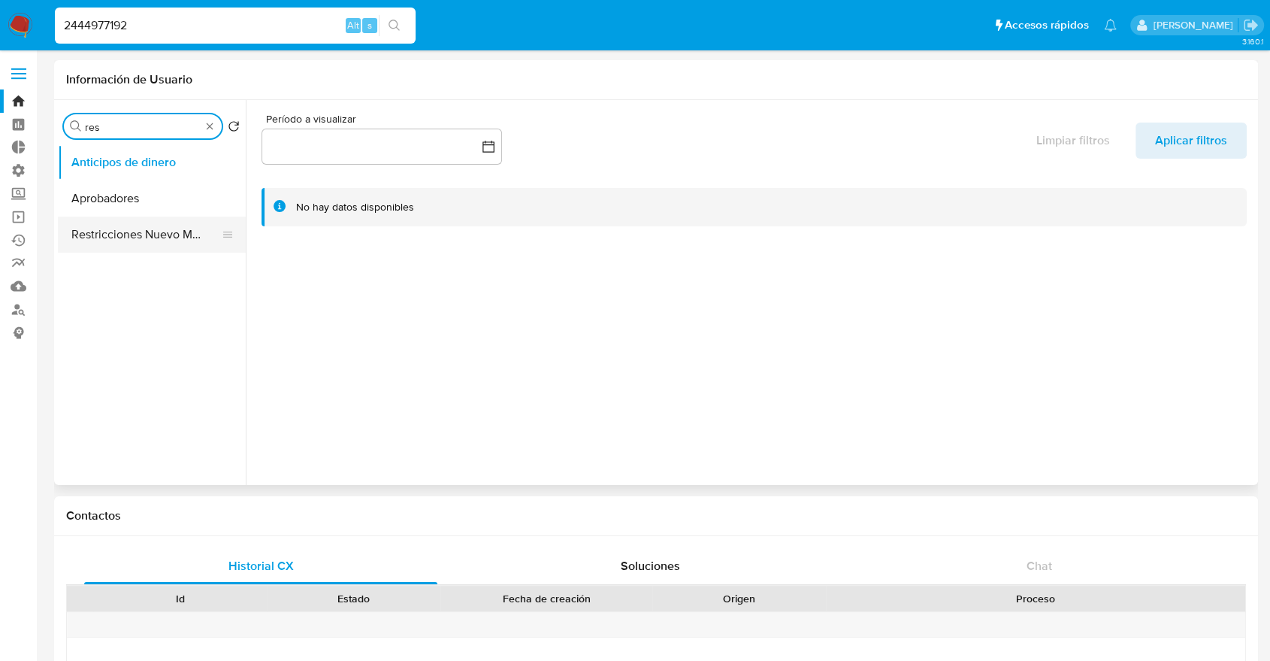
type input "res"
click at [150, 240] on button "Restricciones Nuevo Mundo" at bounding box center [146, 234] width 176 height 36
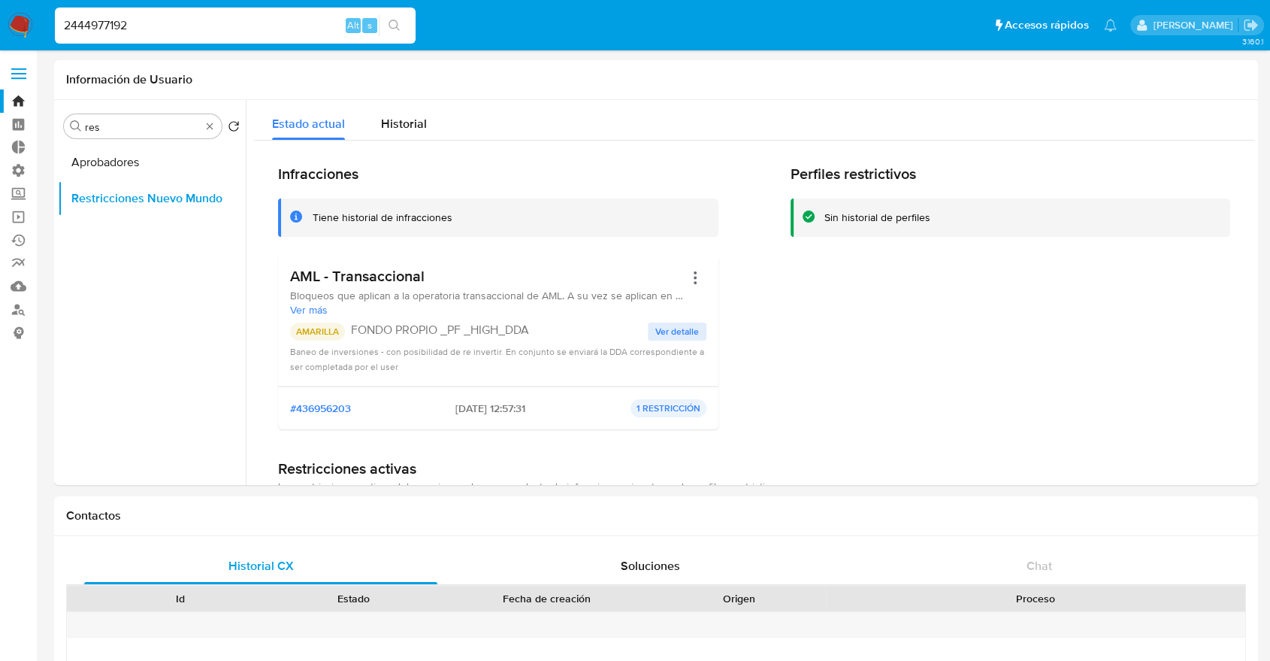
click at [215, 30] on input "2444977192" at bounding box center [235, 26] width 361 height 20
paste input "14474934"
type input "214474934"
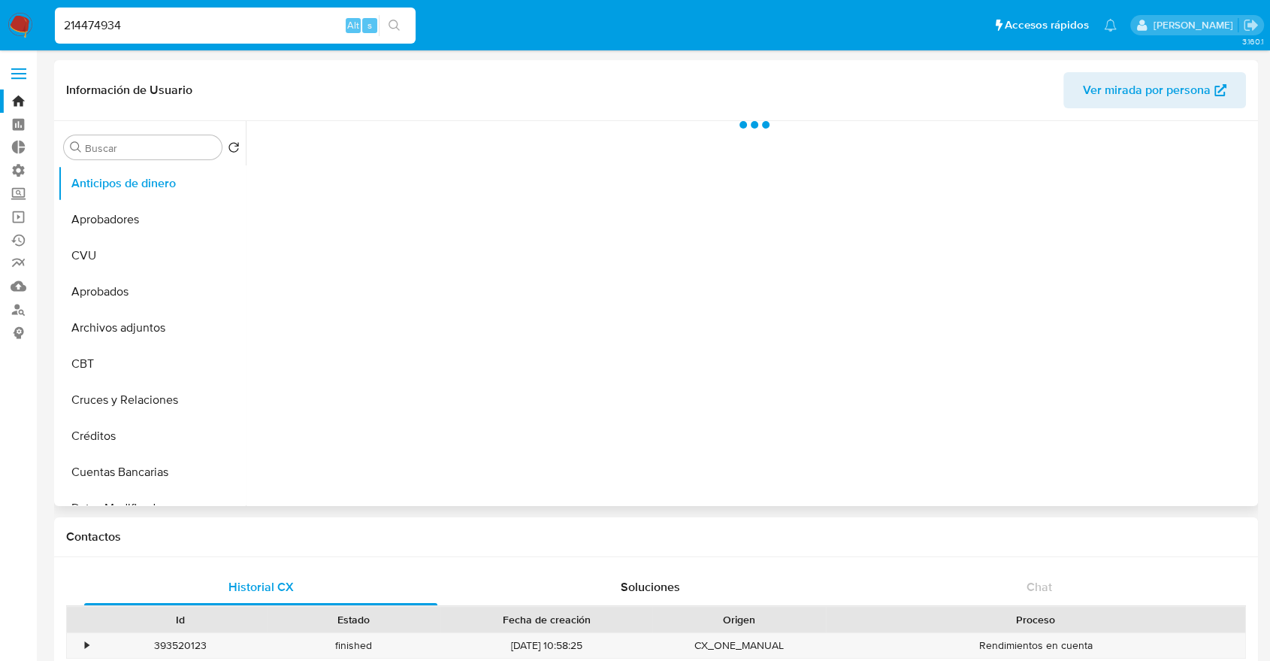
select select "10"
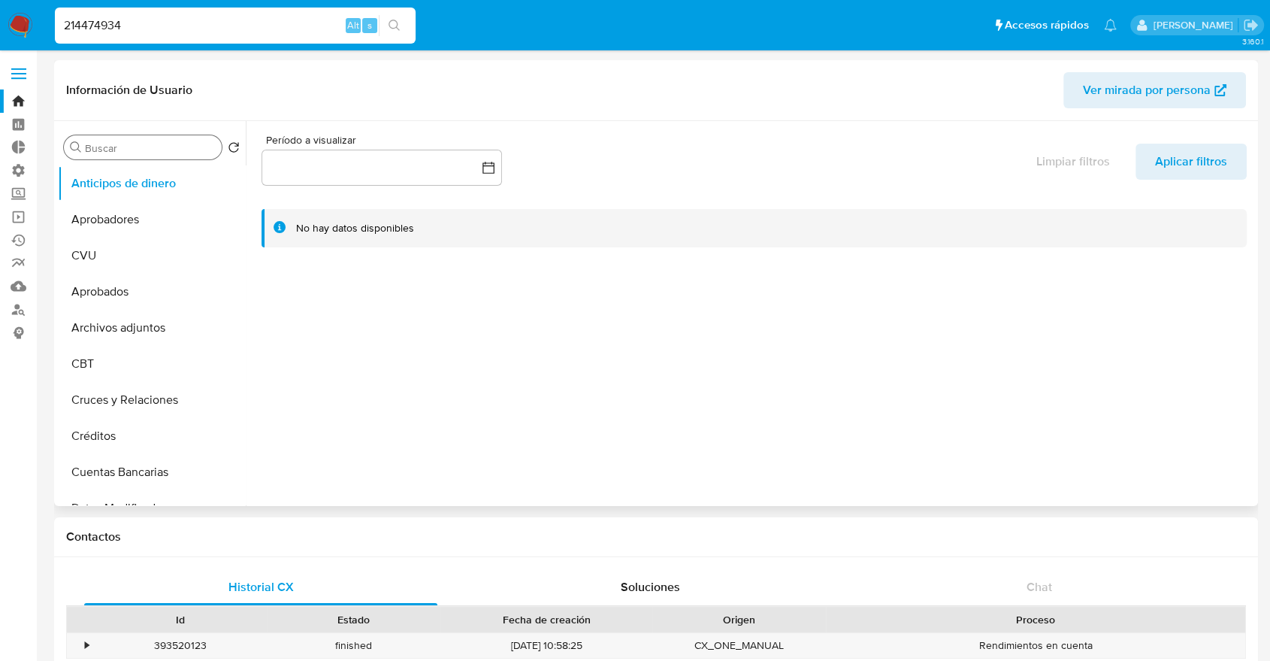
click at [99, 145] on input "Buscar" at bounding box center [150, 148] width 131 height 14
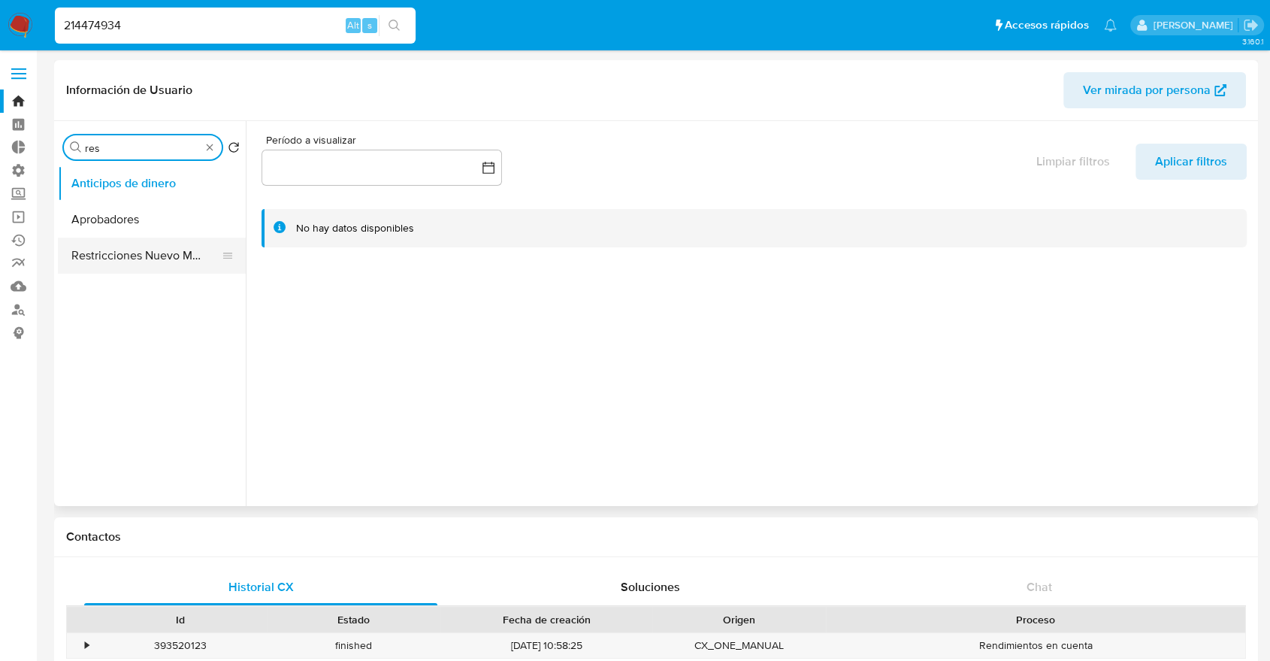
click at [122, 251] on button "Restricciones Nuevo Mundo" at bounding box center [146, 255] width 176 height 36
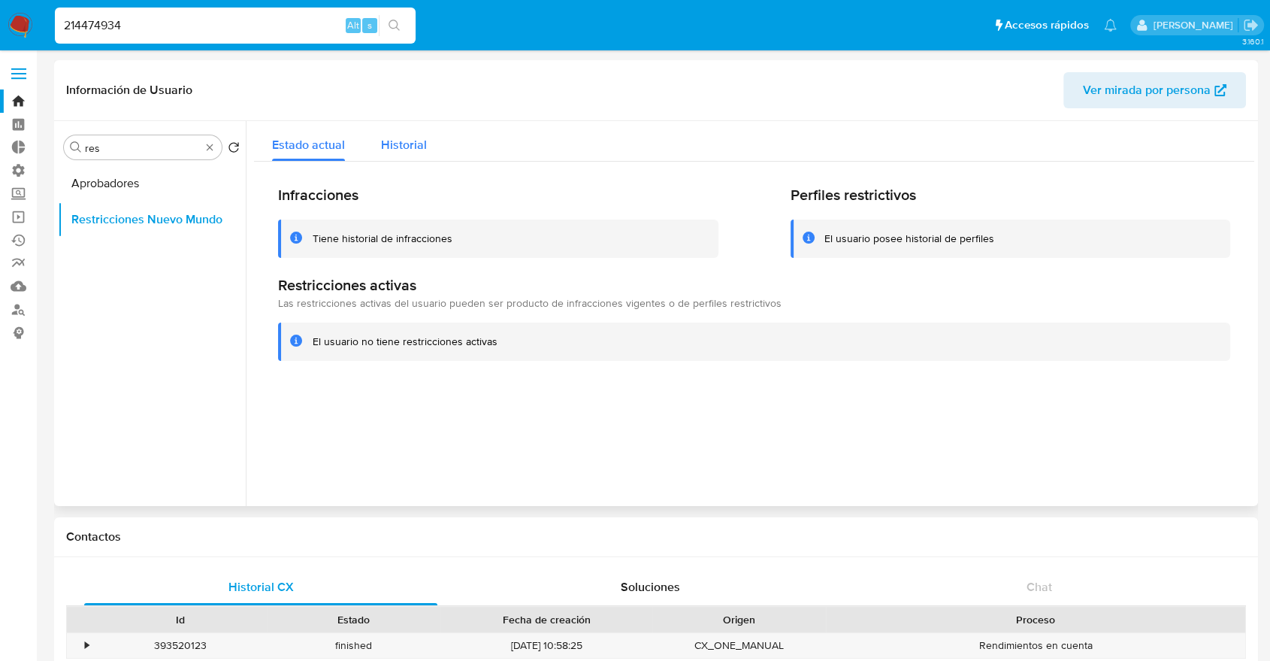
click at [408, 135] on div "Historial" at bounding box center [404, 141] width 46 height 40
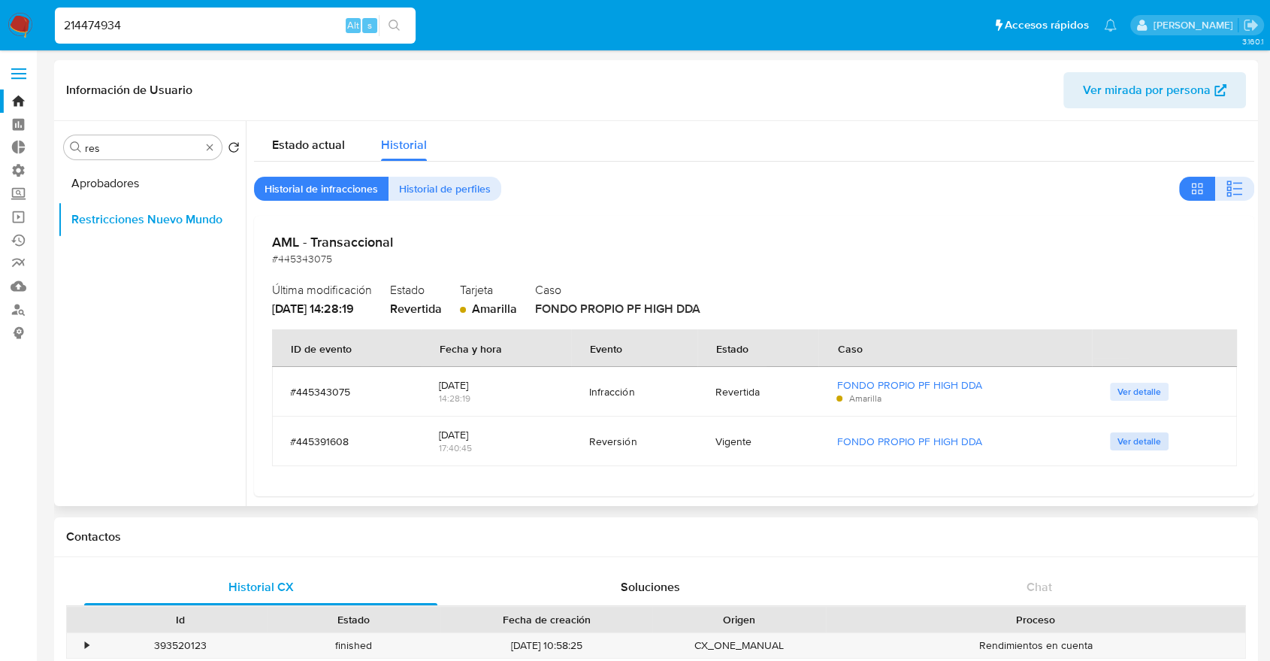
click at [1110, 443] on button "Ver detalle" at bounding box center [1139, 441] width 59 height 18
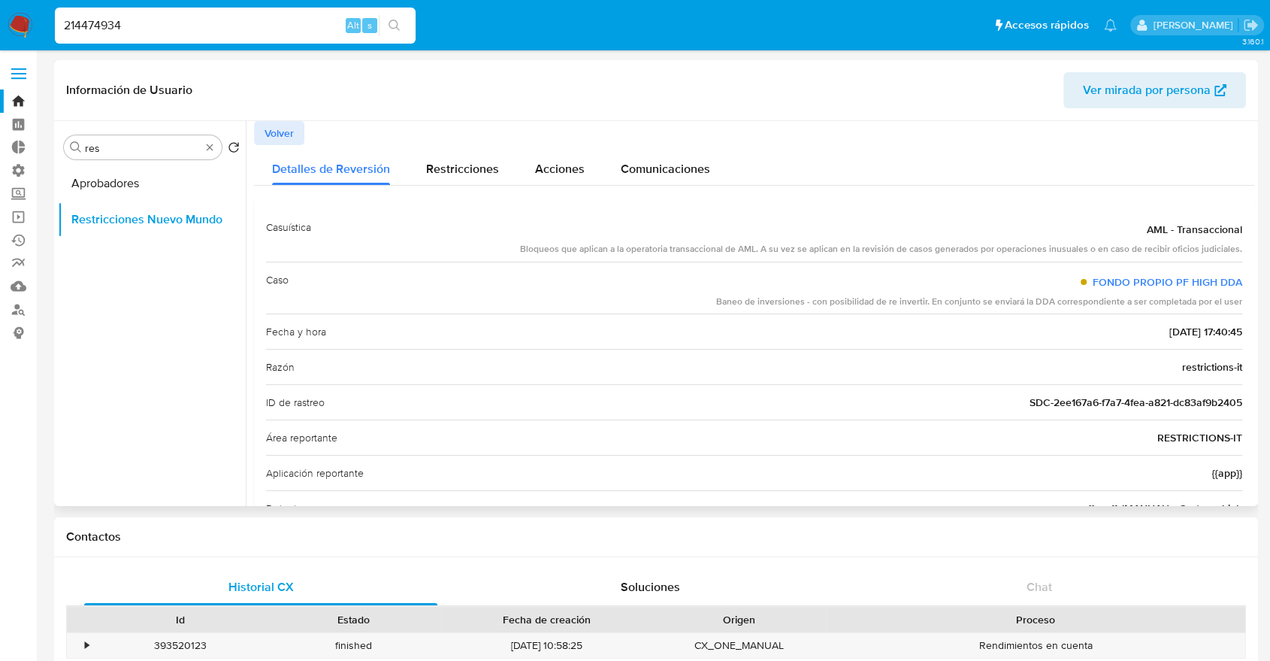
scroll to position [50, 0]
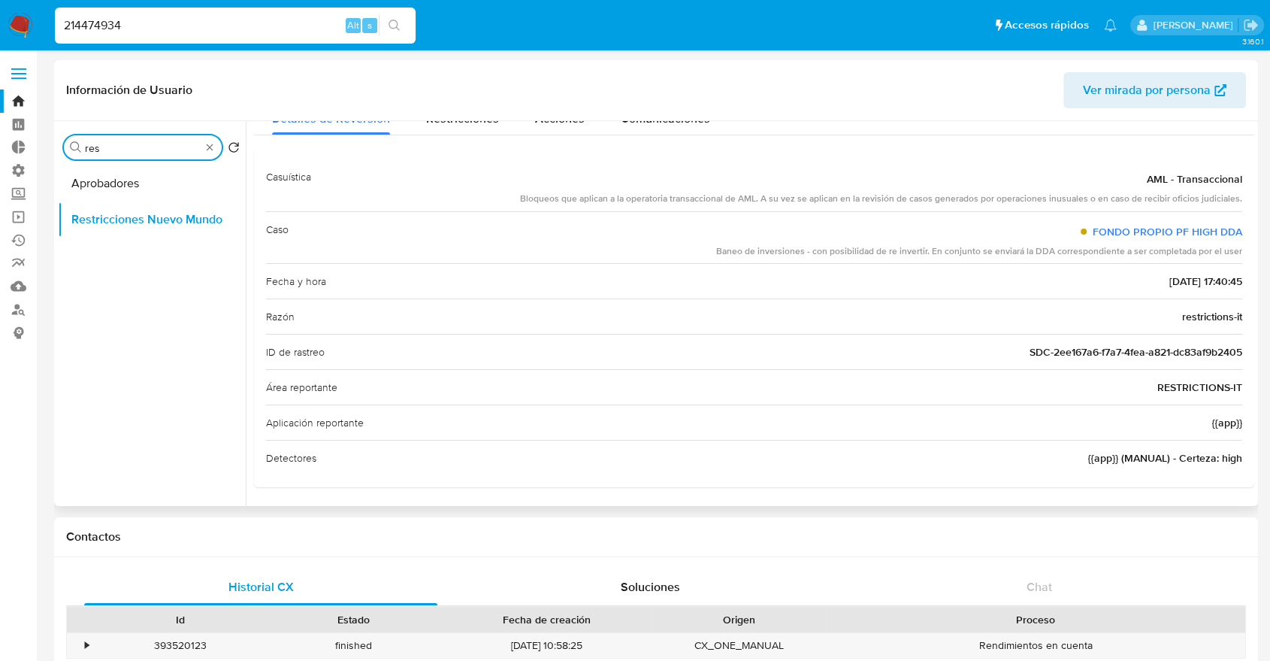
click at [150, 151] on input "res" at bounding box center [143, 148] width 116 height 14
type input "kyc"
click at [127, 180] on button "KYC" at bounding box center [146, 183] width 176 height 36
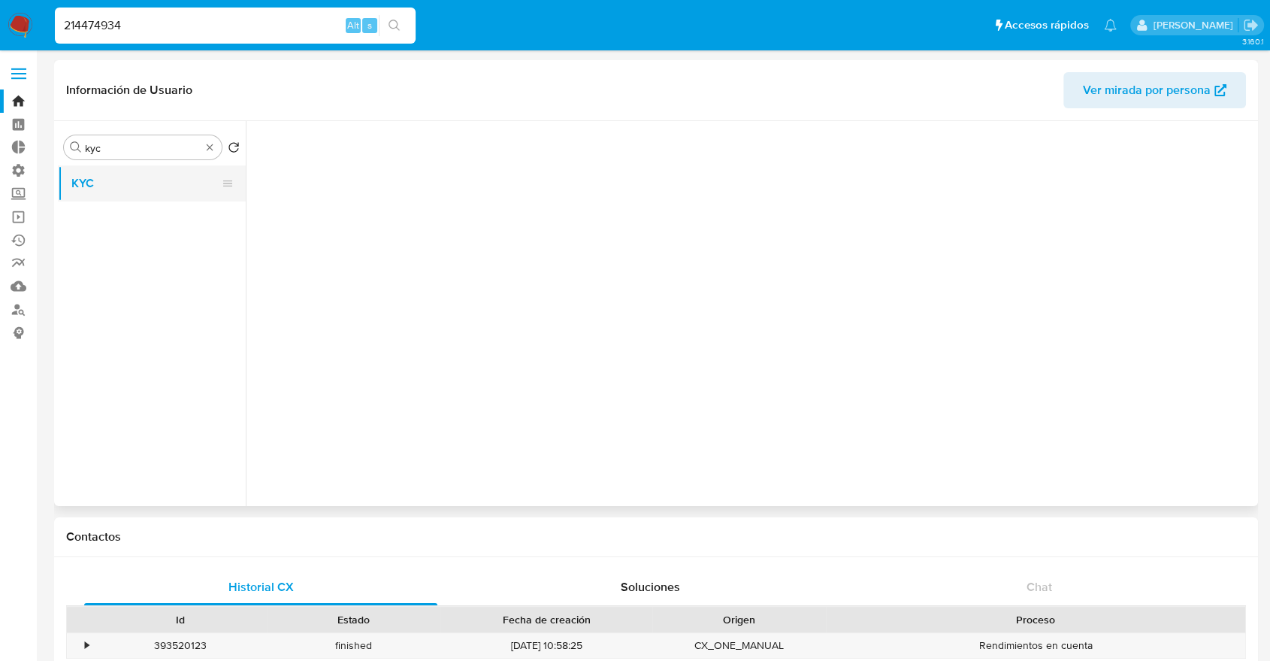
scroll to position [0, 0]
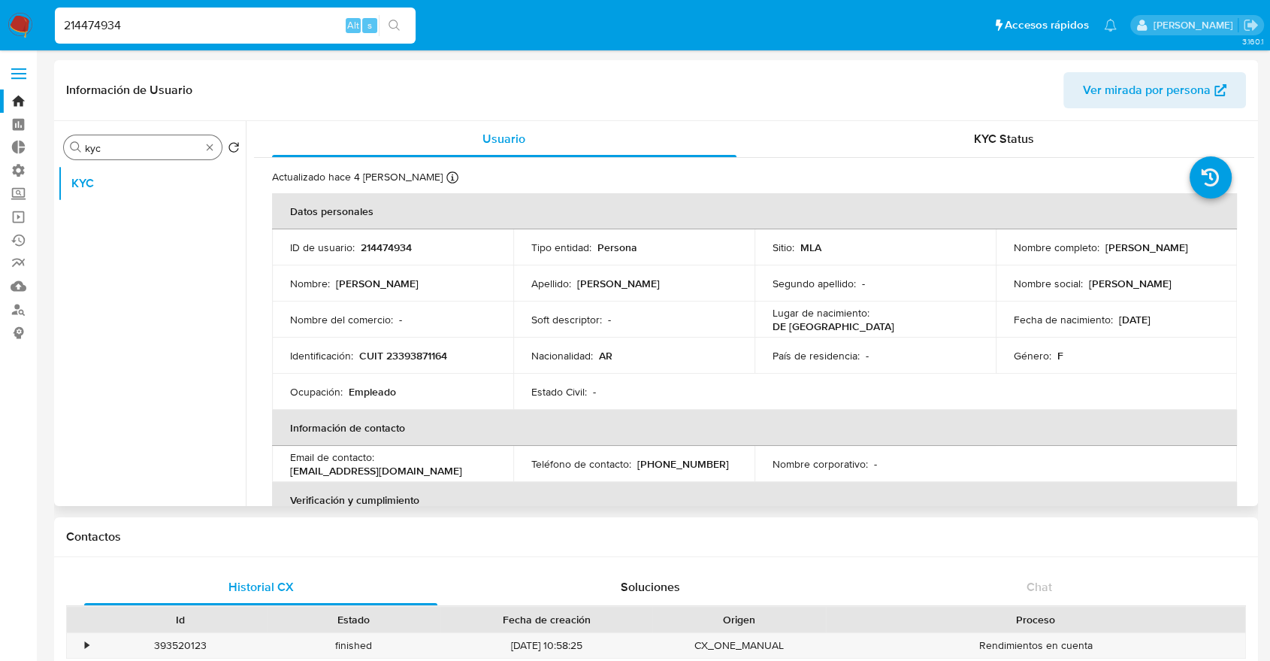
click at [86, 143] on input "kyc" at bounding box center [143, 148] width 116 height 14
click at [313, 11] on div "214474934 Alt s" at bounding box center [235, 26] width 361 height 36
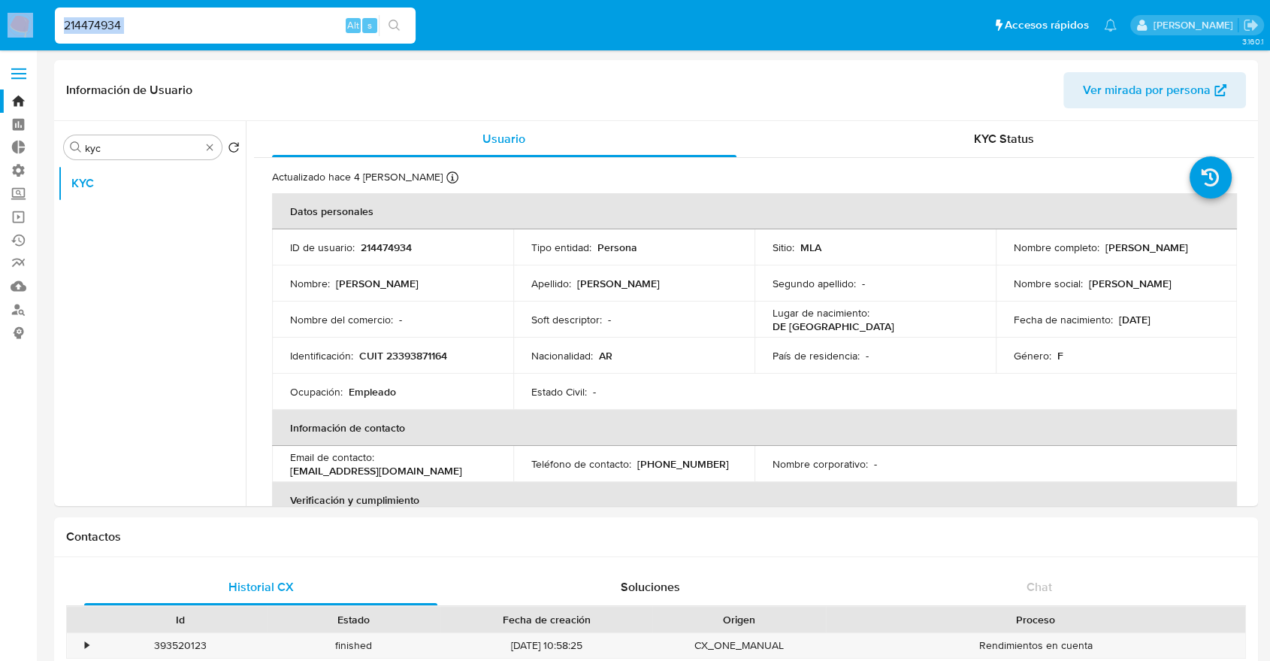
click at [310, 14] on div "214474934 Alt s" at bounding box center [235, 26] width 361 height 36
click at [310, 17] on input "214474934" at bounding box center [235, 26] width 361 height 20
paste input "473332651"
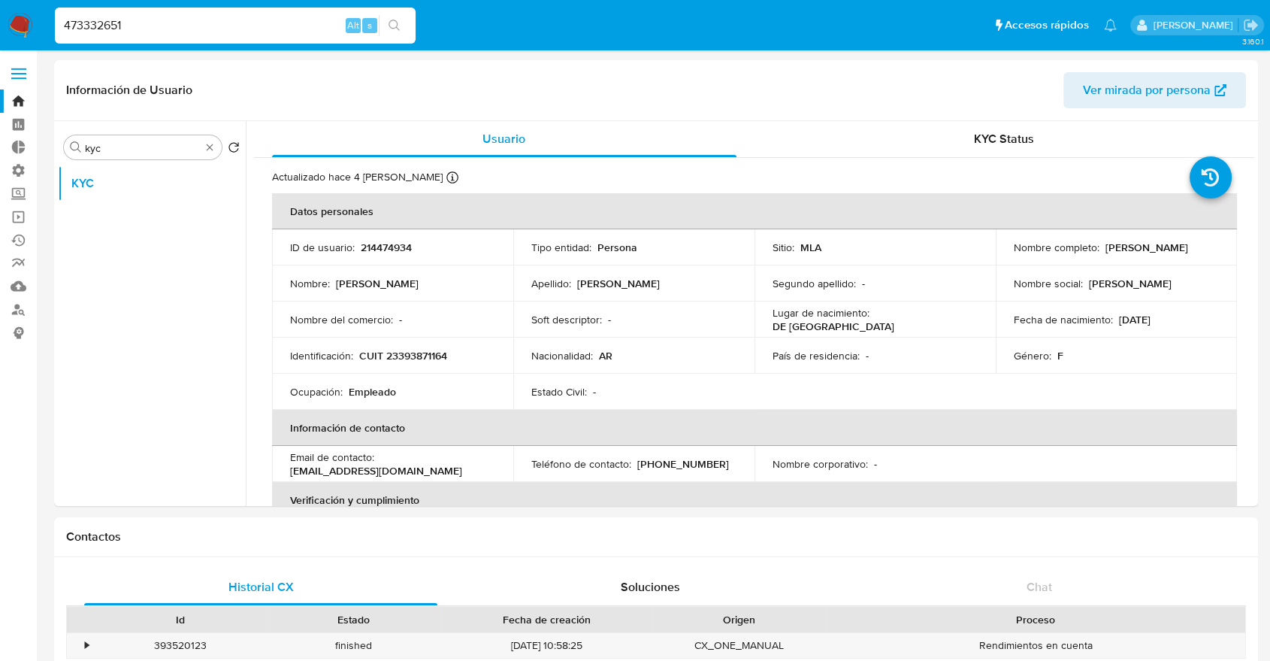
type input "473332651"
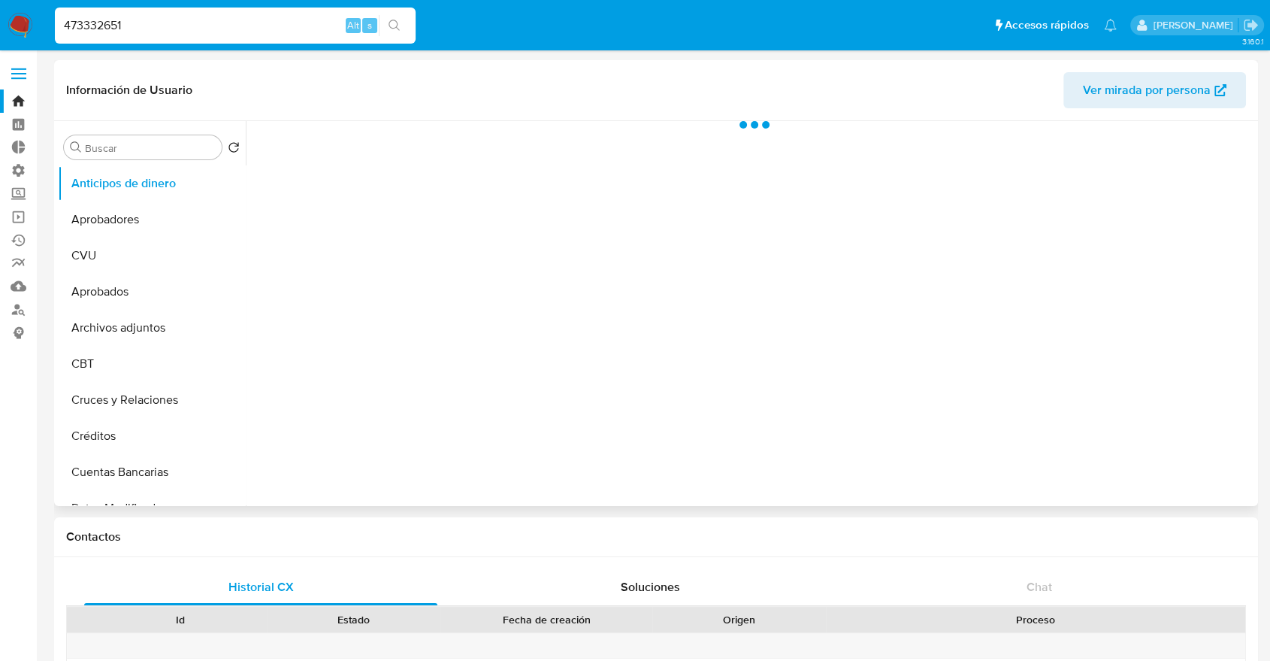
select select "10"
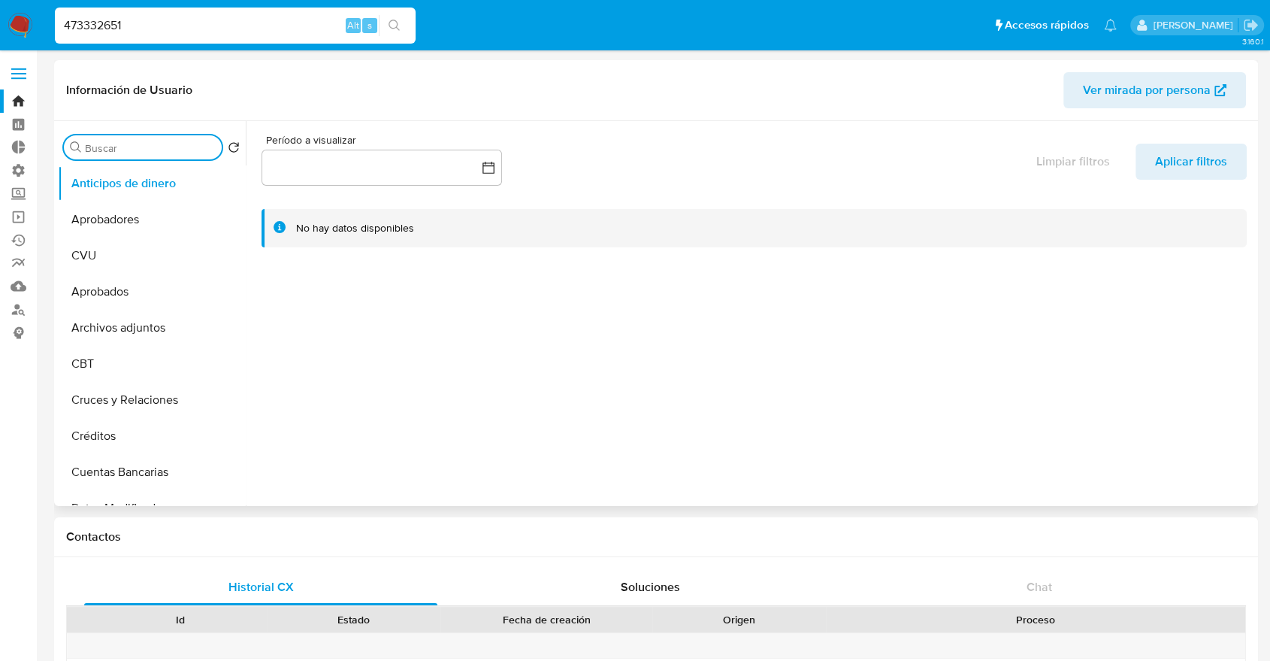
click at [111, 142] on input "Buscar" at bounding box center [150, 148] width 131 height 14
click at [131, 153] on input "re" at bounding box center [143, 148] width 116 height 14
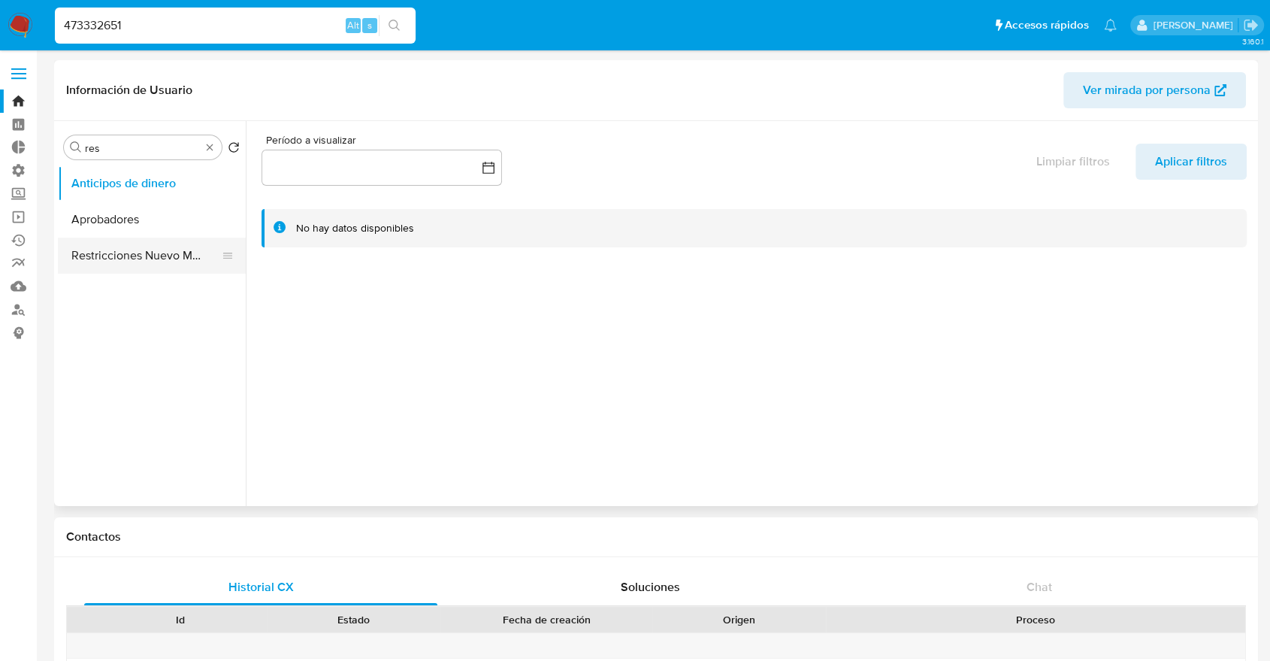
click at [148, 249] on button "Restricciones Nuevo Mundo" at bounding box center [146, 255] width 176 height 36
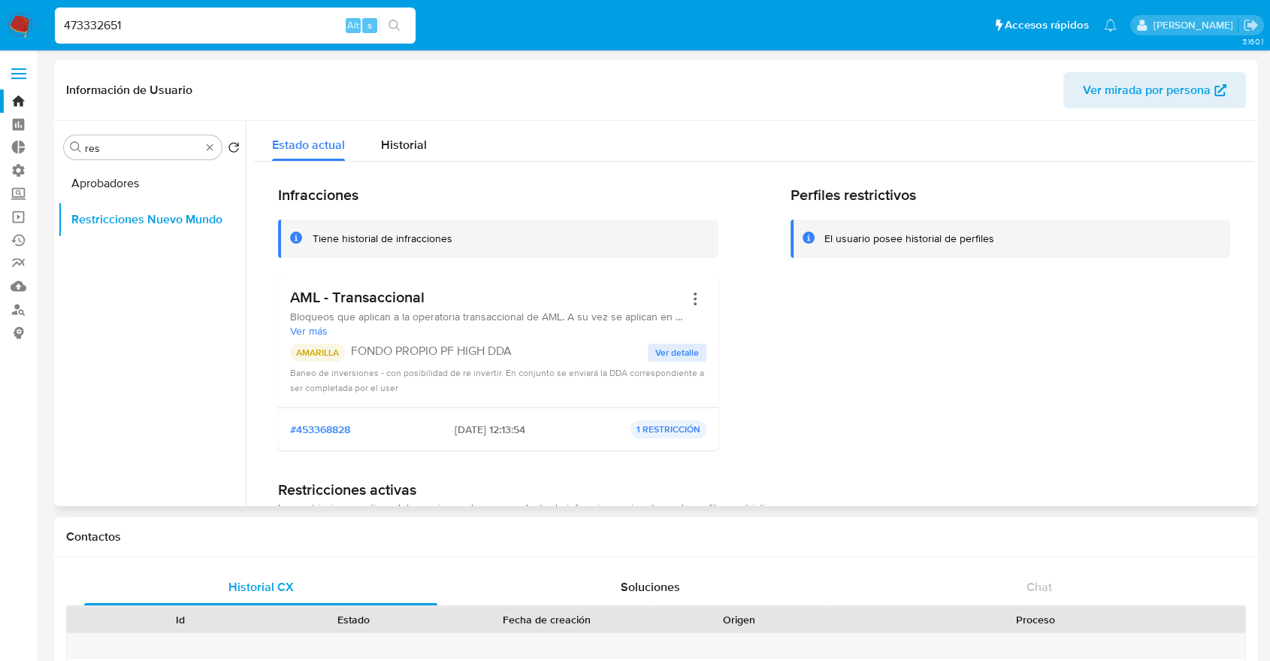
click at [398, 305] on h3 "AML - Transaccional" at bounding box center [487, 297] width 394 height 19
click at [132, 145] on input "res" at bounding box center [143, 148] width 116 height 14
click at [166, 180] on button "KYC" at bounding box center [146, 183] width 176 height 36
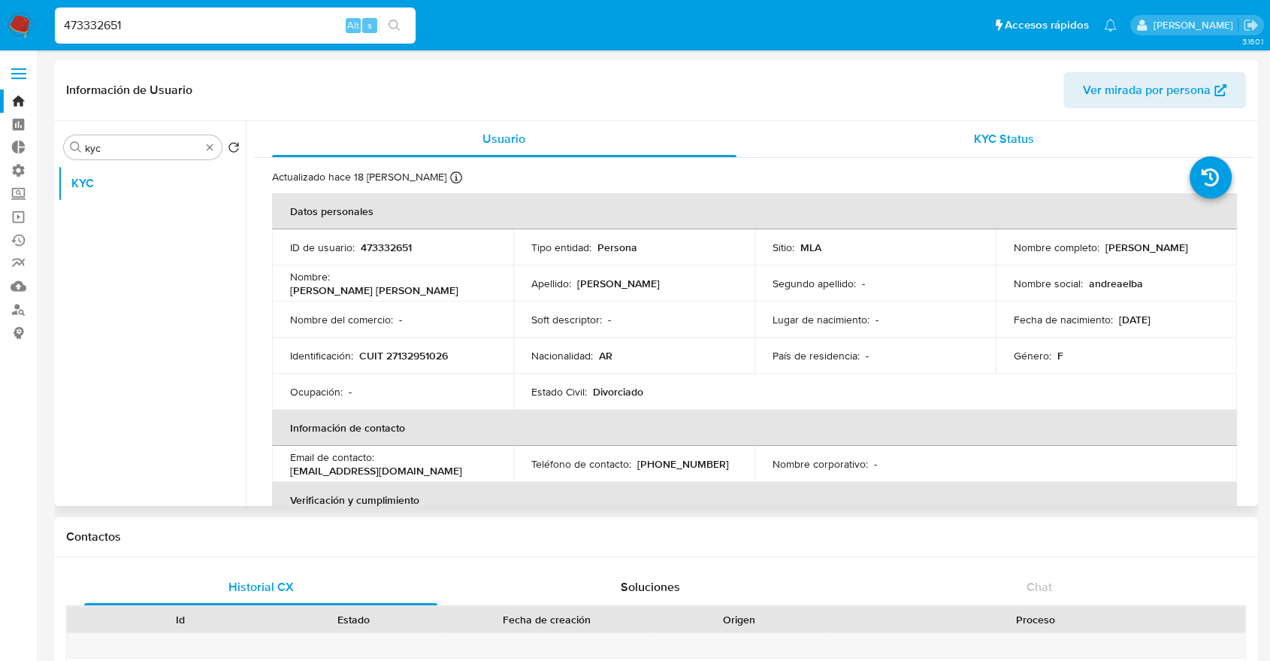
click at [1035, 144] on div "KYC Status" at bounding box center [1004, 139] width 464 height 36
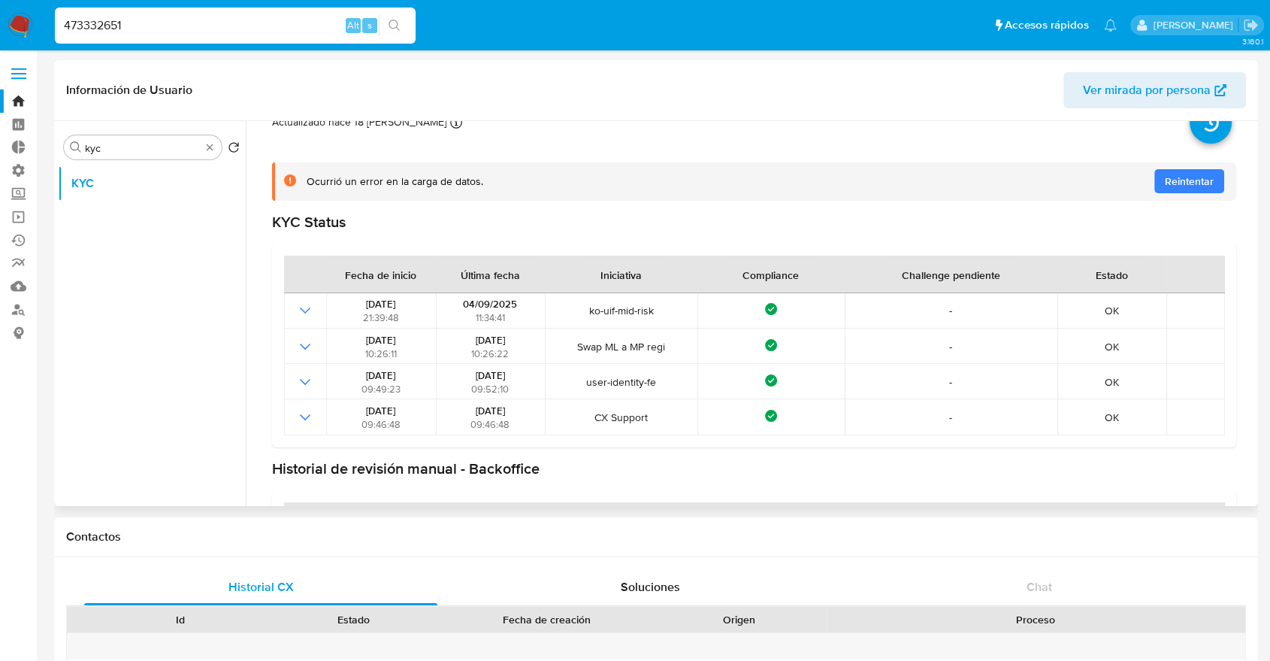
scroll to position [83, 0]
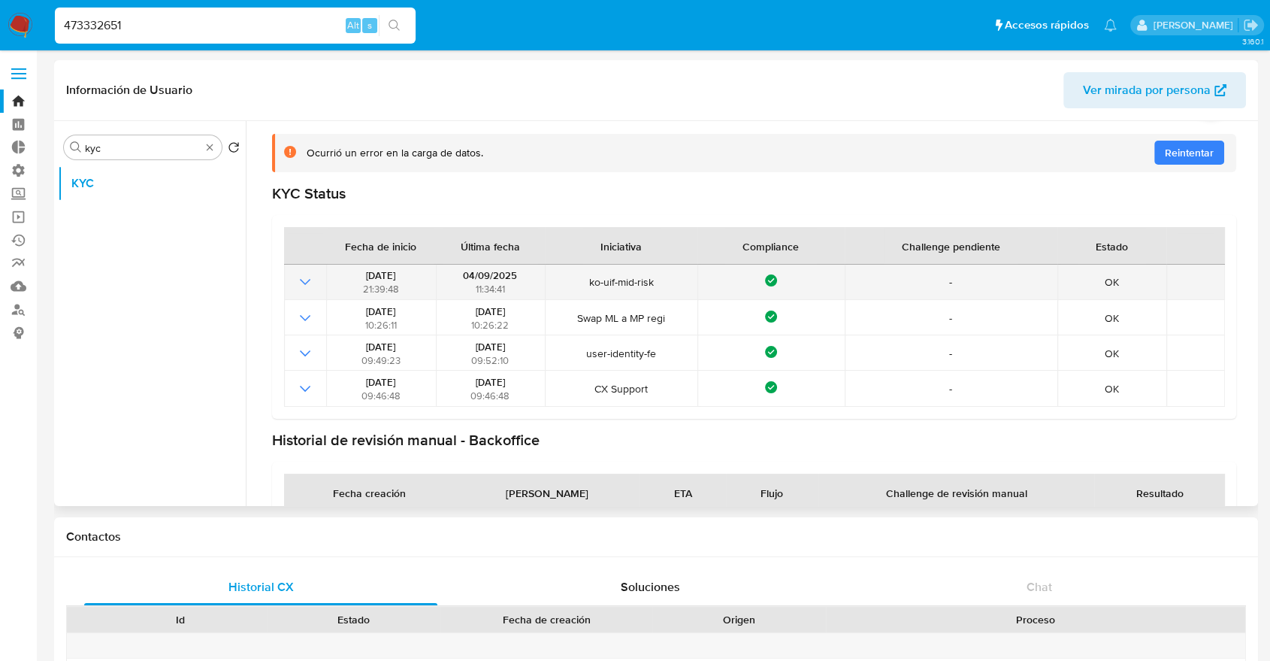
click at [307, 286] on icon "Mostrar operación" at bounding box center [305, 282] width 18 height 18
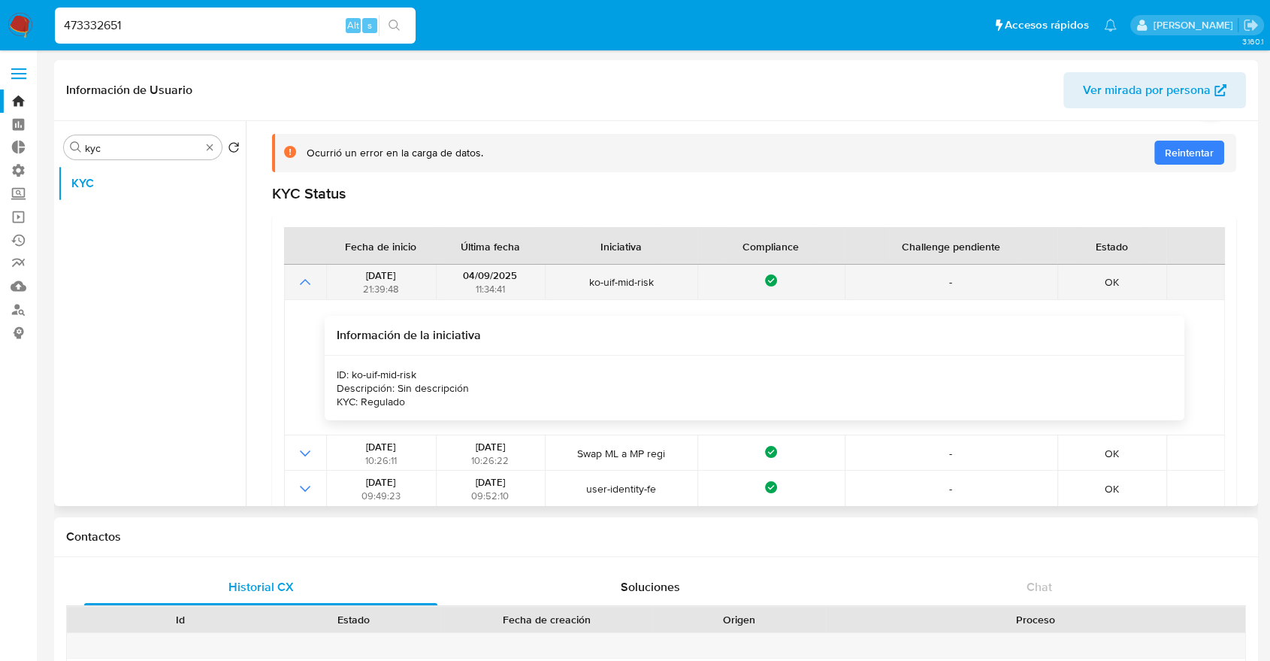
click at [307, 286] on icon "Mostrar operación" at bounding box center [305, 282] width 18 height 18
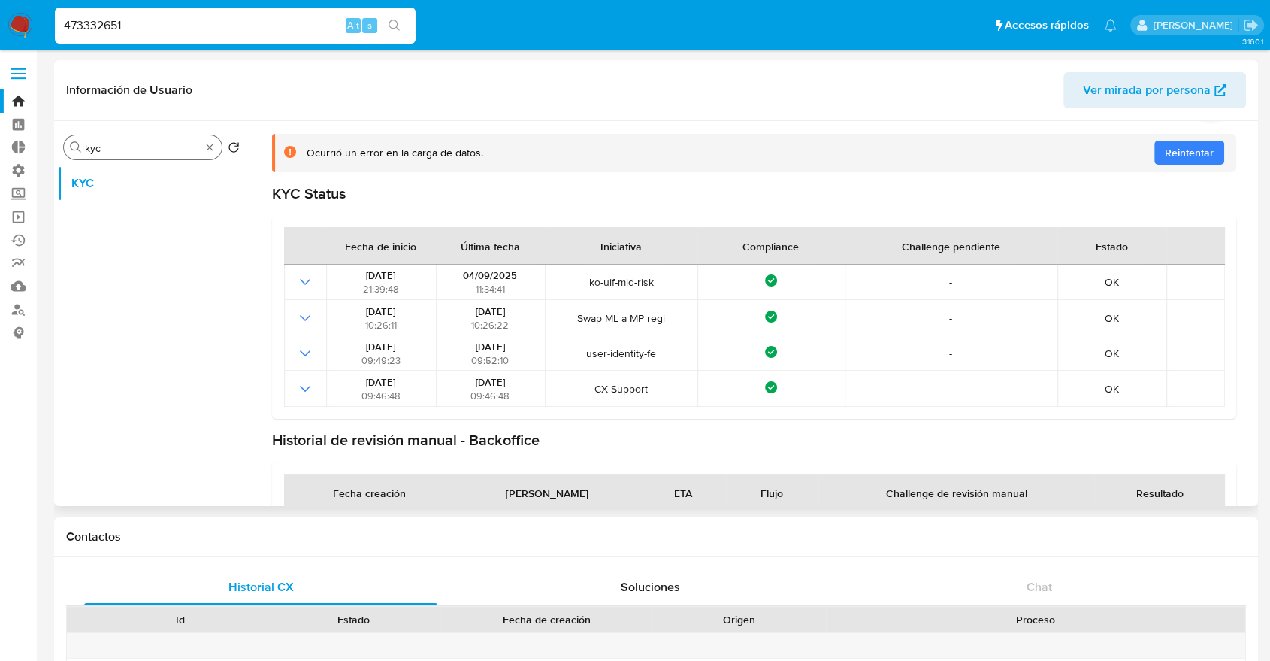
click at [165, 153] on input "kyc" at bounding box center [143, 148] width 116 height 14
type input "kyc"
click at [161, 174] on button "KYC" at bounding box center [146, 183] width 176 height 36
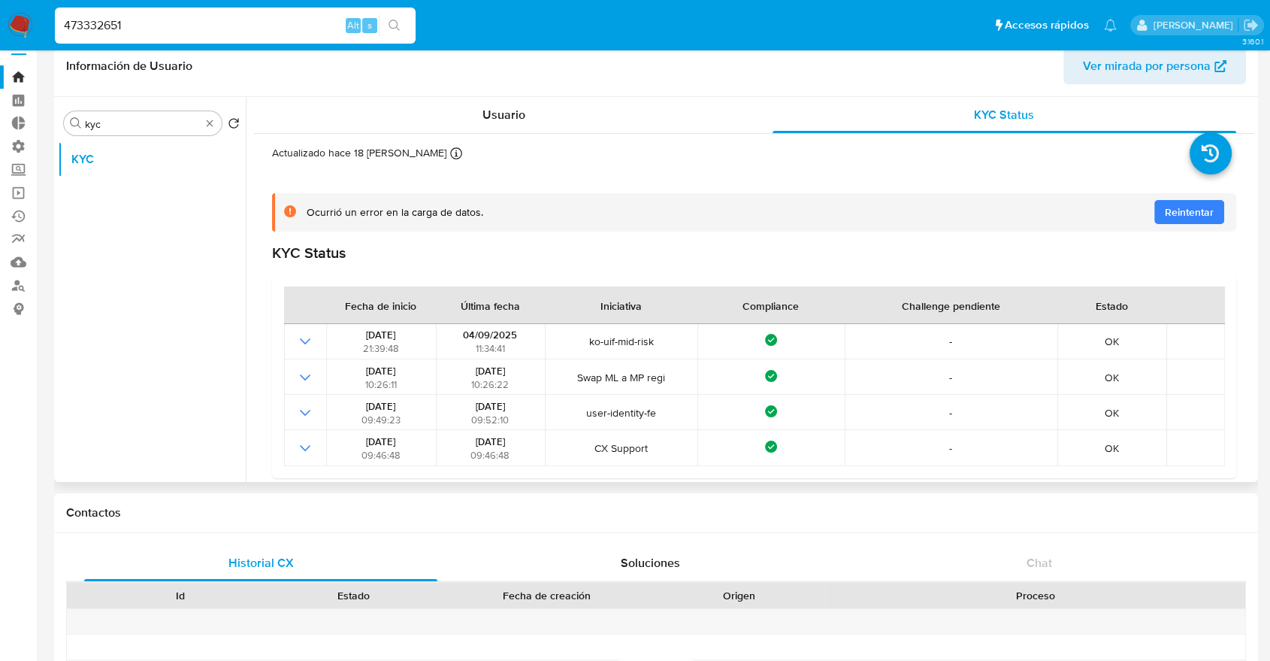
scroll to position [0, 0]
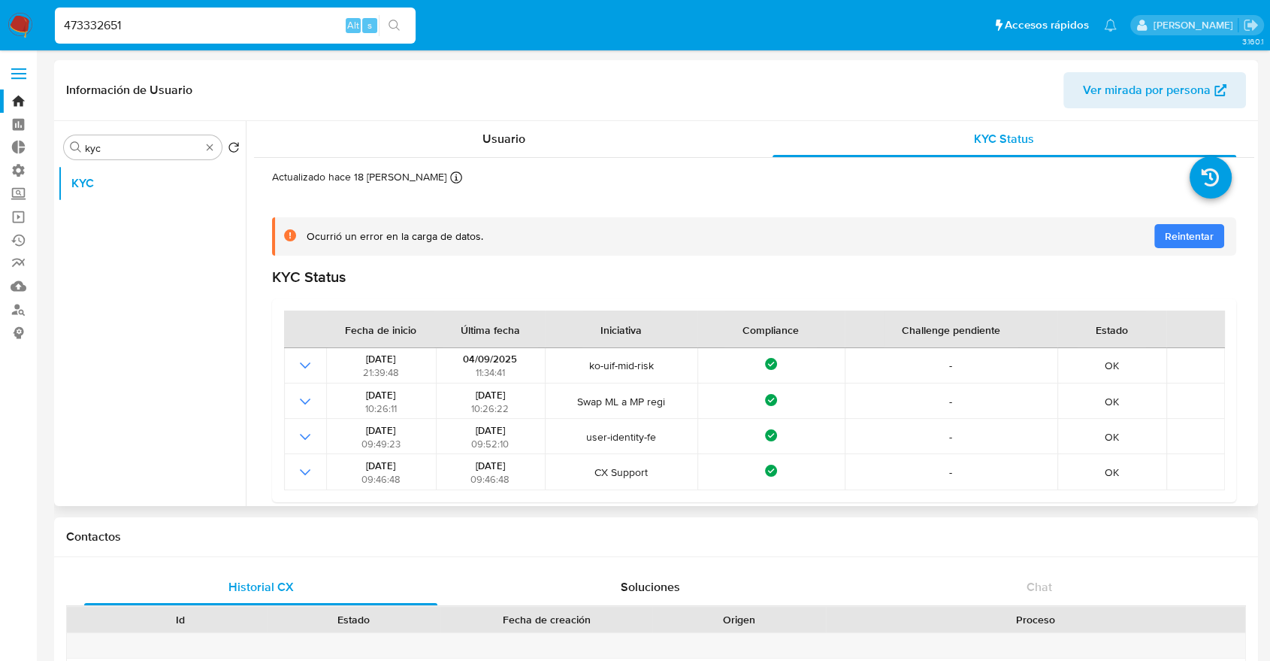
click at [494, 163] on div "Actualizado hace 18 días Creado: 20/05/2023 17:52:39 Actualizado: 05/09/2025 23…" at bounding box center [754, 406] width 1000 height 496
click at [497, 147] on span "Usuario" at bounding box center [503, 138] width 43 height 17
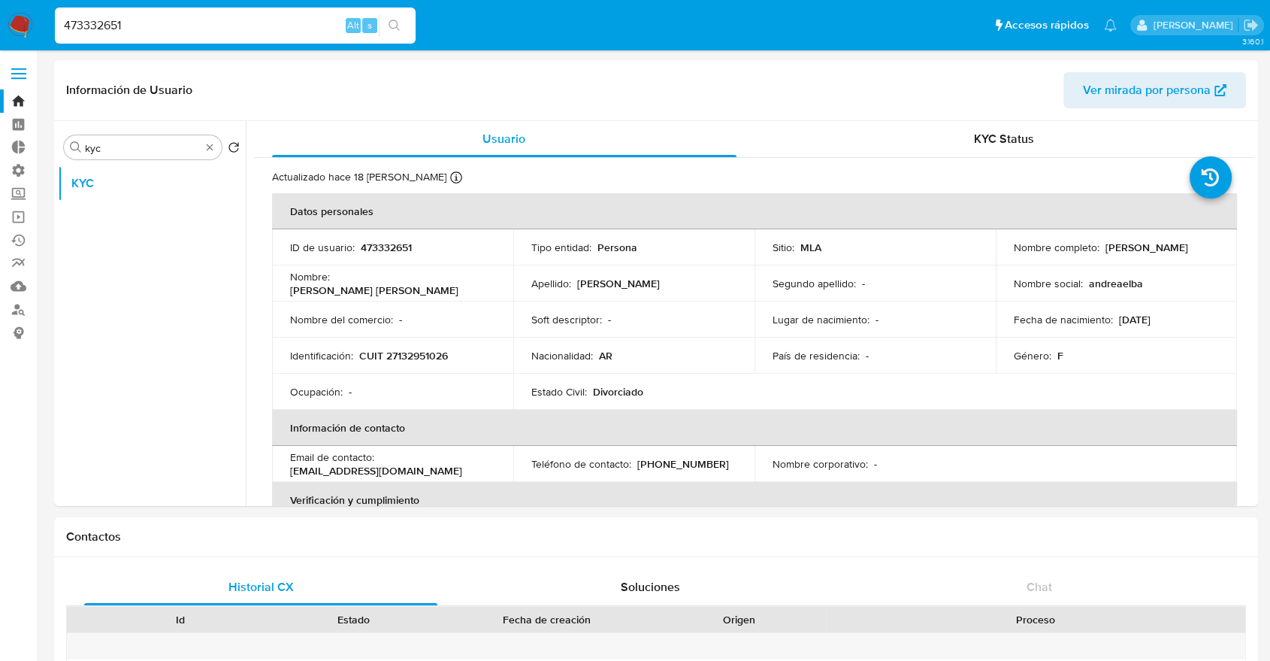
click at [274, 16] on input "473332651" at bounding box center [235, 26] width 361 height 20
paste input "107380697"
type input "107380697"
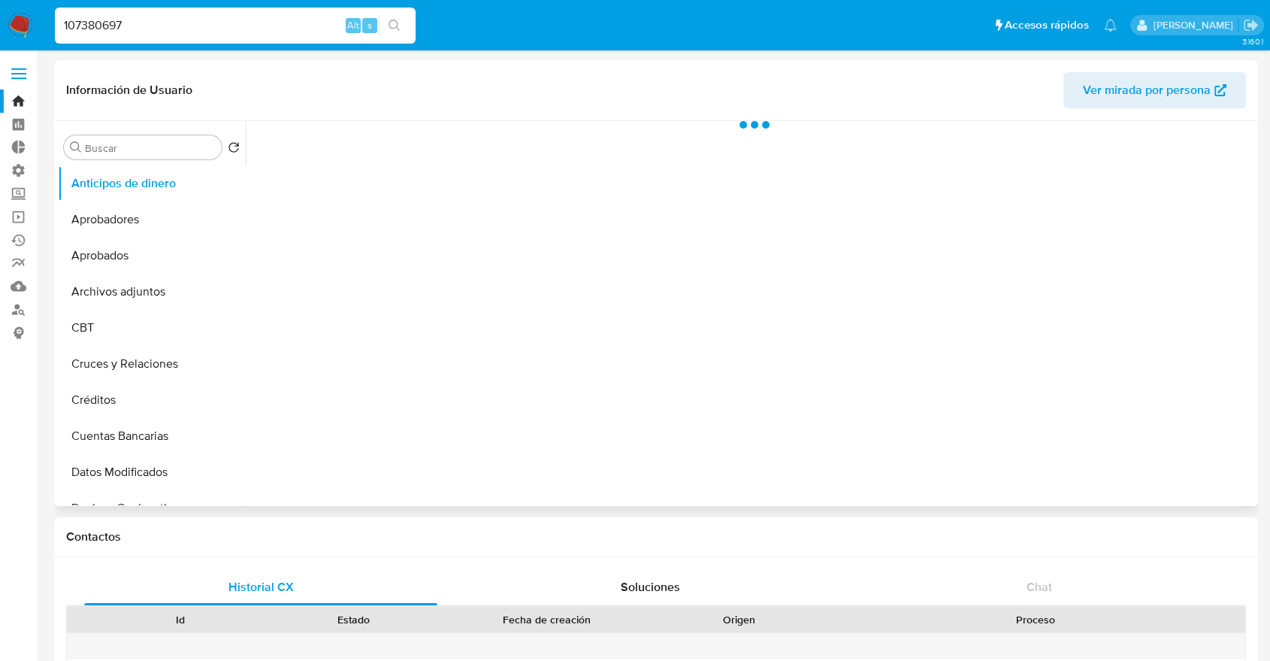
select select "10"
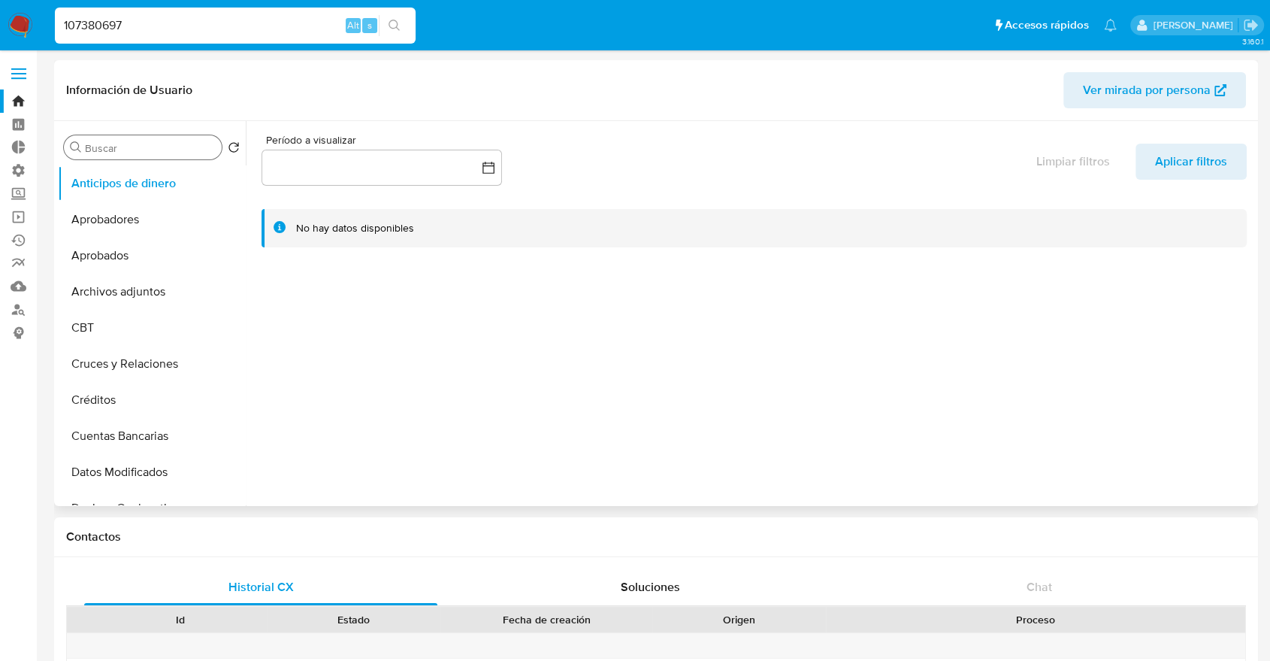
click at [96, 152] on input "Buscar" at bounding box center [150, 148] width 131 height 14
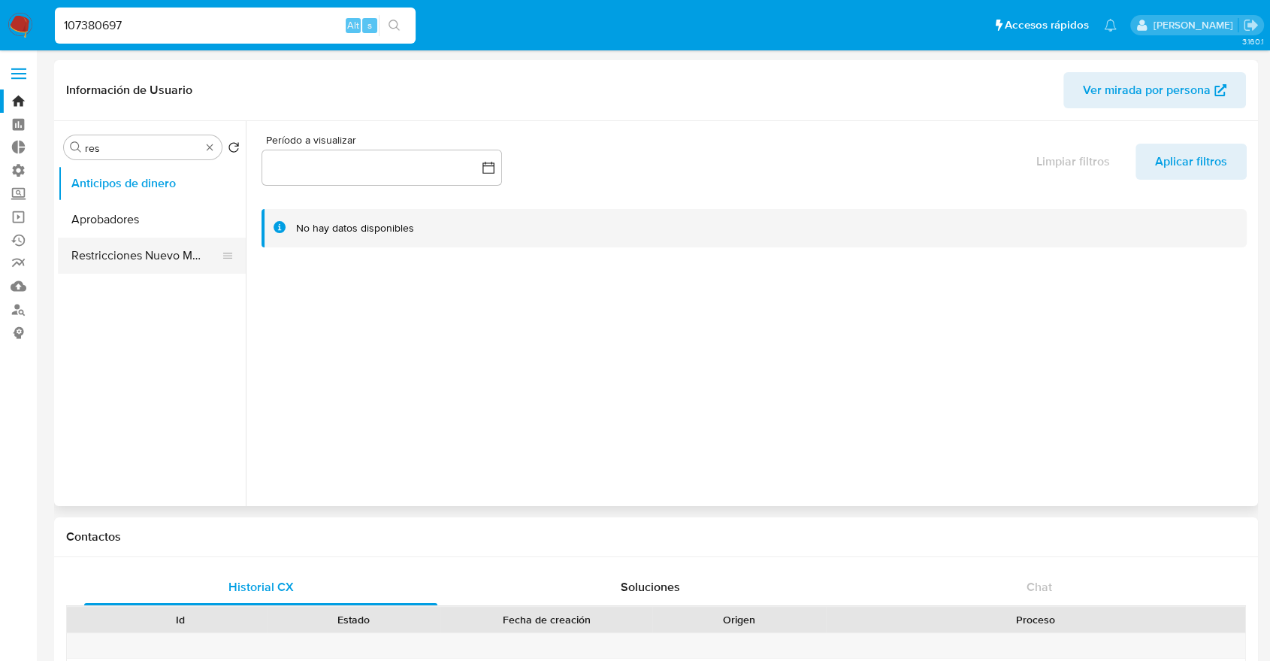
click at [121, 249] on button "Restricciones Nuevo Mundo" at bounding box center [146, 255] width 176 height 36
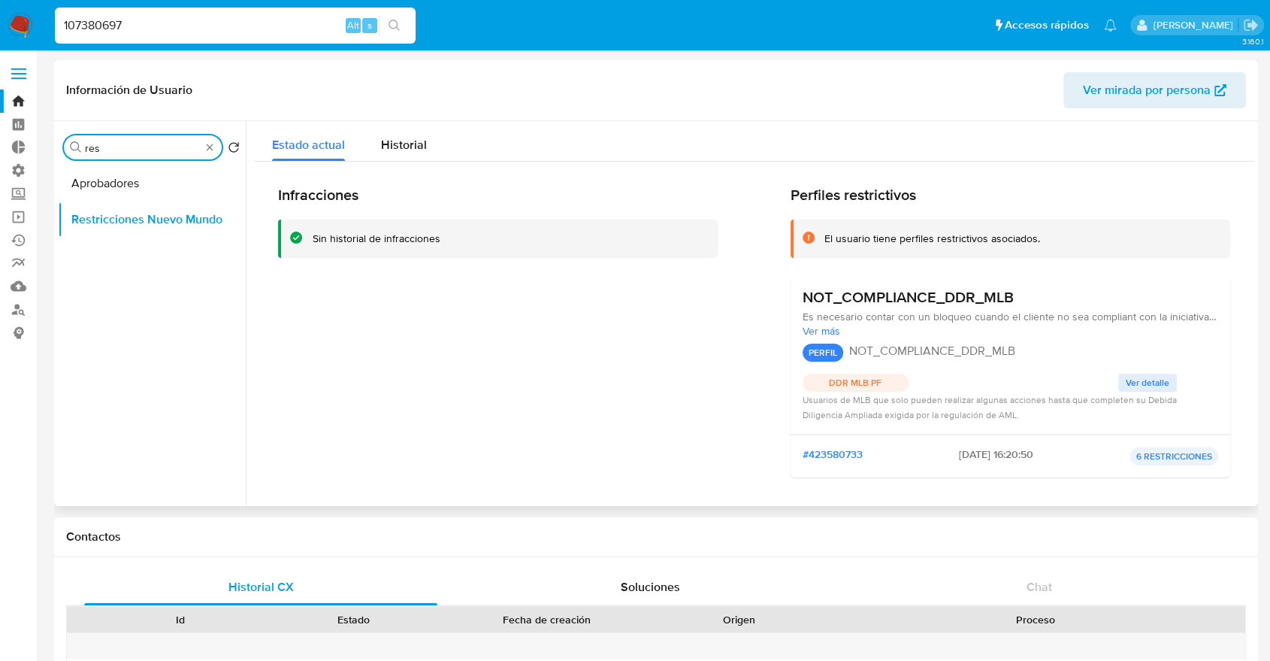
click at [140, 146] on input "res" at bounding box center [143, 148] width 116 height 14
click at [141, 189] on button "KYC" at bounding box center [146, 183] width 176 height 36
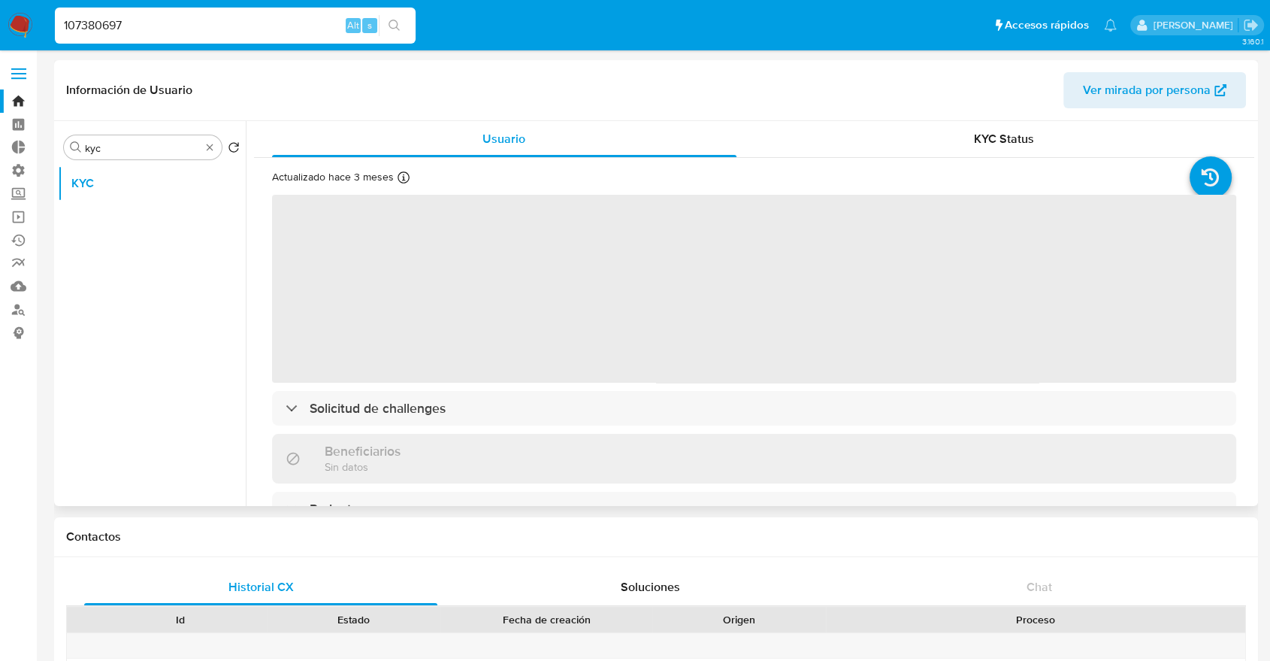
click at [1005, 177] on div "Actualizado hace 3 meses Creado: 14/09/2020 12:46:32 Actualizado: 09/06/2025 14…" at bounding box center [735, 180] width 927 height 20
click at [1005, 142] on span "KYC Status" at bounding box center [1004, 138] width 60 height 17
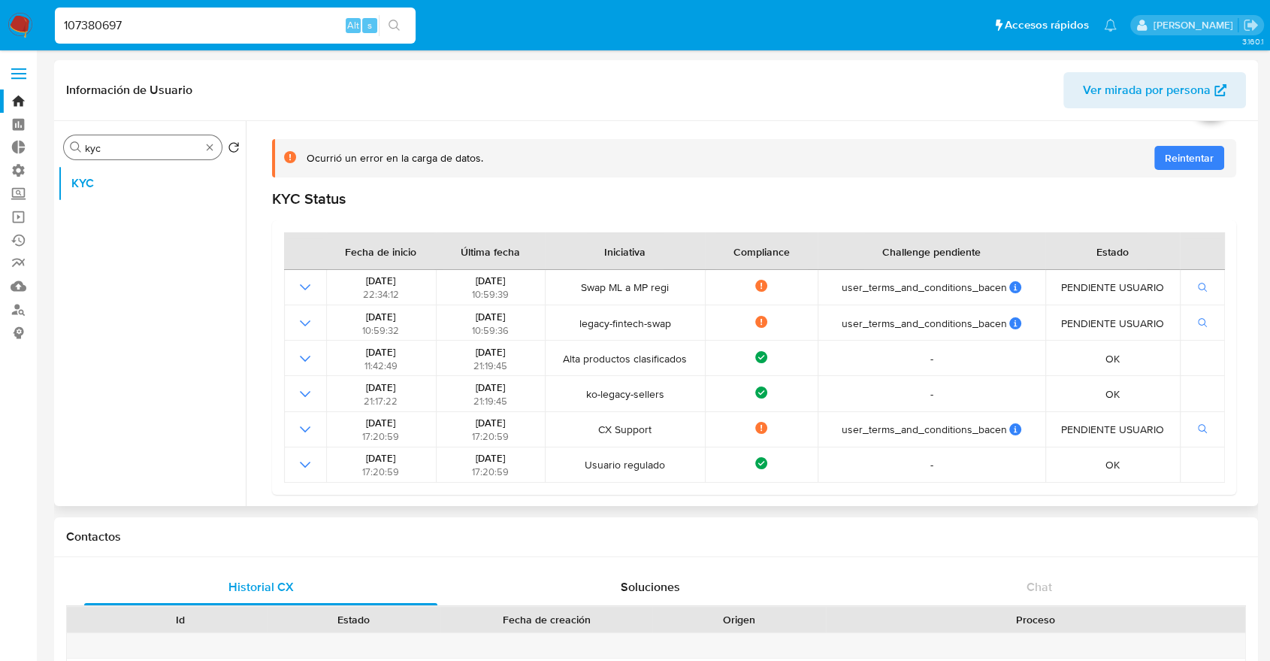
click at [169, 141] on input "kyc" at bounding box center [143, 148] width 116 height 14
type input "k"
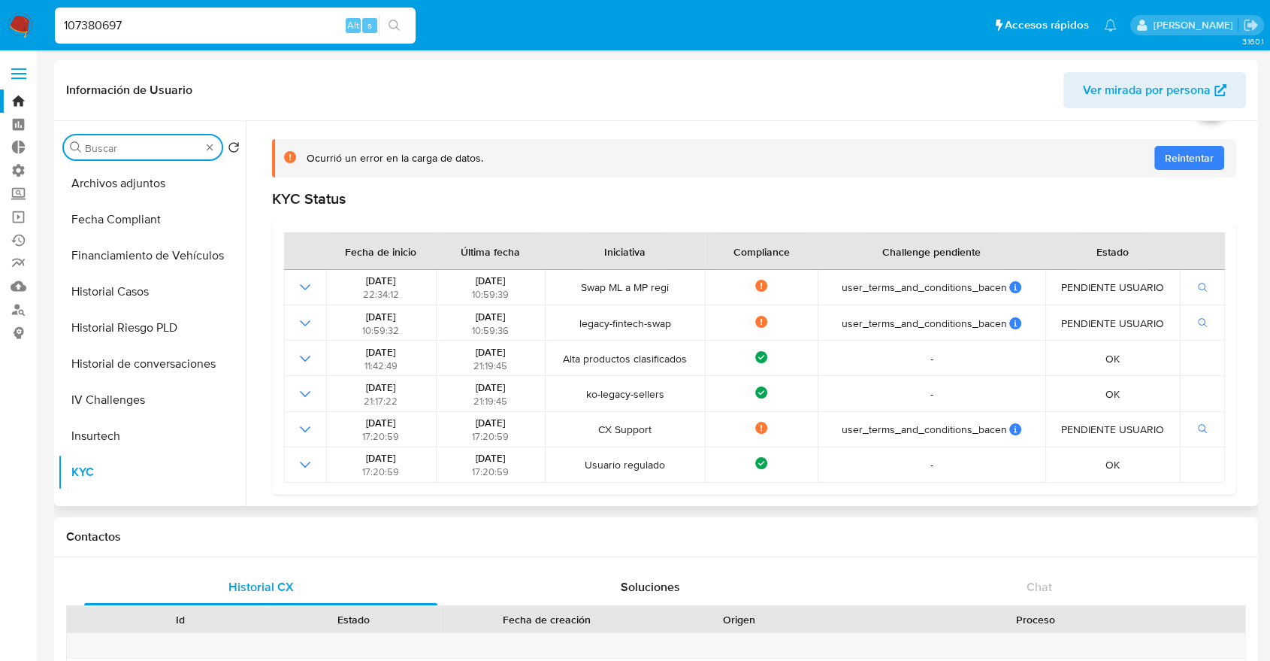
type input "h"
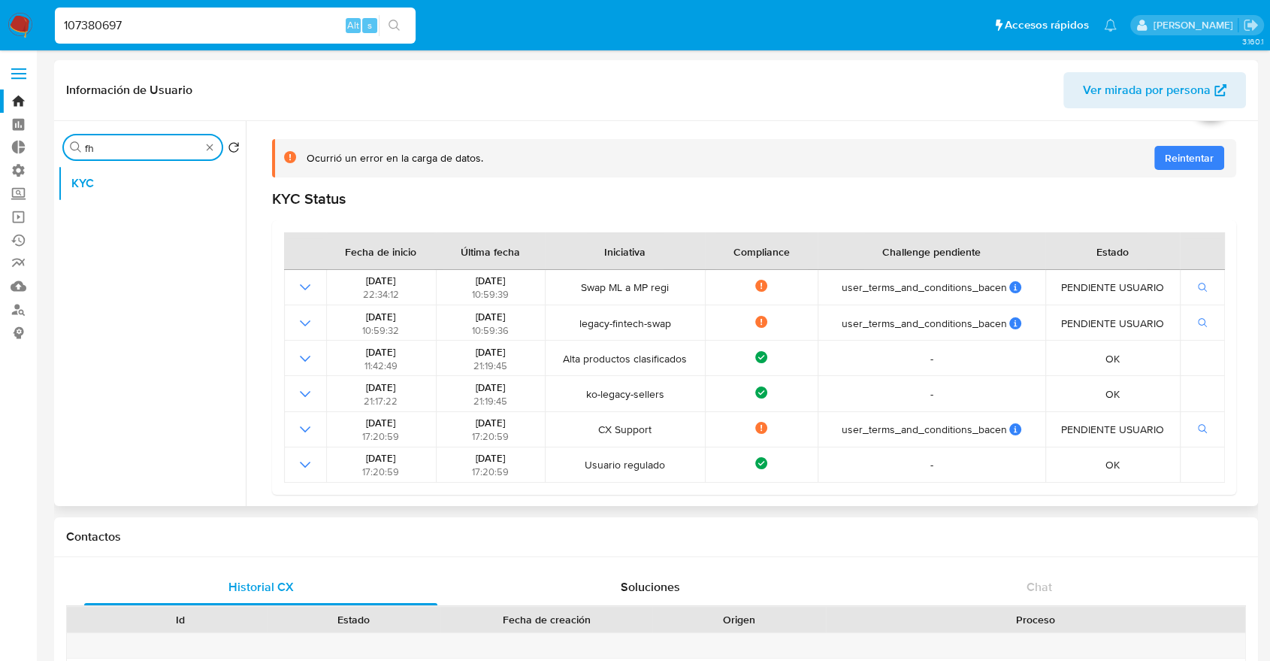
type input "f"
type input "fec"
click at [145, 166] on button "Fecha Compliant" at bounding box center [146, 183] width 176 height 36
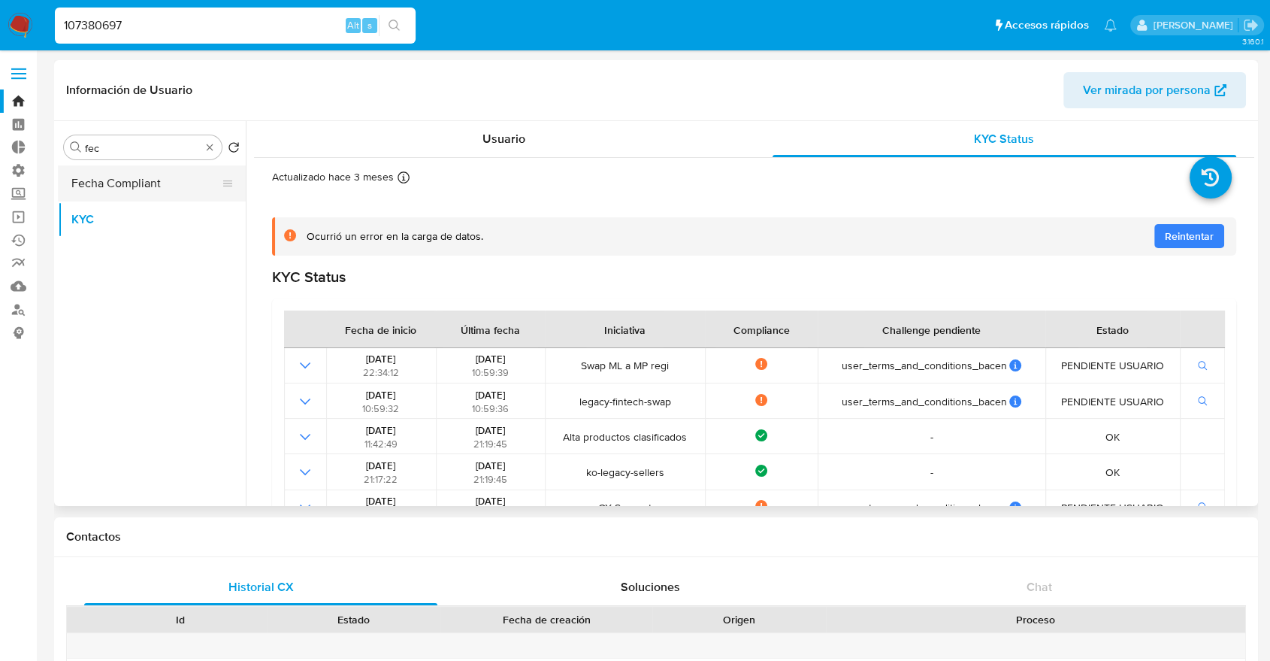
click at [145, 171] on button "Fecha Compliant" at bounding box center [146, 183] width 176 height 36
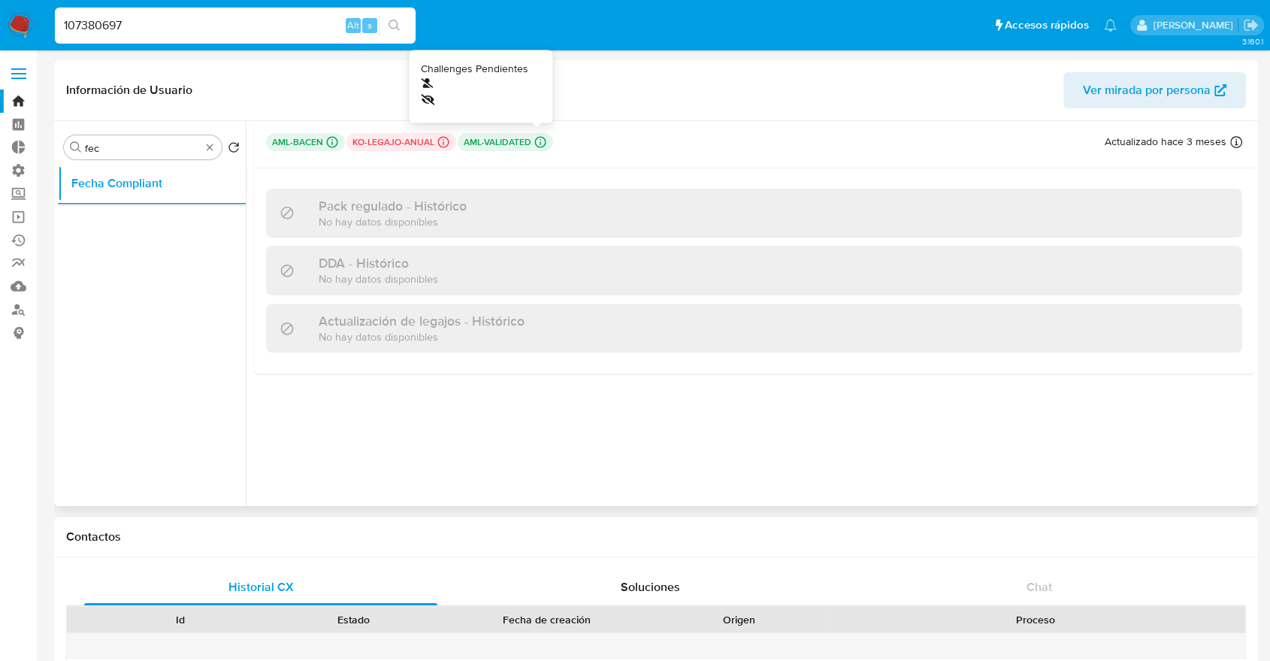
click at [534, 141] on icon at bounding box center [541, 142] width 14 height 14
click at [528, 161] on div "aml-bacen Challenges Pendientes MLB_BACEN L1 ko-legajo-anual Challenges Pendien…" at bounding box center [754, 144] width 1000 height 47
click at [543, 146] on icon at bounding box center [541, 142] width 14 height 14
click at [431, 89] on div at bounding box center [474, 85] width 107 height 17
click at [428, 88] on header "Información de Usuario Ver mirada por persona" at bounding box center [656, 90] width 1180 height 36
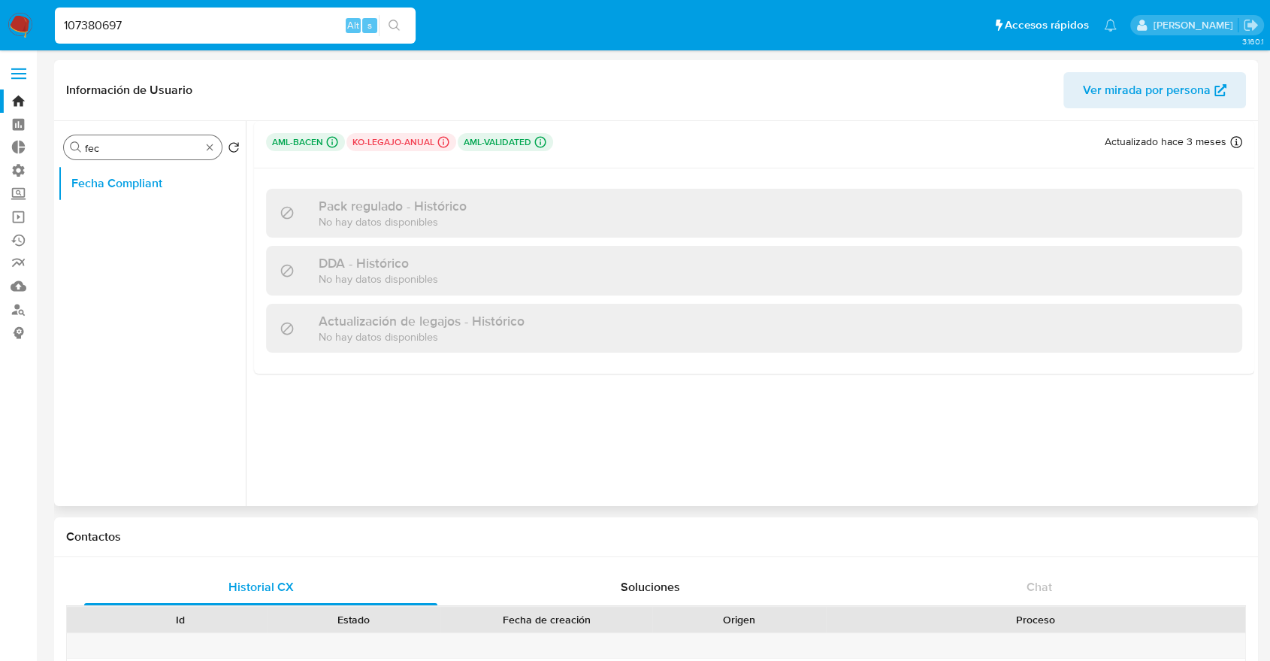
click at [119, 137] on div "Buscar fec" at bounding box center [143, 147] width 158 height 24
click at [122, 154] on input "fec" at bounding box center [143, 148] width 116 height 14
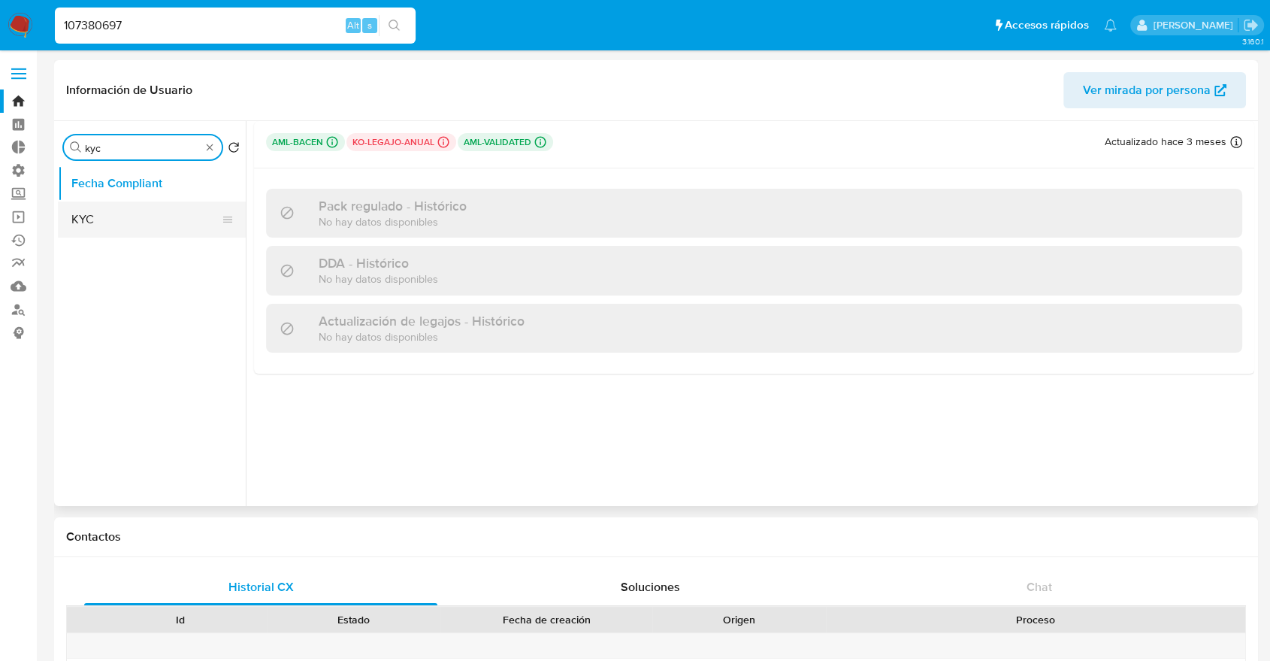
type input "kyc"
click at [125, 213] on button "KYC" at bounding box center [146, 219] width 176 height 36
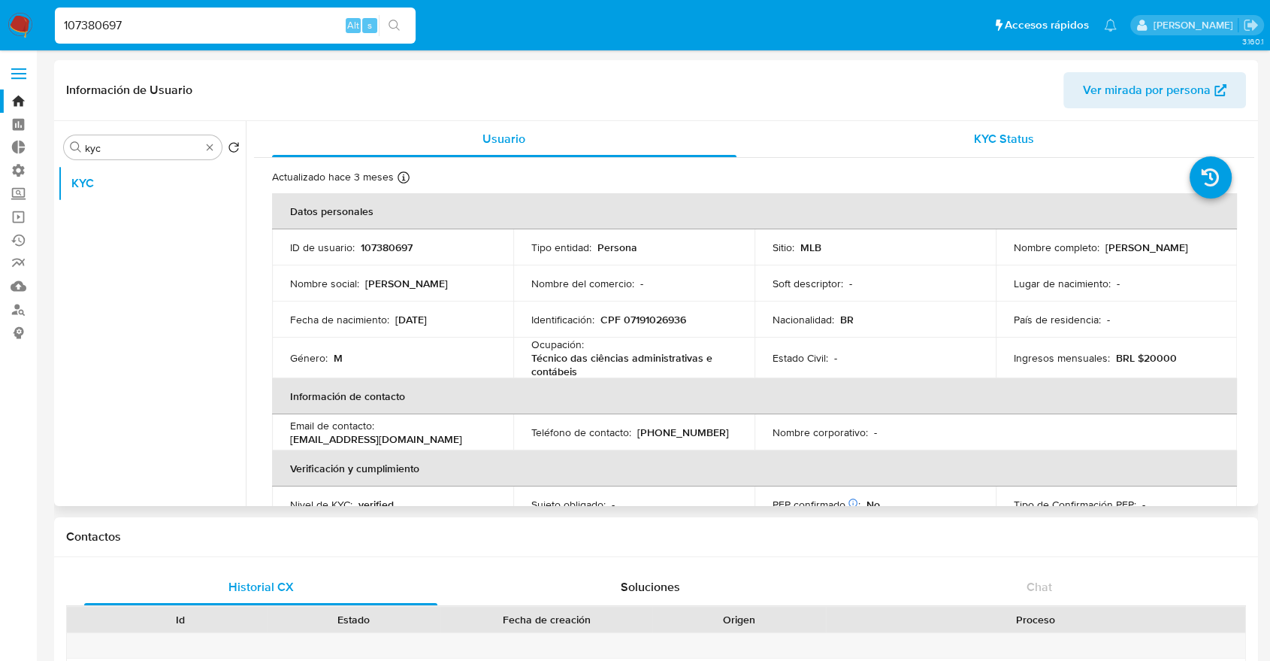
click at [945, 144] on div "KYC Status" at bounding box center [1004, 139] width 464 height 36
